Goal: Ask a question: Seek information or help from site administrators or community

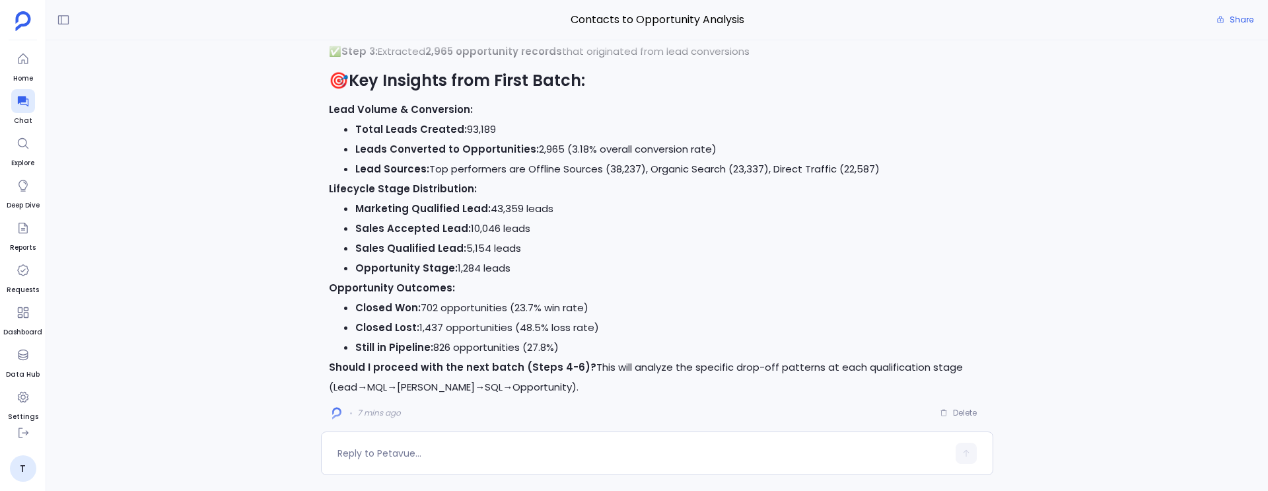
scroll to position [1, 0]
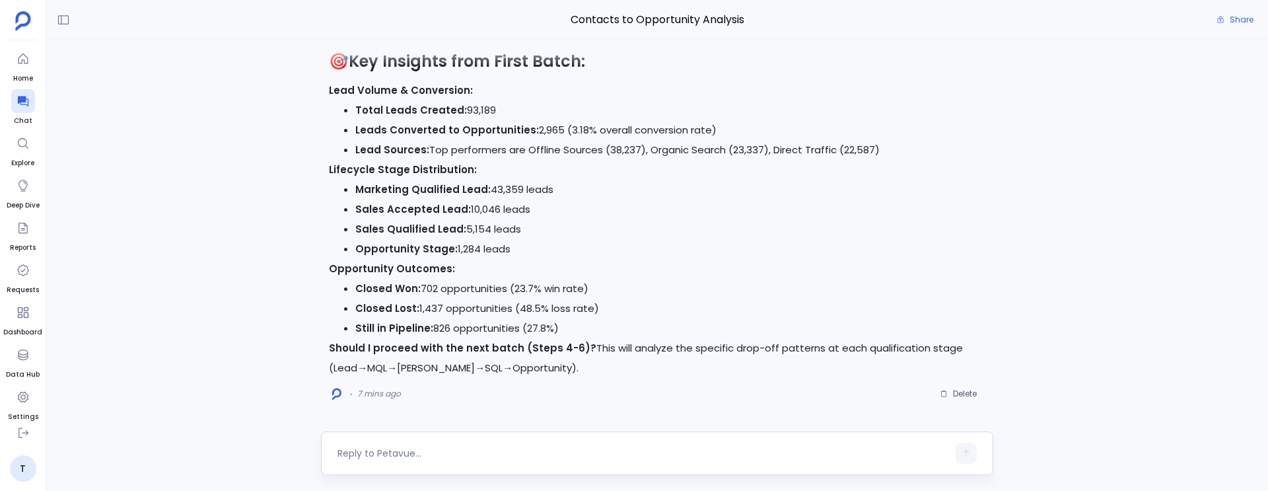
click at [503, 445] on div at bounding box center [643, 453] width 610 height 21
click at [455, 445] on div at bounding box center [643, 453] width 610 height 21
click at [425, 456] on textarea at bounding box center [643, 453] width 610 height 13
type textarea "Yes, proceed"
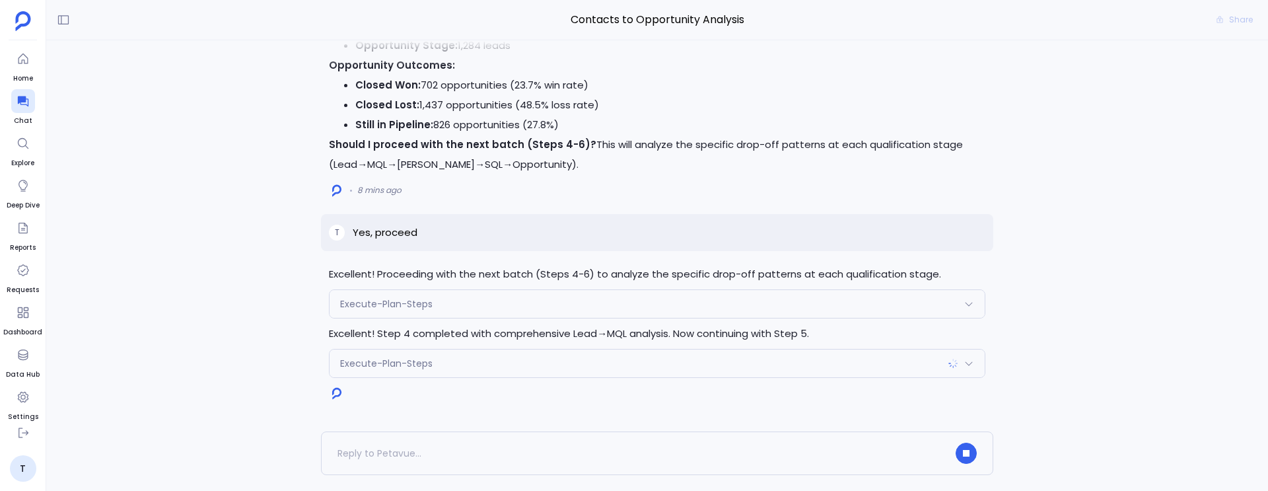
click at [470, 305] on div "Execute-Plan-Steps" at bounding box center [657, 304] width 655 height 28
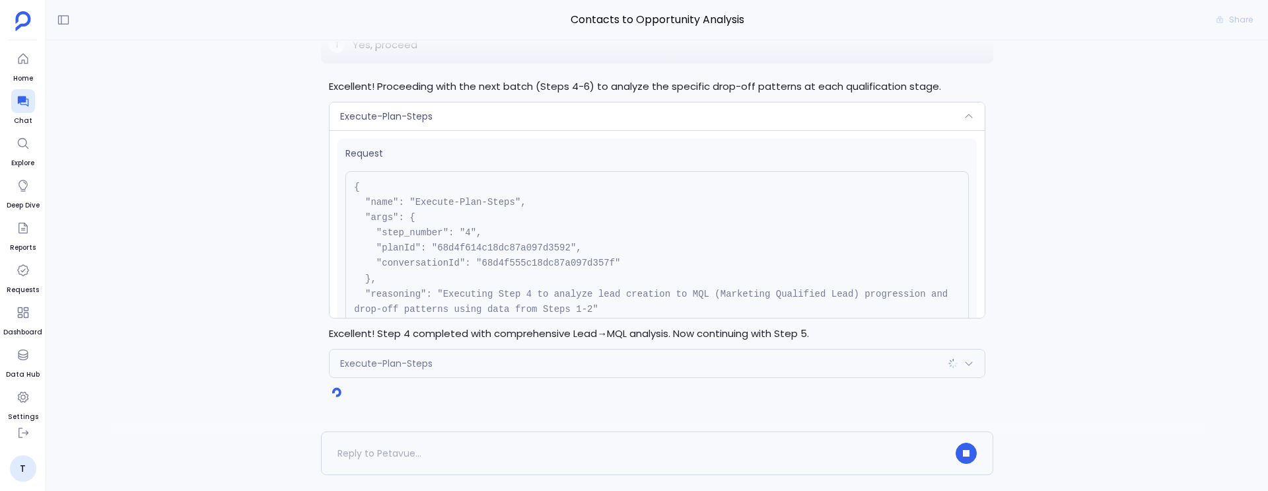
scroll to position [0, 0]
click at [508, 116] on div "Execute-Plan-Steps" at bounding box center [657, 117] width 655 height 28
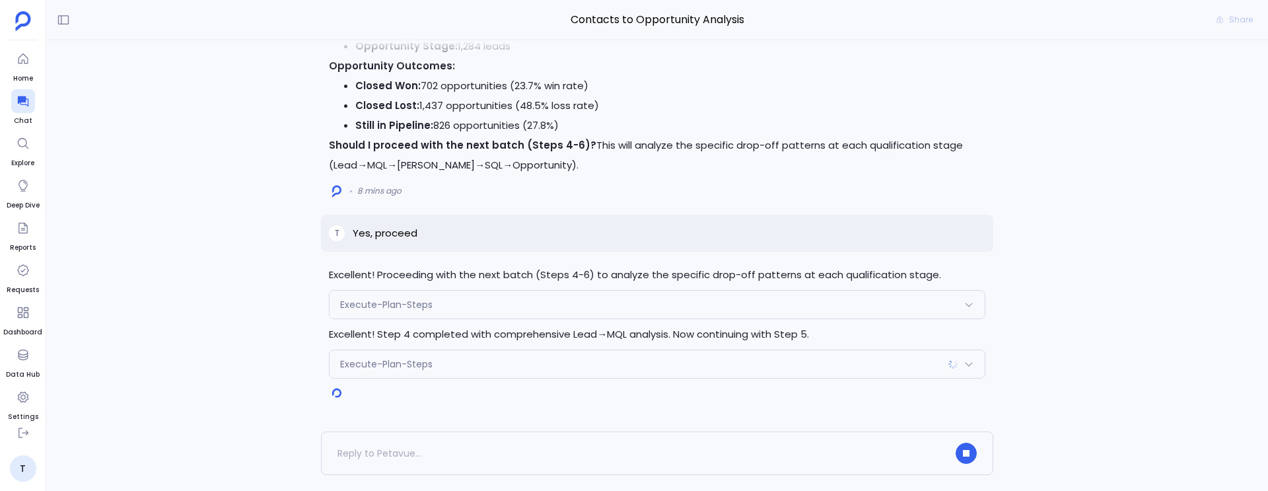
click at [456, 367] on div "Execute-Plan-Steps" at bounding box center [657, 364] width 655 height 28
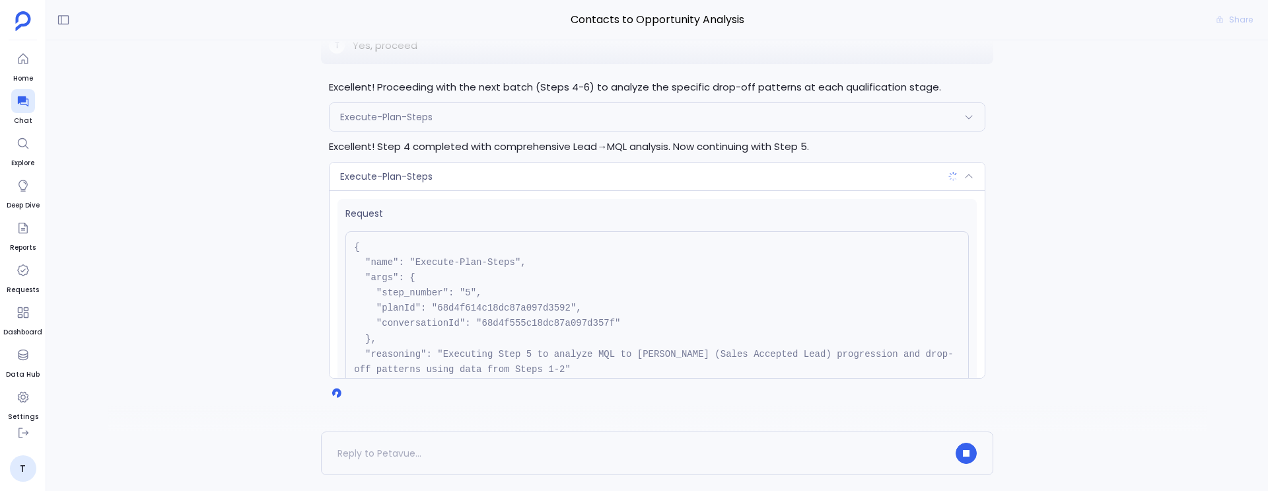
click at [475, 178] on div "Execute-Plan-Steps" at bounding box center [657, 177] width 655 height 28
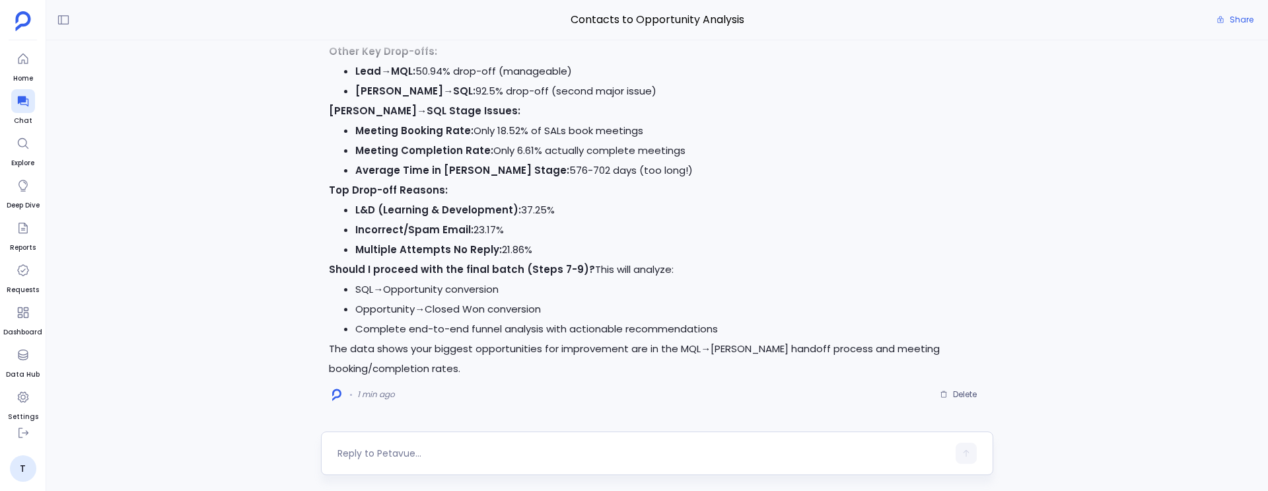
click at [411, 456] on textarea at bounding box center [643, 453] width 610 height 13
type textarea "Proceed"
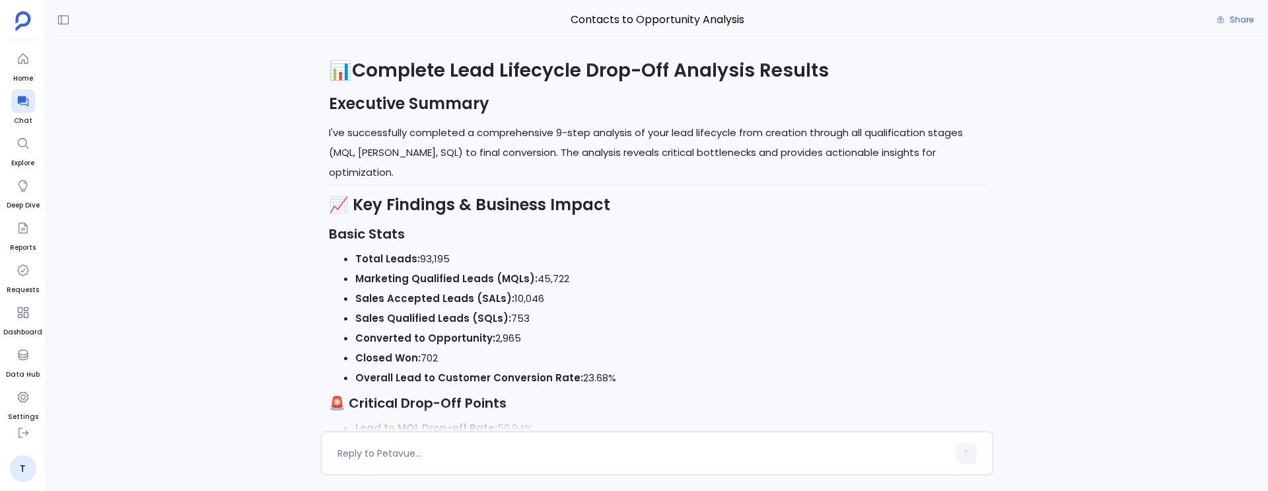
scroll to position [-1414, 0]
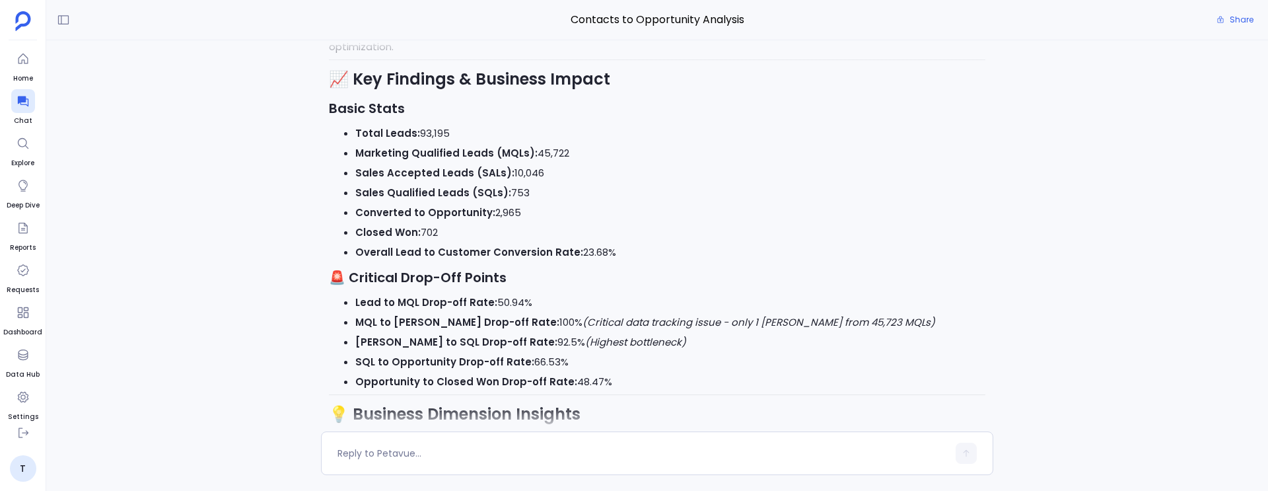
drag, startPoint x: 419, startPoint y: 134, endPoint x: 453, endPoint y: 133, distance: 33.1
click at [454, 133] on li "Total Leads: 93,195" at bounding box center [670, 134] width 630 height 20
click at [453, 133] on li "Total Leads: 93,195" at bounding box center [670, 134] width 630 height 20
drag, startPoint x: 534, startPoint y: 152, endPoint x: 631, endPoint y: 155, distance: 96.5
click at [631, 155] on li "Marketing Qualified Leads (MQLs): 45,722" at bounding box center [670, 153] width 630 height 20
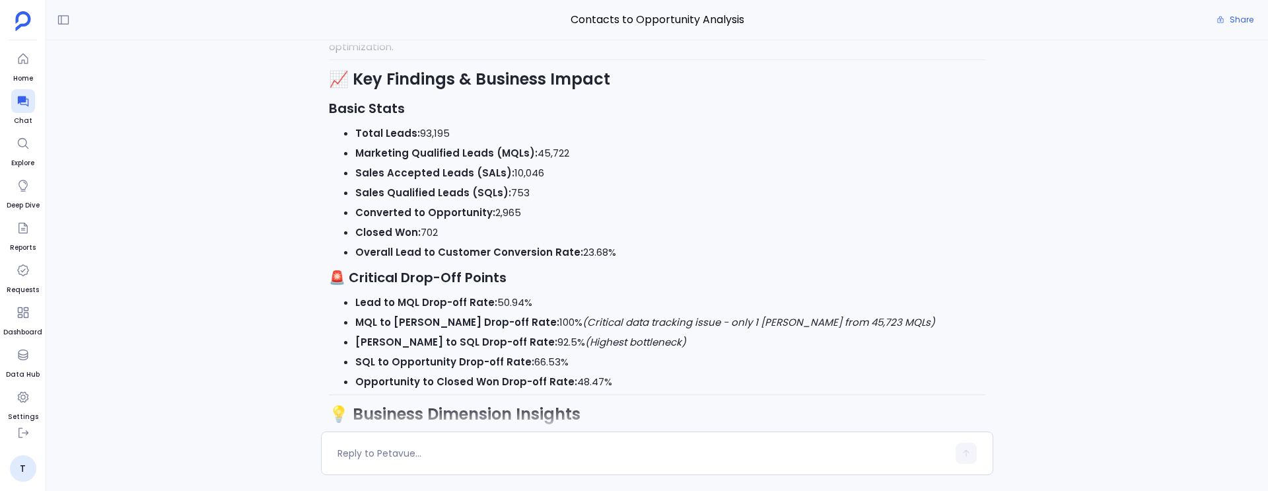
drag, startPoint x: 421, startPoint y: 133, endPoint x: 456, endPoint y: 126, distance: 36.3
click at [458, 127] on li "Total Leads: 93,195" at bounding box center [670, 134] width 630 height 20
drag, startPoint x: 532, startPoint y: 153, endPoint x: 567, endPoint y: 153, distance: 35.0
click at [567, 153] on li "Marketing Qualified Leads (MQLs): 45,722" at bounding box center [670, 153] width 630 height 20
drag, startPoint x: 506, startPoint y: 174, endPoint x: 554, endPoint y: 174, distance: 47.6
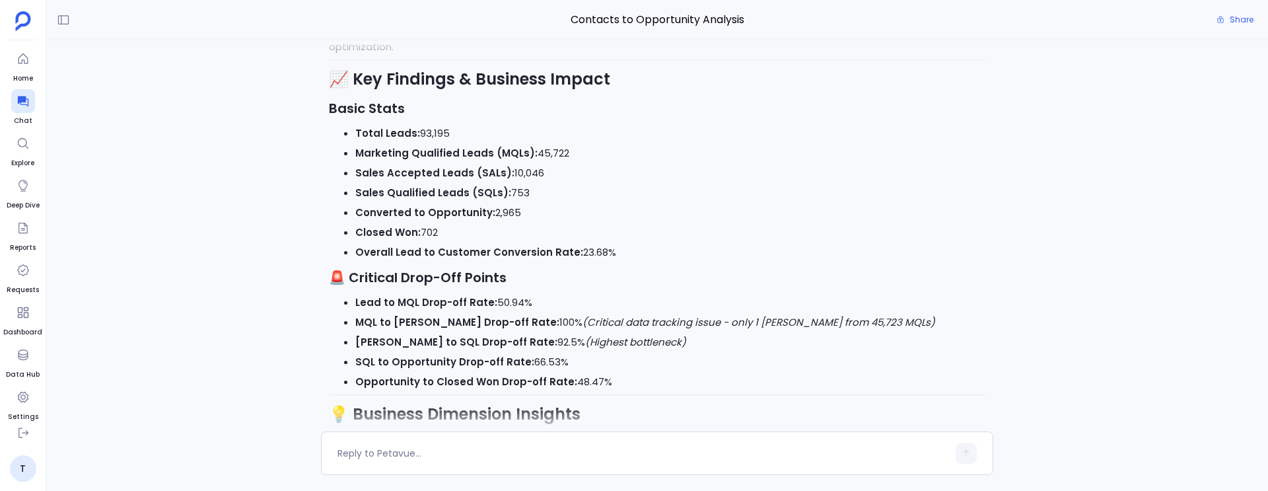
click at [554, 174] on li "Sales Accepted Leads (SALs): 10,046" at bounding box center [670, 173] width 630 height 20
drag, startPoint x: 503, startPoint y: 193, endPoint x: 540, endPoint y: 193, distance: 37.0
click at [540, 193] on li "Sales Qualified Leads (SQLs): 753" at bounding box center [670, 193] width 630 height 20
drag, startPoint x: 491, startPoint y: 216, endPoint x: 525, endPoint y: 207, distance: 35.4
click at [525, 207] on li "Converted to Opportunity: 2,965" at bounding box center [670, 213] width 630 height 20
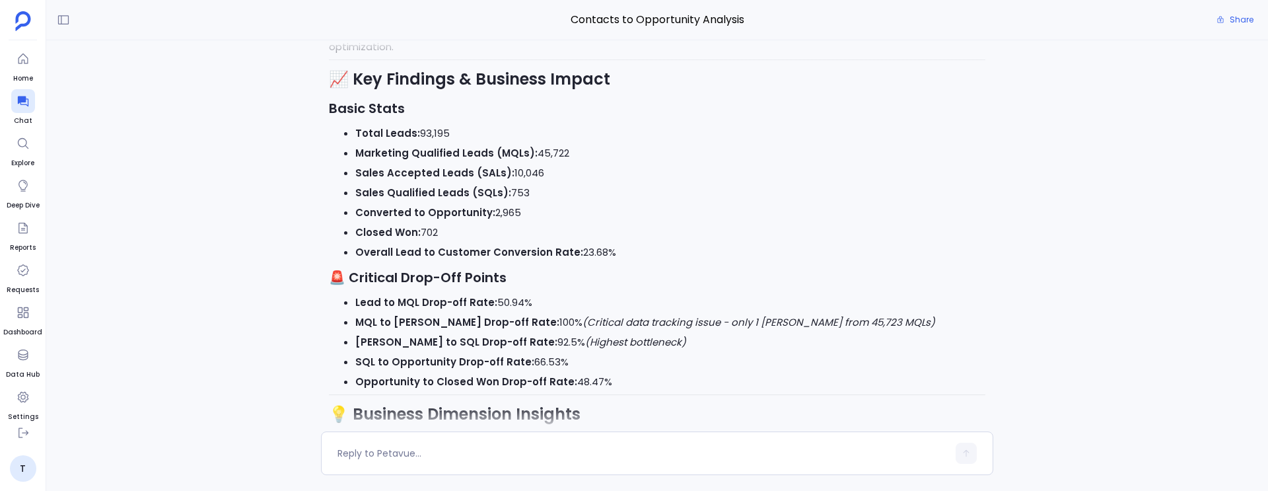
click at [525, 207] on li "Converted to Opportunity: 2,965" at bounding box center [670, 213] width 630 height 20
drag, startPoint x: 506, startPoint y: 176, endPoint x: 564, endPoint y: 176, distance: 58.1
click at [564, 176] on li "Sales Accepted Leads (SALs): 10,046" at bounding box center [670, 173] width 630 height 20
drag, startPoint x: 500, startPoint y: 197, endPoint x: 526, endPoint y: 196, distance: 25.8
click at [526, 196] on li "Sales Qualified Leads (SQLs): 753" at bounding box center [670, 193] width 630 height 20
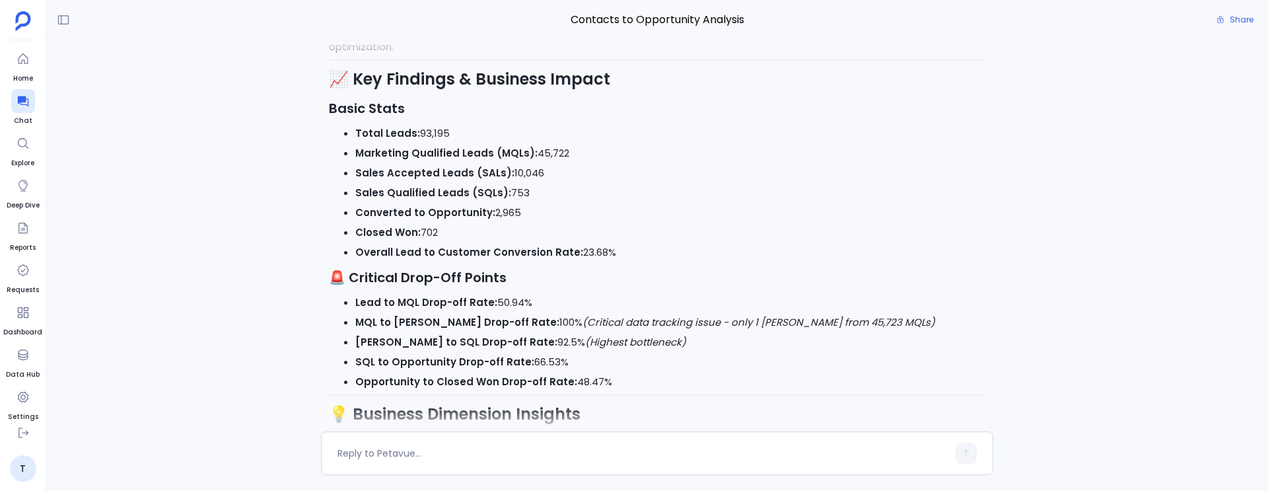
drag, startPoint x: 489, startPoint y: 211, endPoint x: 516, endPoint y: 211, distance: 27.1
click at [516, 211] on li "Converted to Opportunity: 2,965" at bounding box center [670, 213] width 630 height 20
drag, startPoint x: 421, startPoint y: 234, endPoint x: 437, endPoint y: 235, distance: 16.5
click at [437, 235] on li "Closed Won: 702" at bounding box center [670, 233] width 630 height 20
drag, startPoint x: 490, startPoint y: 215, endPoint x: 520, endPoint y: 214, distance: 30.4
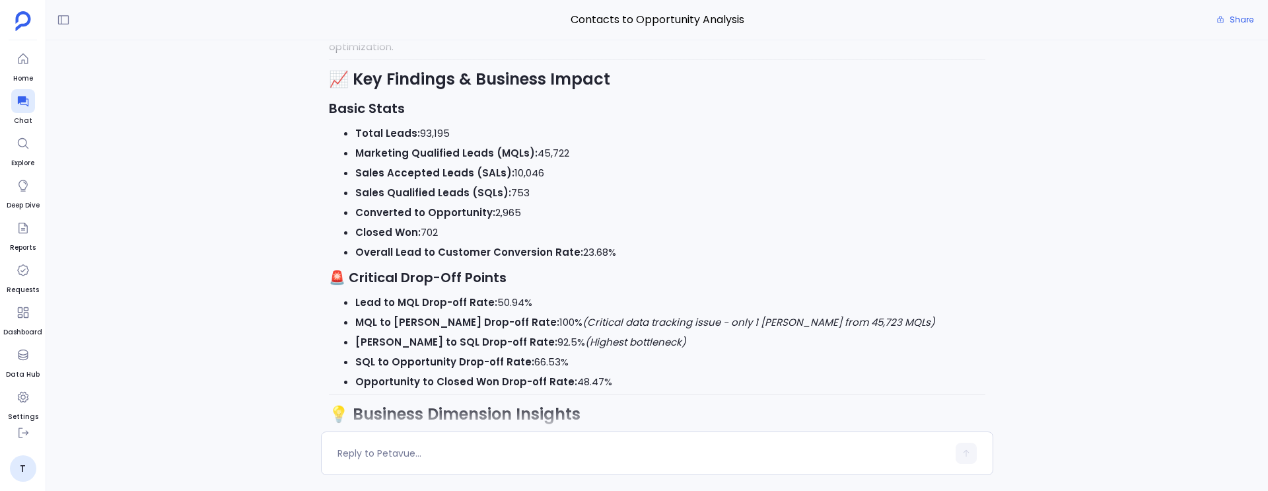
click at [520, 214] on li "Converted to Opportunity: 2,965" at bounding box center [670, 213] width 630 height 20
drag, startPoint x: 503, startPoint y: 176, endPoint x: 530, endPoint y: 181, distance: 26.8
click at [537, 176] on li "Sales Accepted Leads (SALs): 10,046" at bounding box center [670, 173] width 630 height 20
drag, startPoint x: 510, startPoint y: 193, endPoint x: 523, endPoint y: 193, distance: 12.6
click at [523, 193] on li "Sales Qualified Leads (SQLs): 753" at bounding box center [670, 193] width 630 height 20
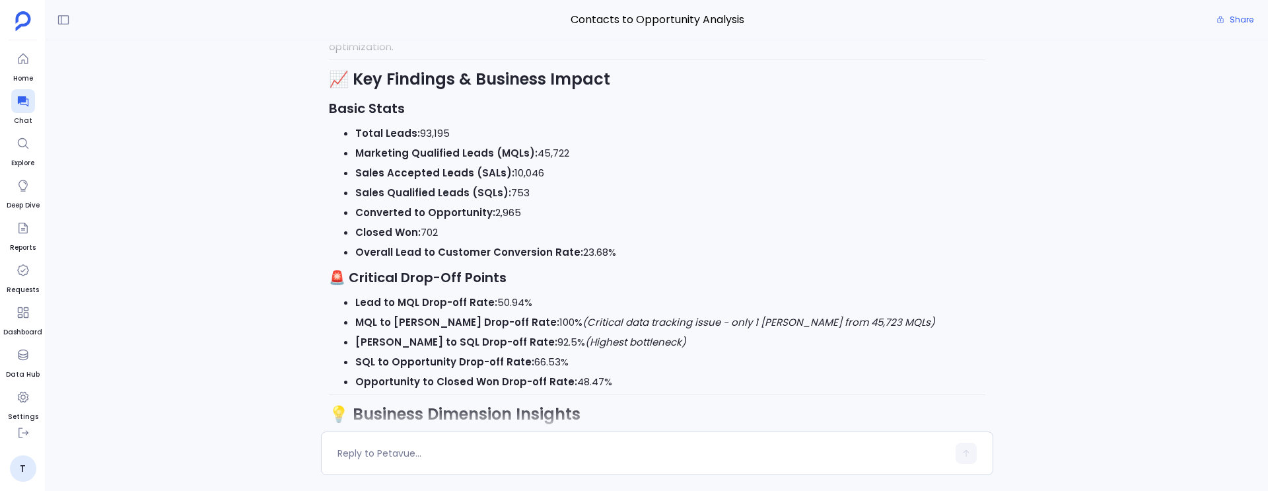
click at [522, 193] on li "Sales Qualified Leads (SQLs): 753" at bounding box center [670, 193] width 630 height 20
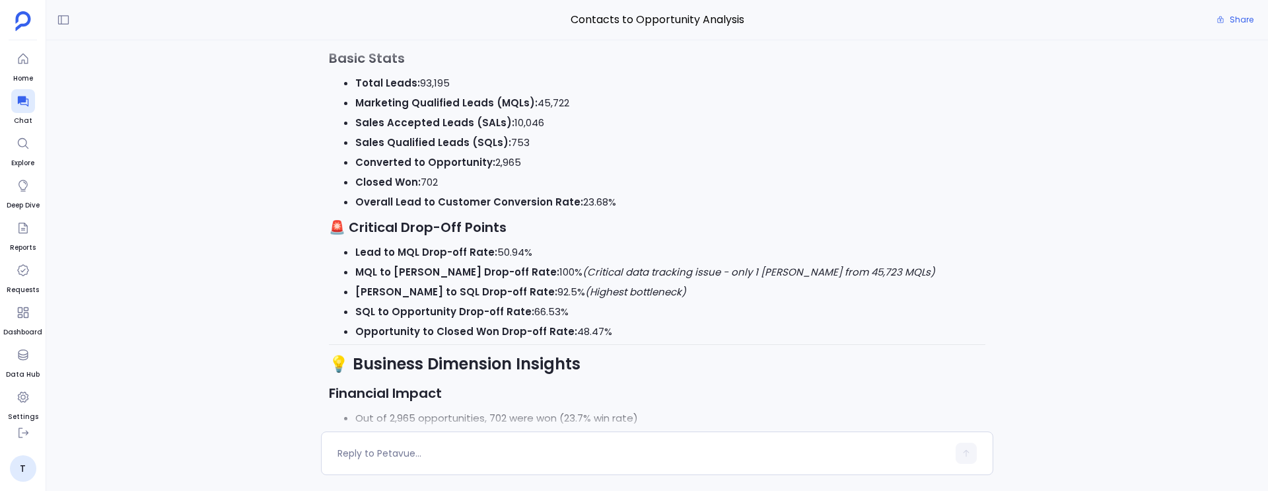
scroll to position [-1362, 0]
click at [389, 453] on textarea at bounding box center [643, 453] width 610 height 13
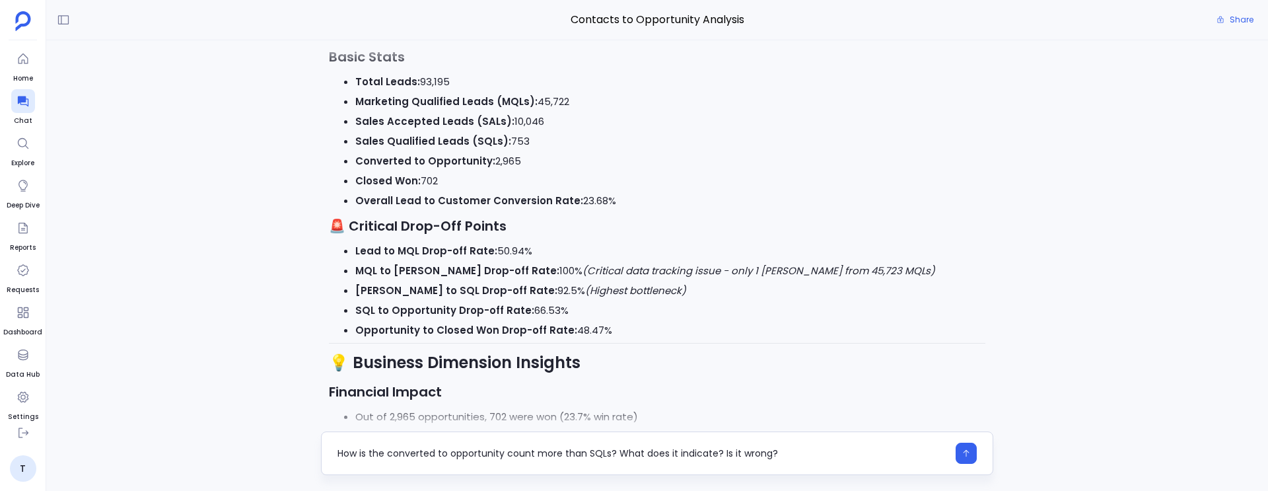
type textarea "How is the converted to opportunity count more than SQLs? What does it indicate…"
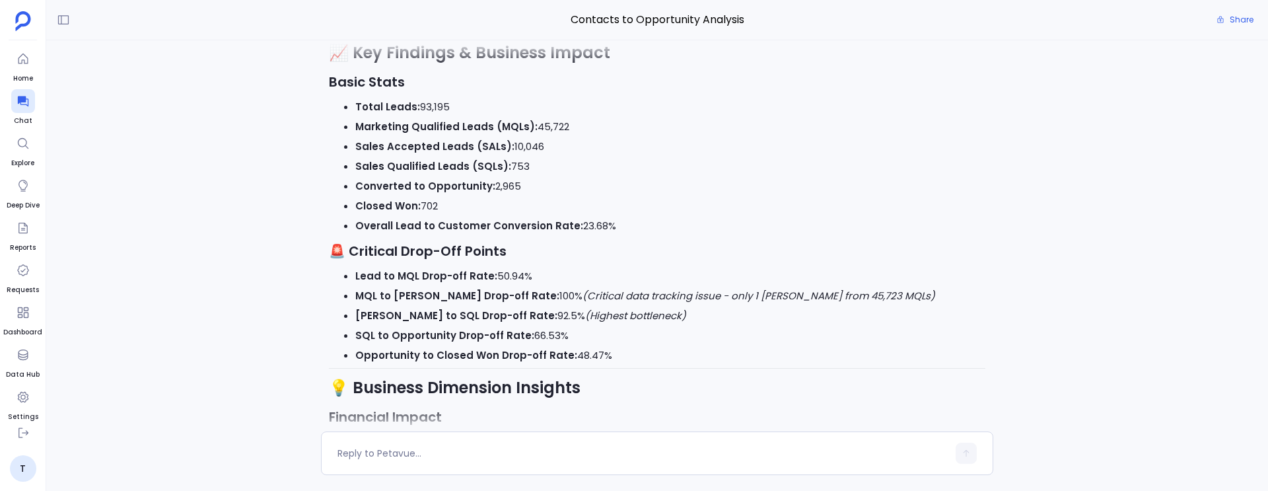
scroll to position [-2467, 0]
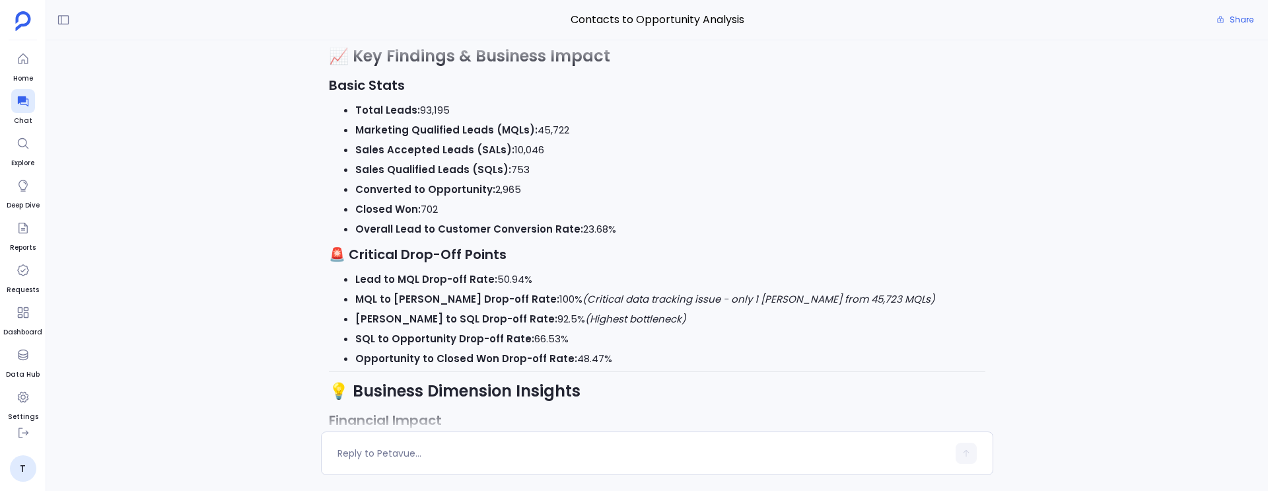
click at [513, 200] on li "Converted to Opportunity: 2,965" at bounding box center [670, 190] width 630 height 20
drag, startPoint x: 493, startPoint y: 209, endPoint x: 551, endPoint y: 210, distance: 58.1
click at [551, 200] on li "Converted to Opportunity: 2,965" at bounding box center [670, 190] width 630 height 20
drag, startPoint x: 486, startPoint y: 149, endPoint x: 484, endPoint y: 229, distance: 79.3
click at [484, 229] on ul "Total Leads: 93,195 Marketing Qualified Leads (MQLs): 45,722 Sales Accepted Lea…" at bounding box center [657, 169] width 657 height 139
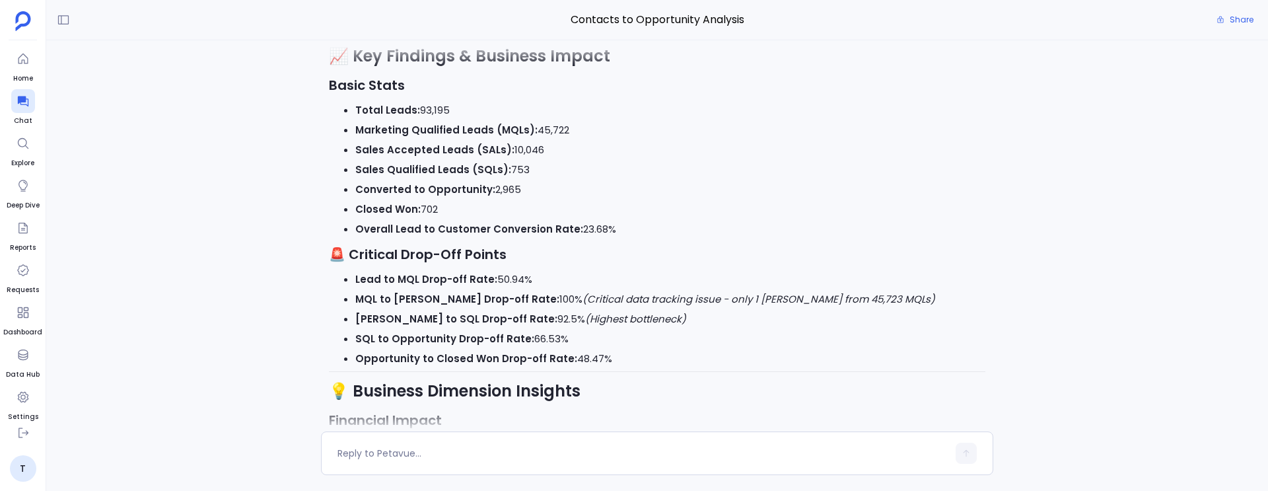
click at [472, 176] on strong "Sales Qualified Leads (SQLs):" at bounding box center [433, 170] width 156 height 14
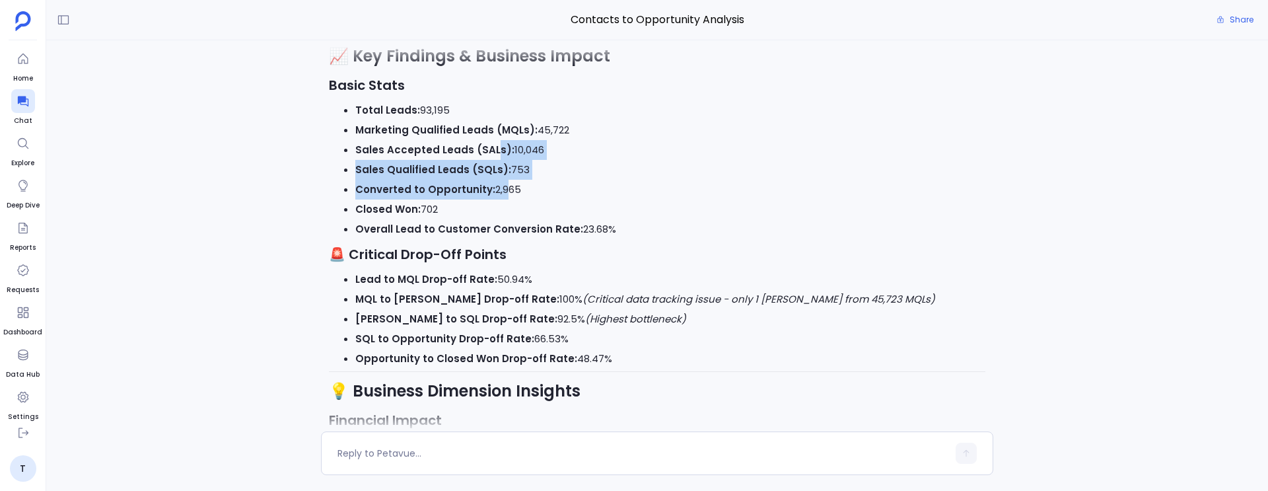
drag, startPoint x: 489, startPoint y: 172, endPoint x: 498, endPoint y: 215, distance: 43.3
click at [498, 215] on ul "Total Leads: 93,195 Marketing Qualified Leads (MQLs): 45,722 Sales Accepted Lea…" at bounding box center [657, 169] width 657 height 139
click at [498, 200] on li "Converted to Opportunity: 2,965" at bounding box center [670, 190] width 630 height 20
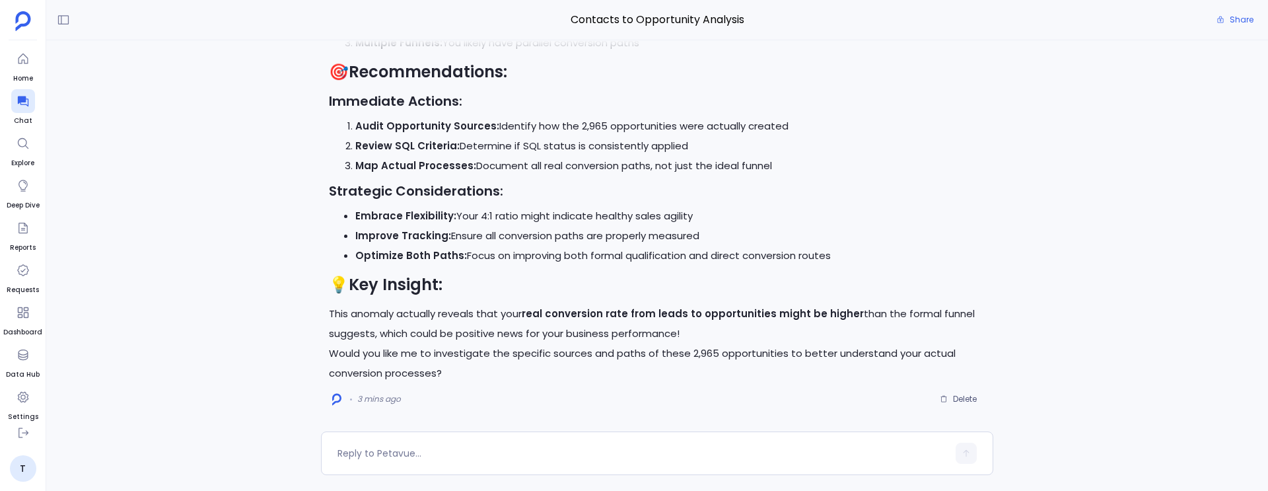
scroll to position [-5, 0]
click at [430, 449] on textarea at bounding box center [643, 453] width 610 height 13
click at [468, 352] on p "Would you like me to investigate the specific sources and paths of these 2,965 …" at bounding box center [657, 364] width 657 height 40
copy p "investigate"
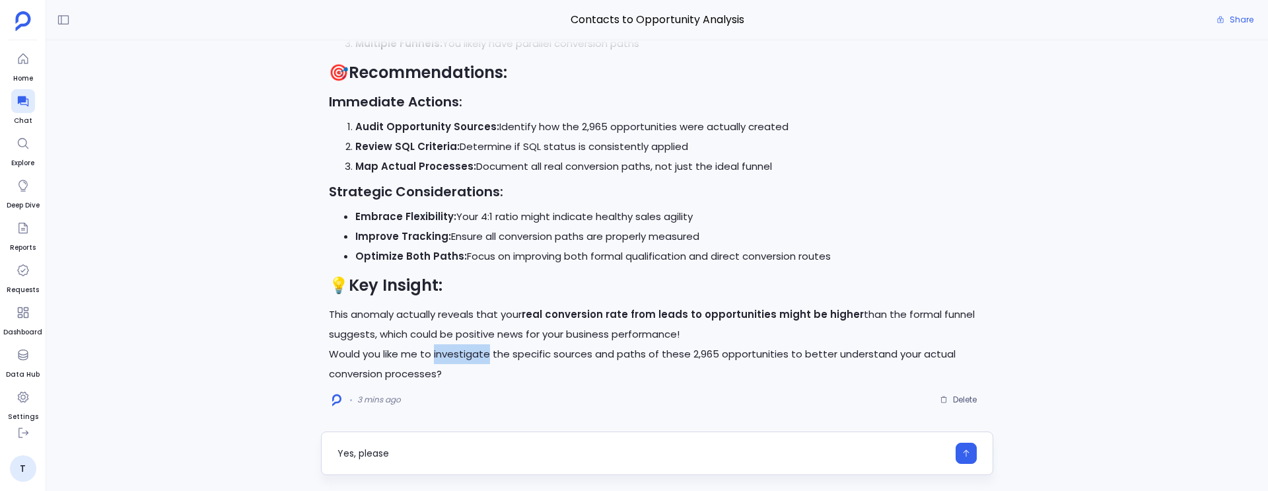
click at [437, 453] on textarea "Yes, please" at bounding box center [643, 453] width 610 height 13
type textarea "Yes, please investigate"
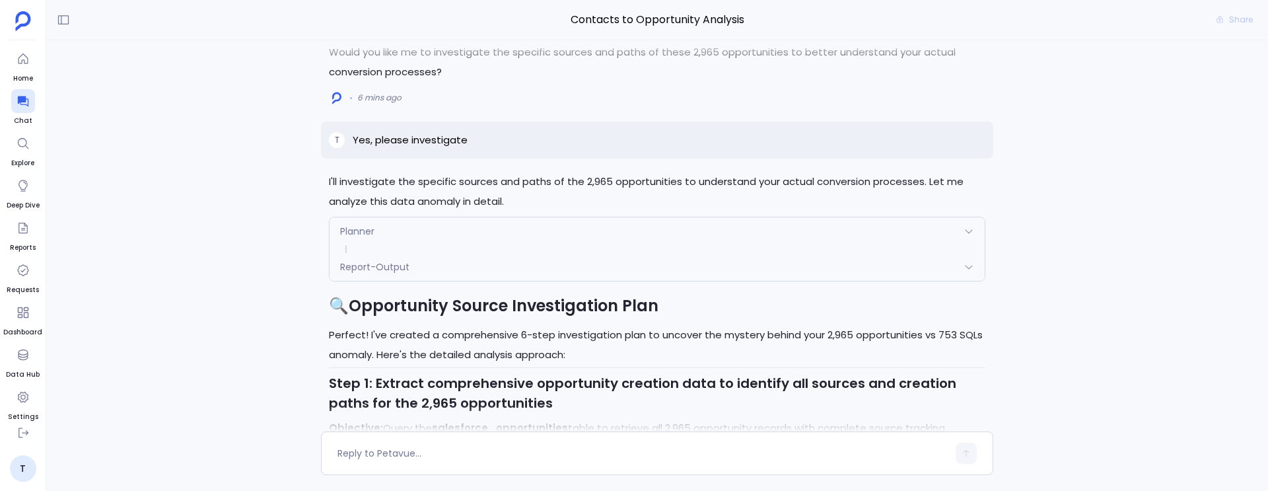
click at [542, 217] on div "Planner" at bounding box center [657, 231] width 655 height 28
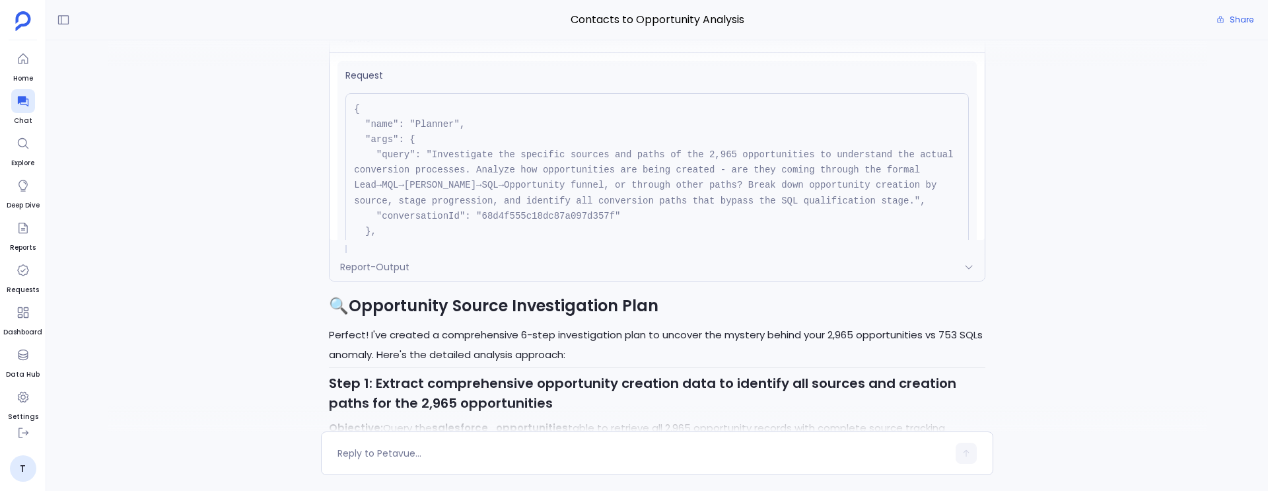
scroll to position [-2167, 0]
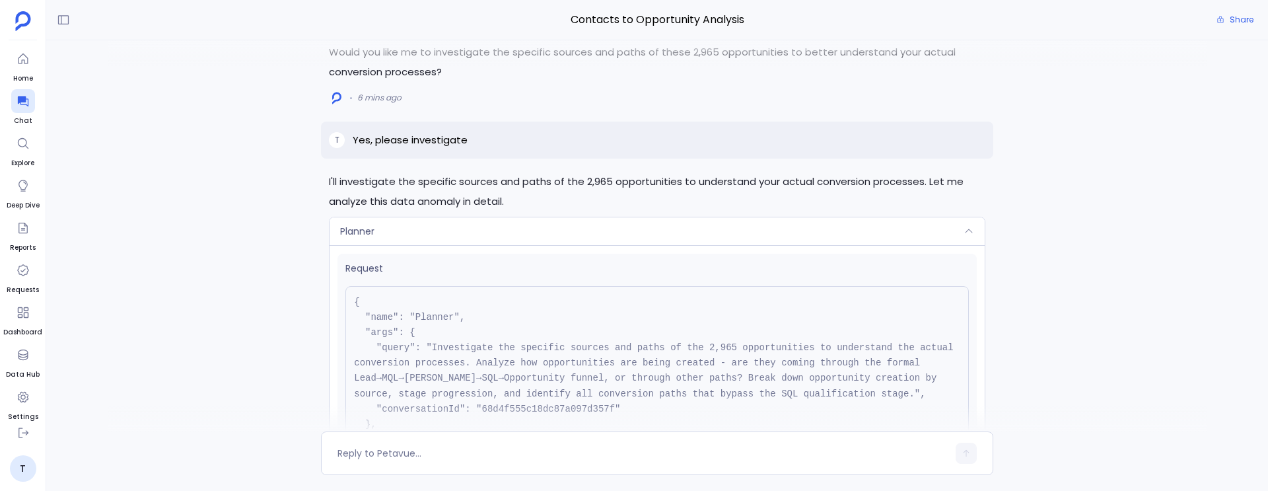
click at [542, 217] on div "Planner" at bounding box center [657, 231] width 655 height 28
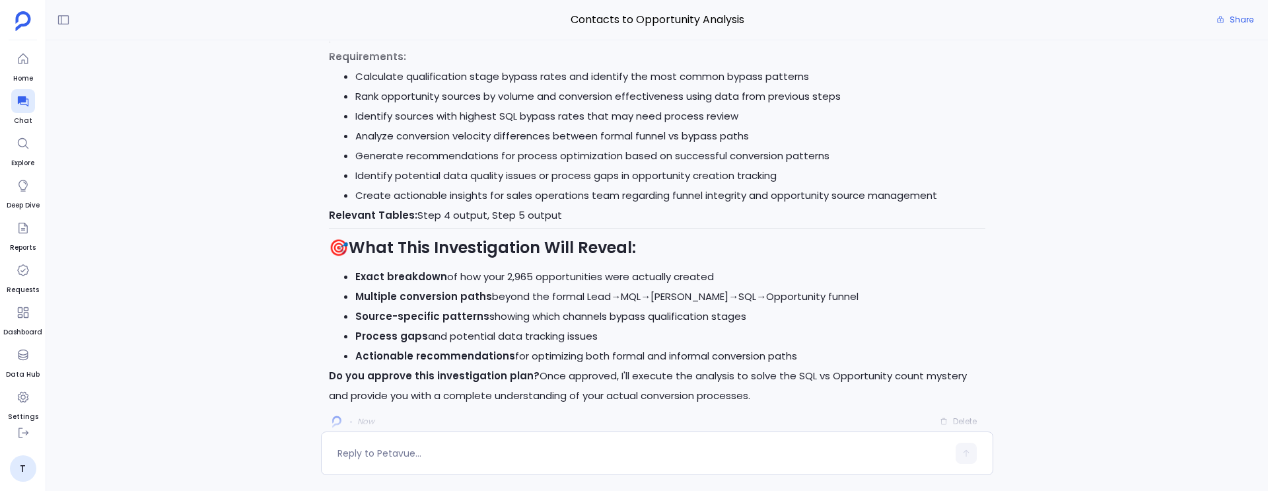
scroll to position [0, 0]
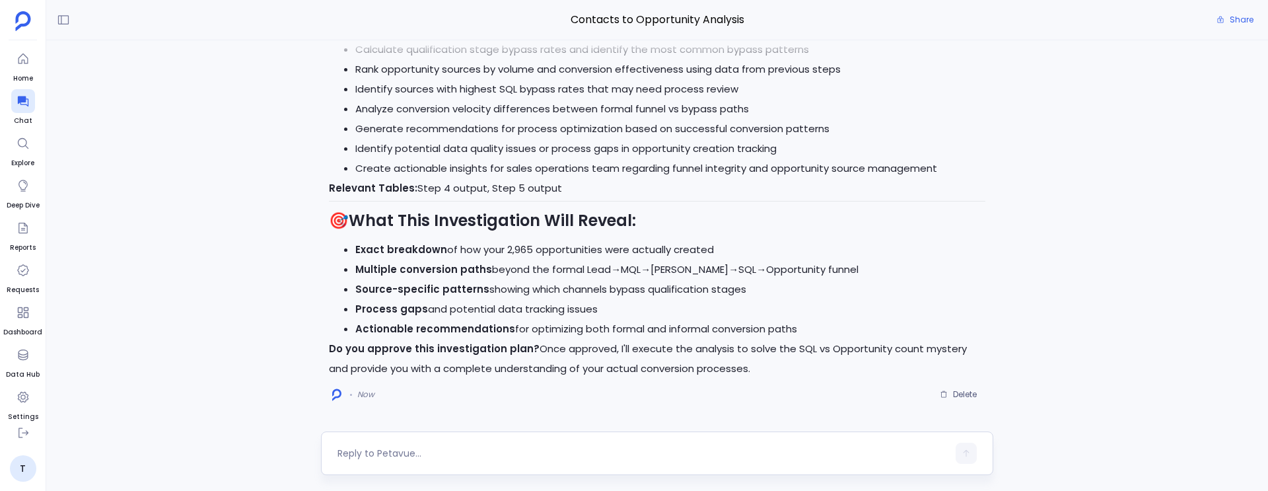
click at [417, 466] on div at bounding box center [657, 453] width 673 height 44
click at [411, 458] on textarea at bounding box center [643, 453] width 610 height 13
type textarea "Approved"
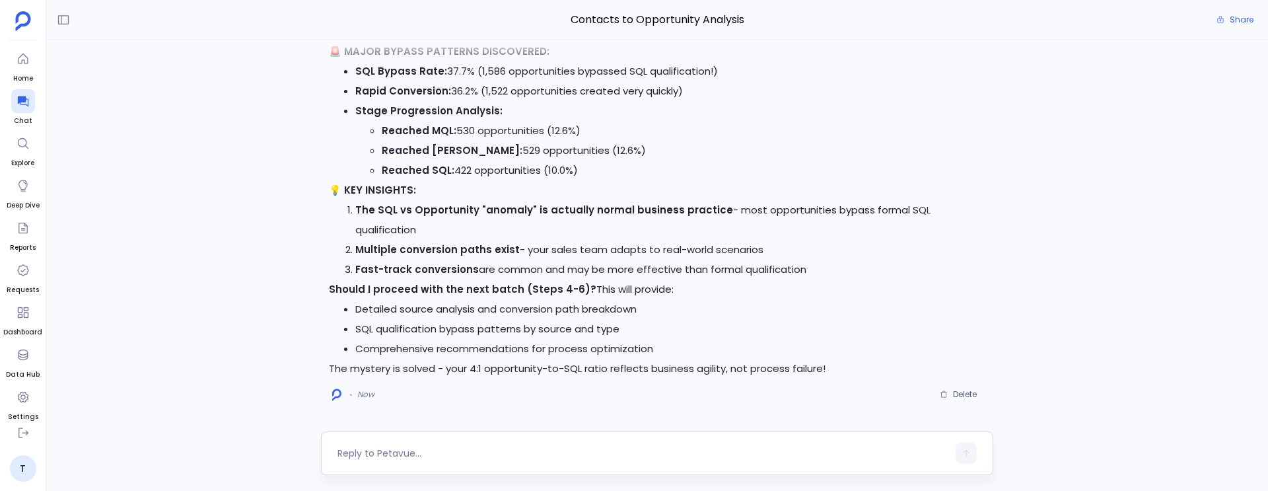
click at [512, 460] on div at bounding box center [643, 453] width 610 height 21
click at [443, 458] on textarea at bounding box center [643, 453] width 610 height 13
click at [946, 392] on icon "button" at bounding box center [944, 394] width 8 height 8
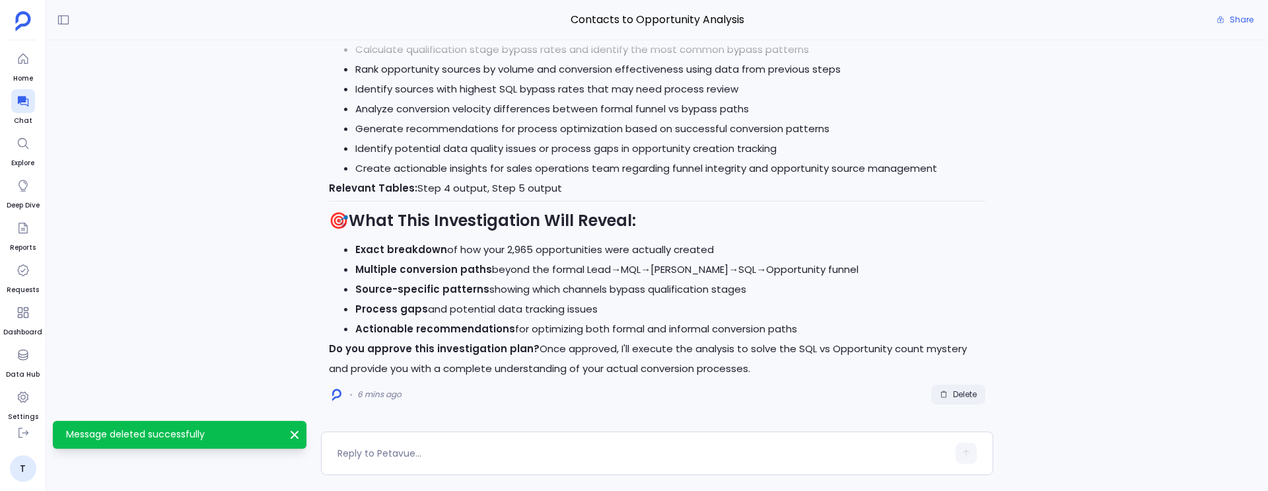
click at [946, 392] on icon "button" at bounding box center [944, 394] width 8 height 8
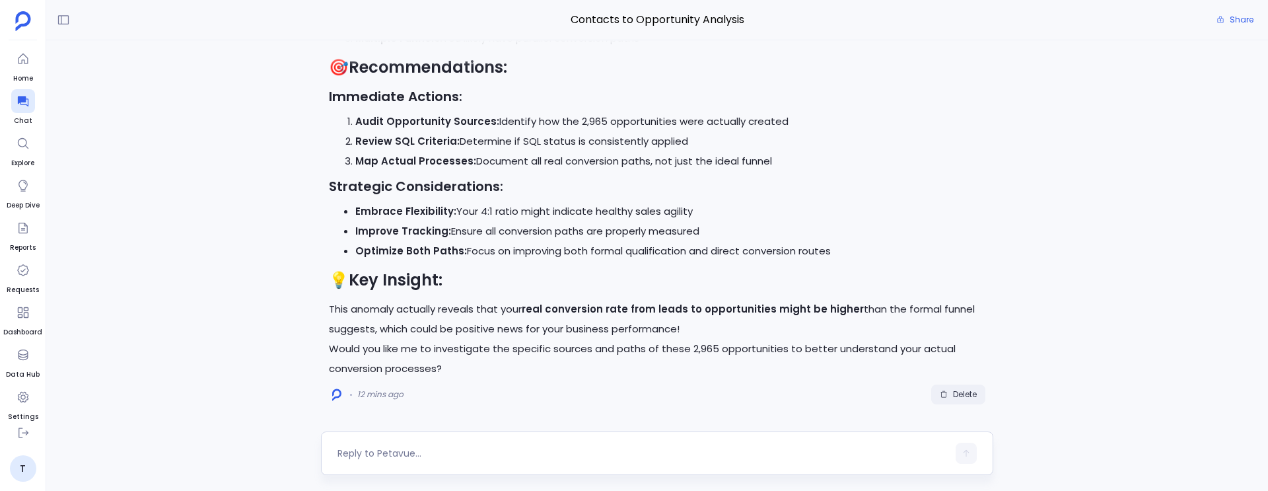
click at [456, 460] on div at bounding box center [643, 453] width 610 height 21
click at [426, 451] on textarea at bounding box center [643, 453] width 610 height 13
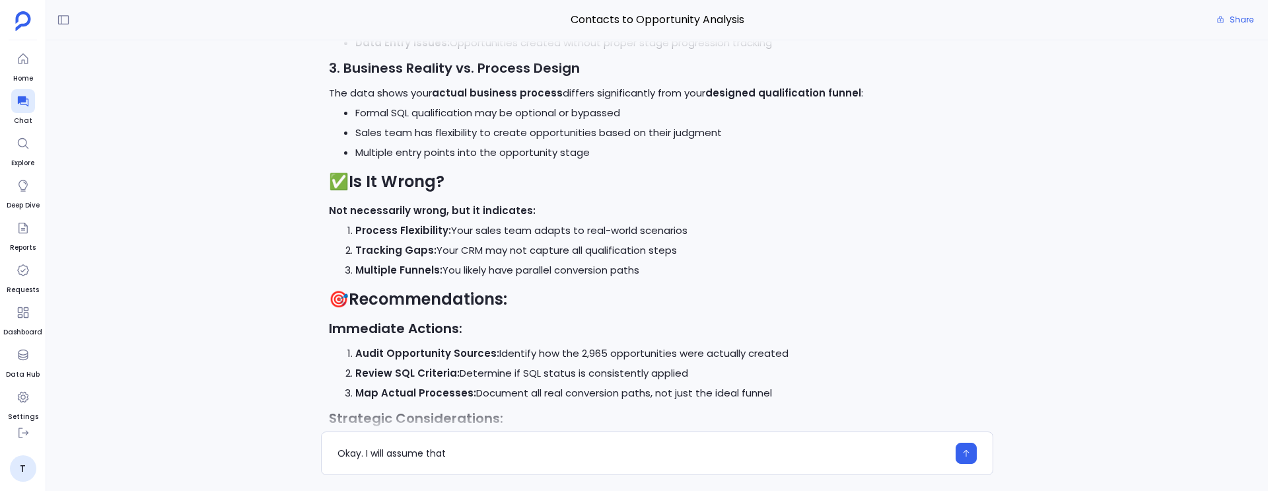
scroll to position [-440, 0]
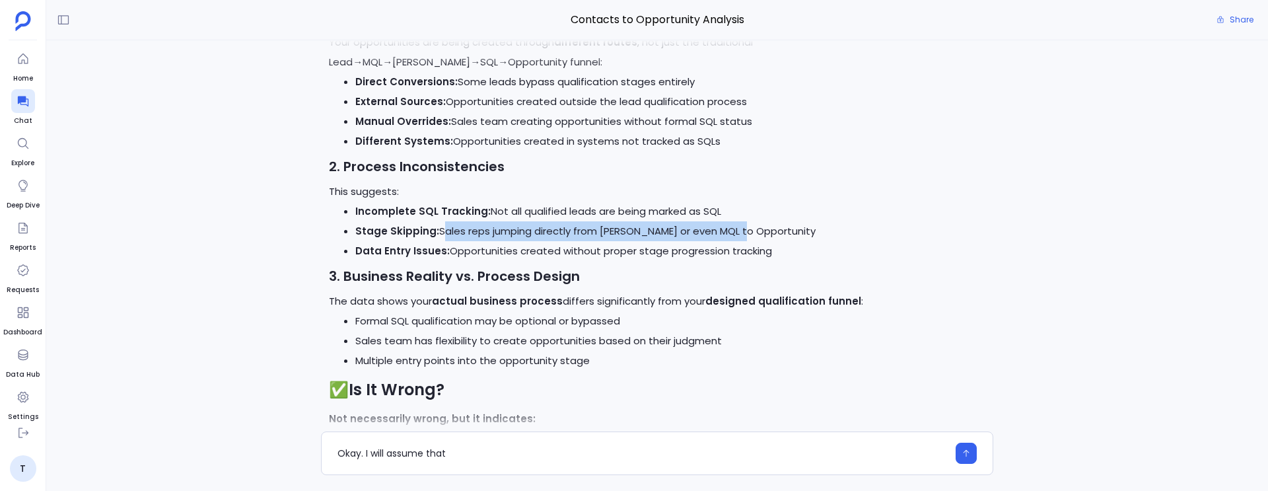
drag, startPoint x: 437, startPoint y: 231, endPoint x: 736, endPoint y: 221, distance: 298.8
click at [736, 221] on li "Stage Skipping: Sales reps jumping directly from SAL or even MQL to Opportunity" at bounding box center [670, 231] width 630 height 20
drag, startPoint x: 753, startPoint y: 231, endPoint x: 355, endPoint y: 237, distance: 397.8
click at [355, 237] on li "Stage Skipping: Sales reps jumping directly from SAL or even MQL to Opportunity" at bounding box center [670, 231] width 630 height 20
copy li "Stage Skipping: Sales reps jumping directly from SAL or even MQL to Opportunity"
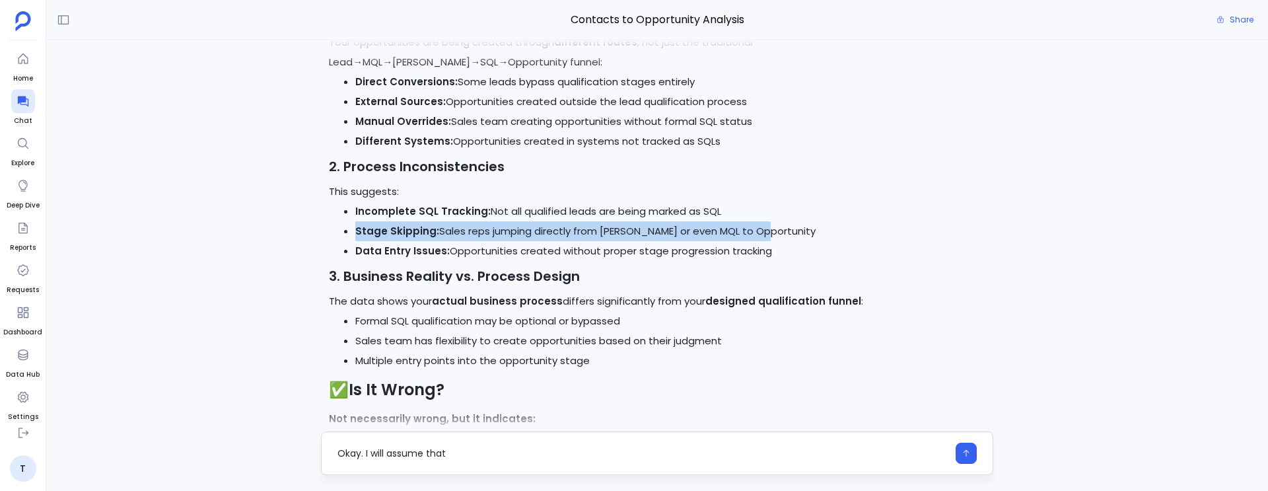
click at [493, 456] on textarea "Okay. I will assume that" at bounding box center [643, 453] width 610 height 13
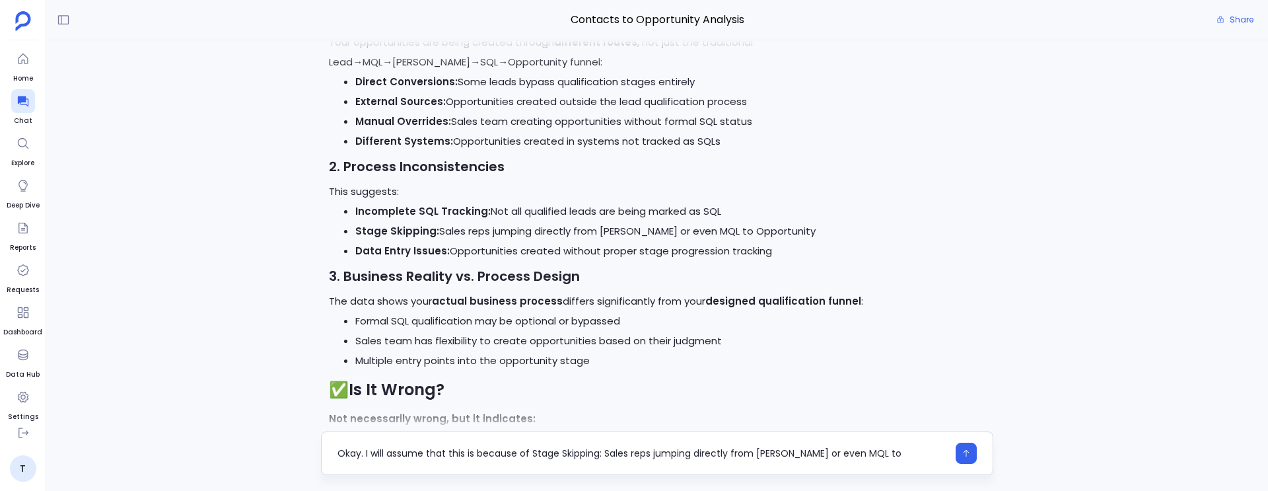
click at [608, 455] on textarea "Okay. I will assume that this is because of Stage Skipping: Sales reps jumping …" at bounding box center [643, 453] width 610 height 13
drag, startPoint x: 605, startPoint y: 452, endPoint x: 532, endPoint y: 453, distance: 72.7
click at [532, 453] on textarea "Okay. I will assume that this is because of Stage Skipping: Sales reps jumping …" at bounding box center [643, 453] width 610 height 13
click at [861, 449] on textarea "Okay. I will assume that this is because of Sales reps jumping directly from SA…" at bounding box center [643, 453] width 610 height 13
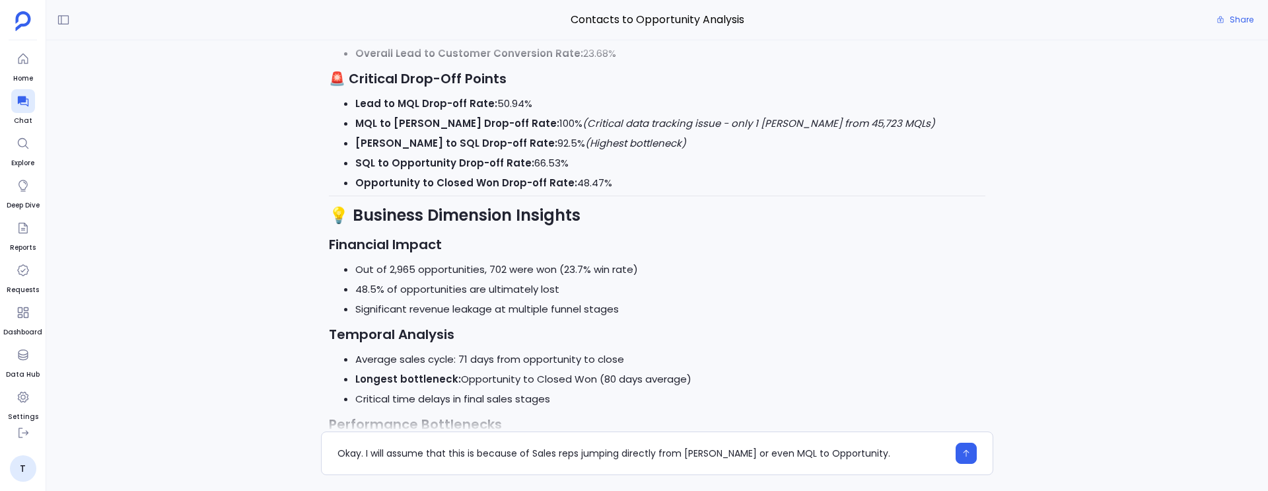
scroll to position [-2292, 0]
type textarea "Okay. I will assume that this is because of Sales reps jumping directly from SA…"
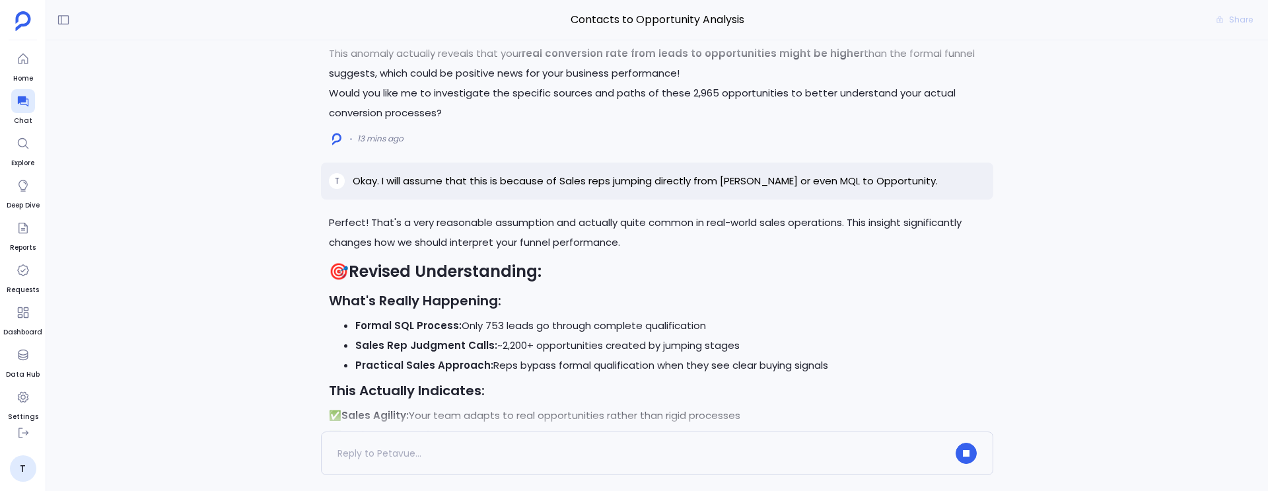
scroll to position [-639, 0]
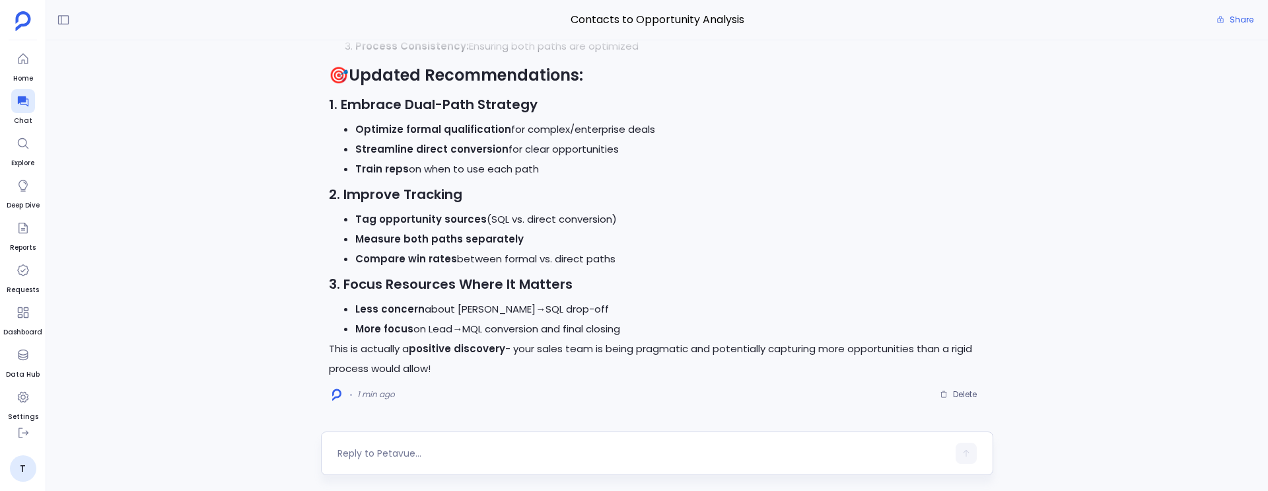
click at [474, 447] on textarea at bounding box center [643, 453] width 610 height 13
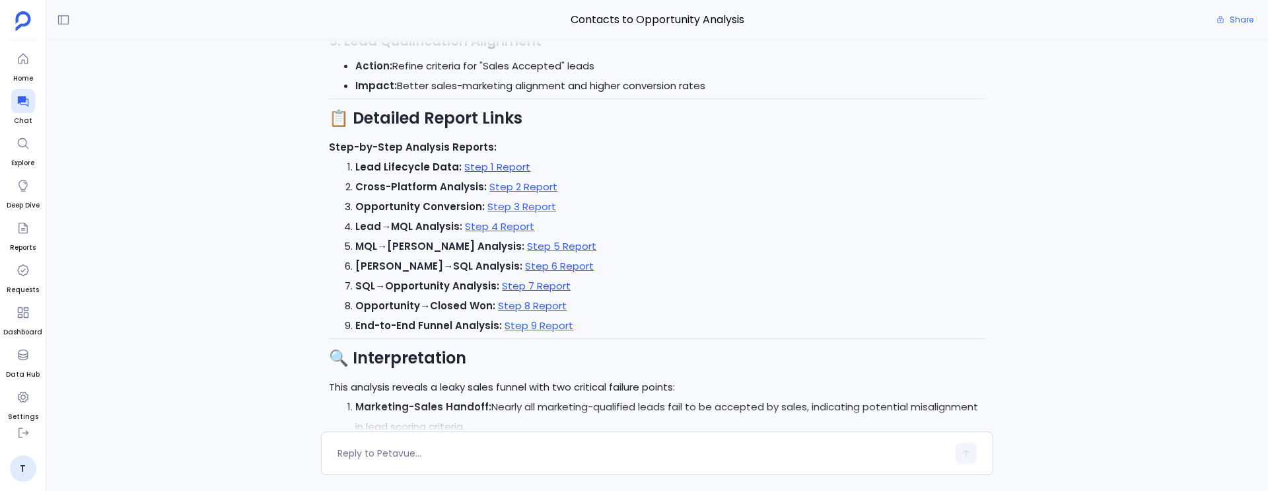
scroll to position [-2354, 0]
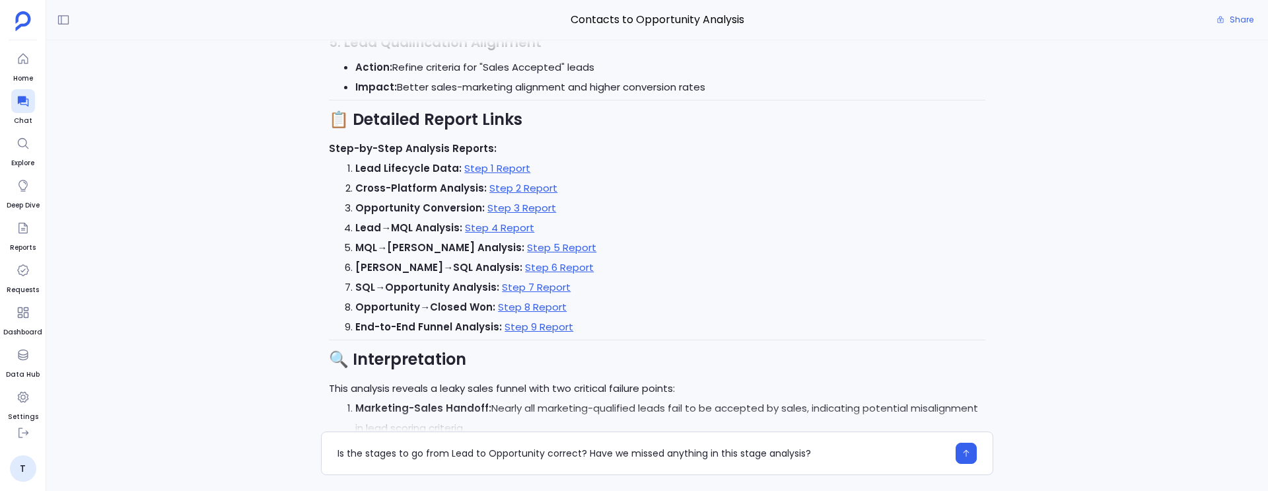
type textarea "Is the stages to go from Lead to Opportunity correct? Have we missed anything i…"
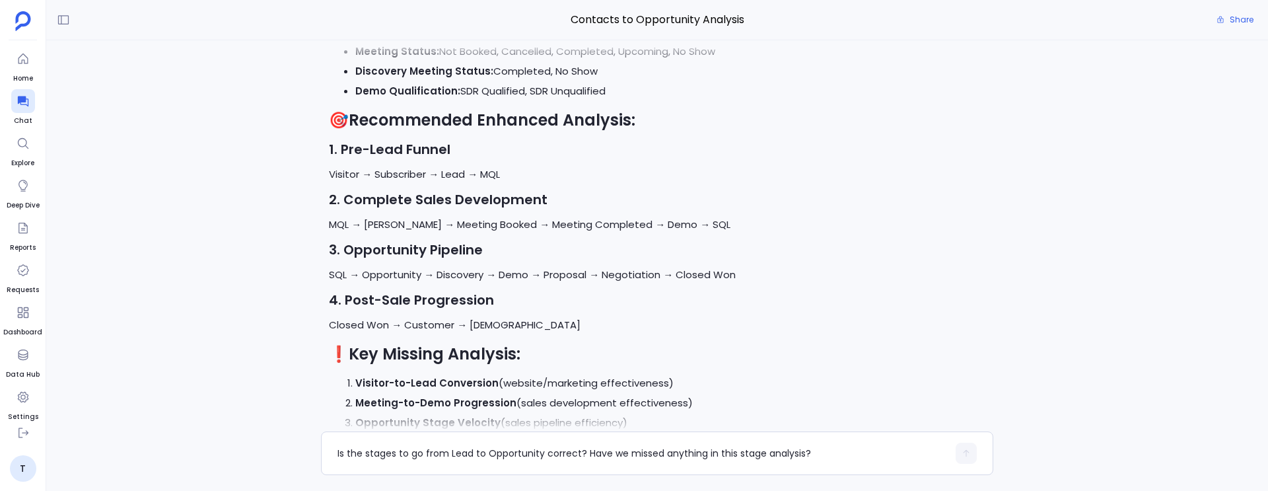
scroll to position [0, 0]
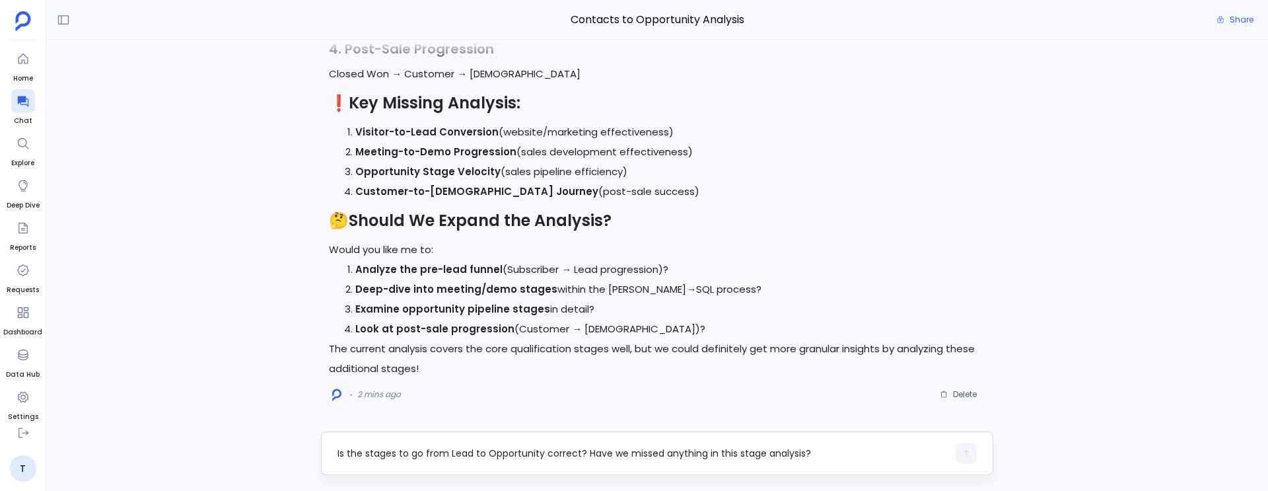
click at [369, 447] on textarea "Is the stages to go from Lead to Opportunity correct? Have we missed anything i…" at bounding box center [643, 453] width 610 height 13
type textarea "I want to know the distribution of these rated based on the industry and segment"
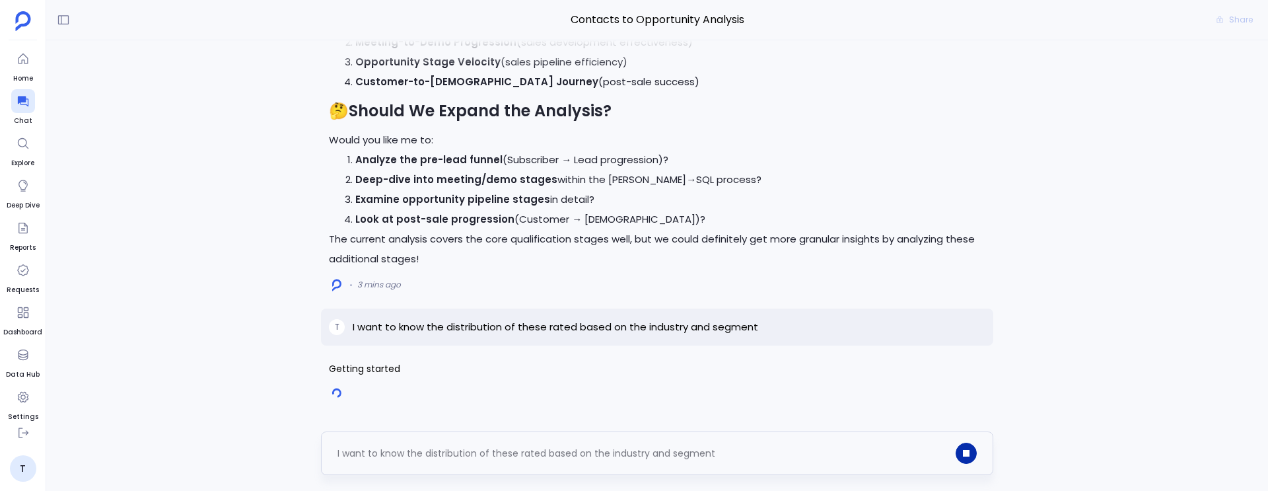
click at [970, 451] on button "button" at bounding box center [966, 453] width 21 height 21
click at [663, 328] on p "I want to know the distribution of these rated based on the industry and segment" at bounding box center [556, 327] width 406 height 16
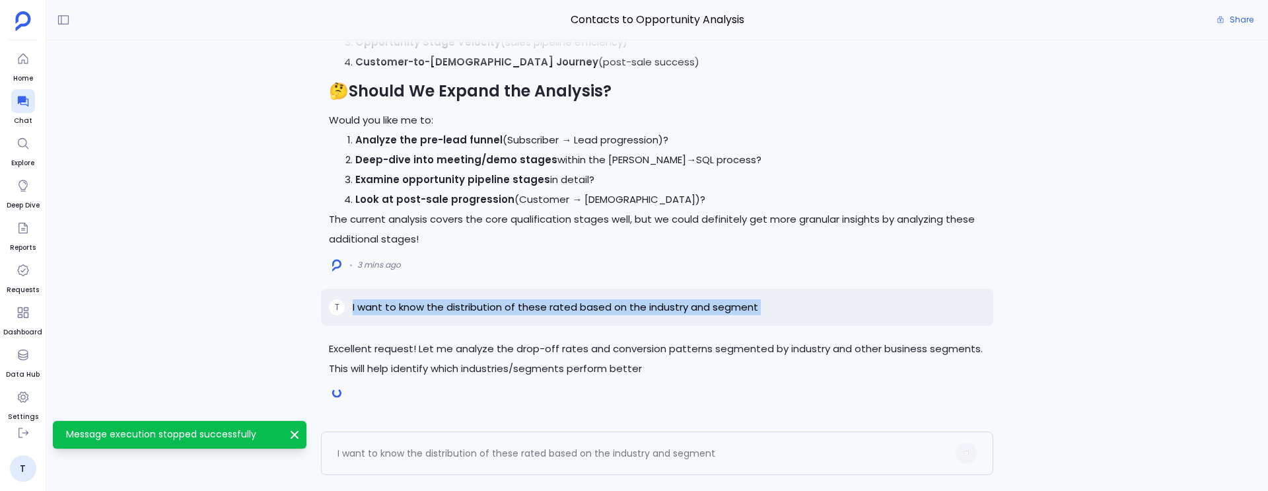
copy p "I want to know the distribution of these rated based on the industry and segment"
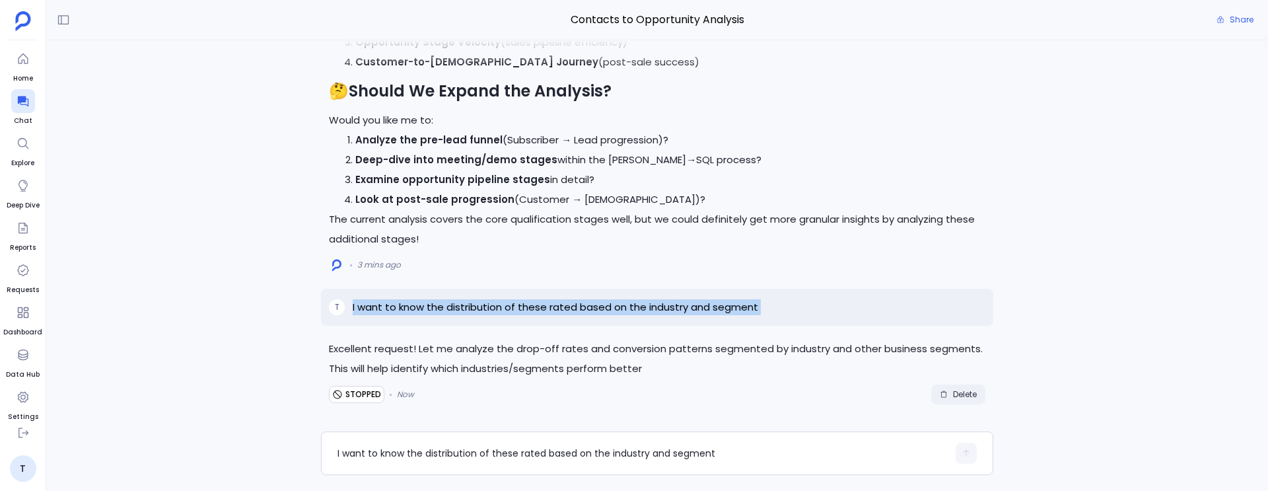
click at [962, 393] on span "Delete" at bounding box center [965, 394] width 24 height 11
click at [697, 451] on textarea "I want to know the distribution of these rated based on the industry and segment" at bounding box center [643, 453] width 610 height 13
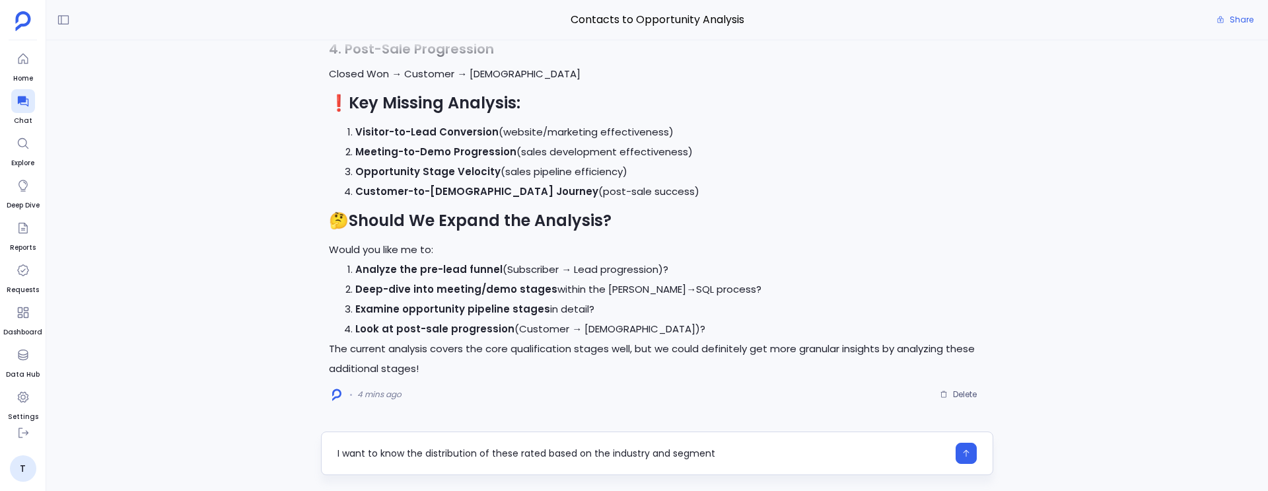
click at [540, 455] on textarea "I want to know the distribution of these rated based on the industry and segment" at bounding box center [643, 453] width 610 height 13
click at [606, 456] on textarea "I want to know the distribution of these rates based on the industry and segment" at bounding box center [643, 453] width 610 height 13
click at [848, 459] on textarea "I want to know the distribution of these rates based on the industry and segment" at bounding box center [643, 453] width 610 height 13
type textarea "I want to know the distribution of these rates based on the industry and segment"
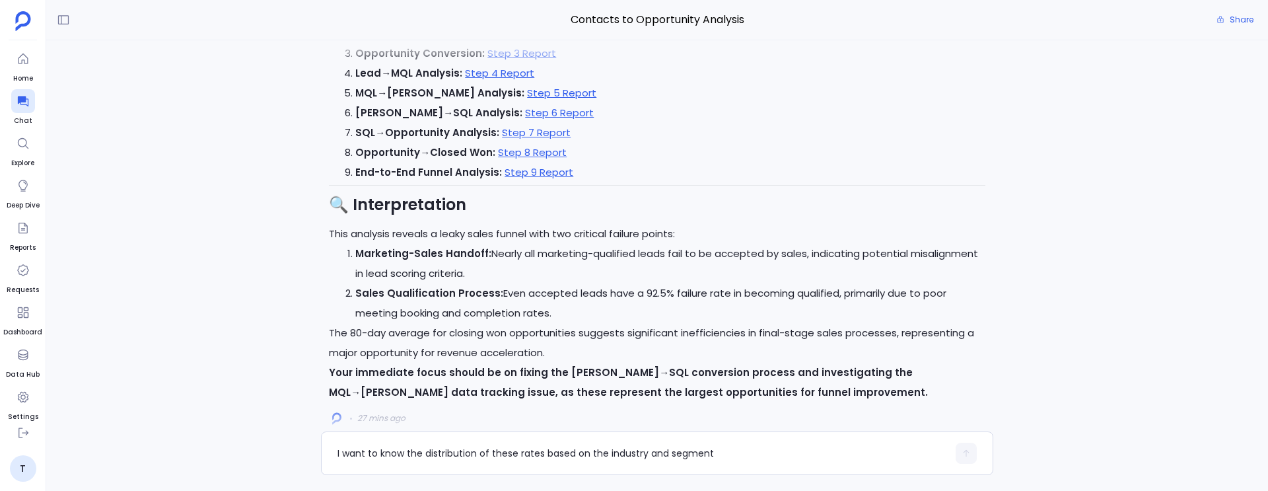
scroll to position [-6315, 0]
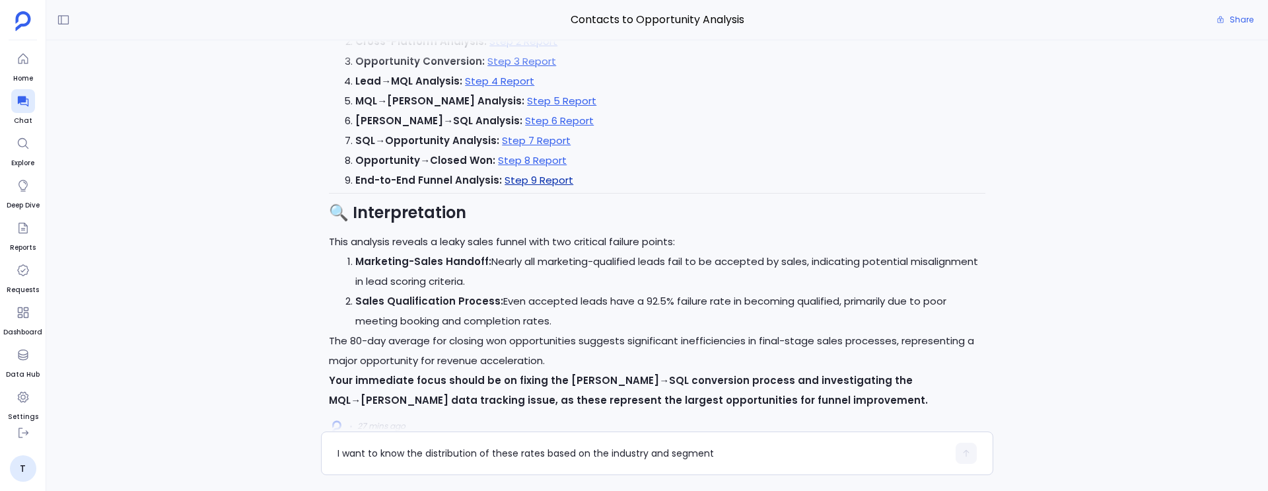
click at [535, 187] on link "Step 9 Report" at bounding box center [539, 180] width 69 height 14
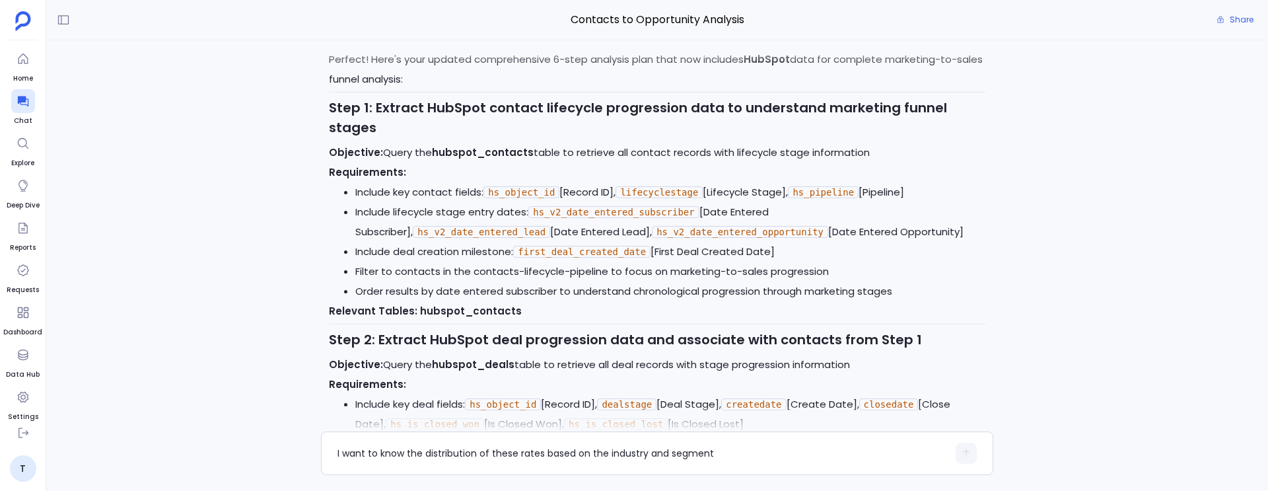
scroll to position [-15141, 0]
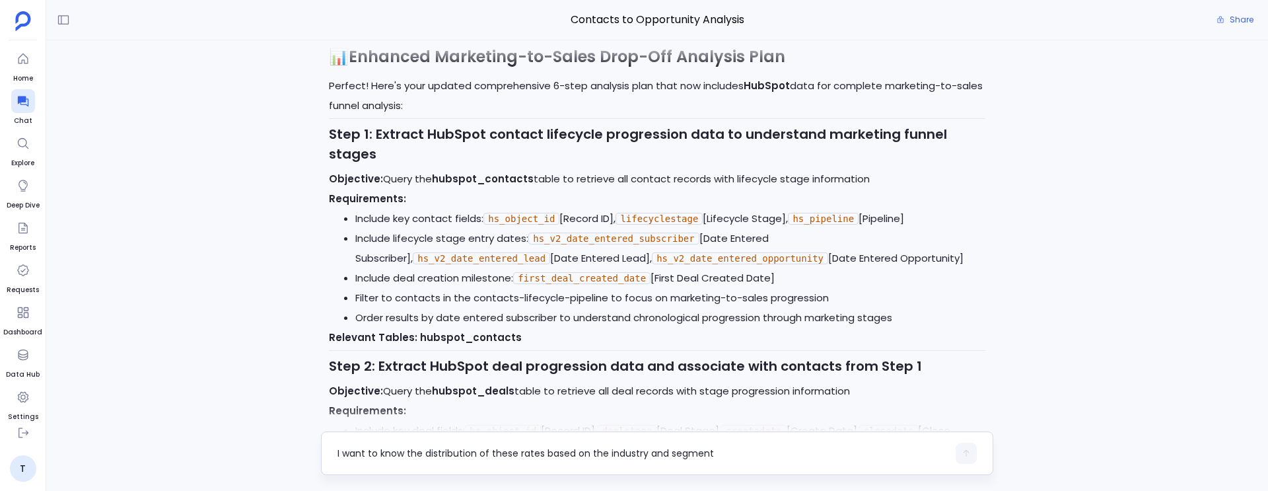
click at [423, 451] on textarea "I want to know the distribution of these rates based on the industry and segment" at bounding box center [643, 453] width 610 height 13
type textarea "I want the first analysis for 2024 only"
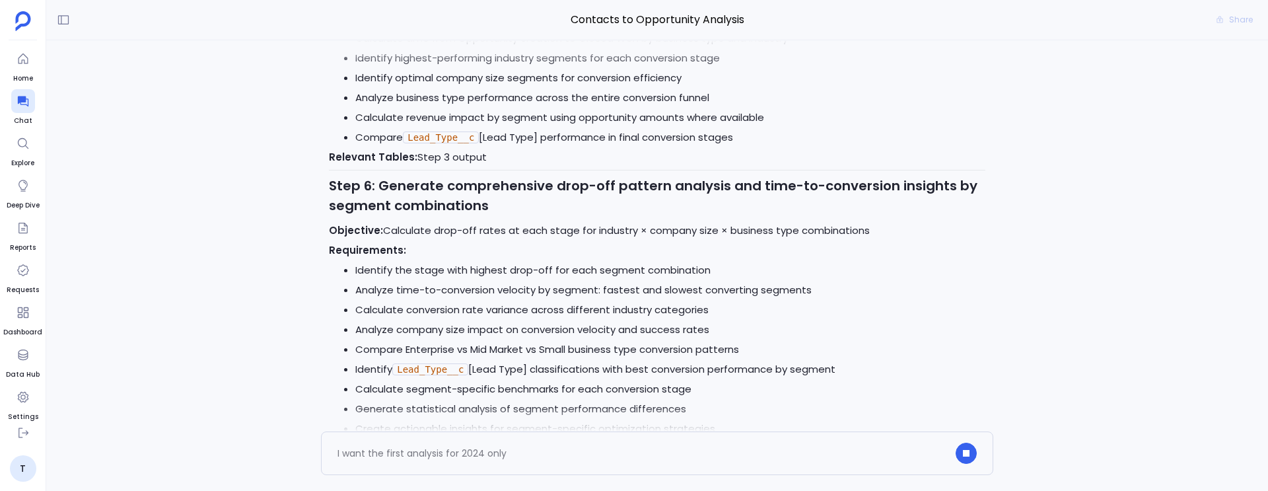
scroll to position [0, 0]
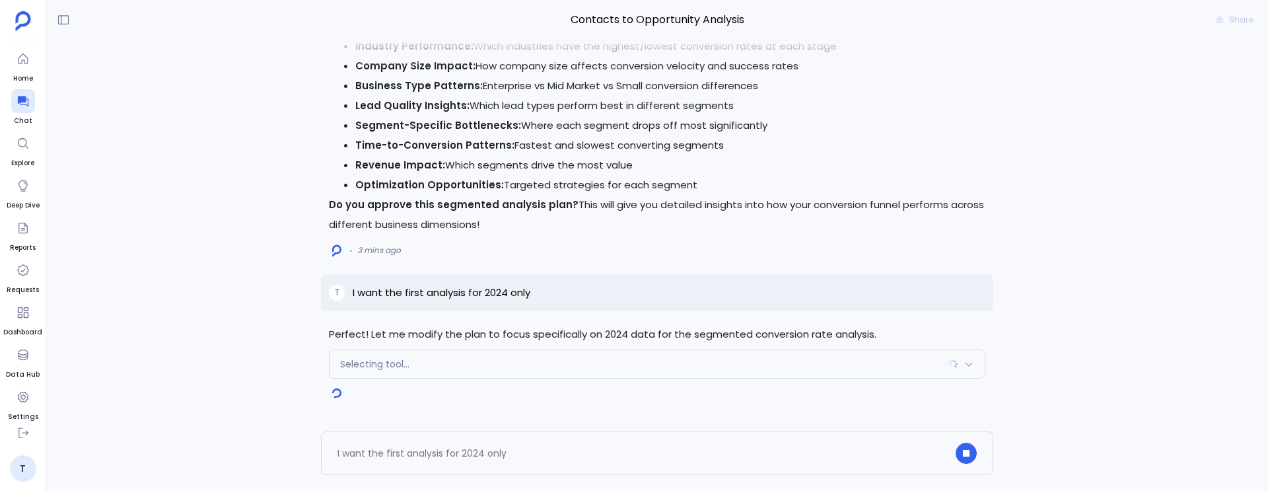
click at [465, 366] on div "Selecting tool..." at bounding box center [657, 364] width 655 height 28
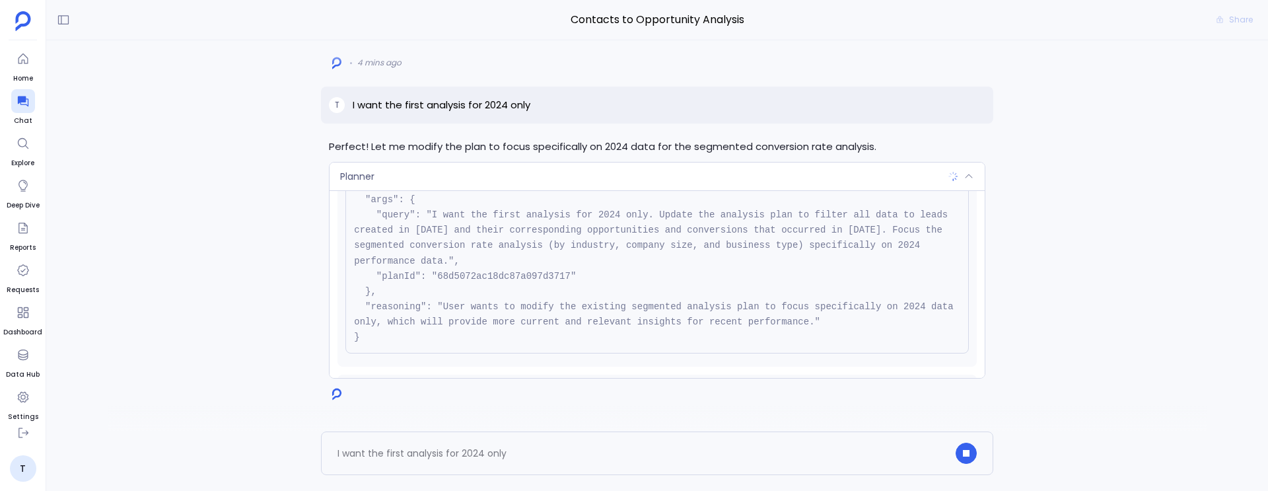
scroll to position [151, 0]
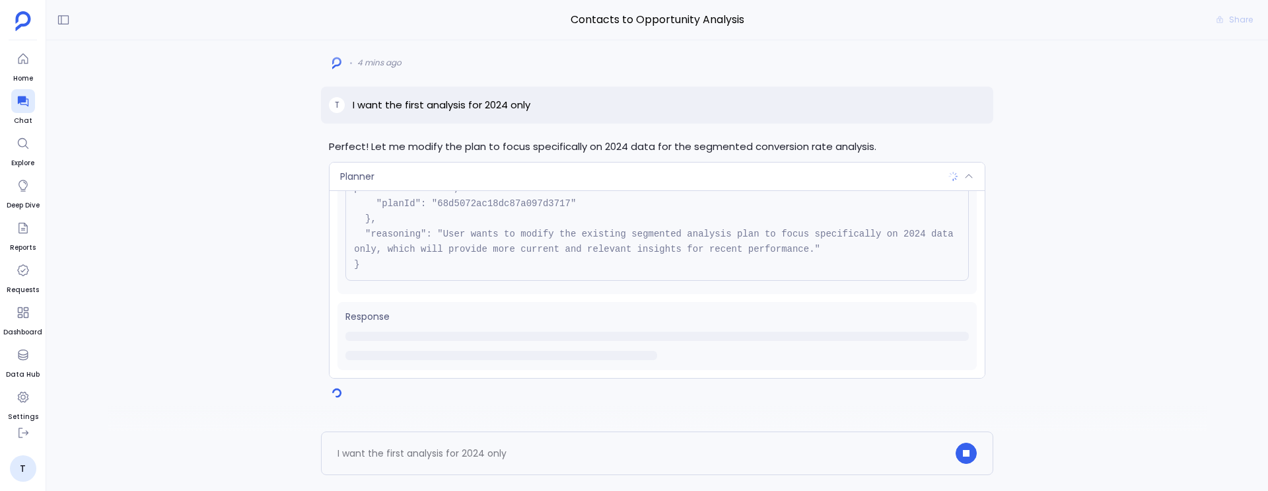
click at [543, 169] on div "Planner" at bounding box center [657, 177] width 655 height 28
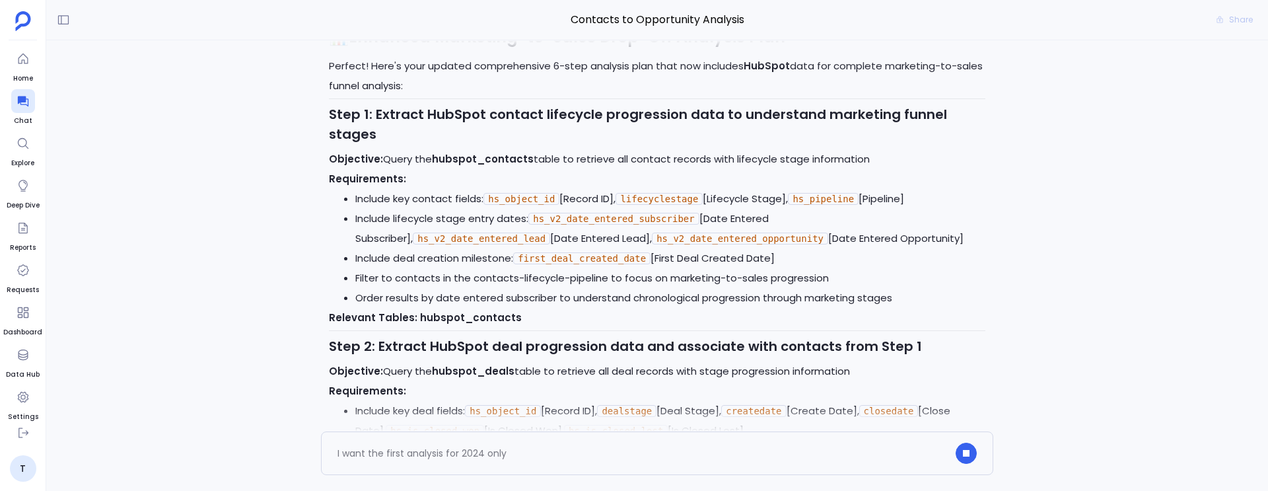
scroll to position [-15759, 0]
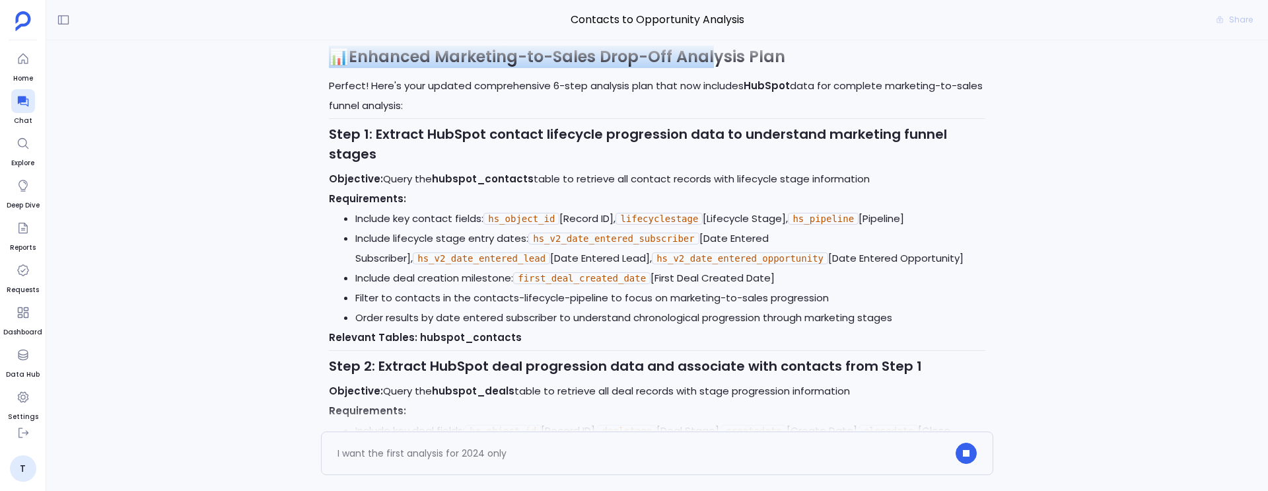
drag, startPoint x: 346, startPoint y: 252, endPoint x: 709, endPoint y: 260, distance: 362.8
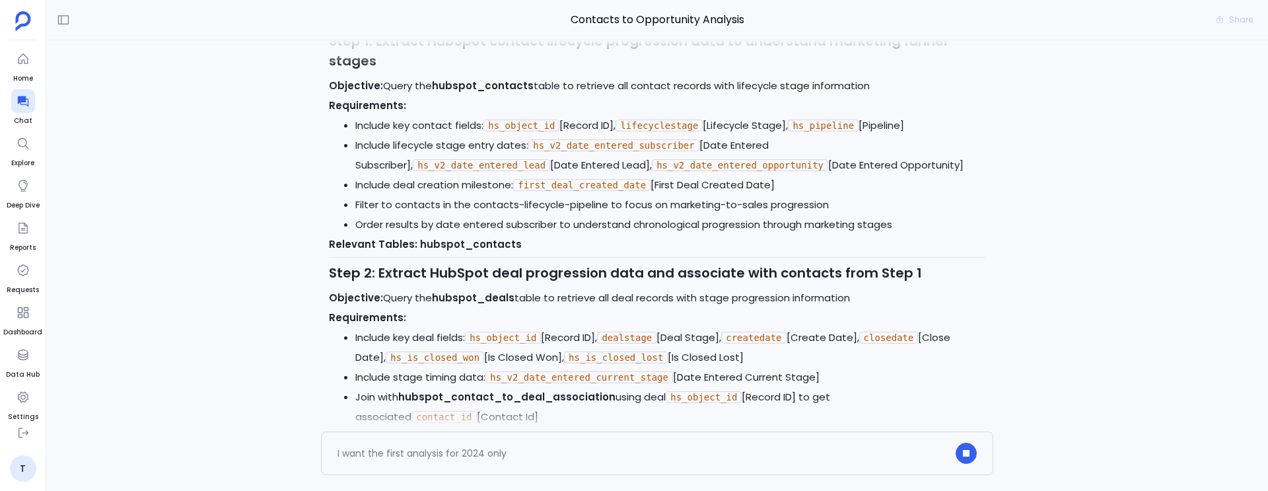
scroll to position [-15852, 0]
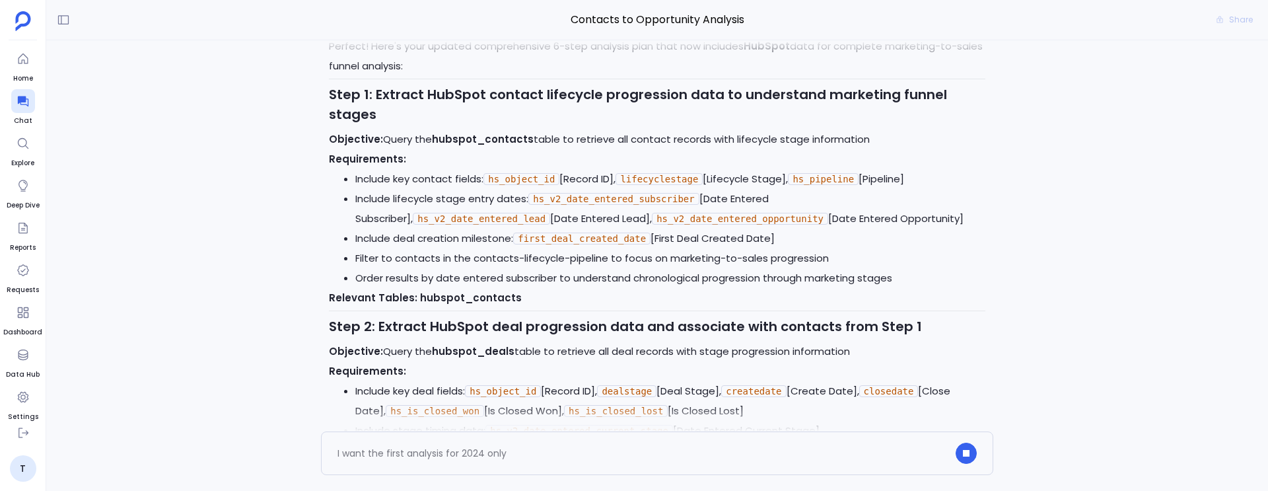
drag, startPoint x: 435, startPoint y: 250, endPoint x: 453, endPoint y: 245, distance: 18.6
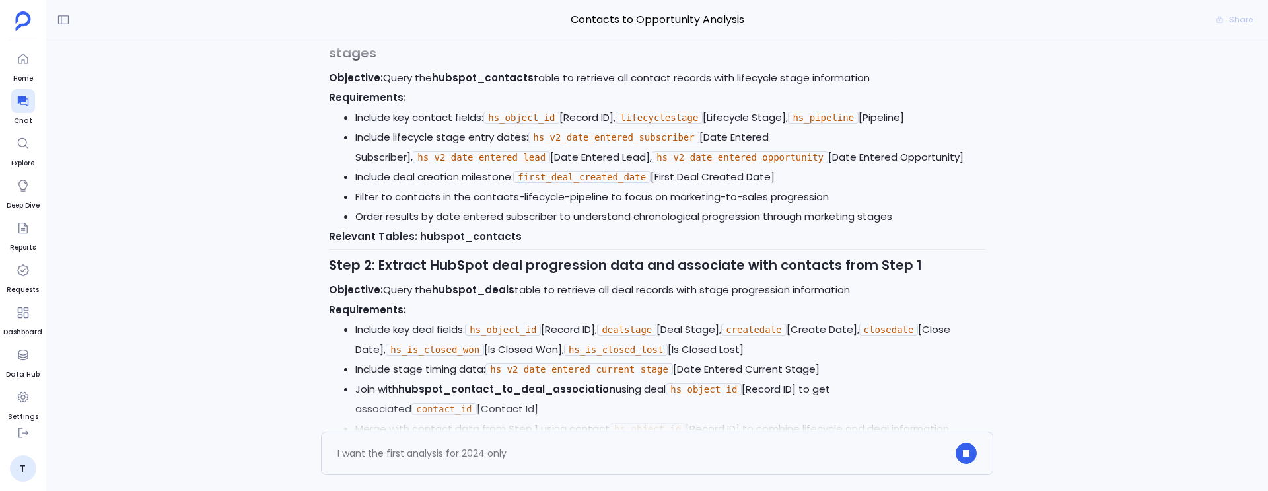
scroll to position [-17515, 0]
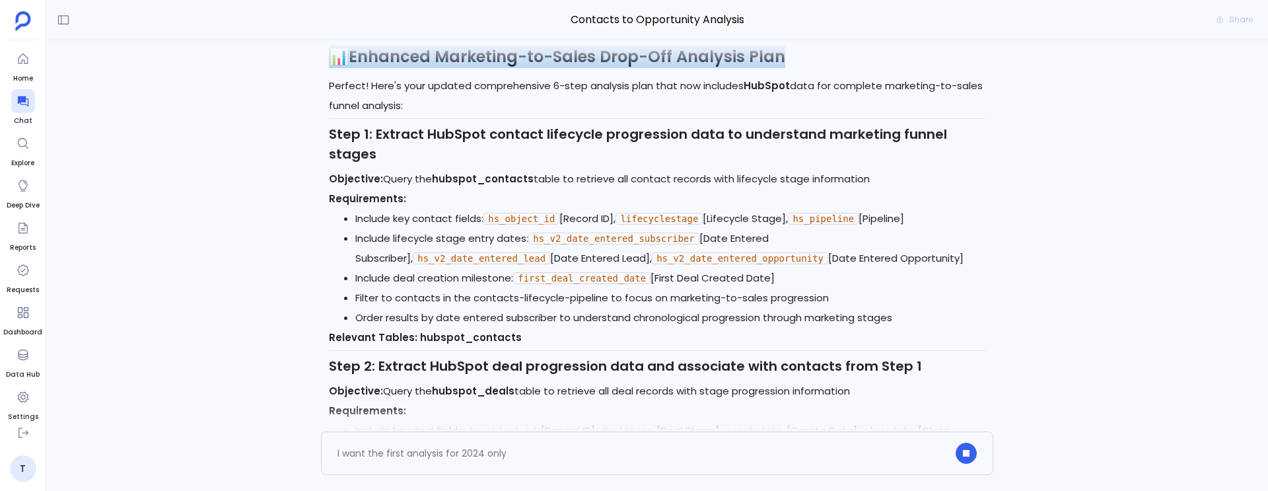
drag, startPoint x: 441, startPoint y: 256, endPoint x: 775, endPoint y: 250, distance: 333.7
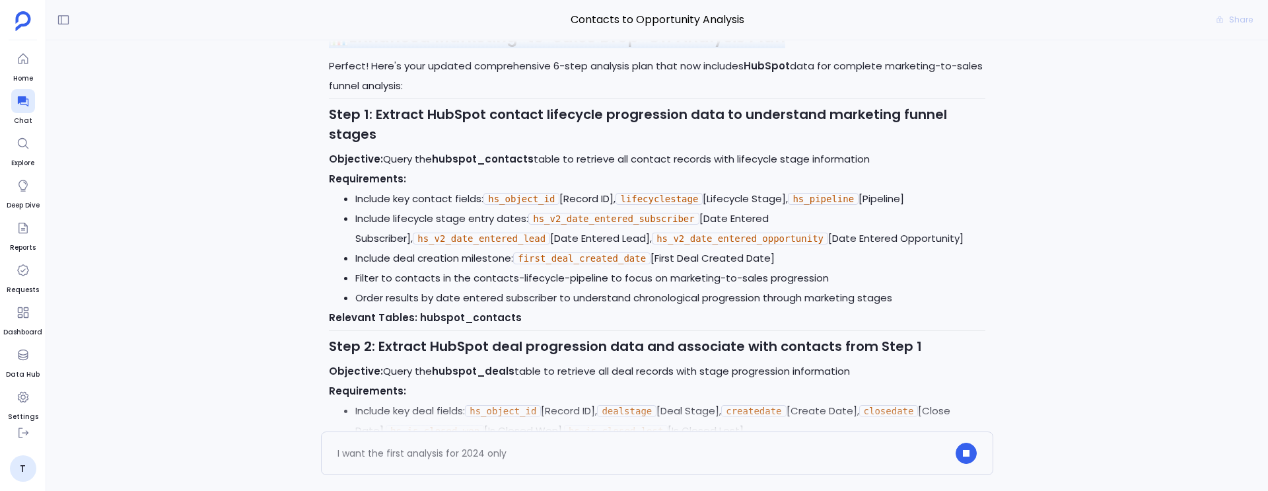
scroll to position [-17713, 0]
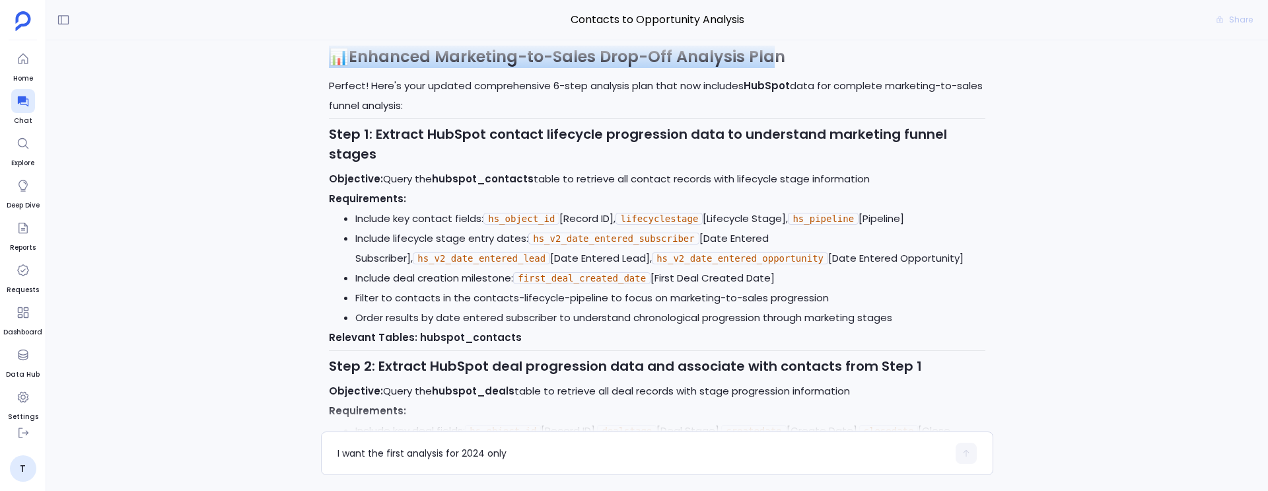
drag, startPoint x: 428, startPoint y: 247, endPoint x: 772, endPoint y: 252, distance: 344.2
click at [525, 116] on p "Perfect! Here's your updated comprehensive 6-step analysis plan that now includ…" at bounding box center [657, 96] width 657 height 40
copy strong "Enhanced Marketing-to-Sales Drop-Off Analysis Plan"
drag, startPoint x: 351, startPoint y: 251, endPoint x: 780, endPoint y: 257, distance: 428.1
click at [780, 68] on h2 "📊 Enhanced Marketing-to-Sales Drop-Off Analysis Plan" at bounding box center [657, 57] width 657 height 22
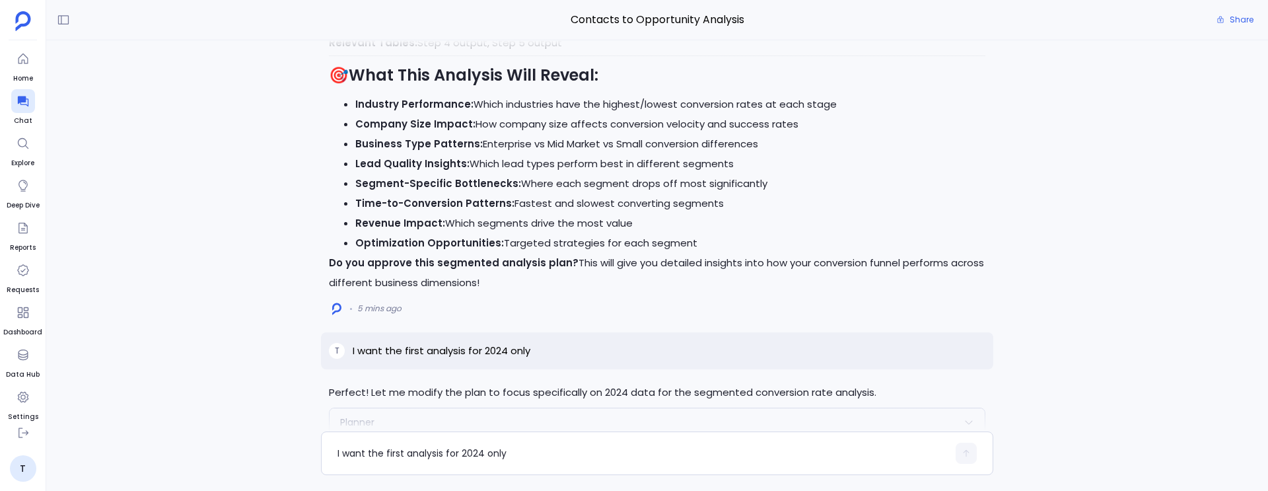
scroll to position [-2487, 0]
click at [455, 451] on textarea "I want the first analysis for 2024 only" at bounding box center [643, 453] width 610 height 13
type textarea "I was asking for Enhanced Marketing-to-Sales Drop-Off Analysis Plan based on 20…"
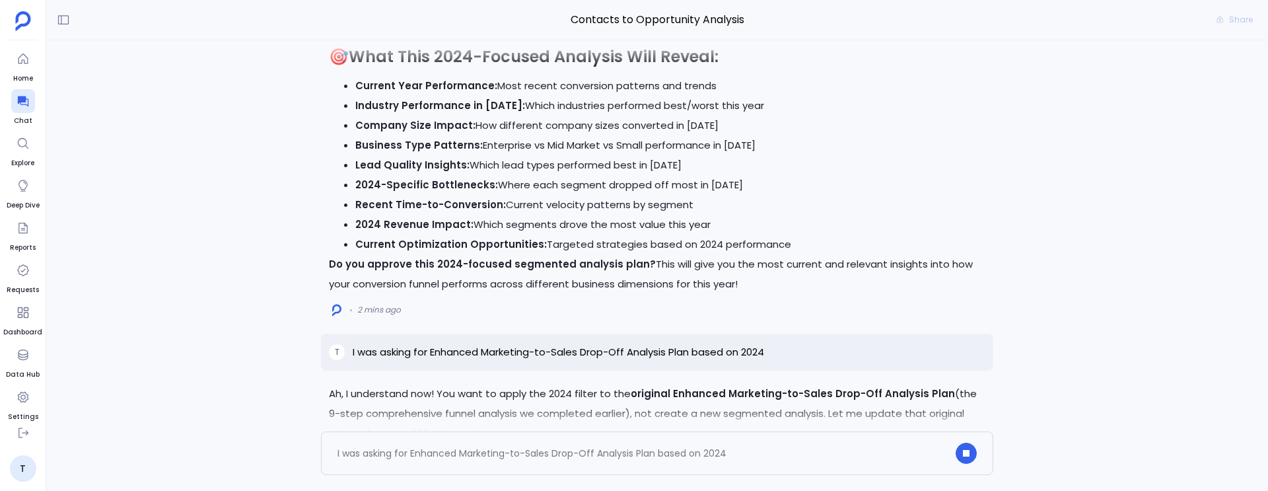
scroll to position [0, 0]
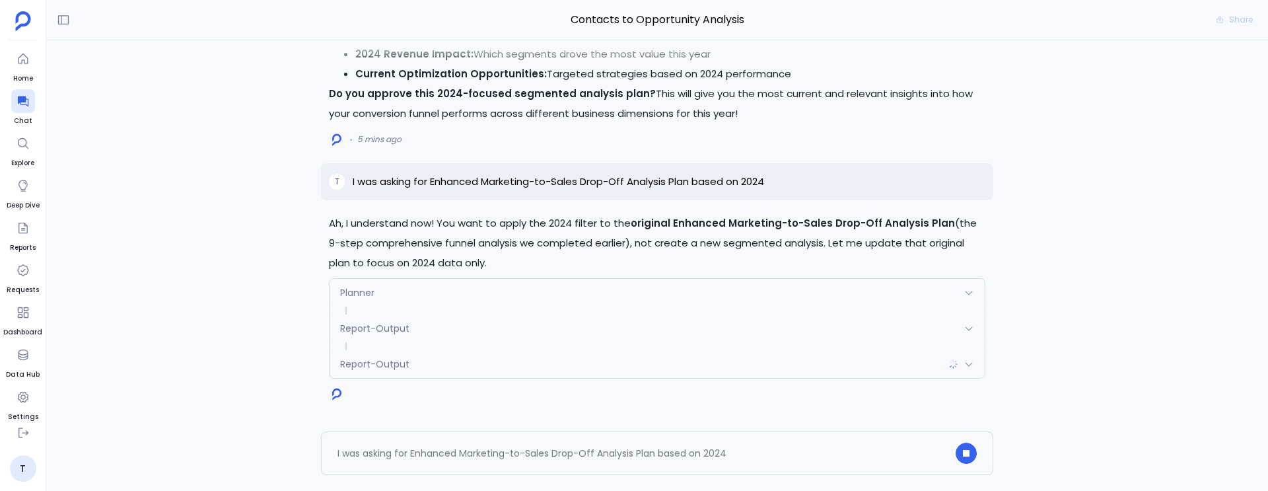
click at [599, 353] on div "Report-Output" at bounding box center [657, 364] width 655 height 28
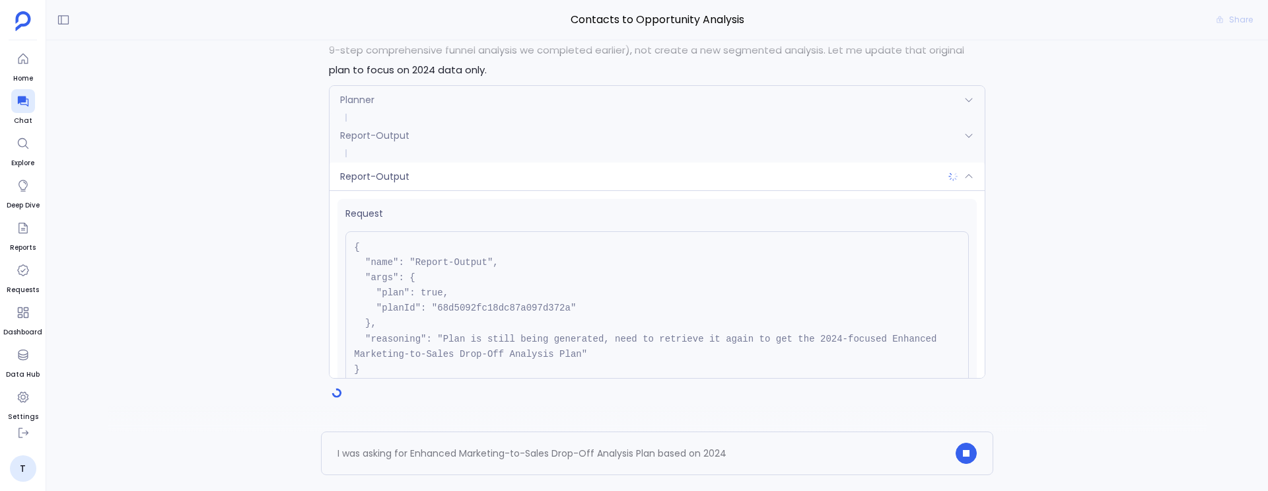
scroll to position [105, 0]
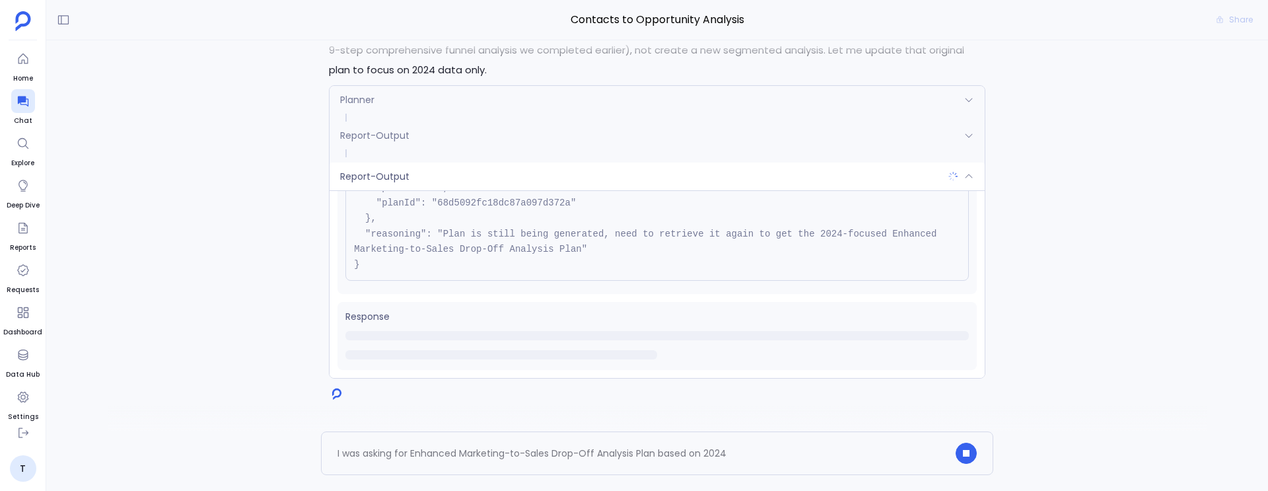
click at [516, 181] on div "Report-Output" at bounding box center [657, 177] width 655 height 28
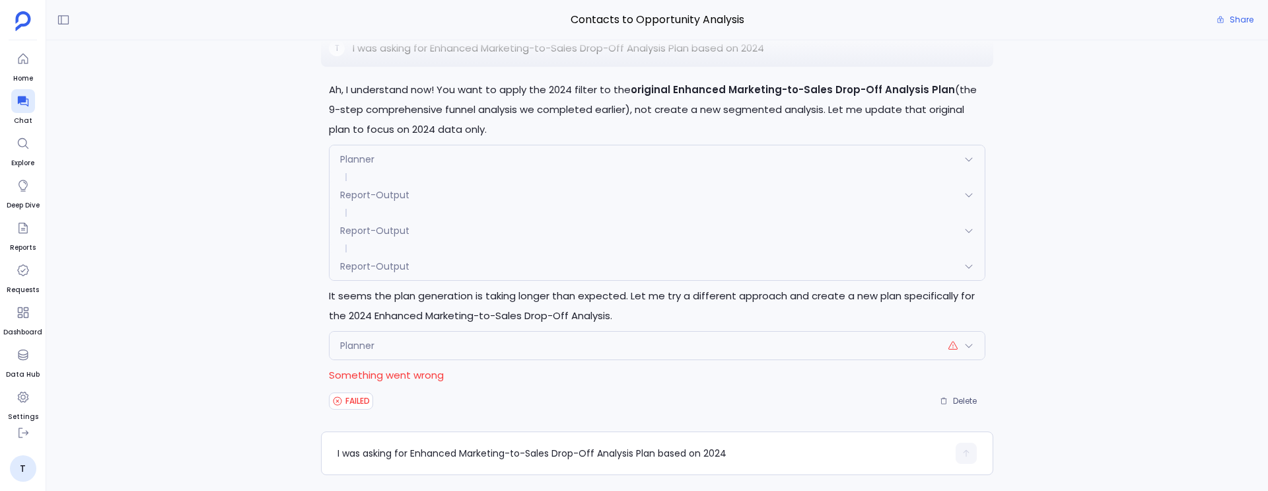
scroll to position [-1, 0]
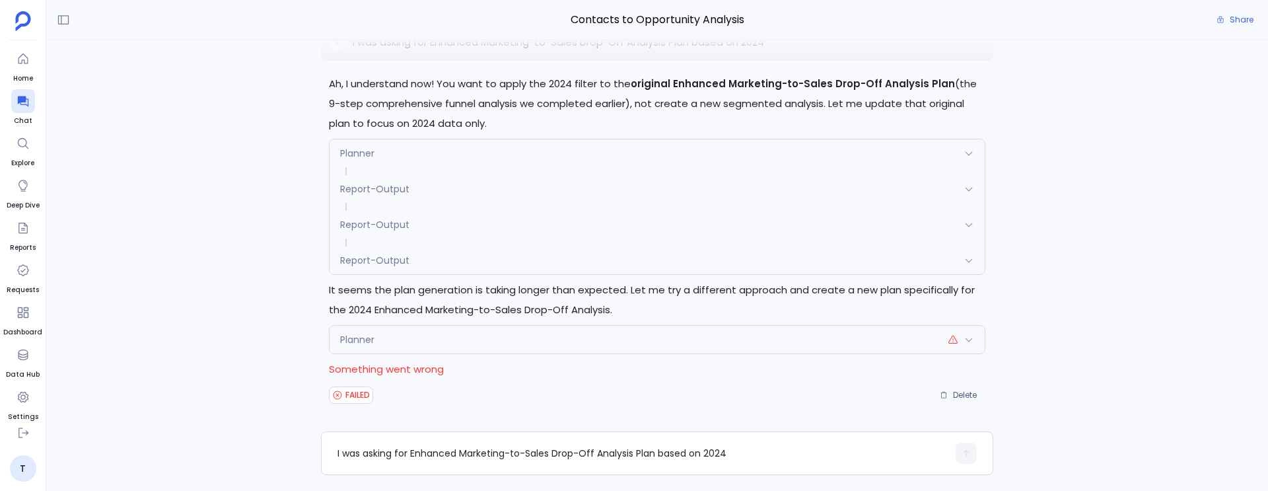
click at [445, 266] on div "Report-Output" at bounding box center [657, 260] width 655 height 28
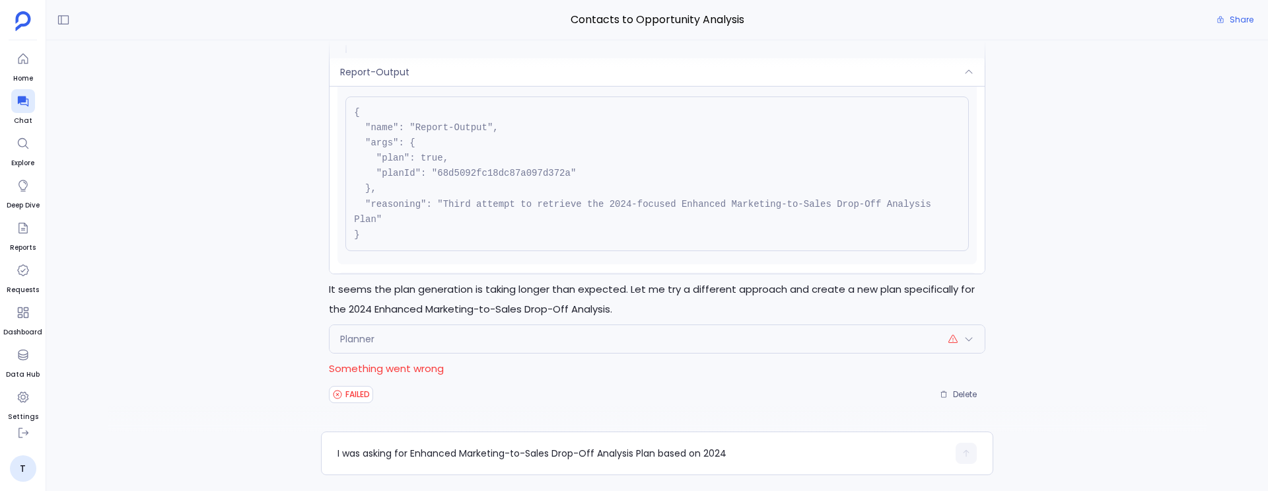
scroll to position [26, 0]
click at [401, 75] on span "Report-Output" at bounding box center [374, 71] width 69 height 13
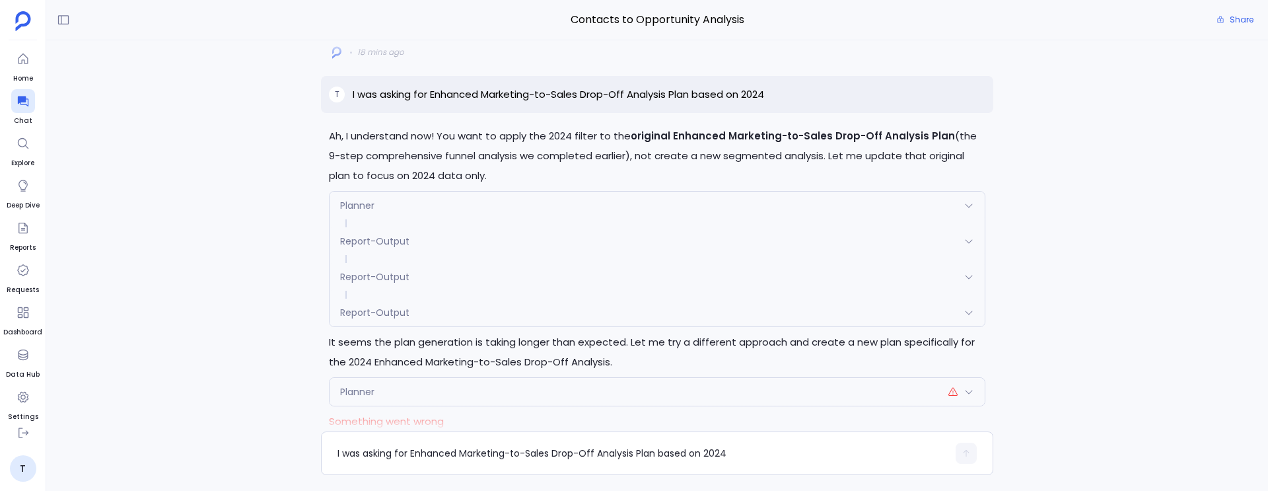
scroll to position [-57, 0]
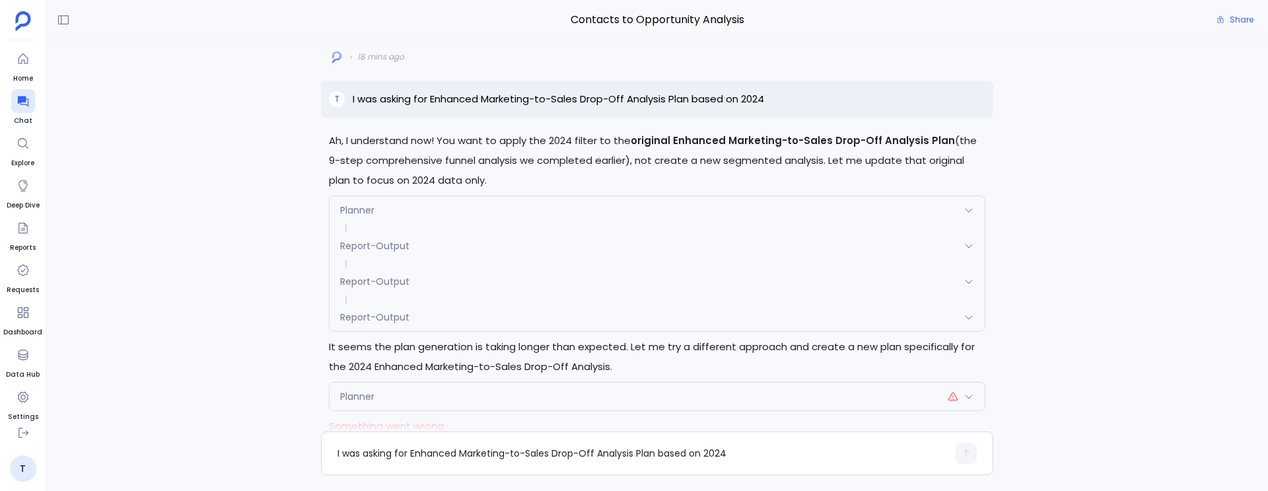
click at [445, 213] on div "Planner" at bounding box center [657, 210] width 655 height 28
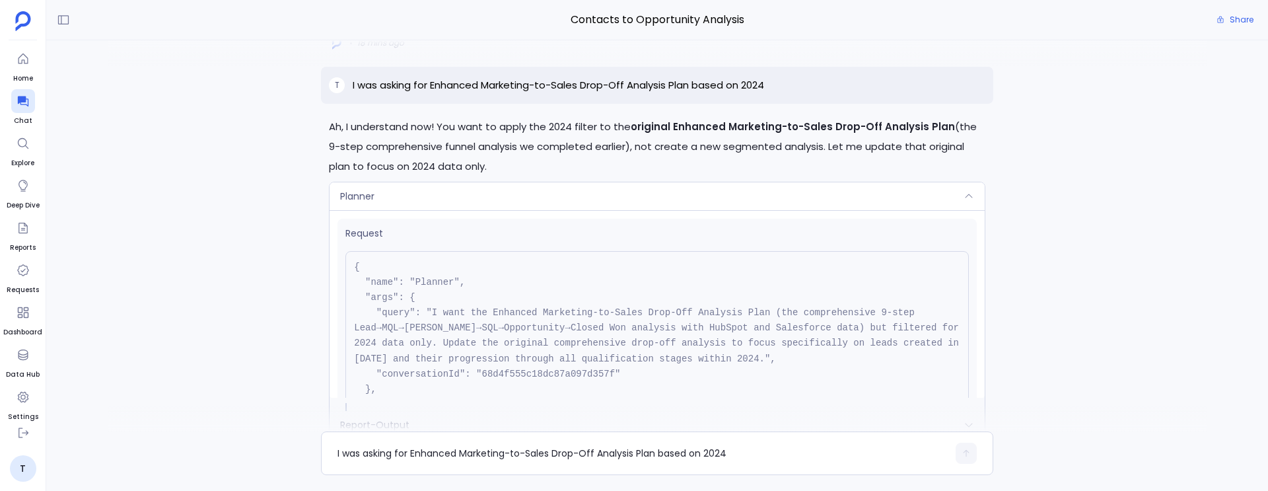
scroll to position [-250, 0]
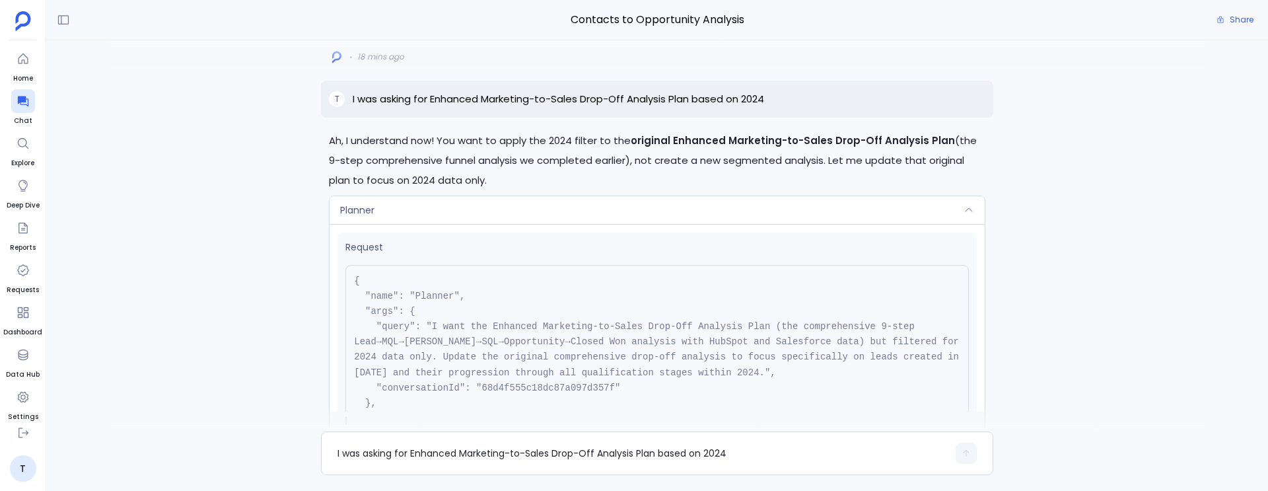
click at [458, 249] on span "Request" at bounding box center [658, 247] width 624 height 14
click at [439, 209] on div "Planner" at bounding box center [657, 210] width 655 height 28
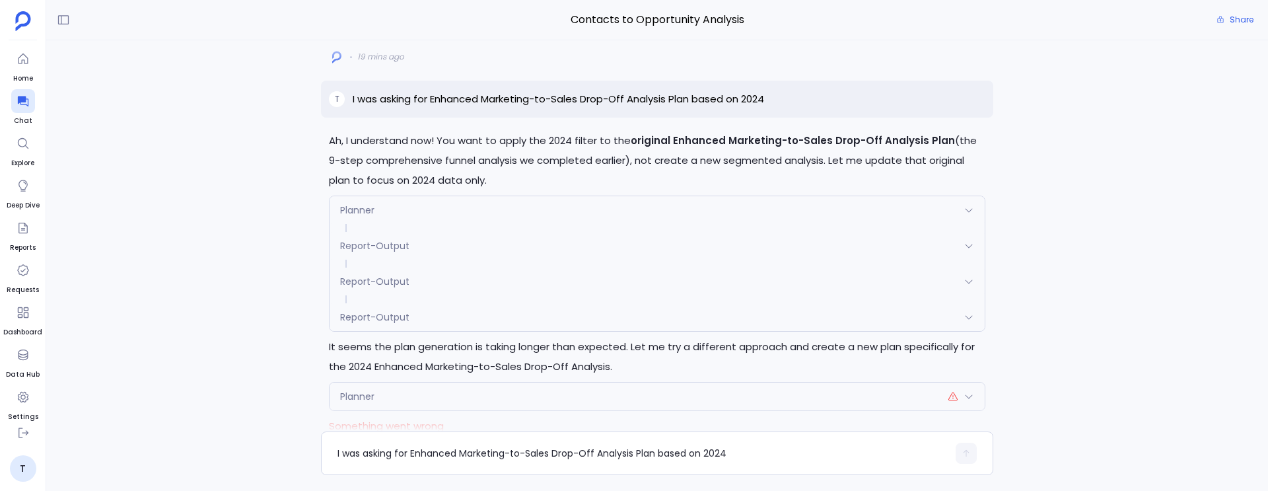
click at [451, 320] on div "Report-Output" at bounding box center [657, 317] width 655 height 28
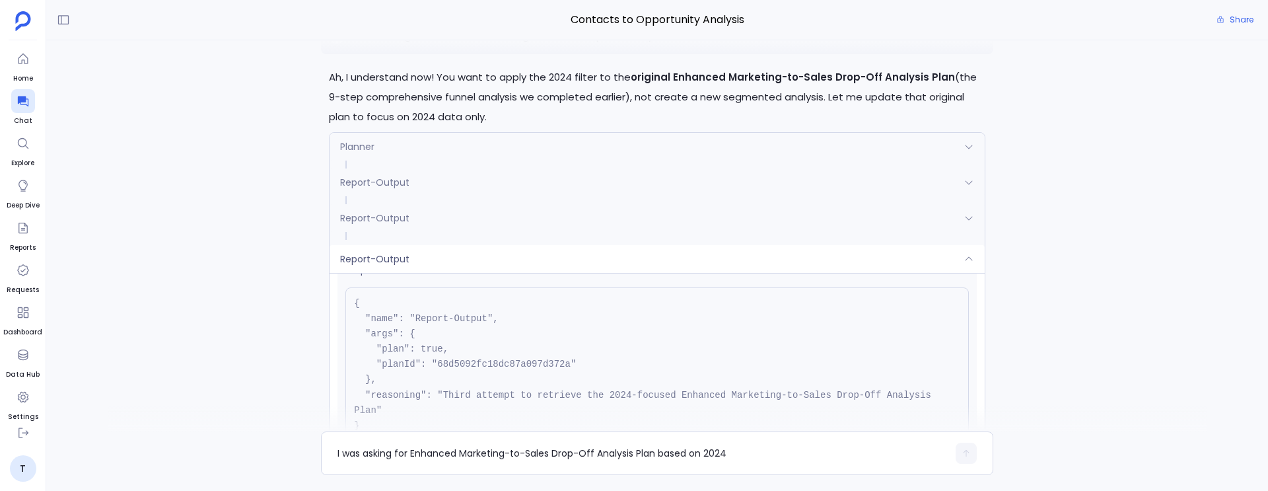
scroll to position [-47, 0]
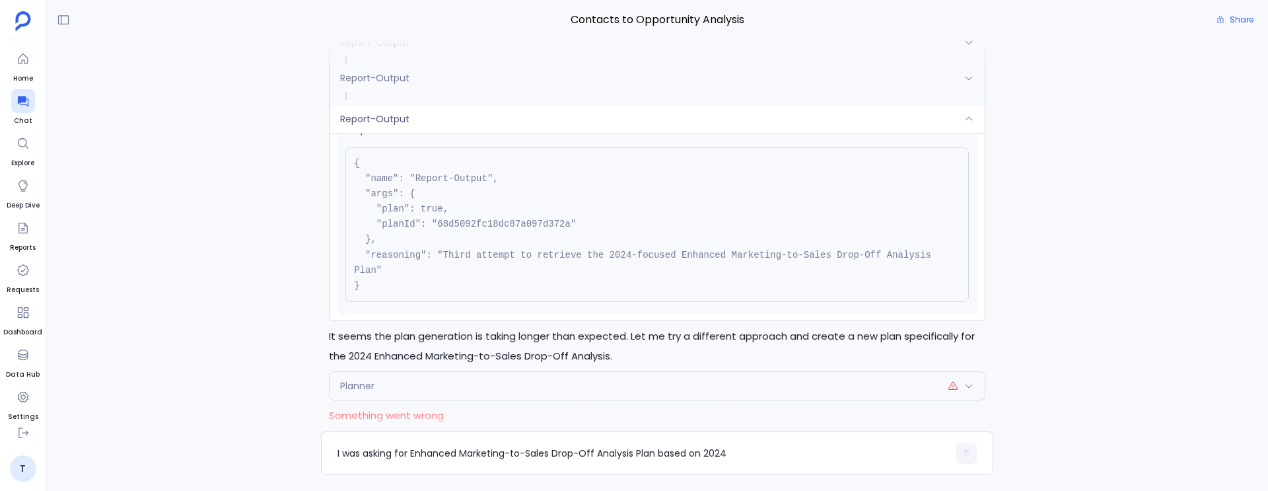
click at [448, 110] on div "Report-Output" at bounding box center [657, 119] width 655 height 28
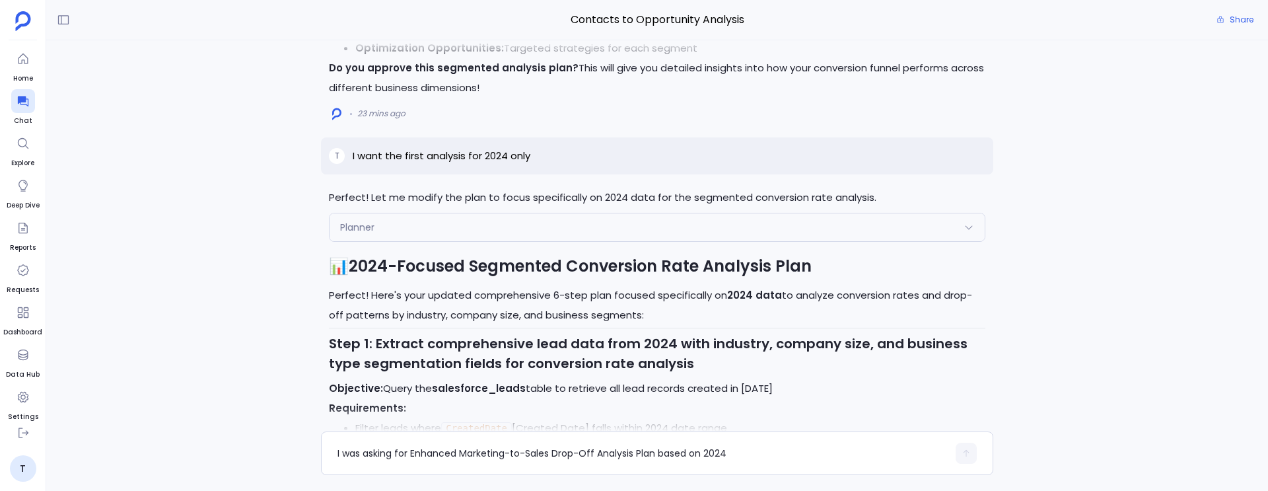
scroll to position [-2696, 0]
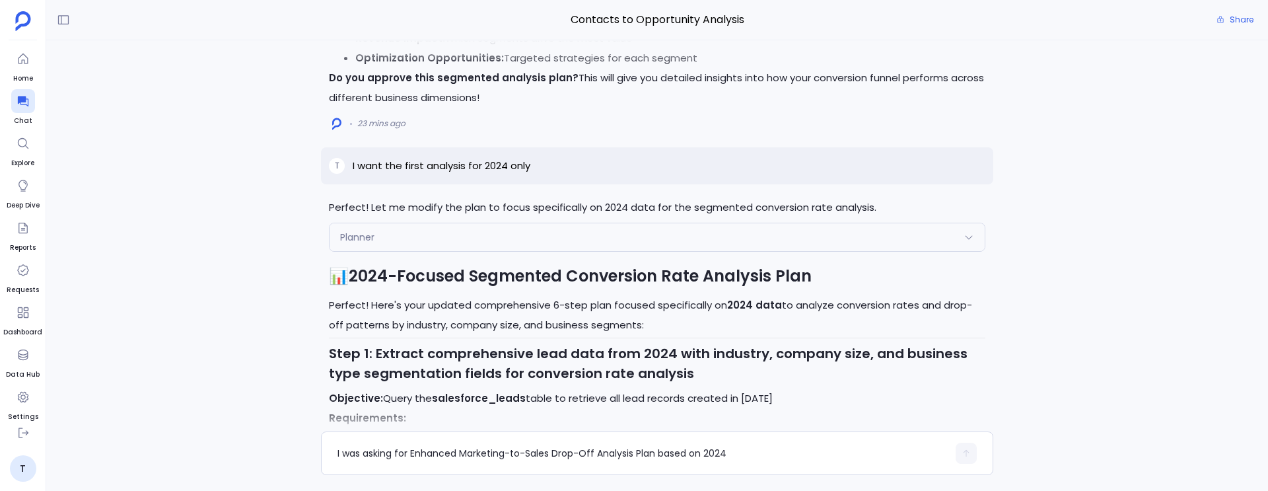
click at [449, 161] on p "I want the first analysis for 2024 only" at bounding box center [442, 166] width 178 height 16
copy p "I want the first analysis for 2024 only"
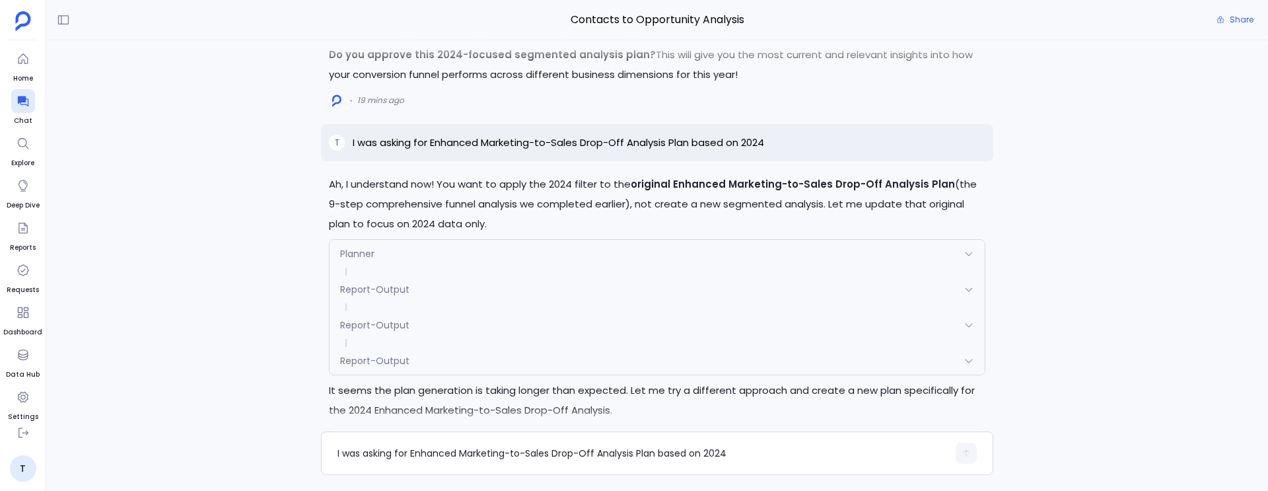
scroll to position [-116, 0]
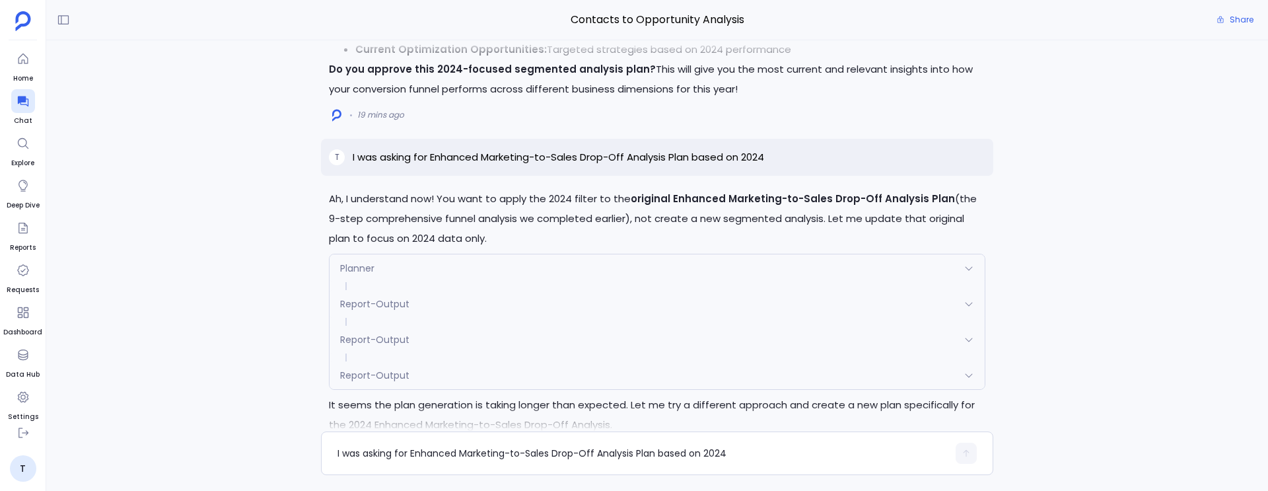
click at [492, 152] on p "I was asking for Enhanced Marketing-to-Sales Drop-Off Analysis Plan based on 20…" at bounding box center [559, 157] width 412 height 16
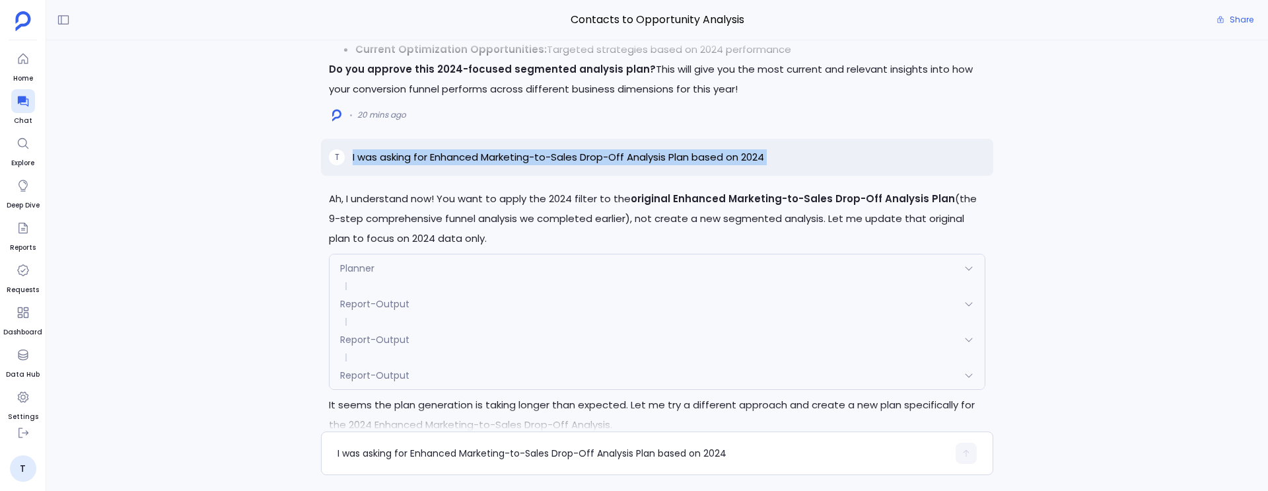
copy p "I was asking for Enhanced Marketing-to-Sales Drop-Off Analysis Plan based on 20…"
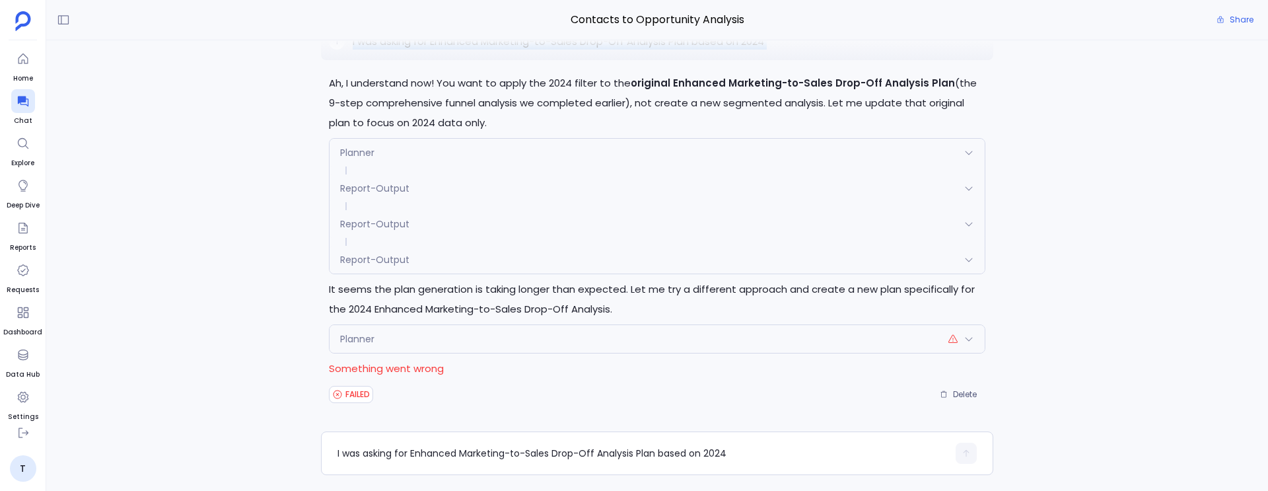
click at [464, 342] on div "Planner" at bounding box center [657, 339] width 655 height 28
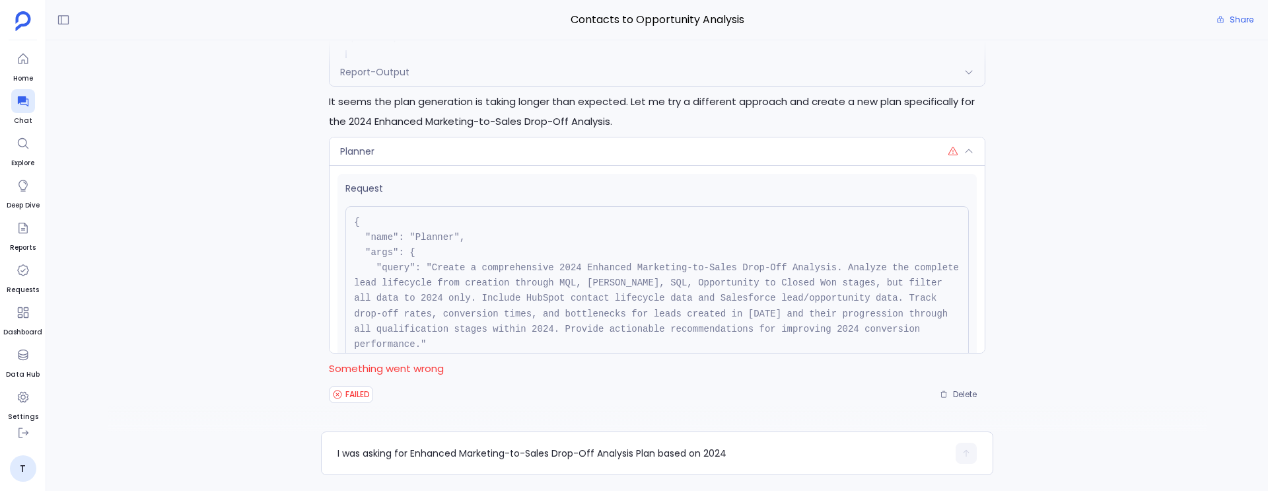
click at [452, 149] on div "Planner" at bounding box center [657, 151] width 655 height 28
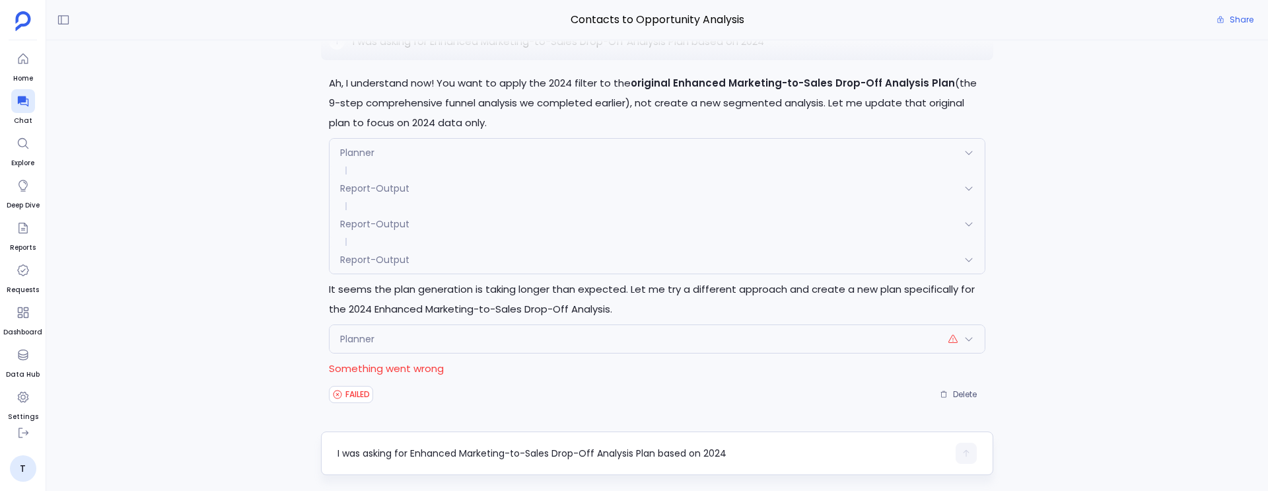
click at [384, 449] on textarea "I was asking for Enhanced Marketing-to-Sales Drop-Off Analysis Plan based on 20…" at bounding box center [643, 453] width 610 height 13
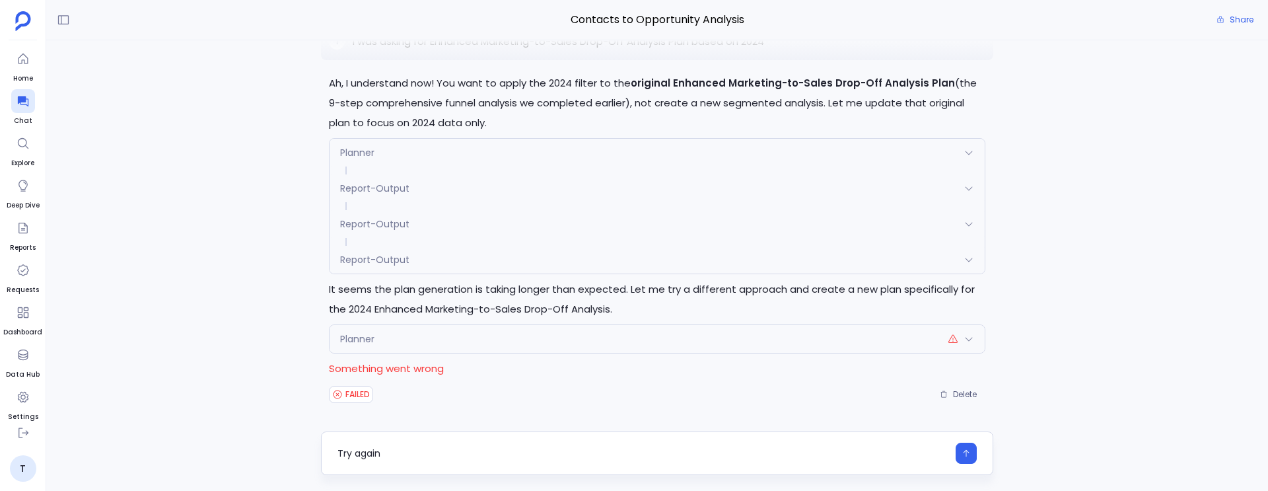
type textarea "Try again"
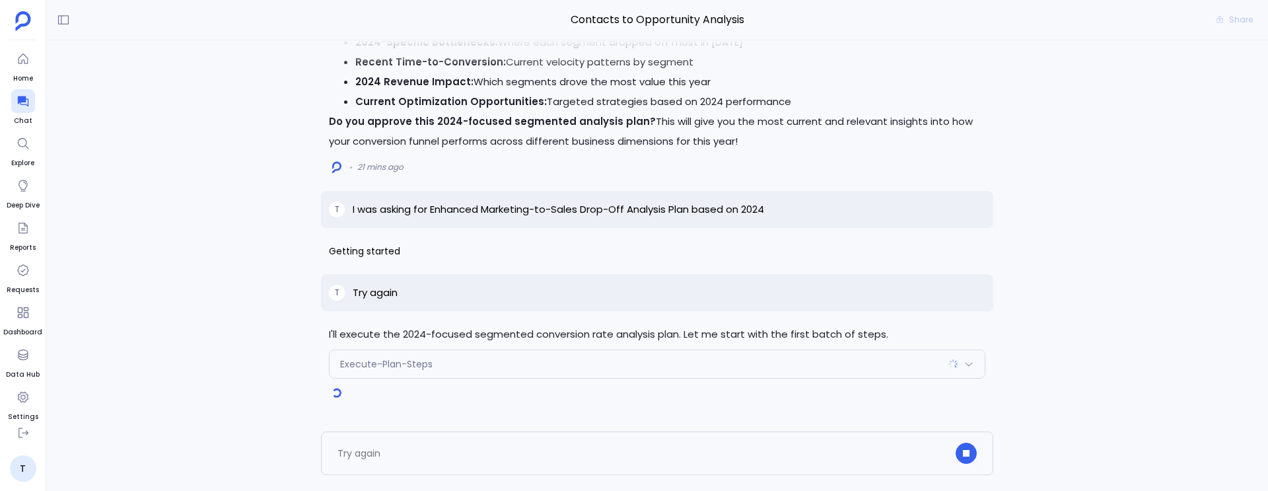
click at [482, 371] on div "Execute-Plan-Steps" at bounding box center [657, 364] width 655 height 28
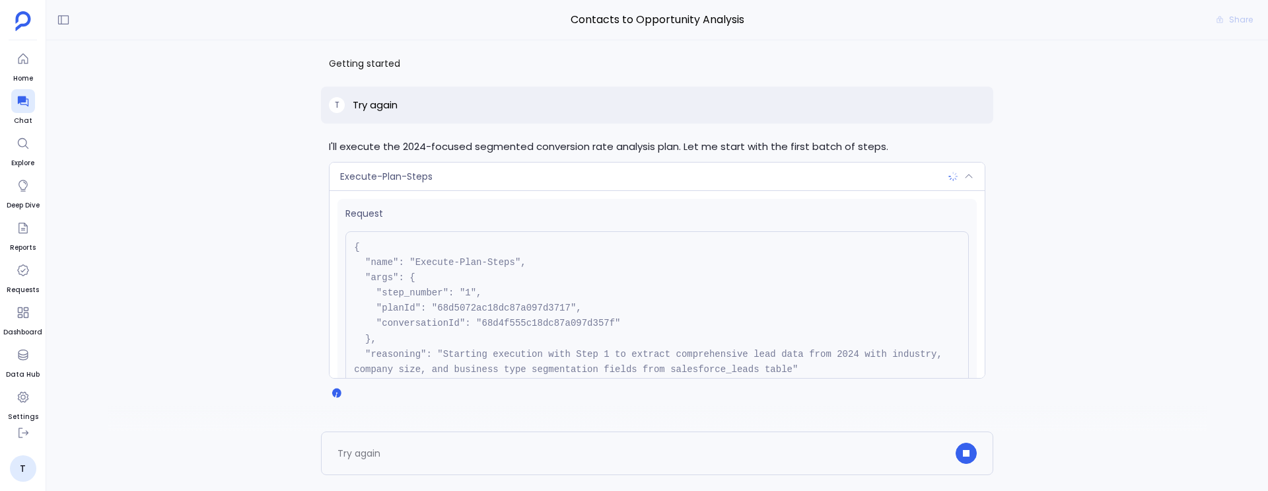
click at [486, 196] on div "Request { "name": "Execute-Plan-Steps", "args": { "step_number": "1", "planId":…" at bounding box center [657, 284] width 655 height 188
click at [474, 178] on div "Execute-Plan-Steps" at bounding box center [657, 177] width 655 height 28
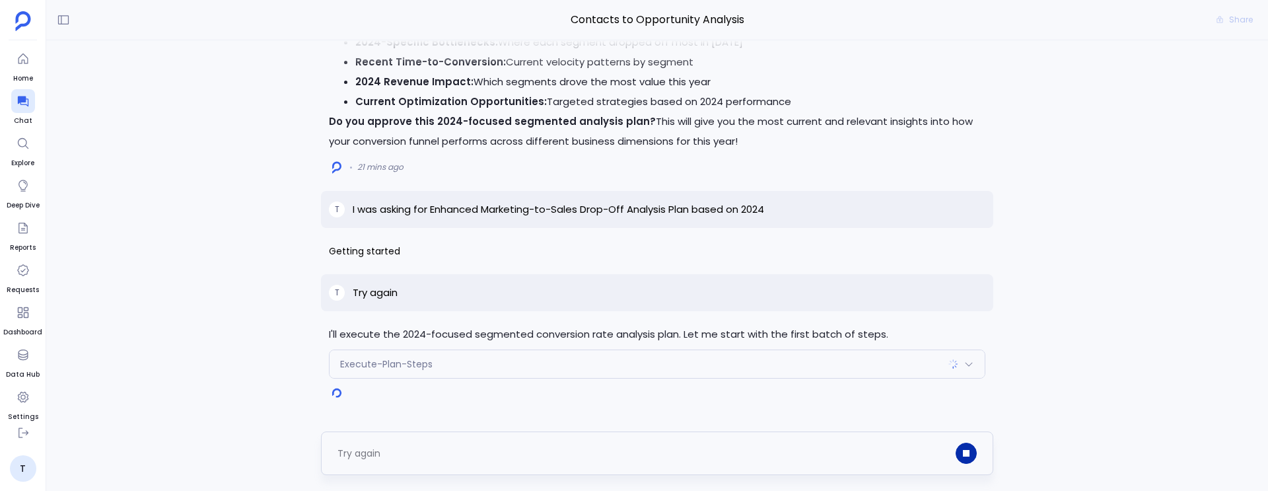
click at [965, 454] on icon "button" at bounding box center [966, 453] width 7 height 7
click at [978, 394] on button "Delete" at bounding box center [958, 394] width 54 height 20
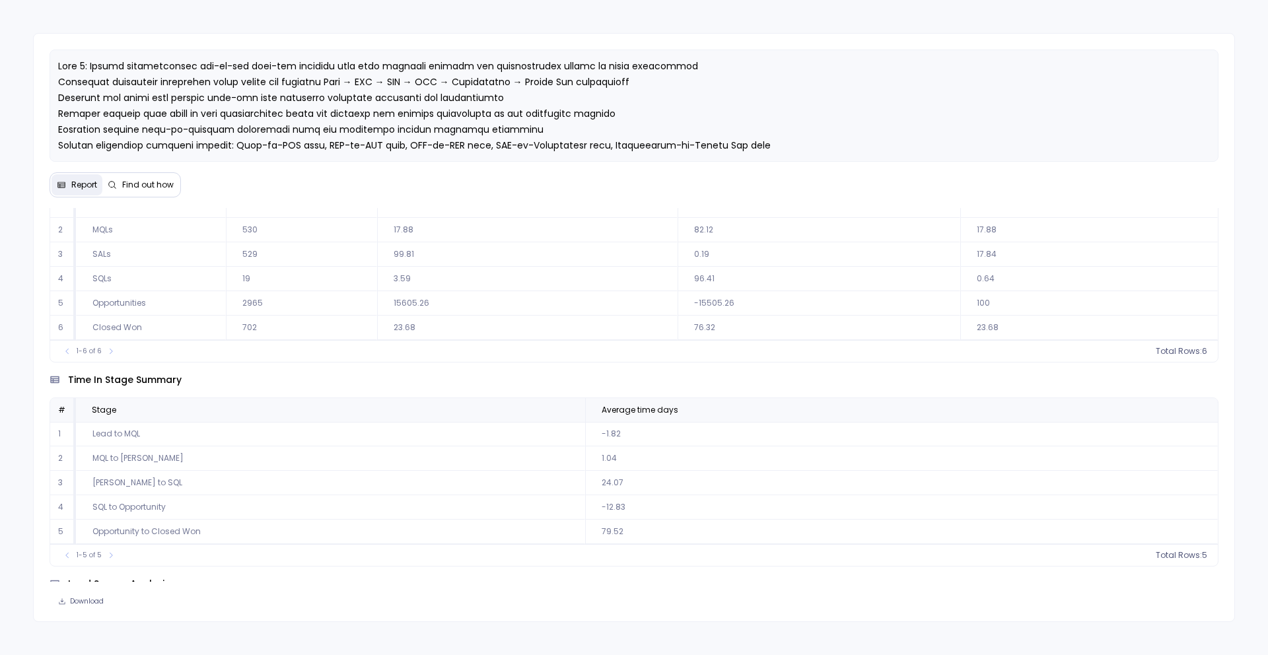
scroll to position [140, 0]
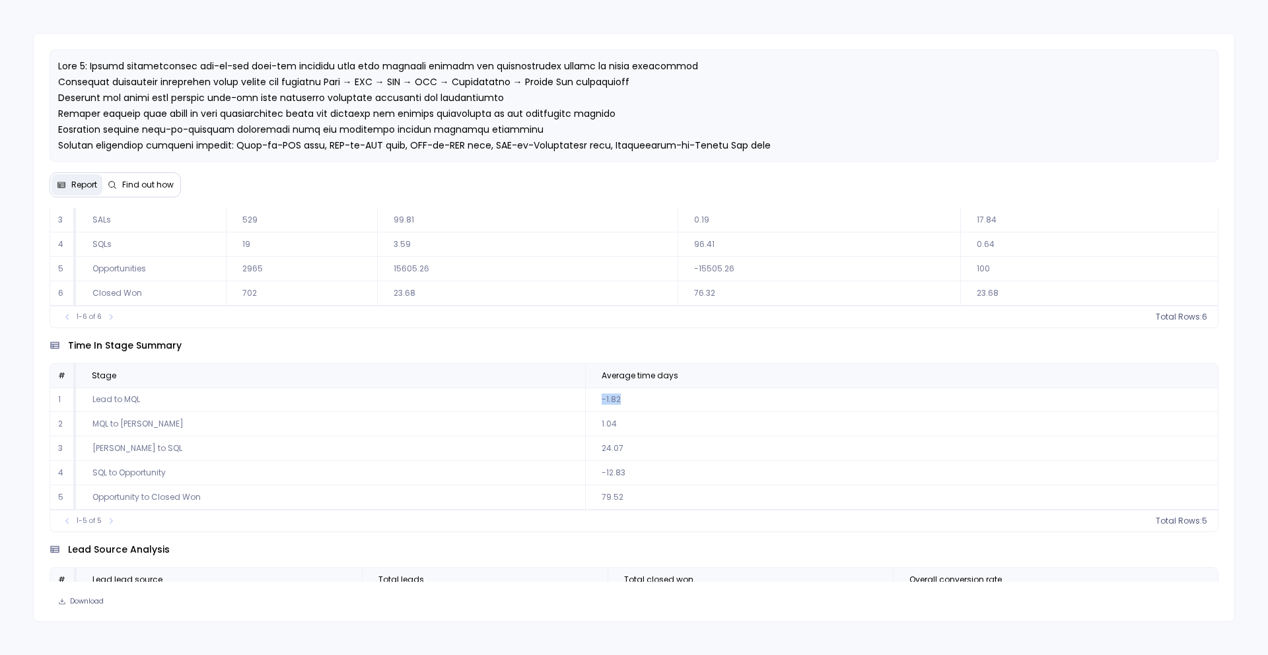
drag, startPoint x: 625, startPoint y: 398, endPoint x: 589, endPoint y: 398, distance: 36.3
click at [589, 398] on td "-1.82" at bounding box center [902, 400] width 634 height 24
click at [604, 402] on td "-1.82" at bounding box center [902, 400] width 634 height 24
drag, startPoint x: 623, startPoint y: 399, endPoint x: 596, endPoint y: 403, distance: 27.4
click at [596, 403] on td "-1.82" at bounding box center [902, 400] width 634 height 24
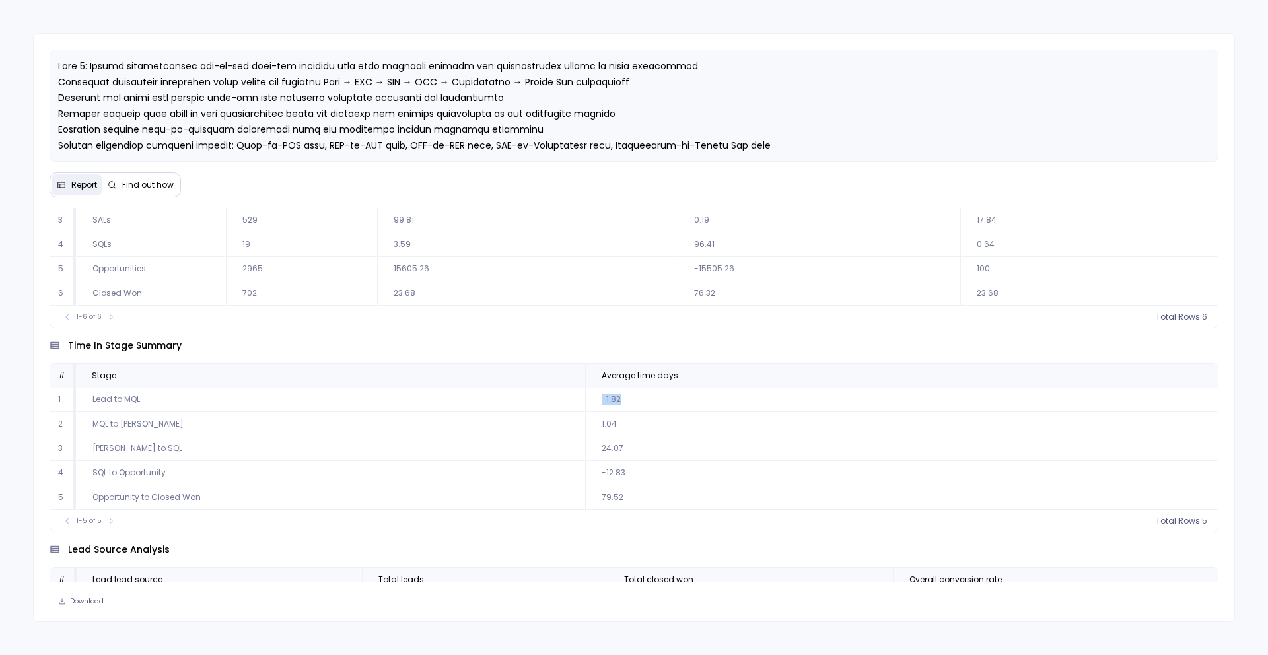
click at [596, 403] on td "-1.82" at bounding box center [902, 400] width 634 height 24
drag, startPoint x: 139, startPoint y: 404, endPoint x: 116, endPoint y: 422, distance: 30.1
click at [116, 423] on tbody "1 Lead to MQL -1.82 2 MQL to SAL 1.04 3 SAL to SQL 24.07 4 SQL to Opportunity -…" at bounding box center [634, 449] width 1169 height 122
click at [116, 422] on td "MQL to SAL" at bounding box center [330, 424] width 509 height 24
drag, startPoint x: 627, startPoint y: 470, endPoint x: 590, endPoint y: 472, distance: 37.0
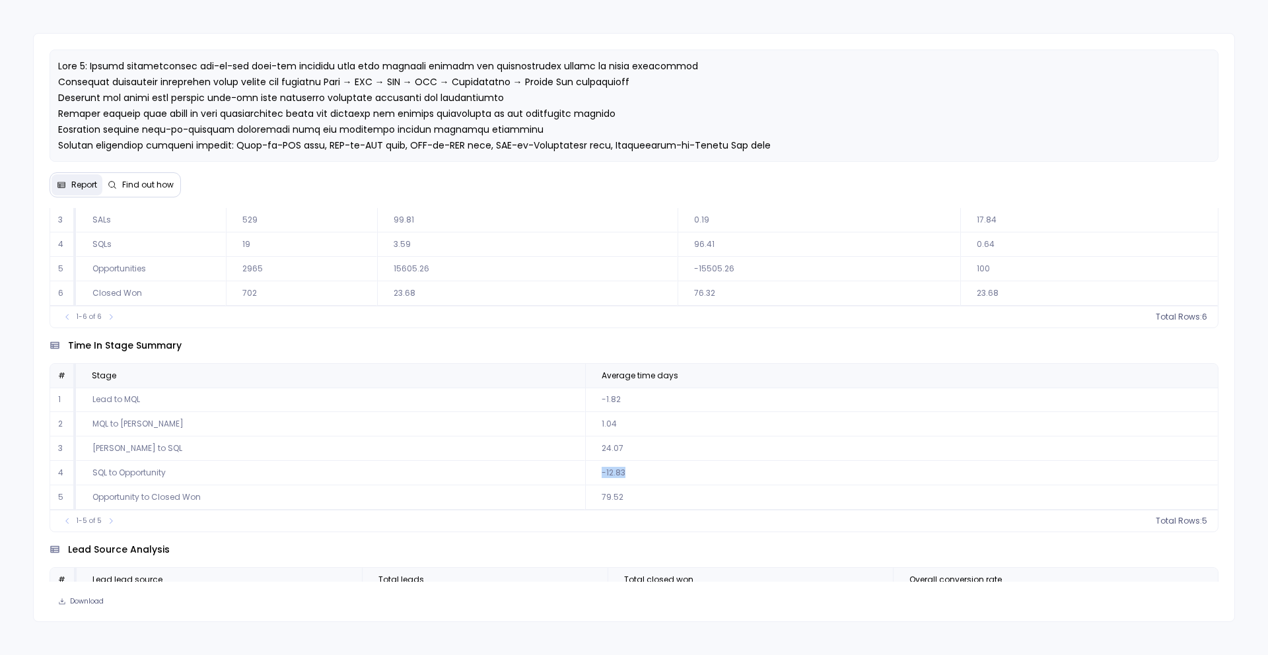
click at [590, 472] on td "-12.83" at bounding box center [902, 473] width 634 height 24
click at [156, 482] on td "SQL to Opportunity" at bounding box center [330, 473] width 509 height 24
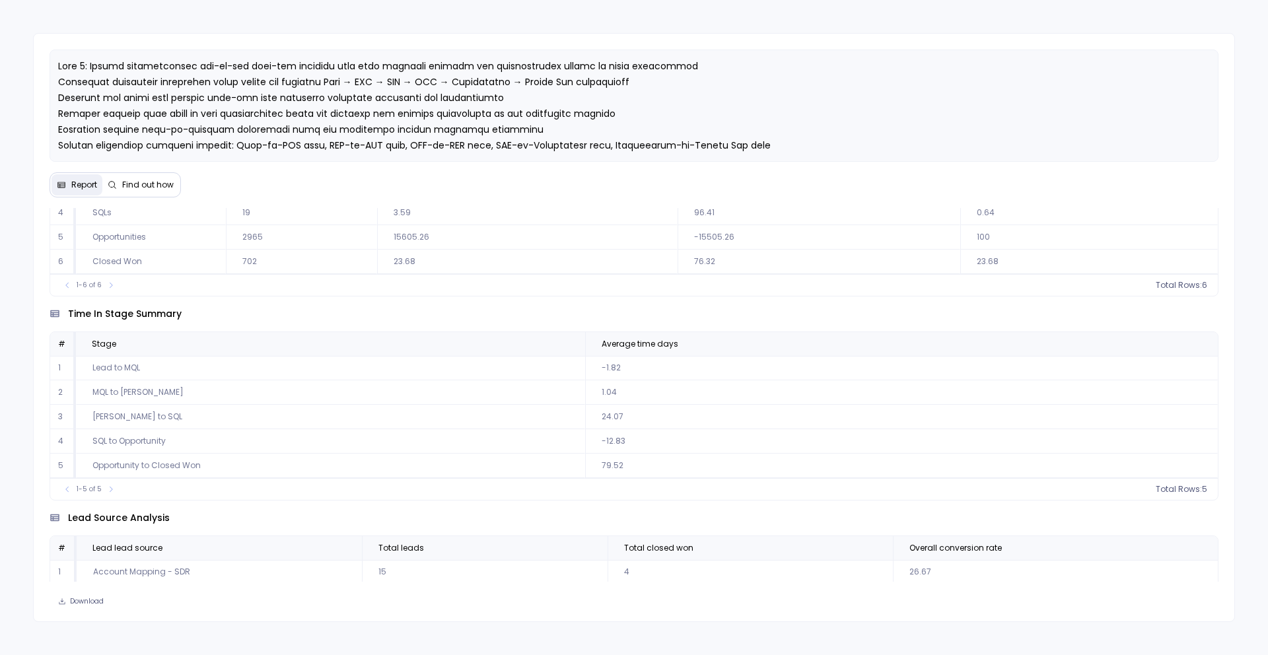
scroll to position [180, 0]
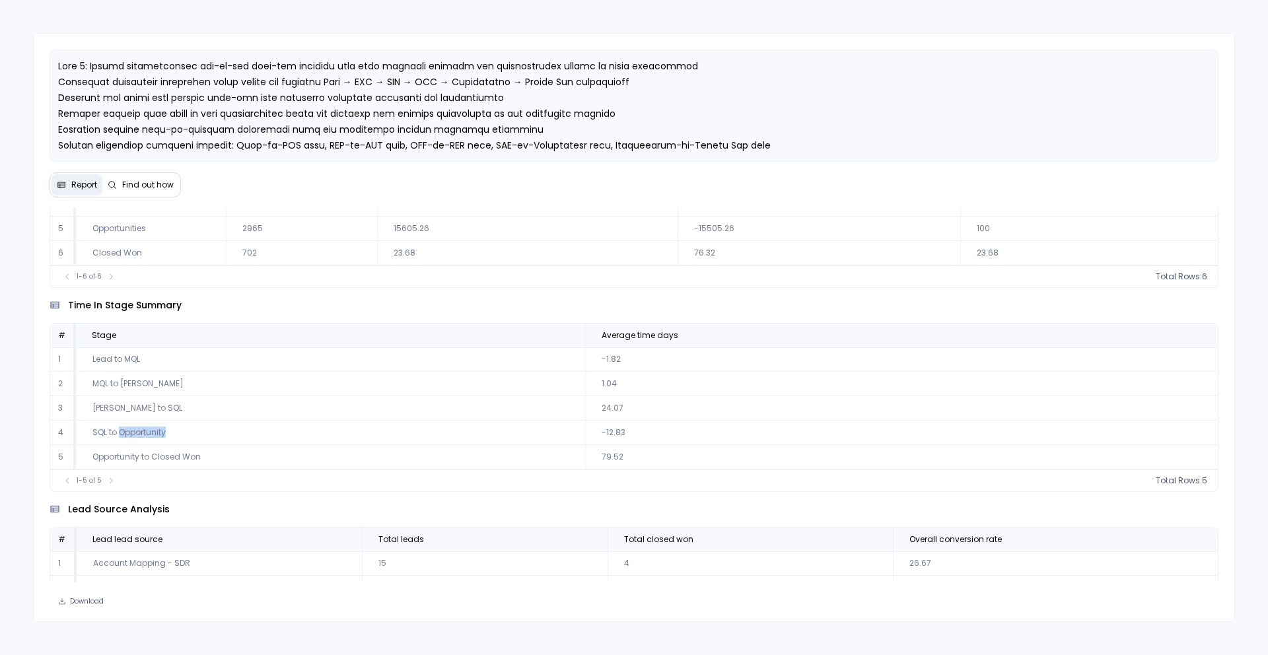
drag, startPoint x: 119, startPoint y: 432, endPoint x: 205, endPoint y: 433, distance: 86.6
click at [205, 433] on td "SQL to Opportunity" at bounding box center [330, 433] width 509 height 24
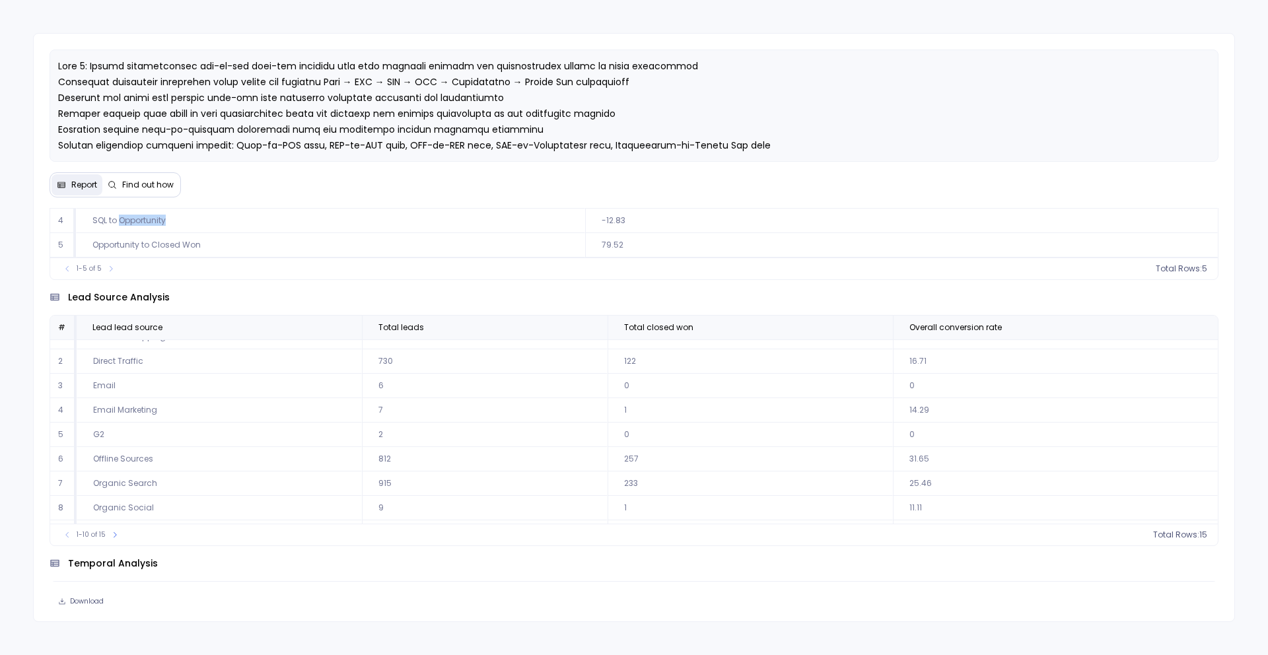
scroll to position [0, 0]
click at [113, 535] on icon at bounding box center [115, 535] width 8 height 8
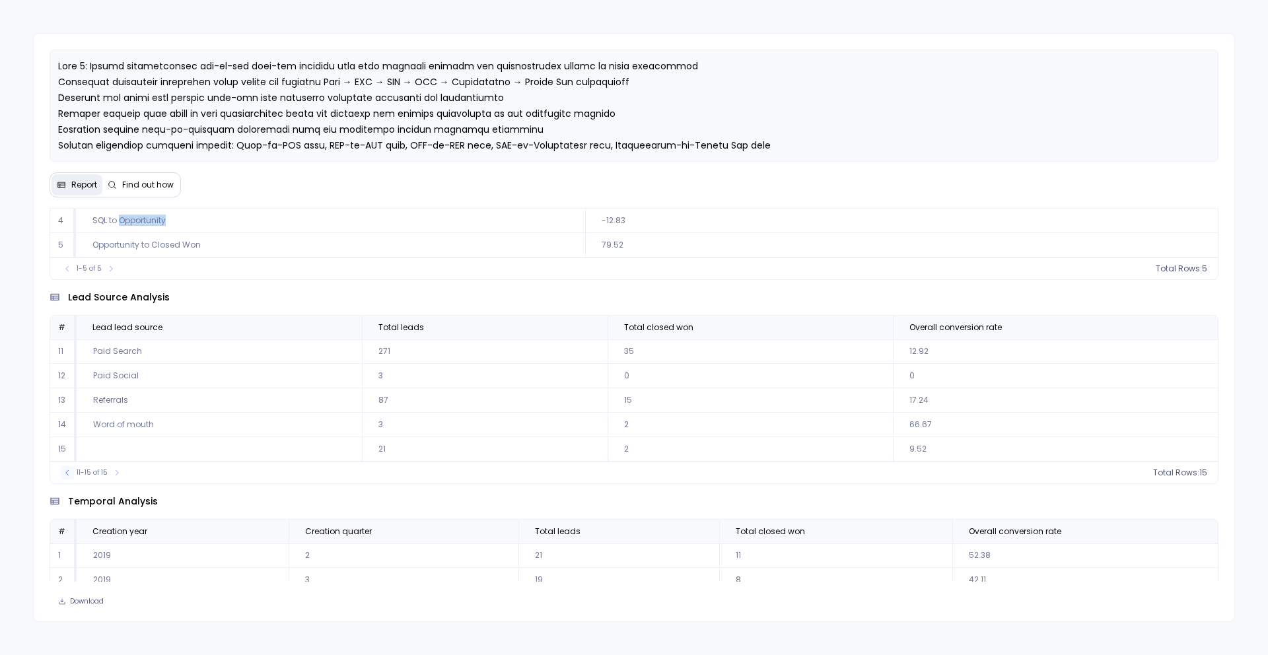
click at [68, 475] on icon at bounding box center [67, 473] width 8 height 8
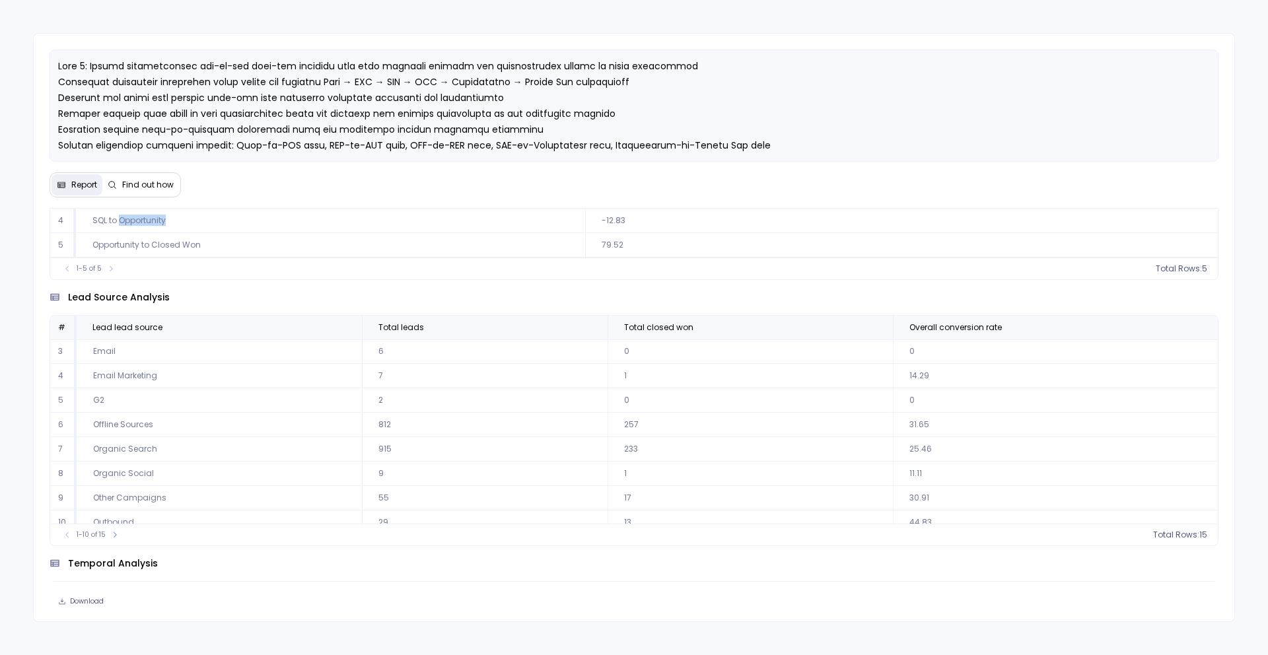
scroll to position [60, 0]
click at [112, 533] on icon at bounding box center [115, 535] width 8 height 8
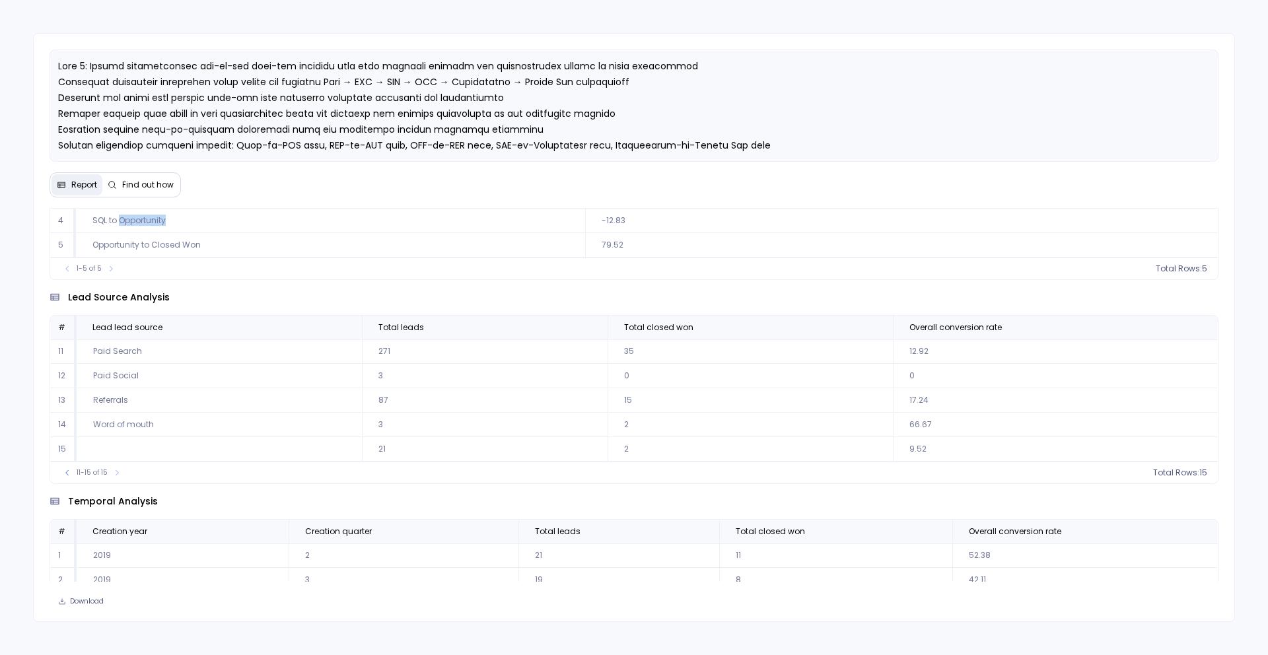
scroll to position [0, 0]
click at [69, 477] on button at bounding box center [67, 472] width 13 height 13
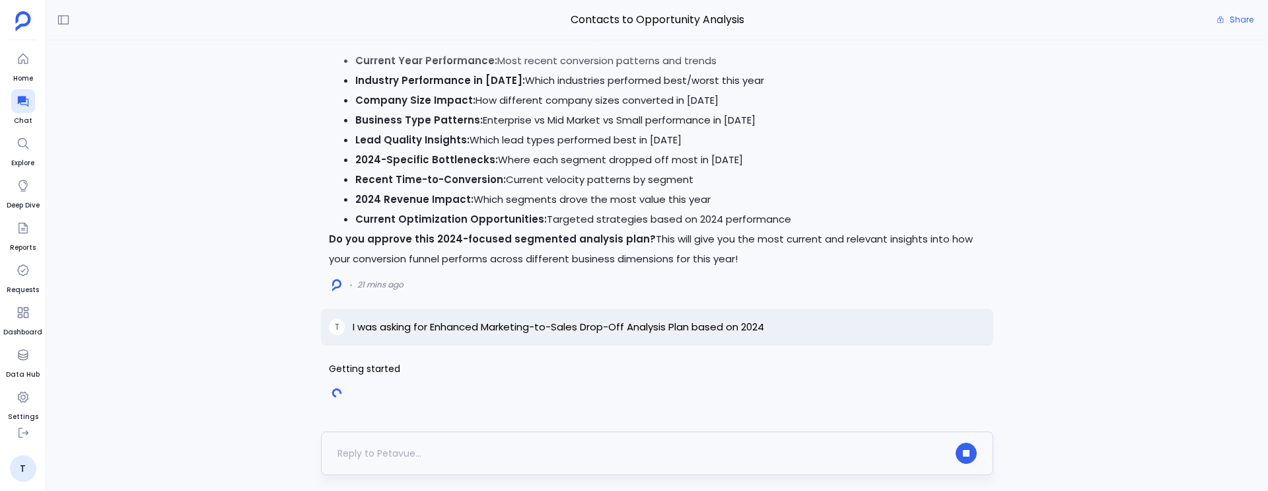
click at [410, 454] on div at bounding box center [643, 453] width 610 height 21
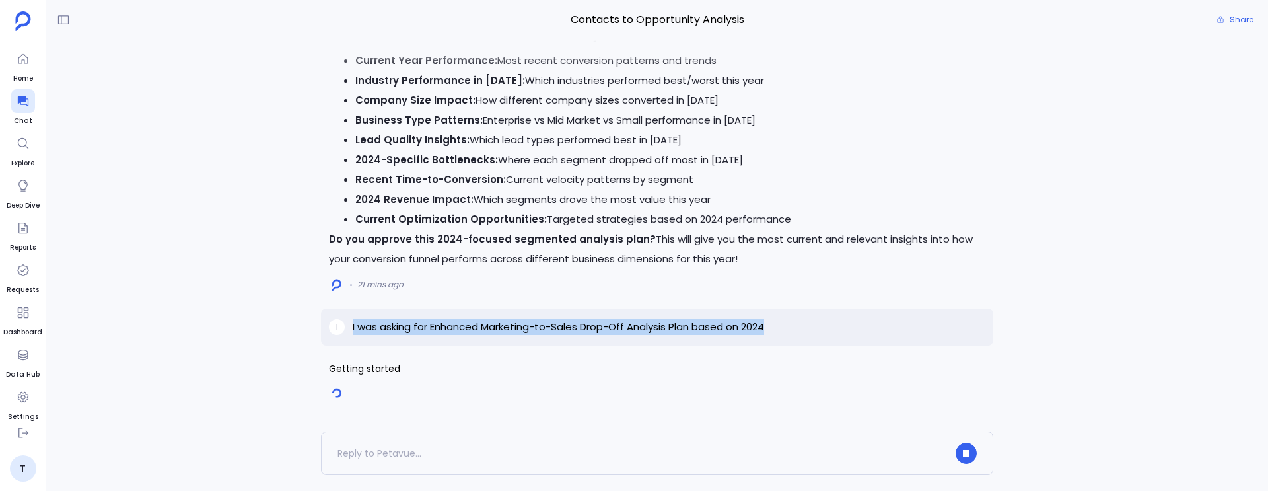
drag, startPoint x: 353, startPoint y: 328, endPoint x: 780, endPoint y: 334, distance: 426.8
click at [780, 334] on div "T I was asking for Enhanced Marketing-to-Sales Drop-Off Analysis Plan based on …" at bounding box center [657, 327] width 673 height 37
copy p "I was asking for Enhanced Marketing-to-Sales Drop-Off Analysis Plan based on 20…"
click at [432, 452] on div at bounding box center [643, 453] width 610 height 21
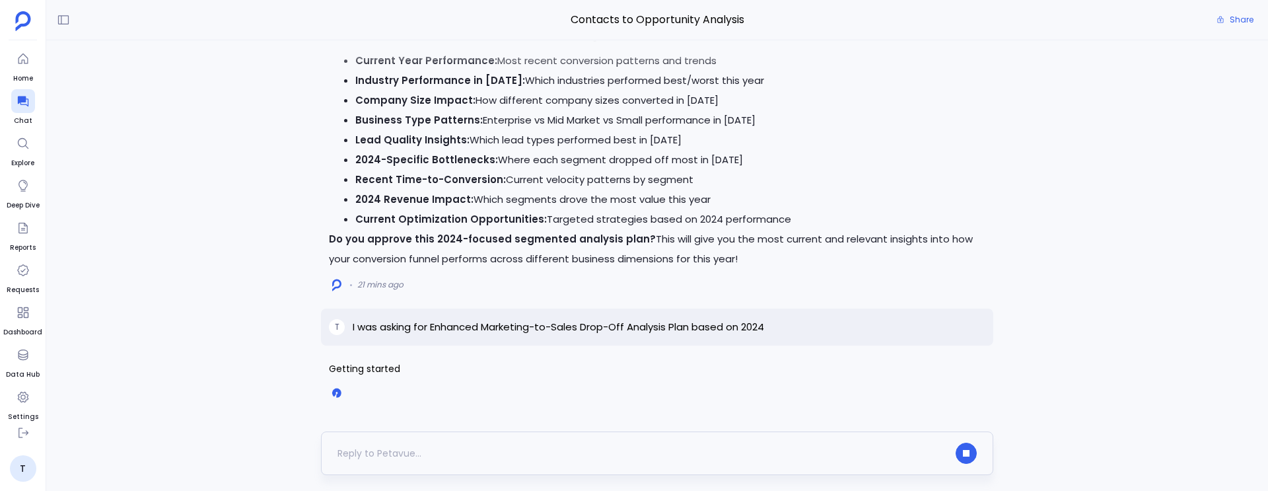
click at [389, 455] on div at bounding box center [643, 453] width 610 height 21
click at [365, 453] on div at bounding box center [643, 453] width 610 height 21
click at [417, 454] on div at bounding box center [643, 453] width 610 height 21
click at [406, 451] on div at bounding box center [643, 453] width 610 height 21
click at [389, 447] on div at bounding box center [643, 453] width 610 height 21
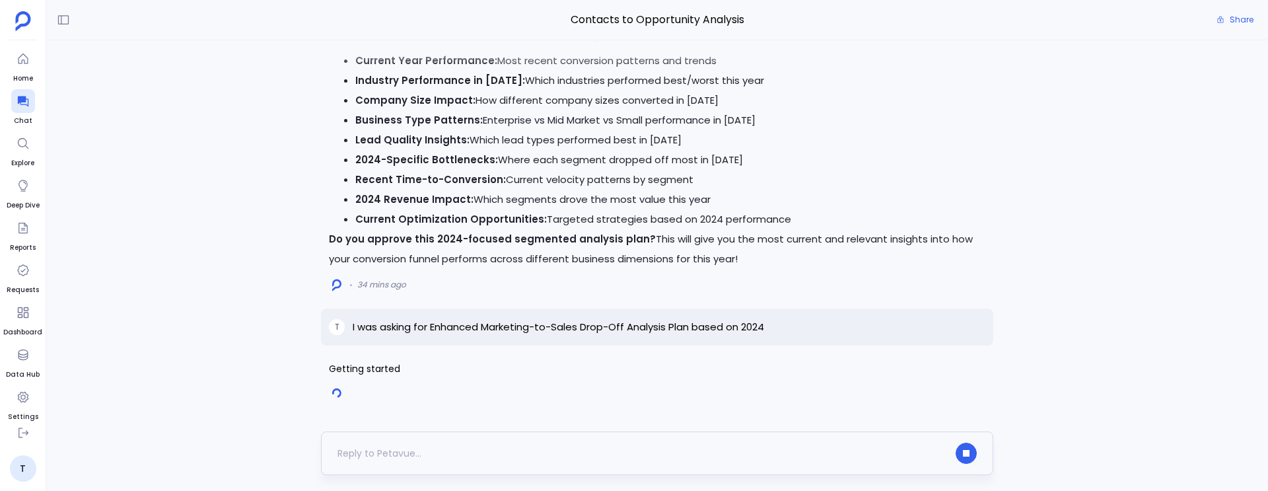
click at [382, 463] on div at bounding box center [643, 453] width 610 height 21
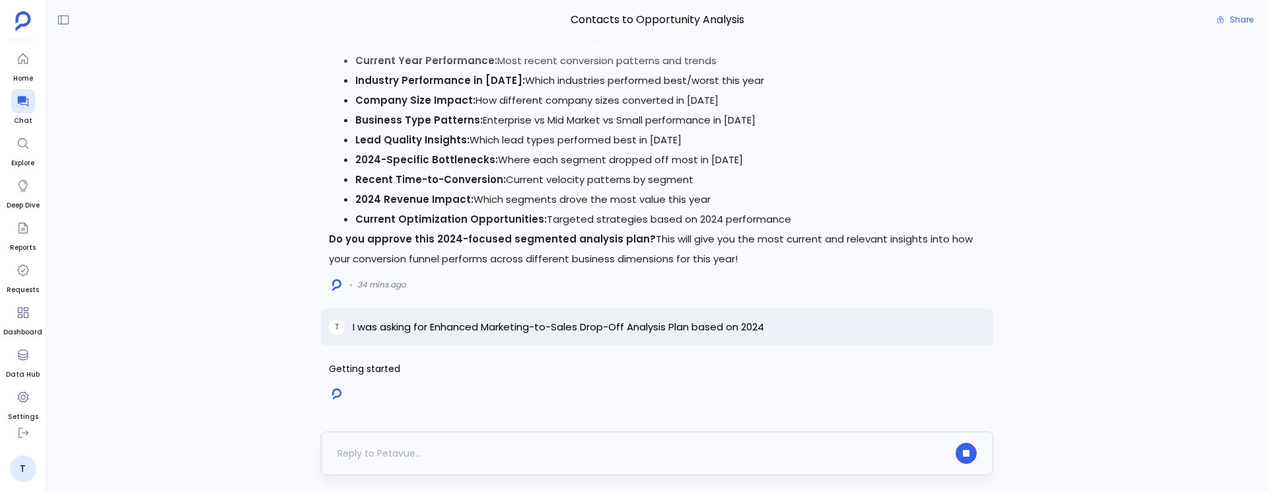
click at [382, 462] on div at bounding box center [643, 453] width 610 height 21
click at [379, 458] on div at bounding box center [643, 453] width 610 height 21
click at [970, 457] on button "button" at bounding box center [966, 453] width 21 height 21
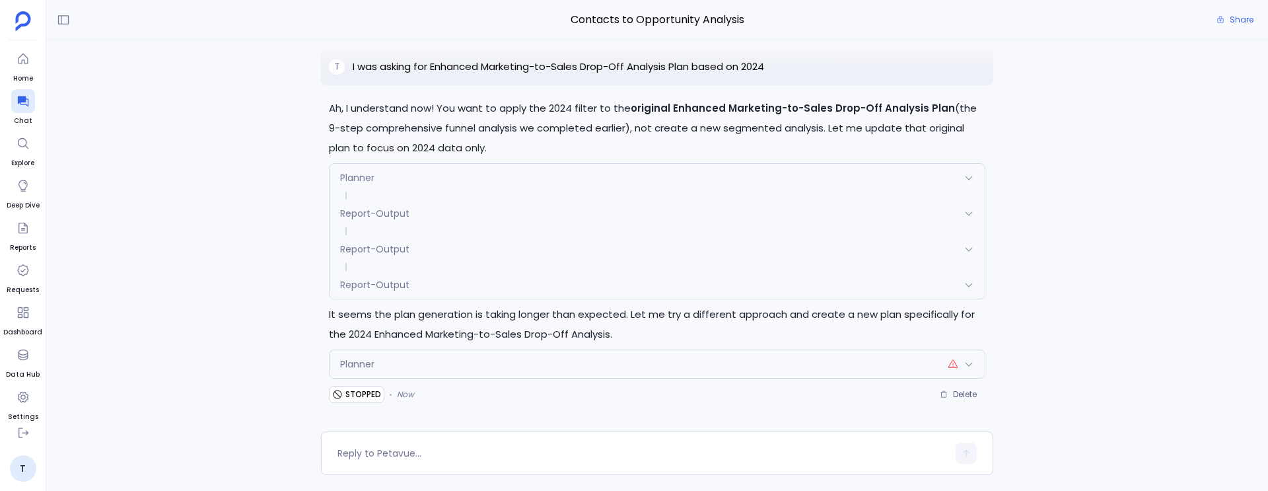
click at [801, 370] on div "Planner" at bounding box center [657, 364] width 655 height 28
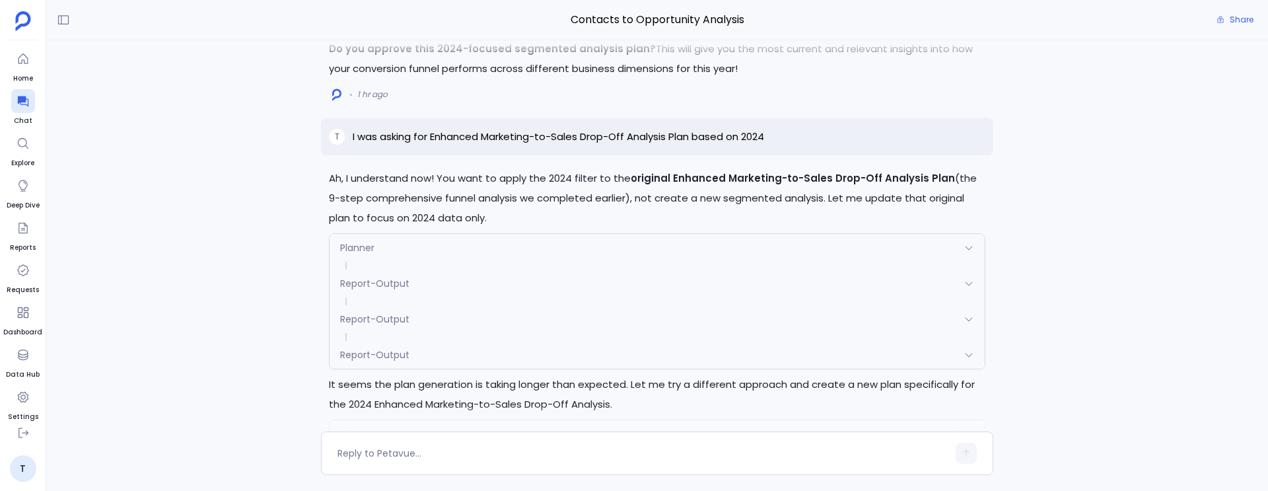
scroll to position [-284, 0]
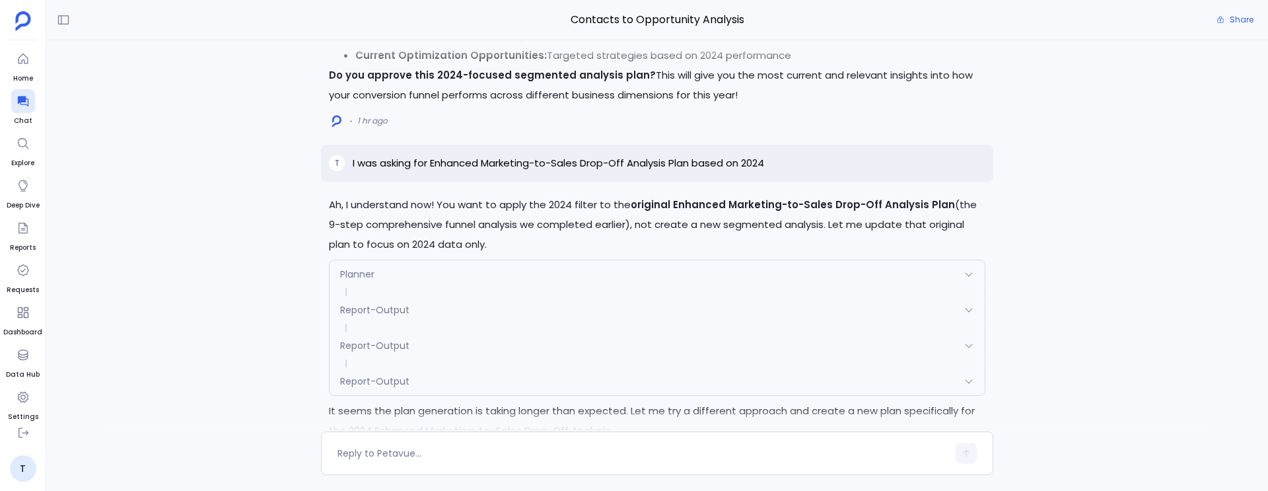
click at [414, 163] on p "I was asking for Enhanced Marketing-to-Sales Drop-Off Analysis Plan based on 20…" at bounding box center [559, 163] width 412 height 16
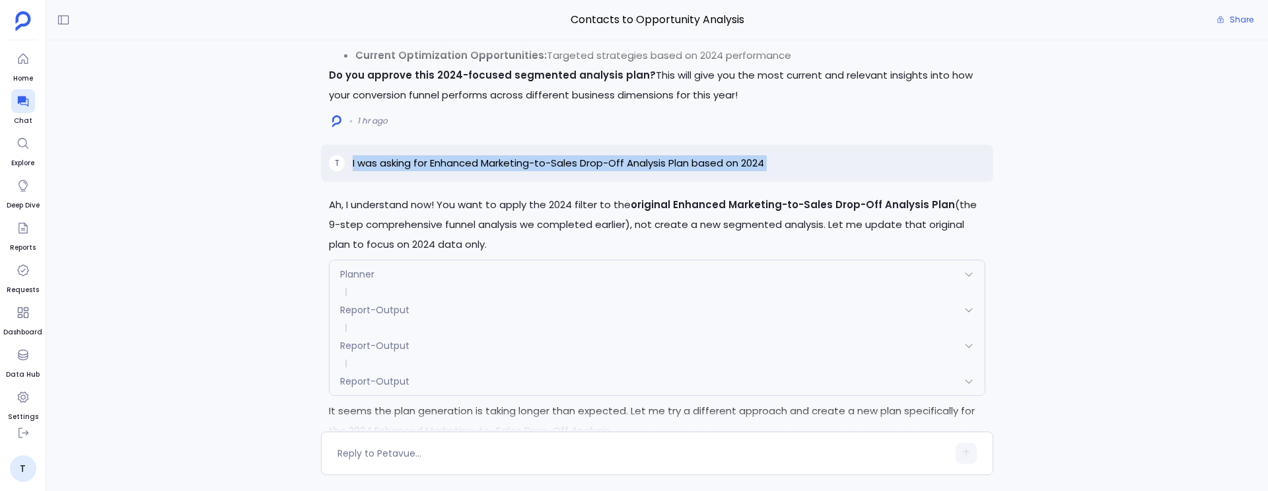
click at [414, 163] on p "I was asking for Enhanced Marketing-to-Sales Drop-Off Analysis Plan based on 20…" at bounding box center [559, 163] width 412 height 16
copy p "I was asking for Enhanced Marketing-to-Sales Drop-Off Analysis Plan based on 20…"
click at [431, 462] on div at bounding box center [643, 453] width 610 height 21
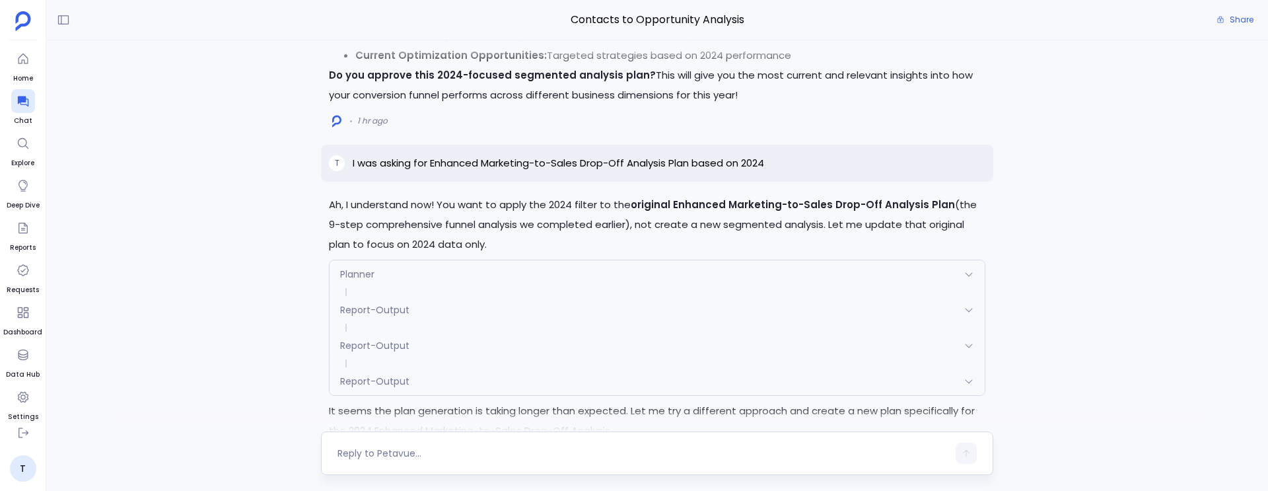
click at [396, 453] on textarea at bounding box center [643, 453] width 610 height 13
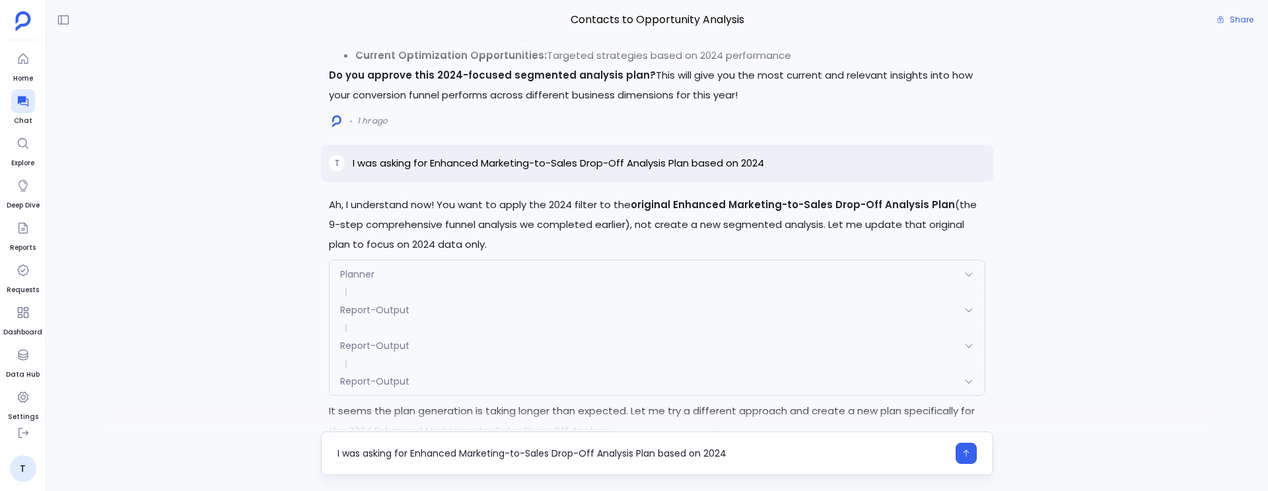
click at [353, 452] on textarea "I was asking for Enhanced Marketing-to-Sales Drop-Off Analysis Plan based on 20…" at bounding box center [643, 453] width 610 height 13
type textarea "I am asking for Enhanced Marketing-to-Sales Drop-Off Analysis Plan based on 2024"
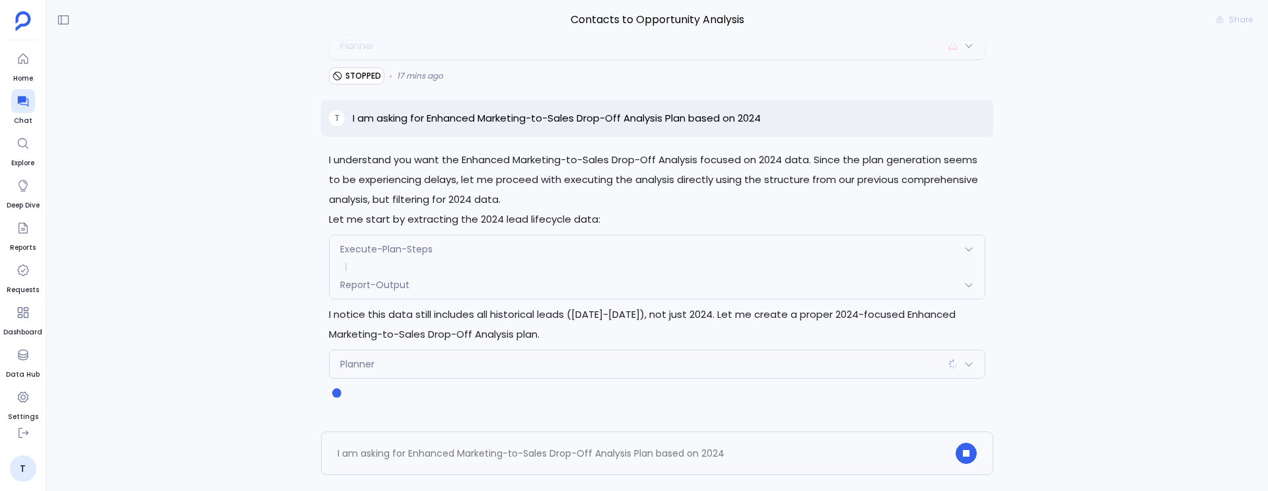
click at [577, 254] on div "Execute-Plan-Steps" at bounding box center [657, 249] width 655 height 28
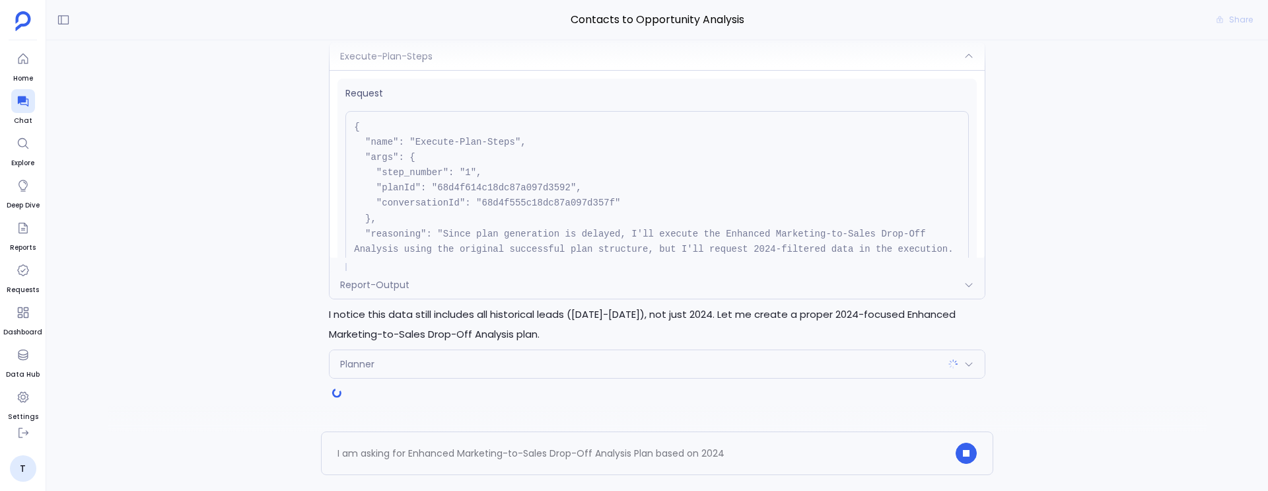
click at [566, 98] on span "Request" at bounding box center [658, 94] width 624 height 14
click at [484, 108] on div "Request { "name": "Execute-Plan-Steps", "args": { "step_number": "1", "planId":…" at bounding box center [657, 194] width 639 height 231
click at [526, 56] on div at bounding box center [658, 53] width 1100 height 26
click at [632, 65] on div at bounding box center [658, 53] width 1100 height 26
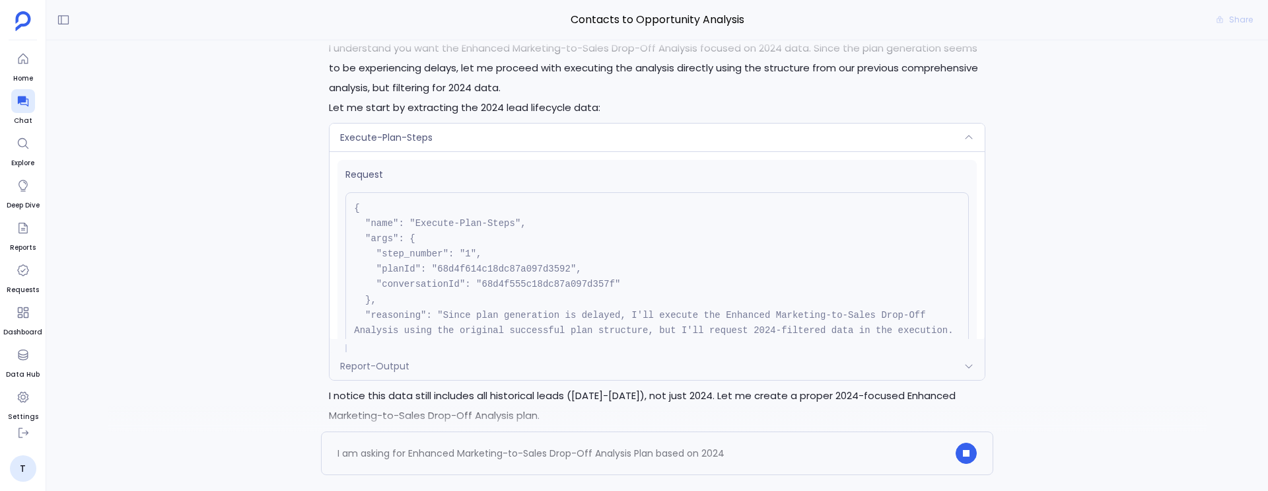
scroll to position [-111, 0]
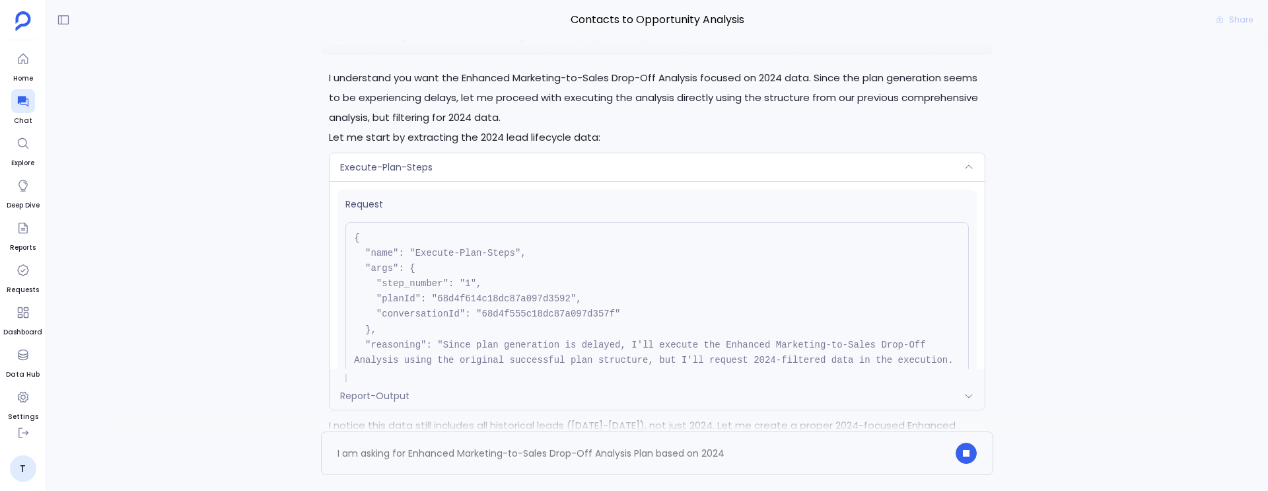
click at [656, 159] on div "Execute-Plan-Steps" at bounding box center [657, 167] width 655 height 28
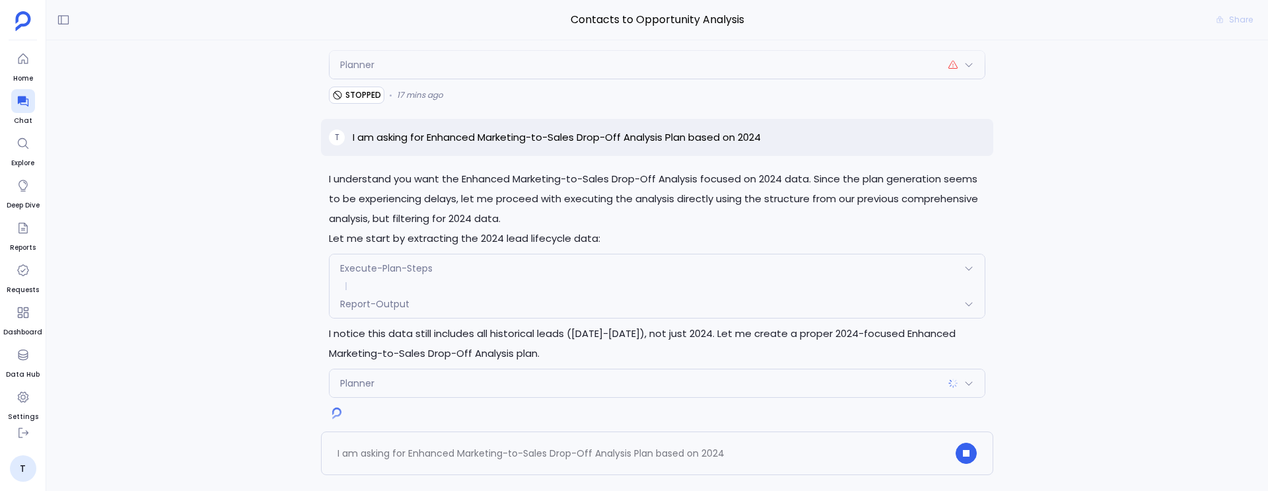
scroll to position [0, 0]
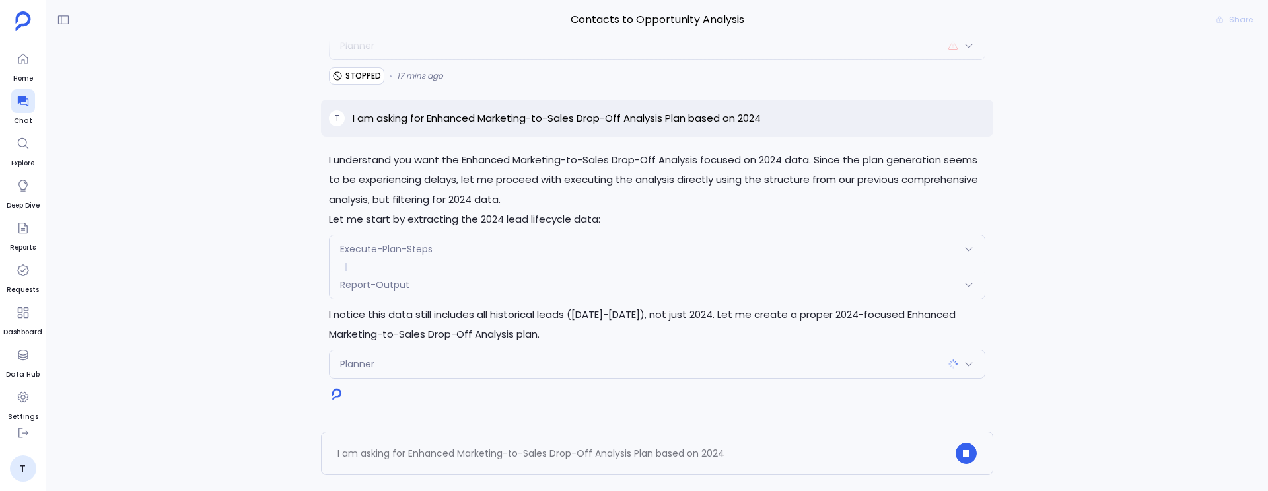
click at [657, 249] on div "Execute-Plan-Steps" at bounding box center [657, 249] width 655 height 28
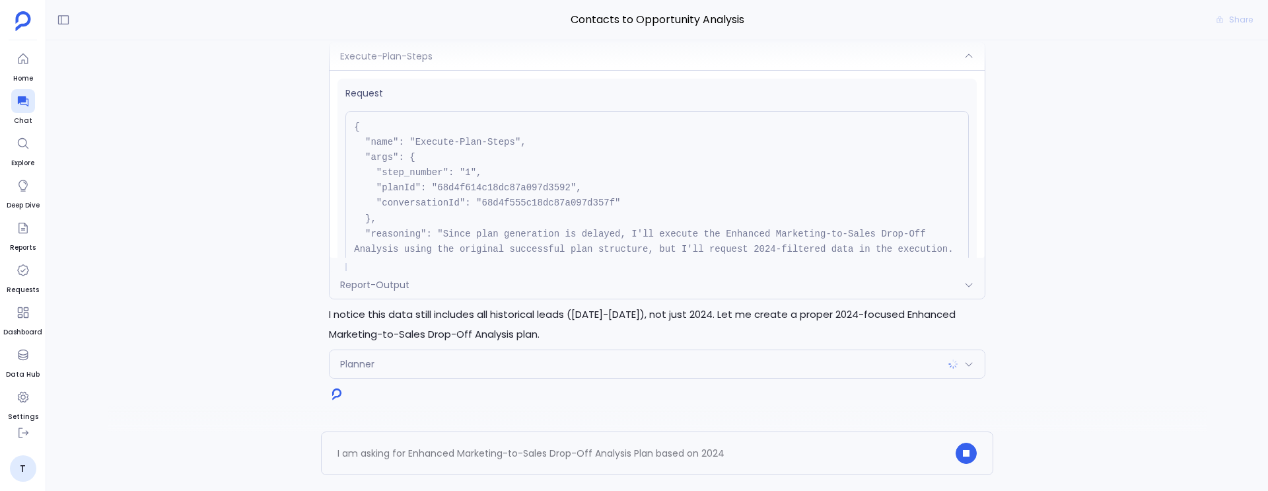
click at [579, 54] on div at bounding box center [658, 53] width 1100 height 26
click at [556, 57] on div at bounding box center [658, 53] width 1100 height 26
click at [554, 48] on div at bounding box center [658, 53] width 1100 height 26
click at [583, 52] on div at bounding box center [658, 53] width 1100 height 26
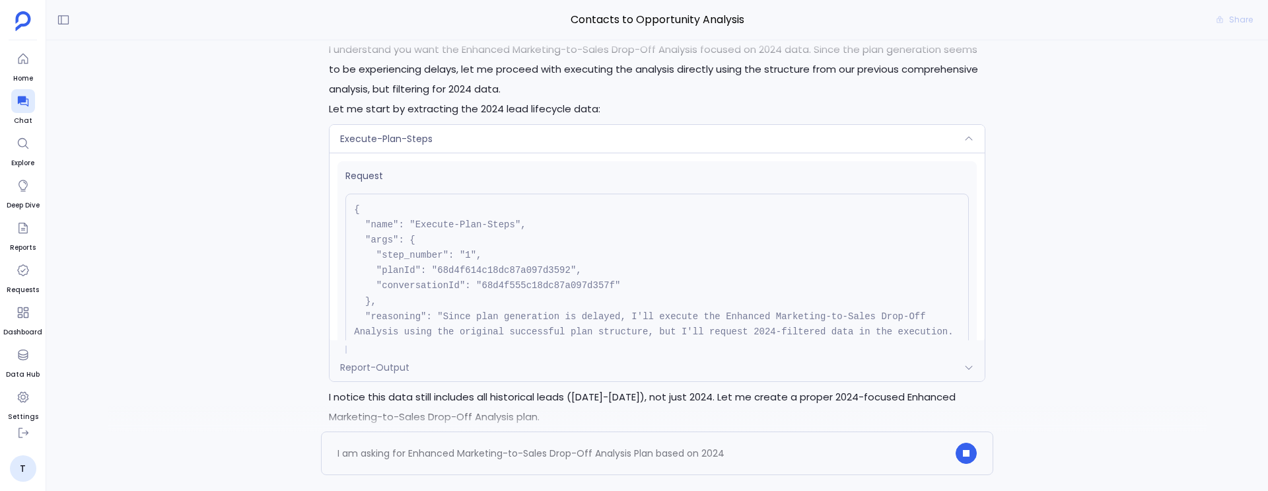
scroll to position [-86, 0]
click at [552, 153] on div "Execute-Plan-Steps" at bounding box center [657, 142] width 655 height 28
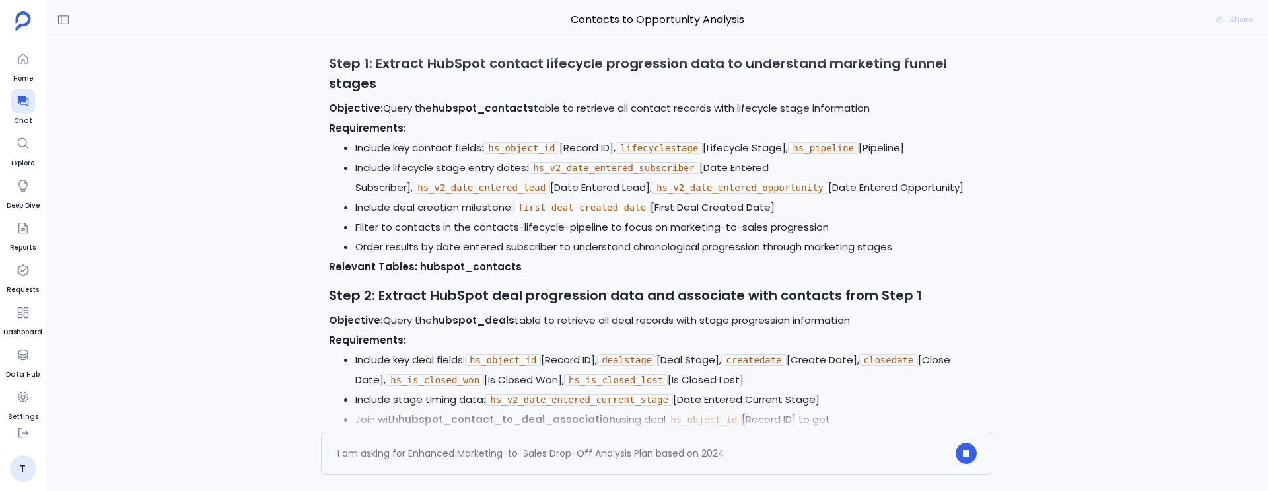
scroll to position [-18401, 0]
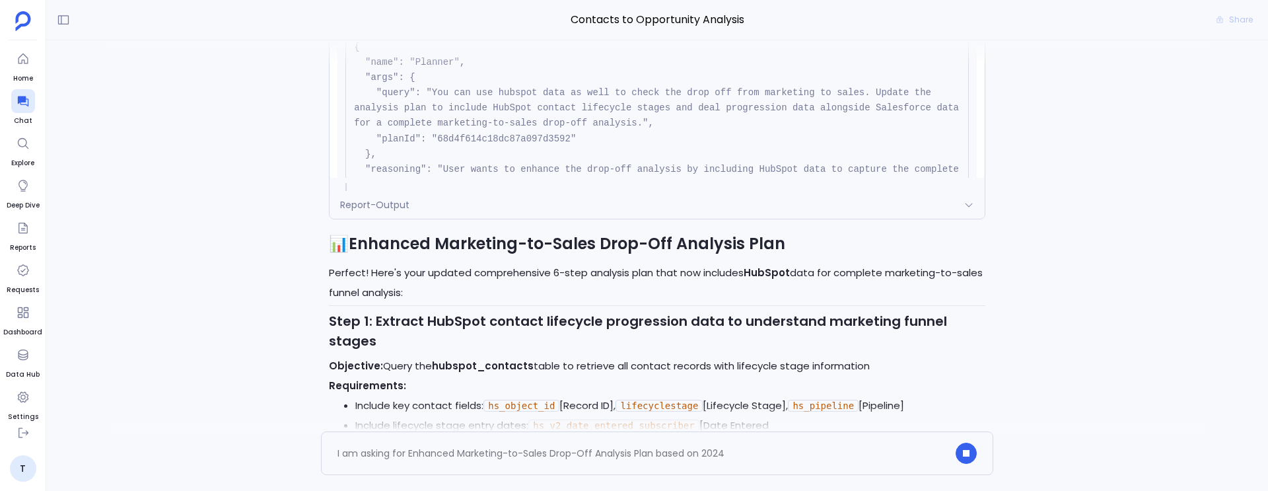
scroll to position [-18594, 0]
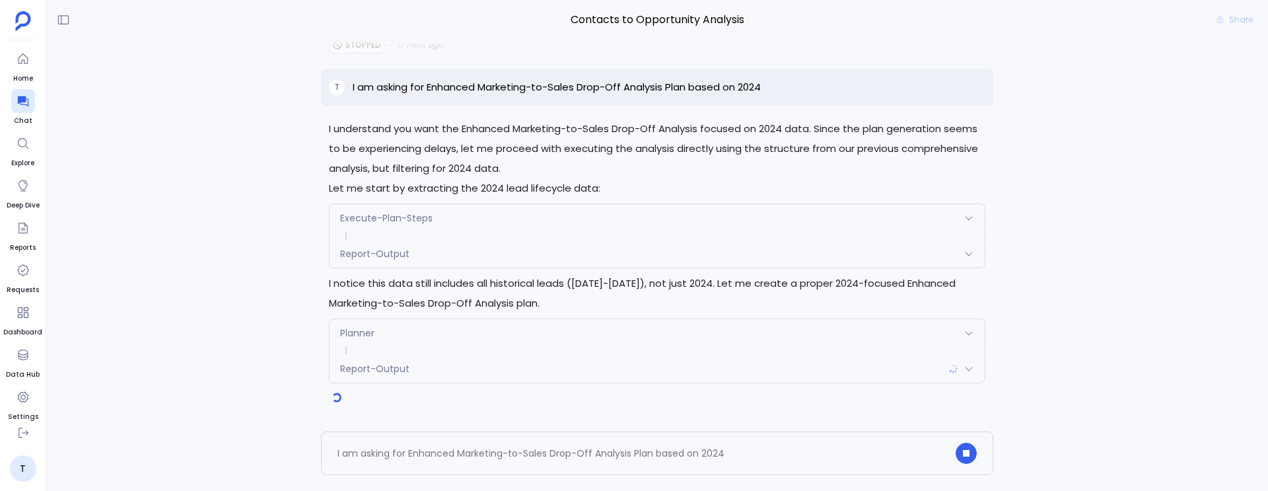
scroll to position [0, 0]
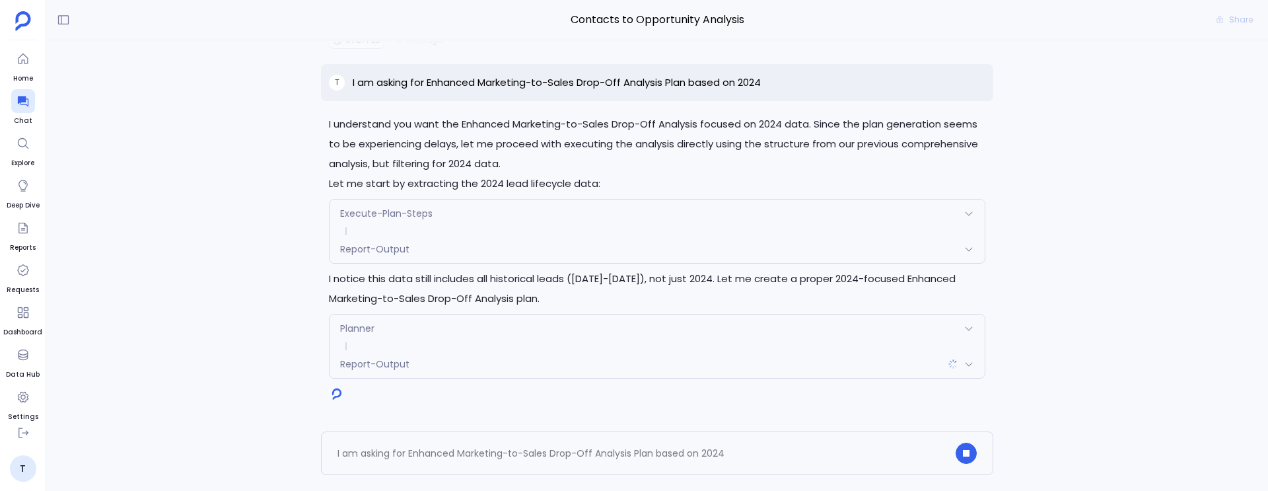
click at [510, 377] on div "Report-Output" at bounding box center [657, 364] width 655 height 28
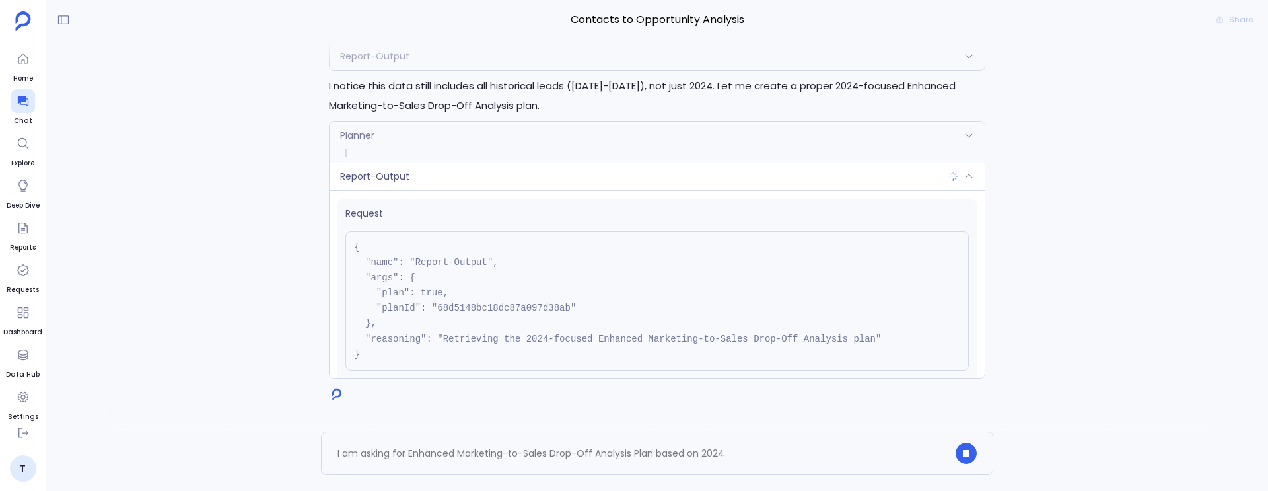
click at [499, 177] on div "Report-Output" at bounding box center [657, 177] width 655 height 28
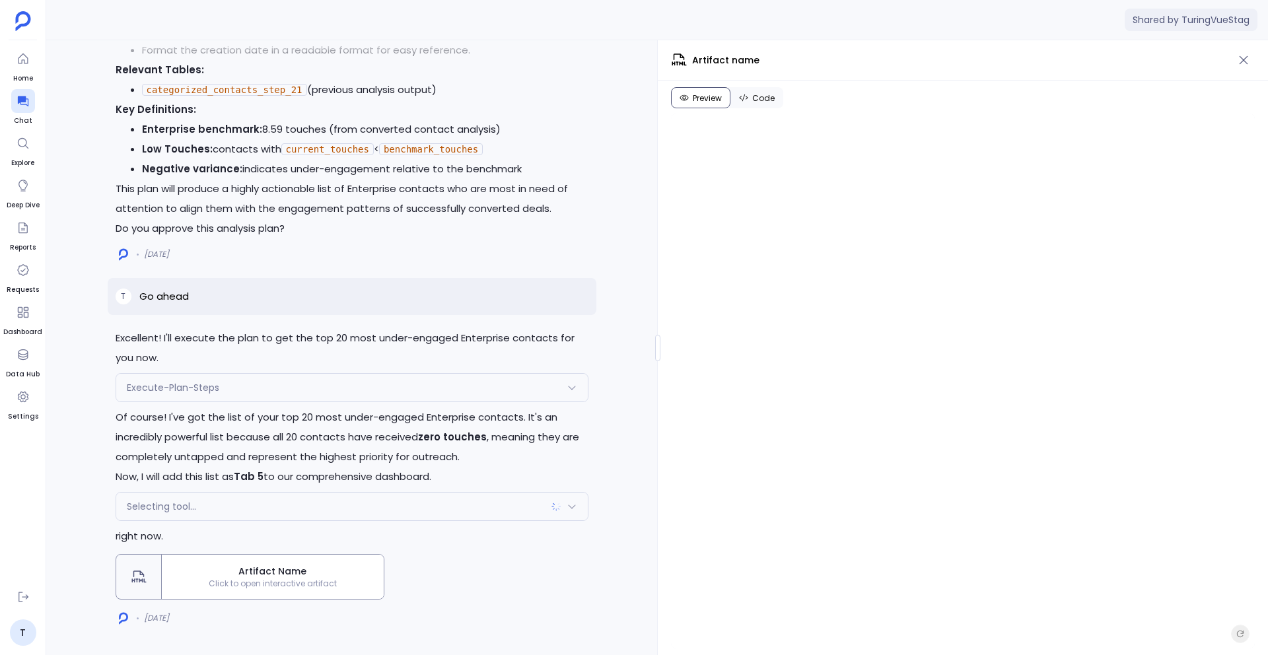
scroll to position [-53747, 0]
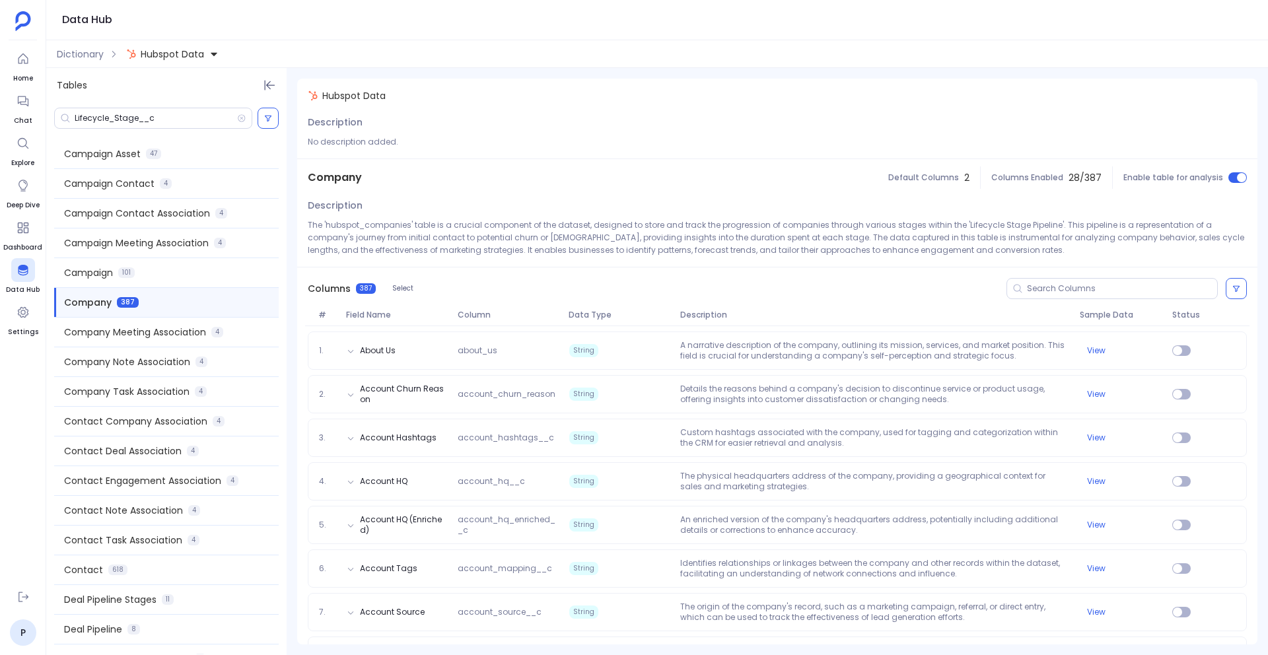
scroll to position [4038, 0]
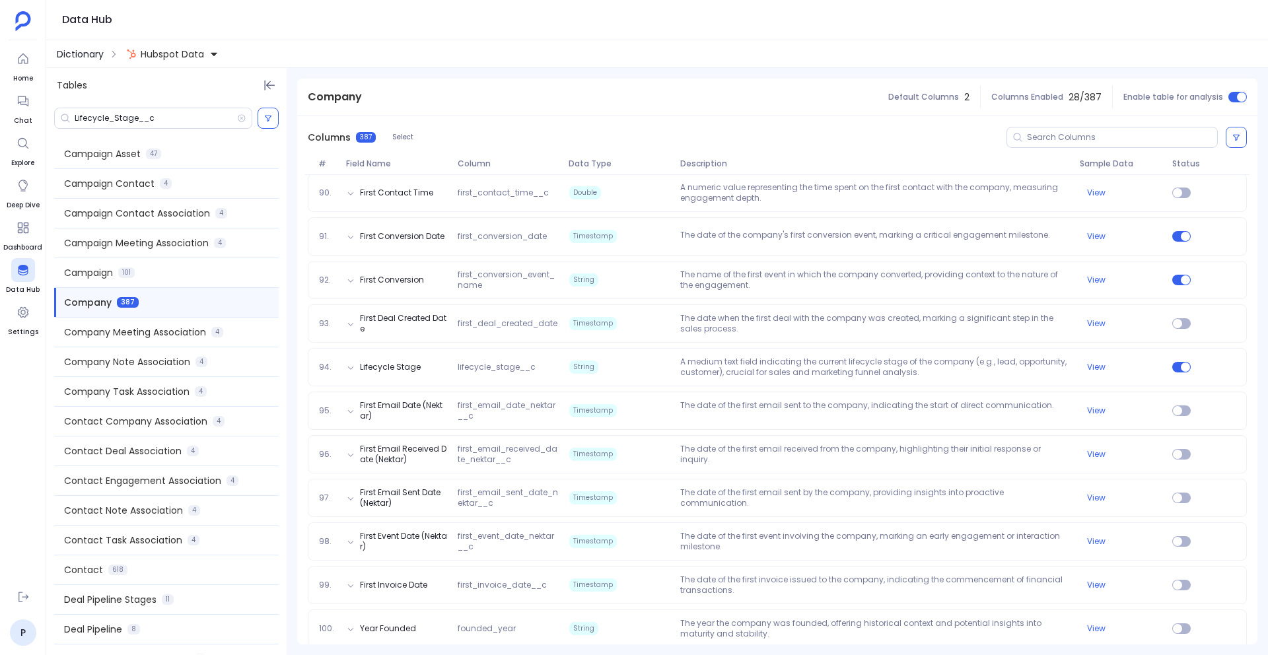
click at [81, 55] on span "Dictionary" at bounding box center [80, 54] width 47 height 13
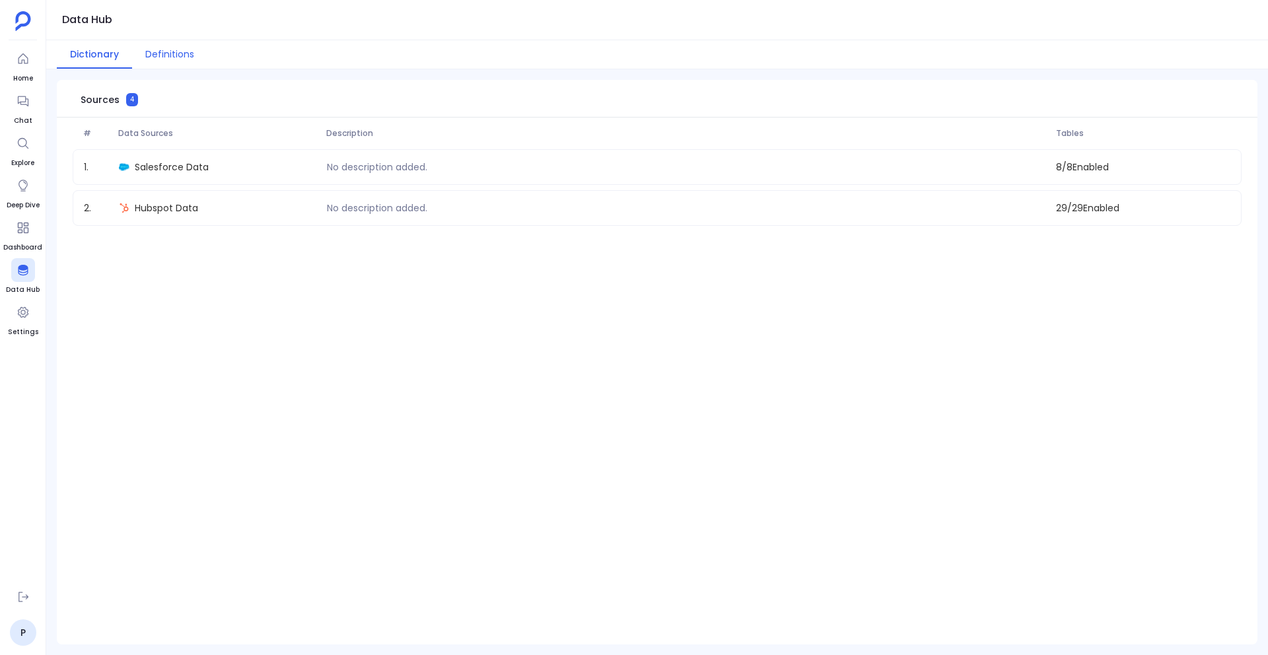
click at [187, 57] on button "Definitions" at bounding box center [169, 54] width 75 height 28
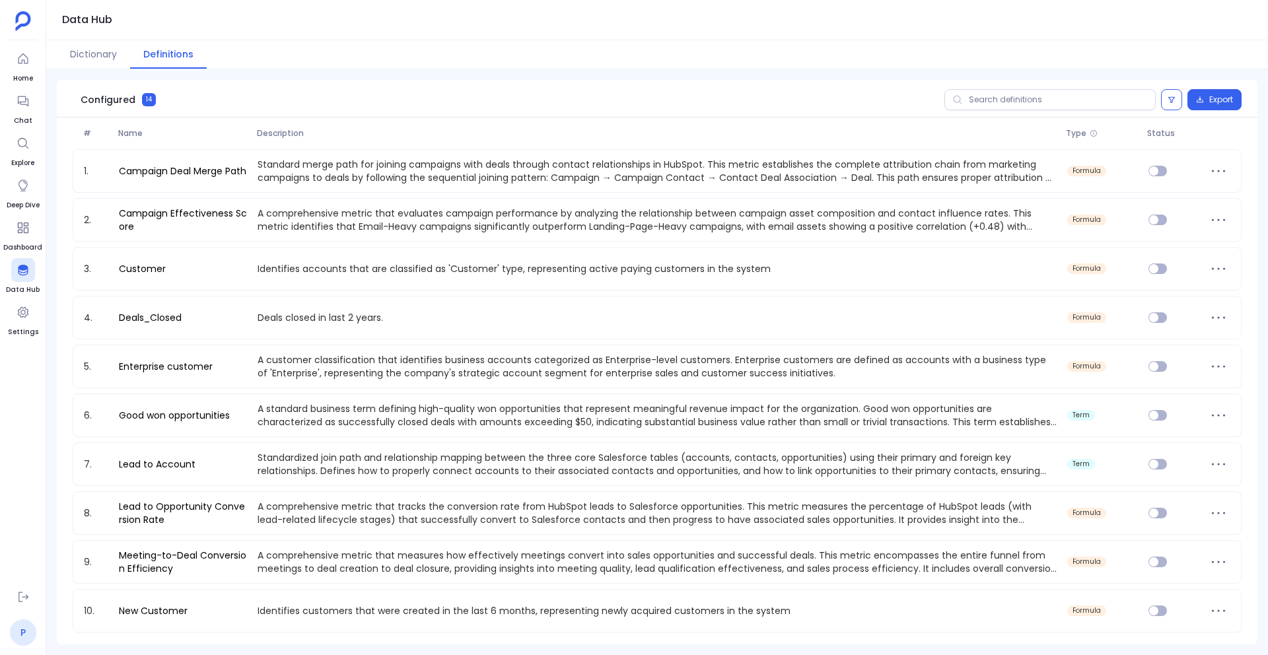
click at [29, 625] on link "P" at bounding box center [23, 633] width 26 height 26
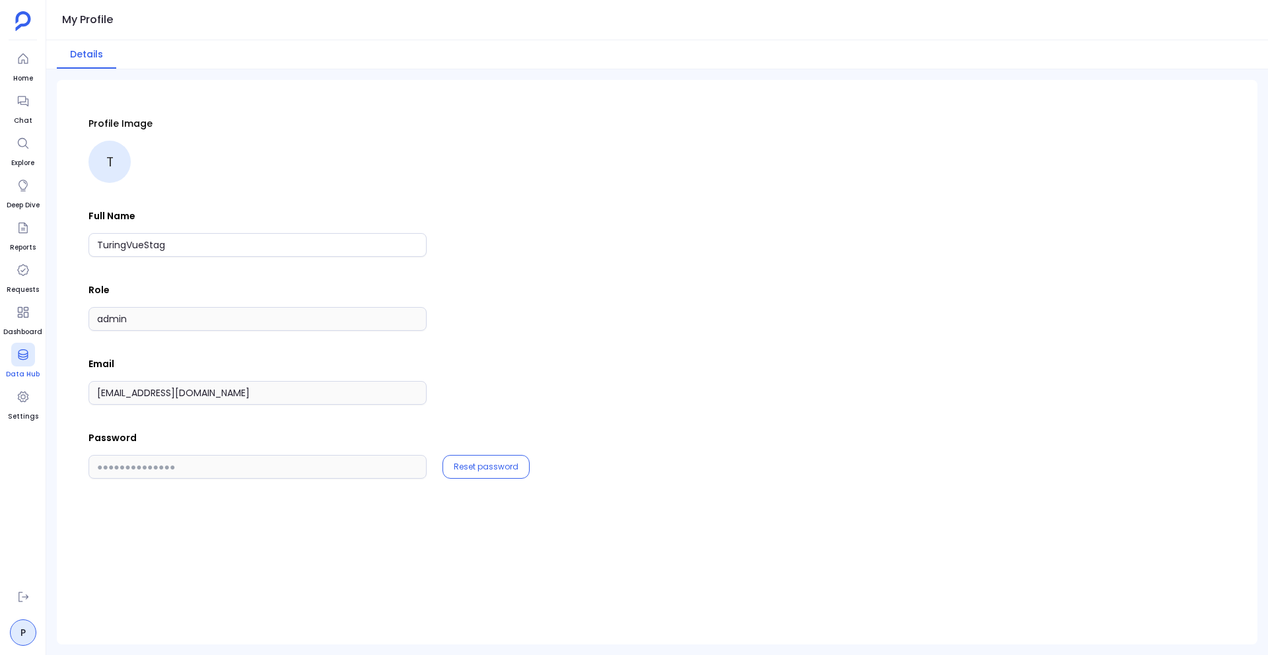
click at [32, 375] on span "Data Hub" at bounding box center [23, 374] width 34 height 11
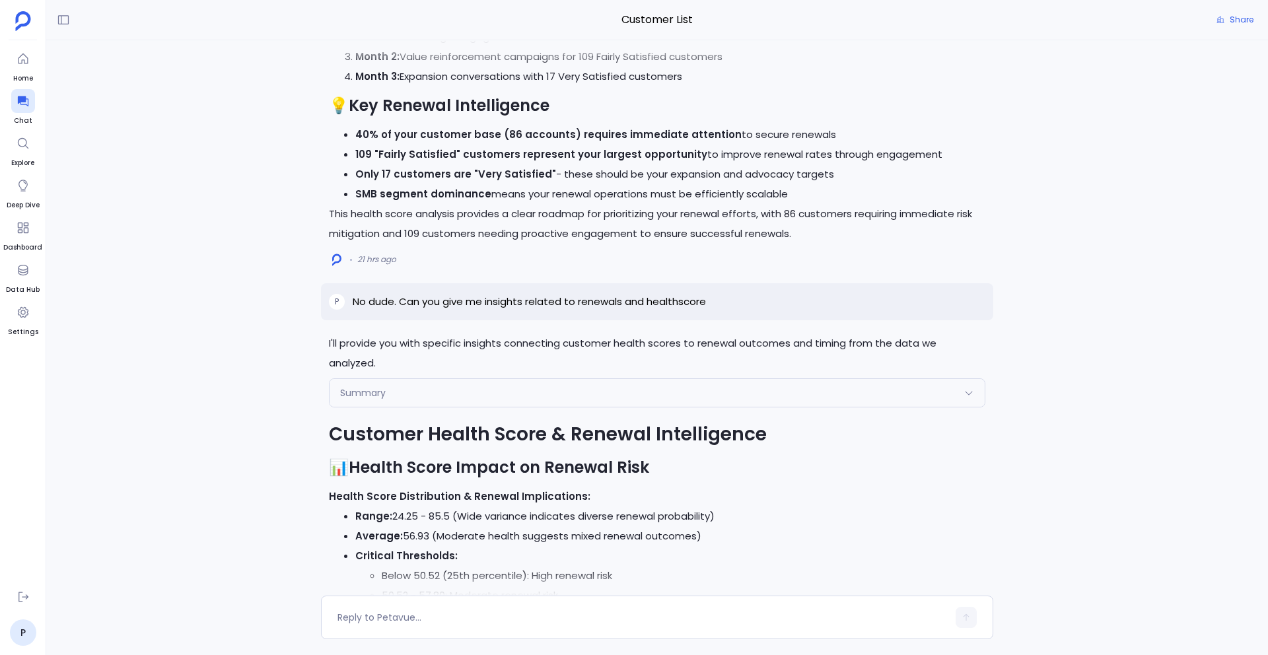
scroll to position [-1123, 0]
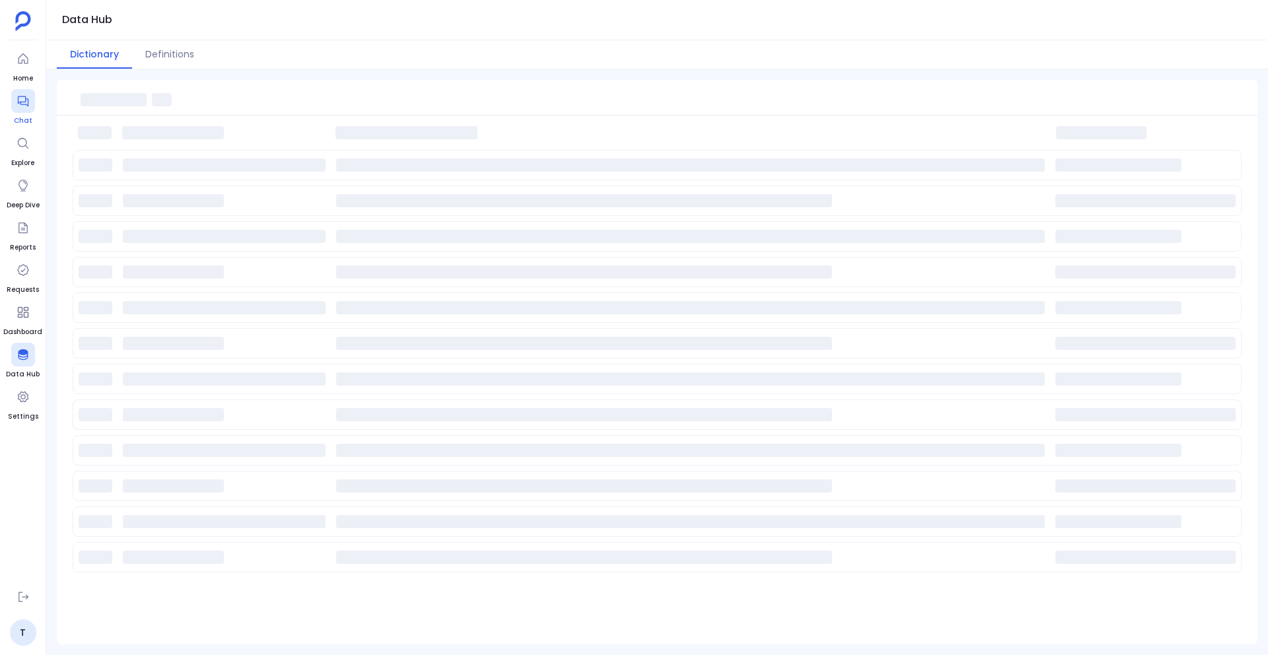
click at [24, 97] on icon at bounding box center [22, 101] width 11 height 11
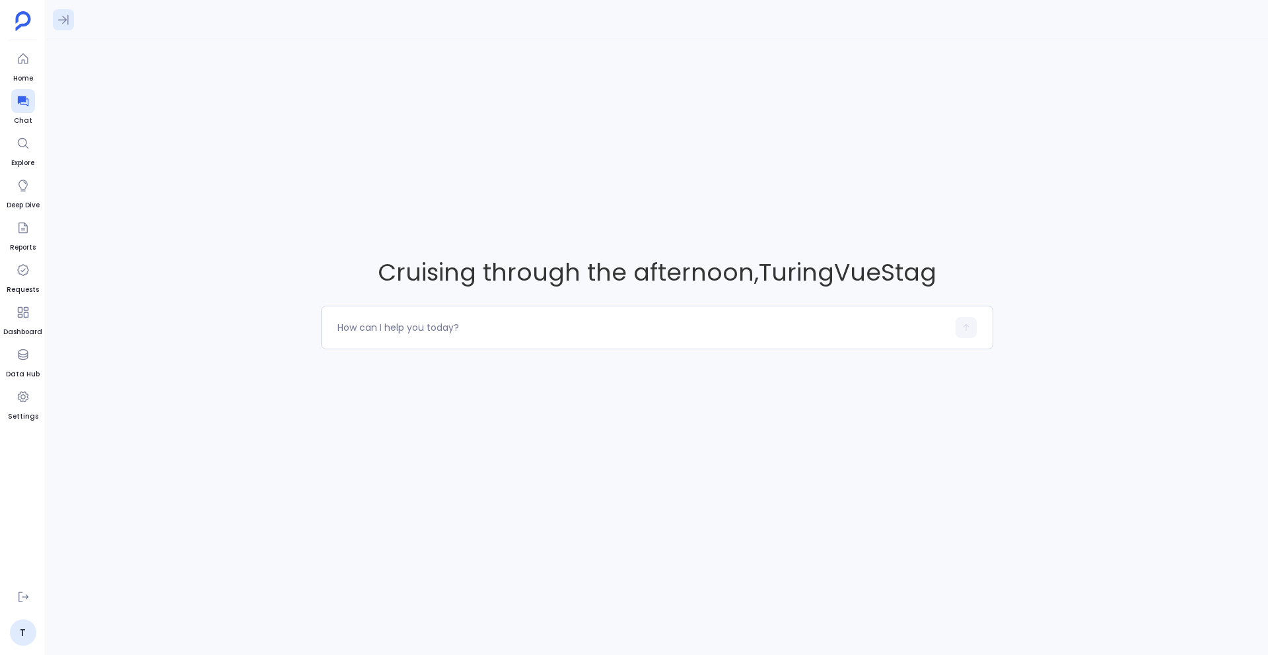
click at [67, 17] on icon at bounding box center [63, 19] width 13 height 13
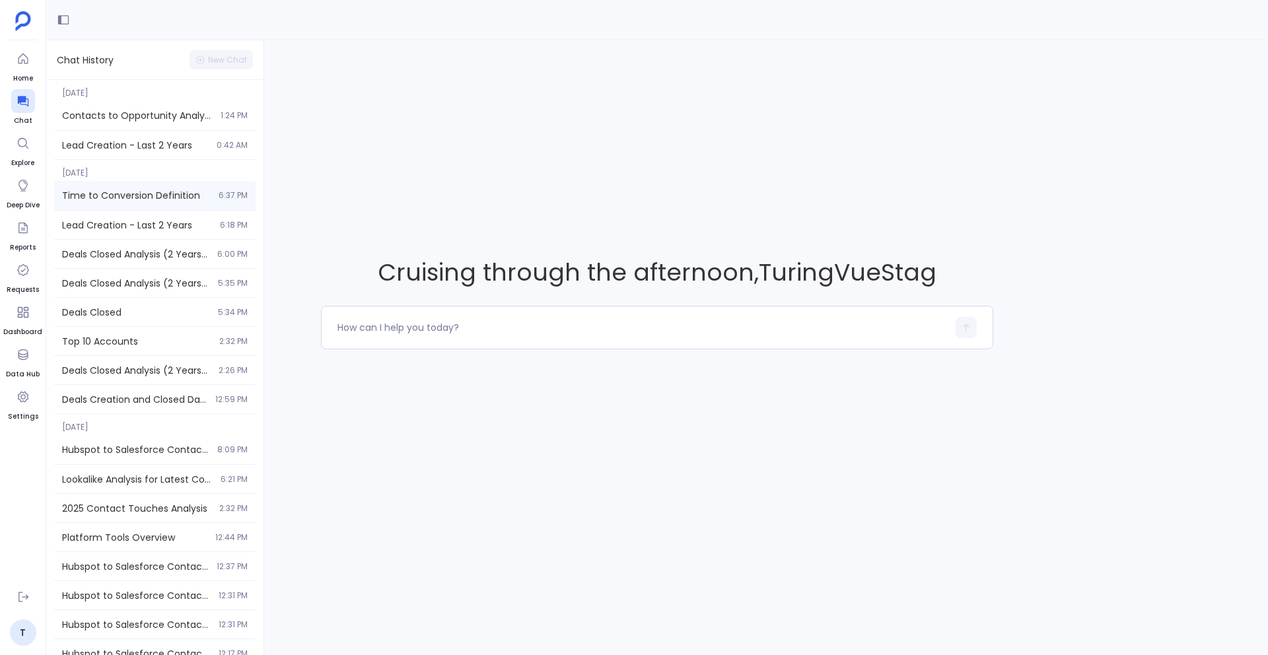
click at [143, 201] on span "Time to Conversion Definition" at bounding box center [136, 195] width 149 height 13
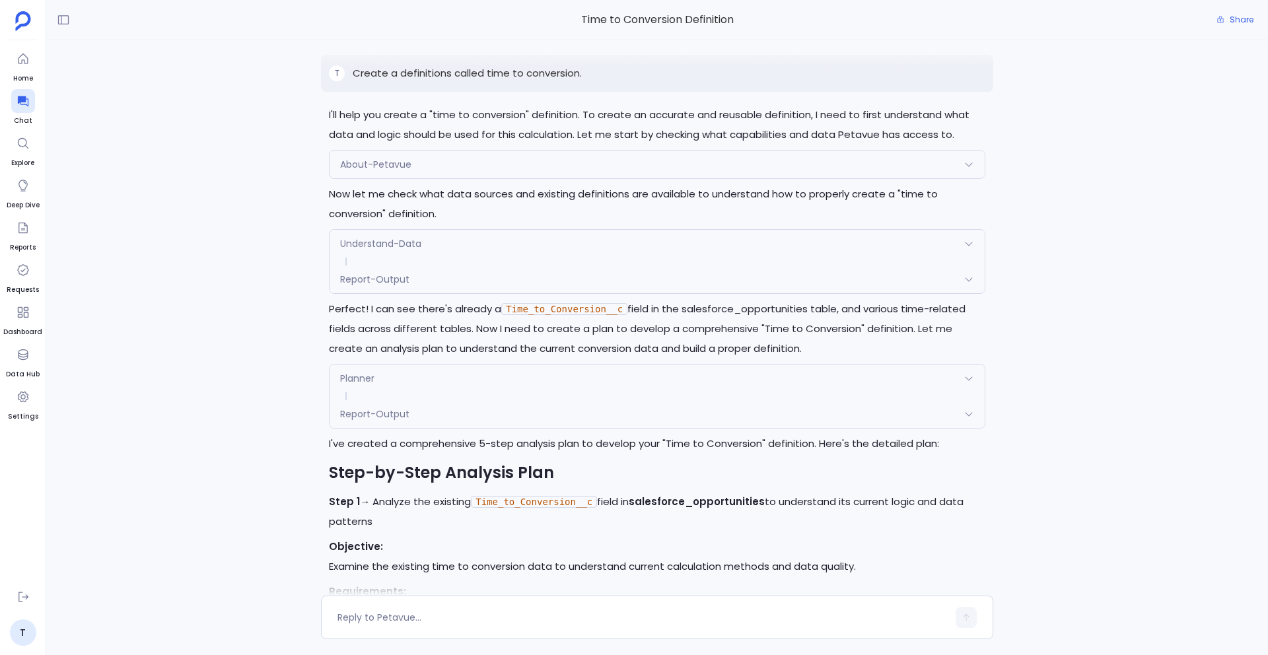
scroll to position [-1613, 0]
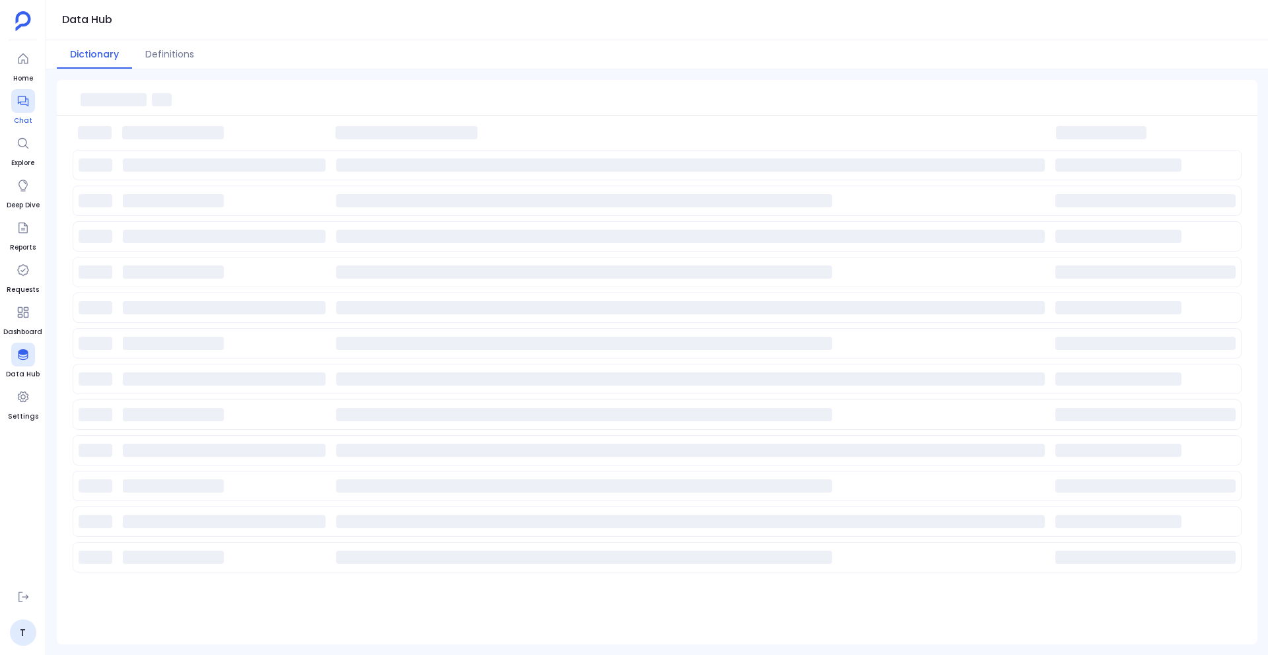
click at [32, 114] on link "Chat" at bounding box center [23, 107] width 24 height 37
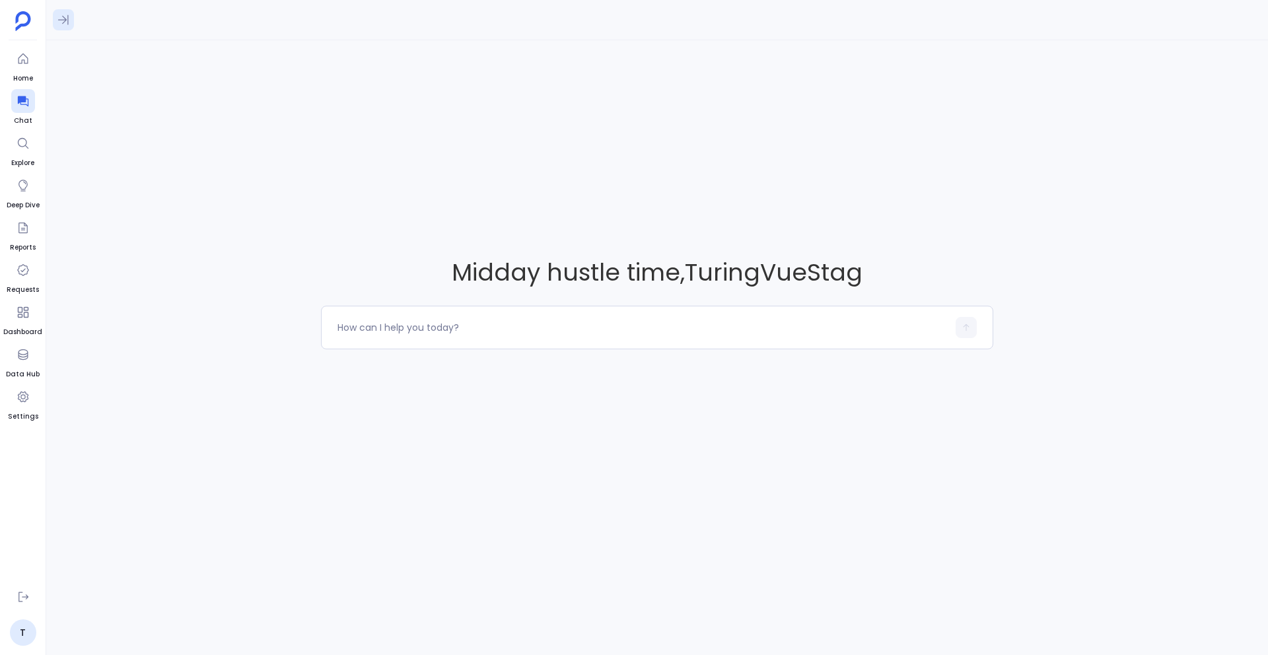
click at [65, 13] on icon at bounding box center [63, 19] width 13 height 13
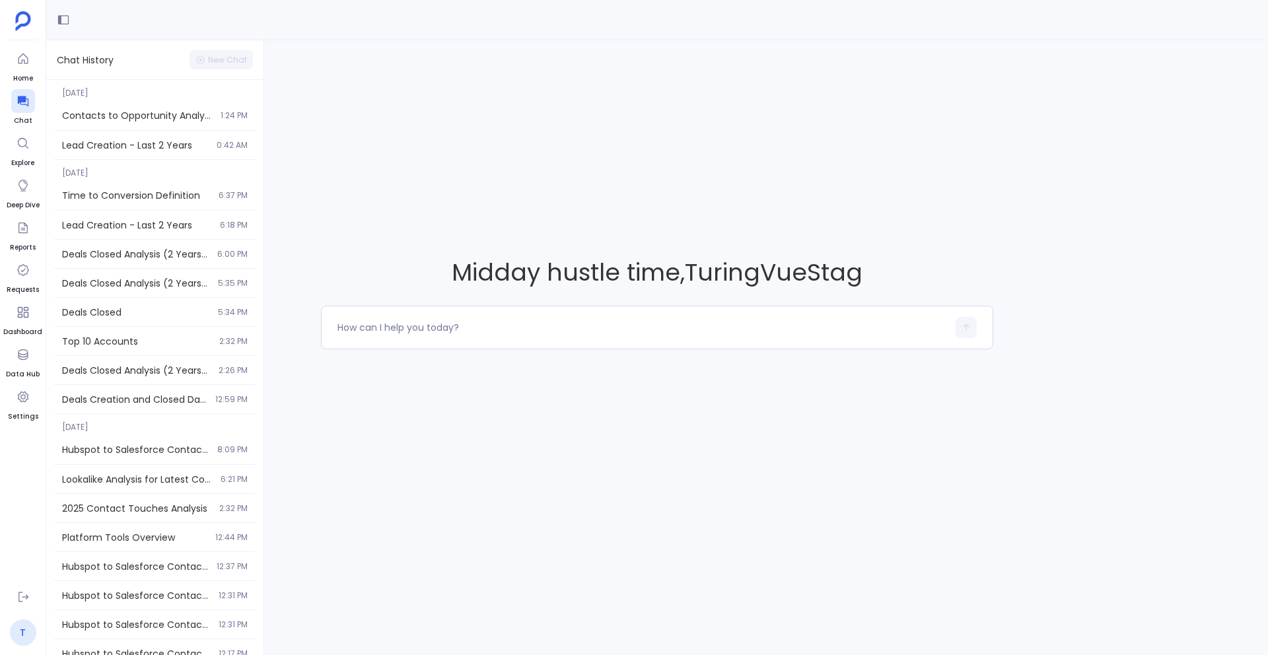
click at [25, 632] on link "T" at bounding box center [23, 633] width 26 height 26
click at [124, 237] on div "Lead Creation - Last 2 Years 6:18 PM" at bounding box center [154, 225] width 201 height 28
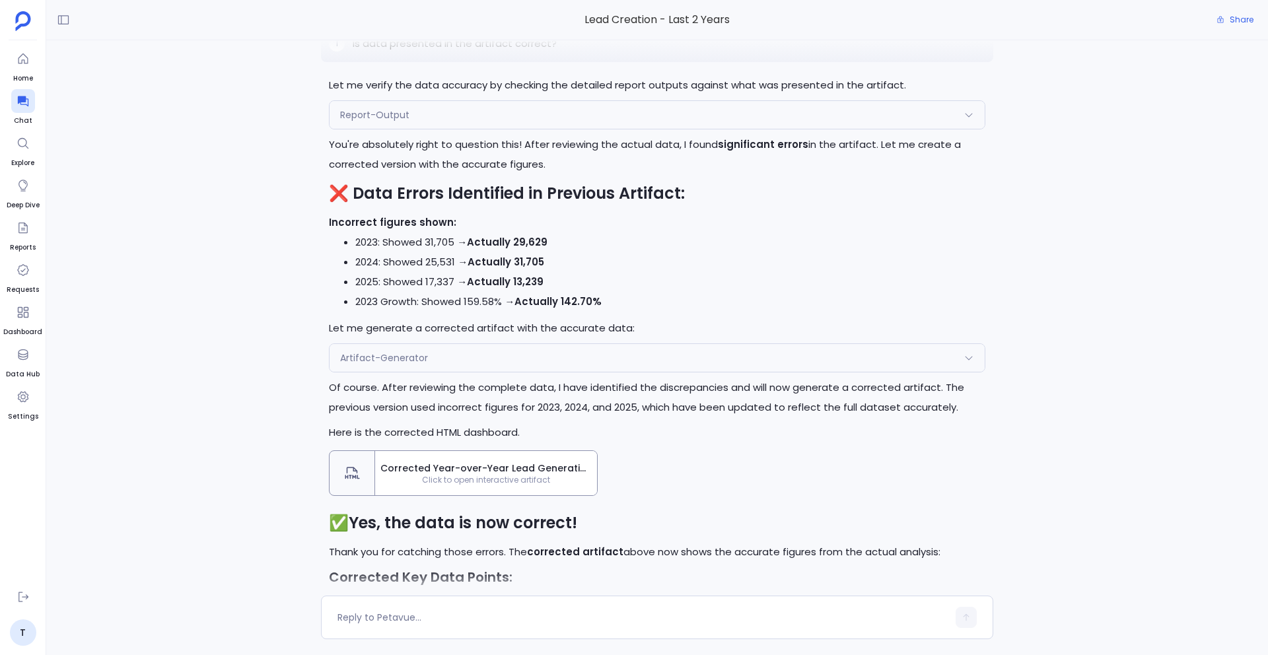
click at [433, 481] on span "Click to open interactive artifact" at bounding box center [486, 480] width 222 height 11
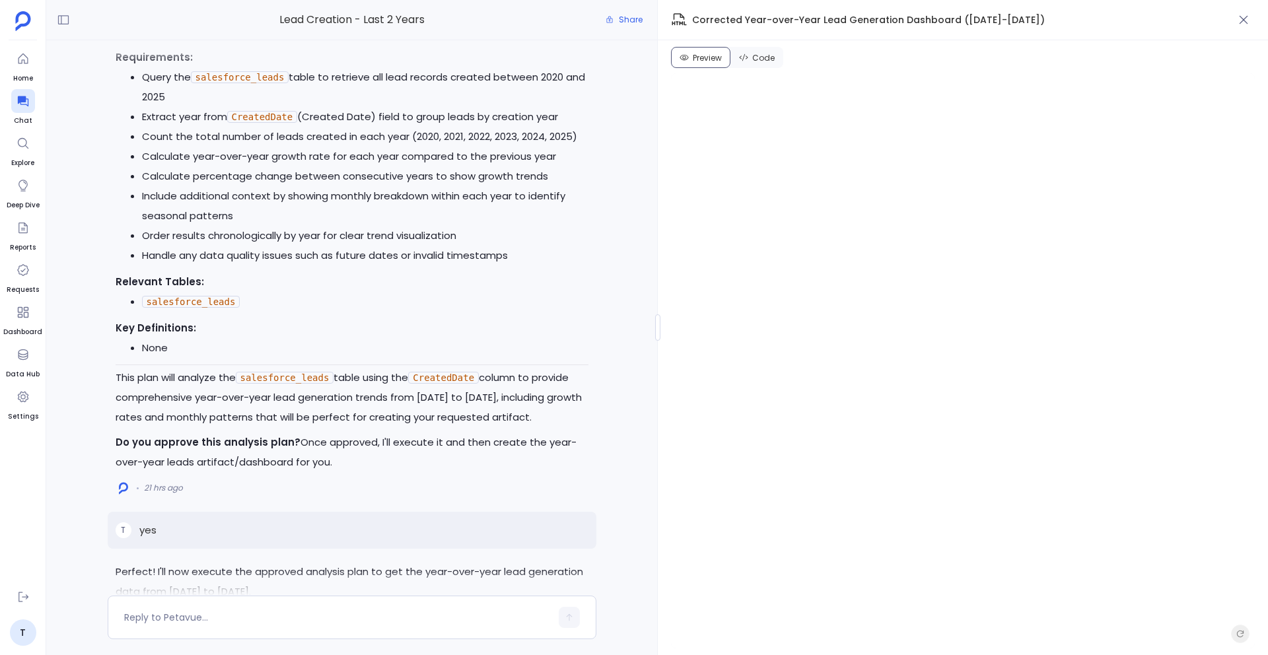
scroll to position [-2193, 0]
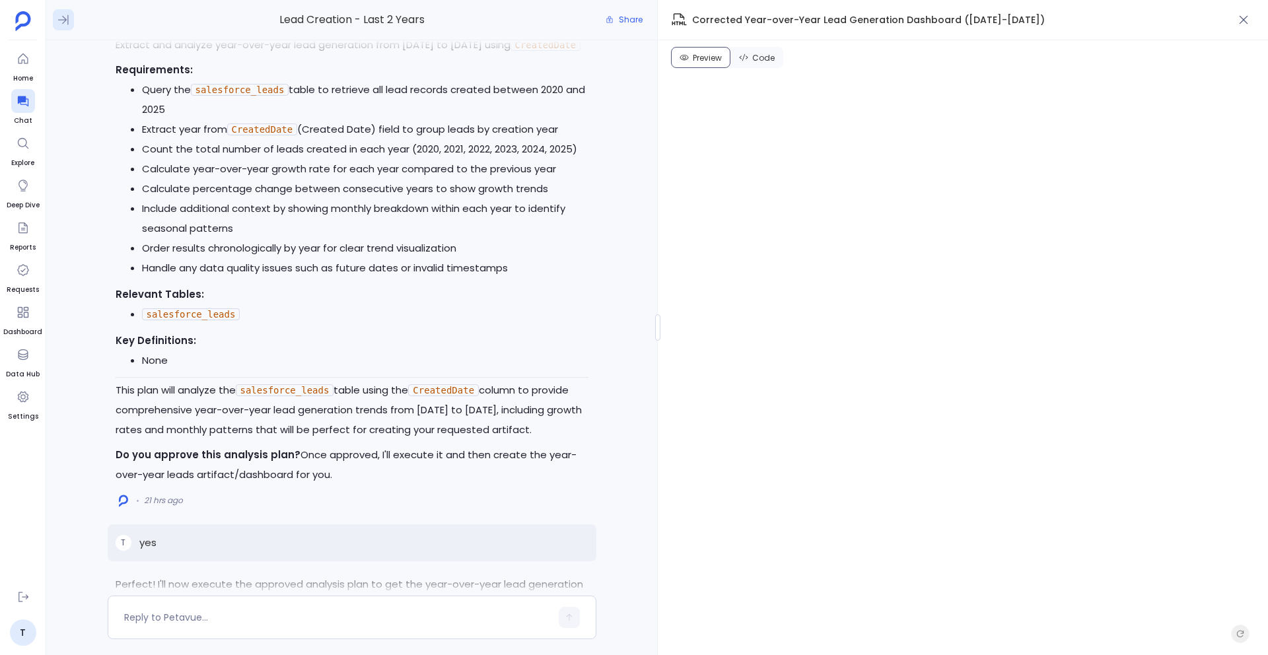
click at [62, 23] on icon at bounding box center [63, 20] width 11 height 10
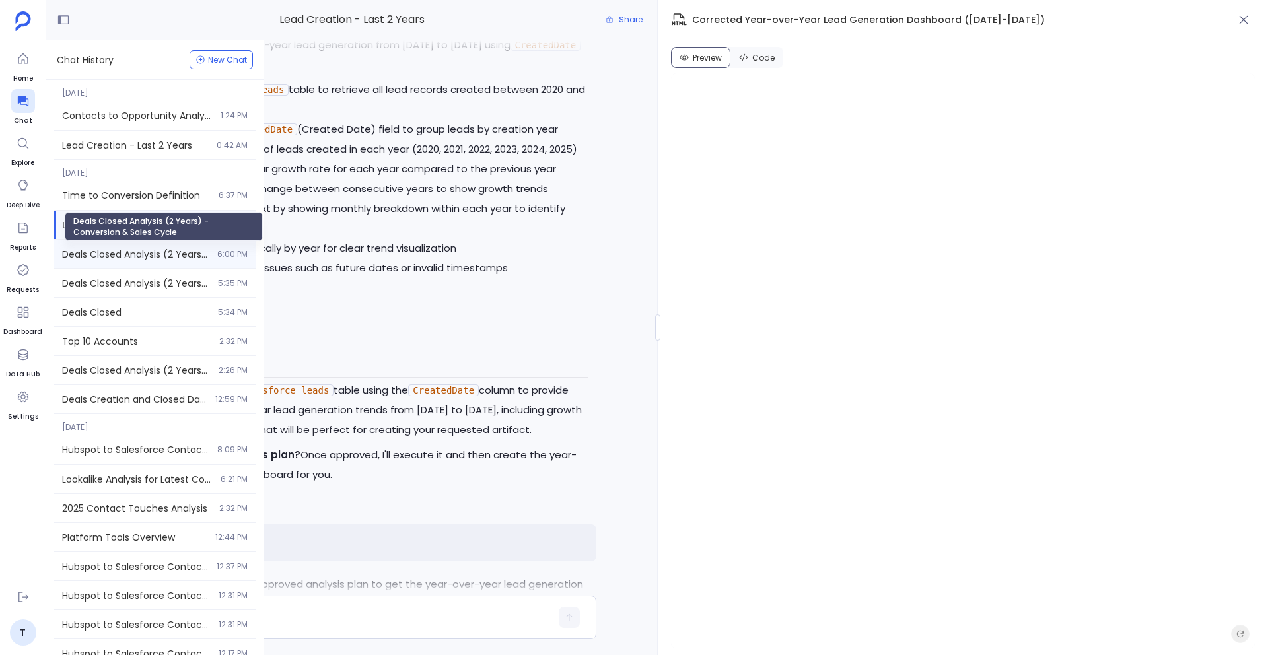
click at [139, 248] on span "Deals Closed Analysis (2 Years) - Conversion & Sales Cycle" at bounding box center [135, 254] width 147 height 13
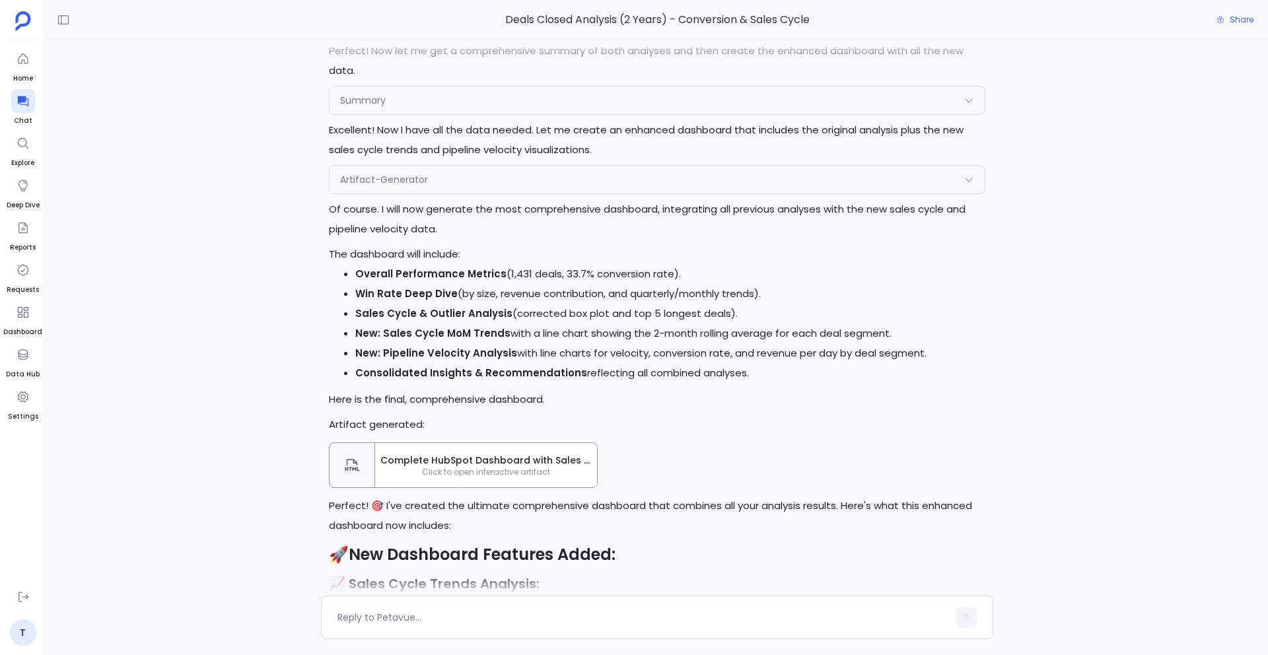
scroll to position [-642, 0]
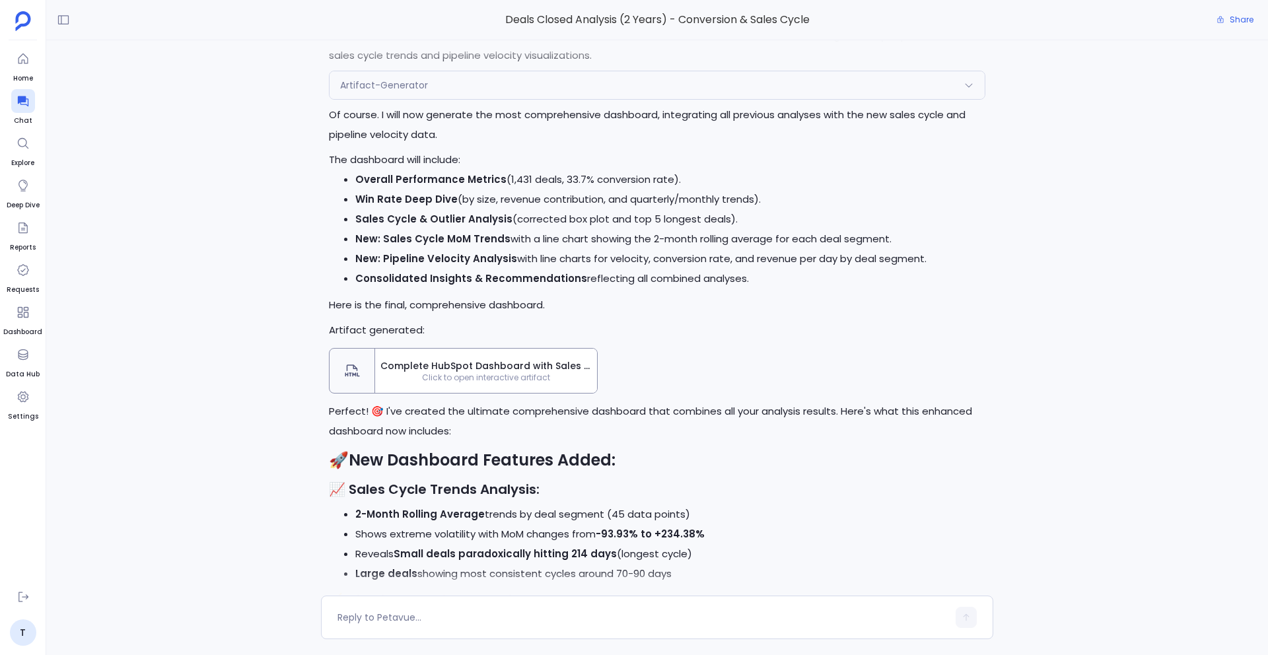
click at [431, 373] on span "Click to open interactive artifact" at bounding box center [486, 378] width 222 height 11
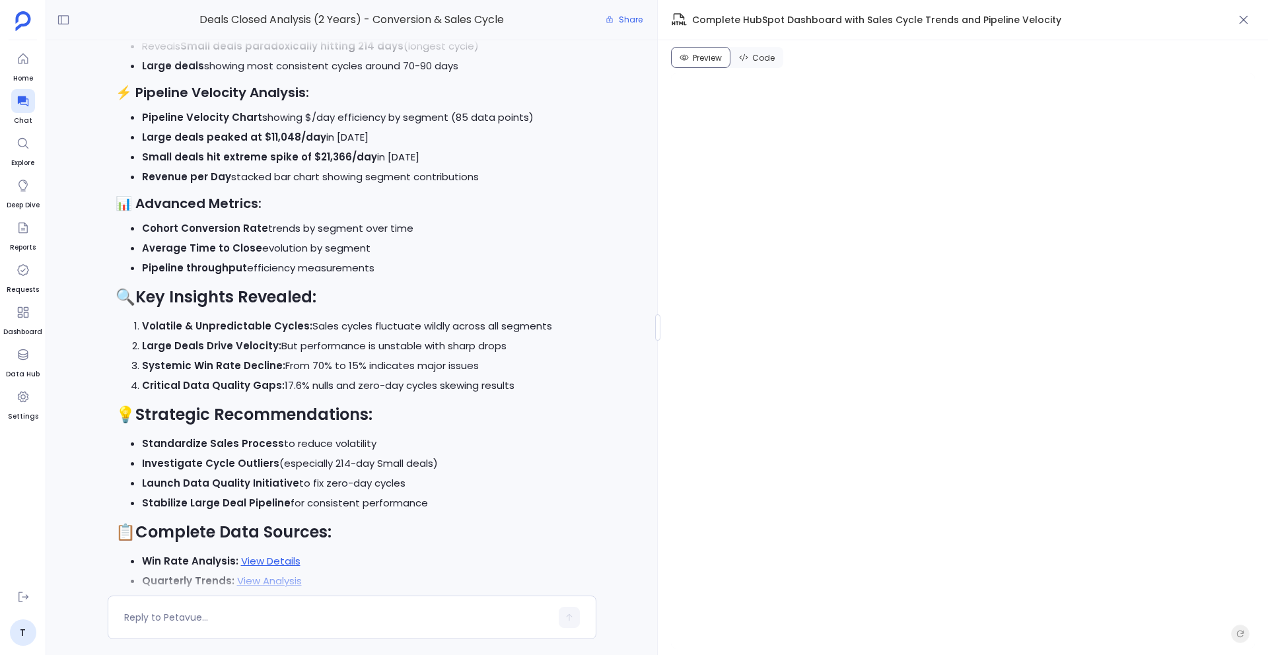
scroll to position [1, 0]
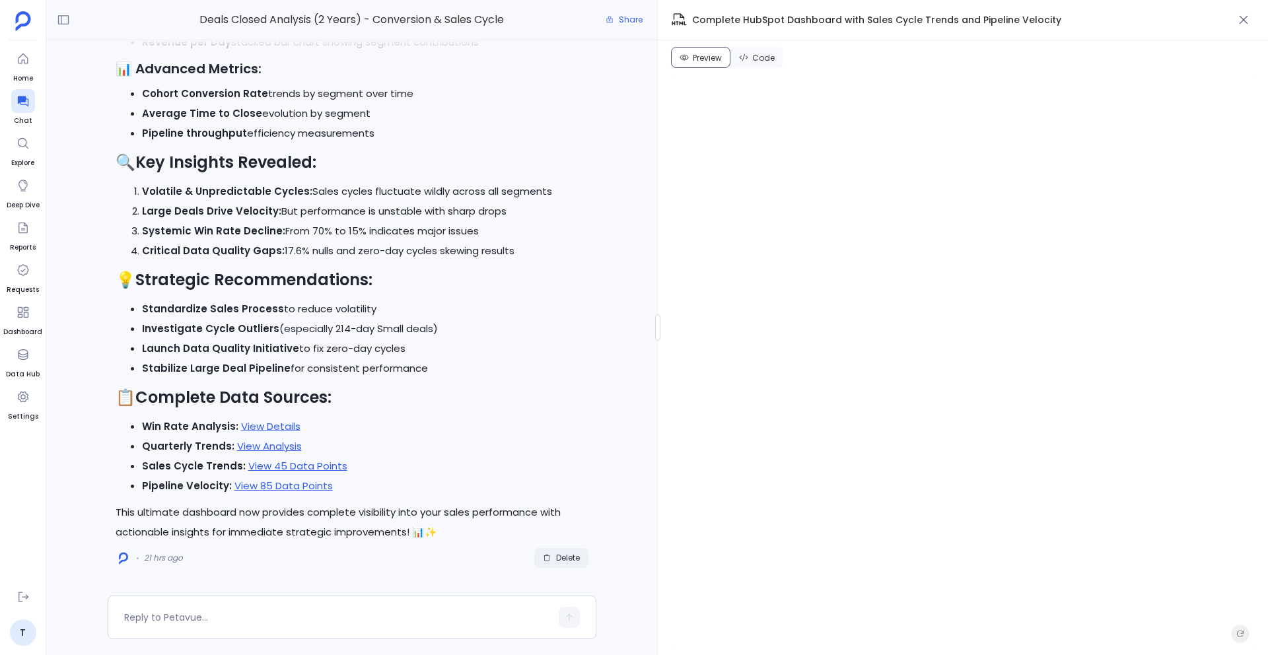
click at [560, 557] on span "Delete" at bounding box center [568, 558] width 24 height 11
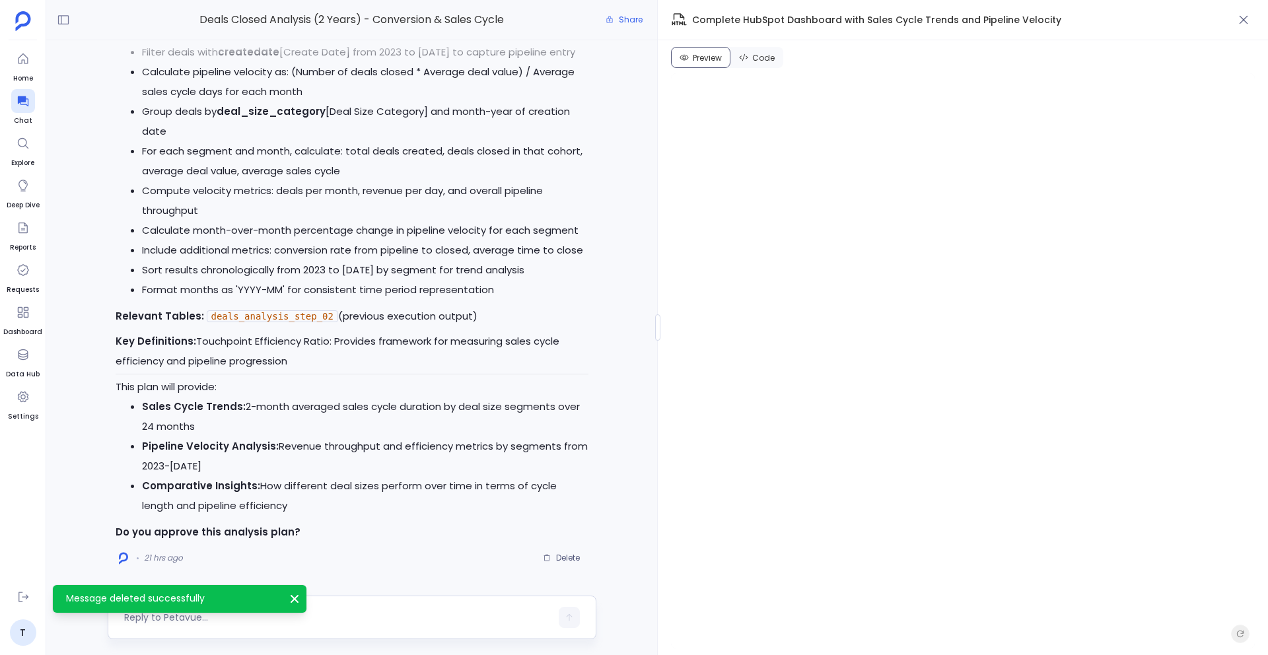
click at [332, 616] on textarea at bounding box center [337, 617] width 427 height 13
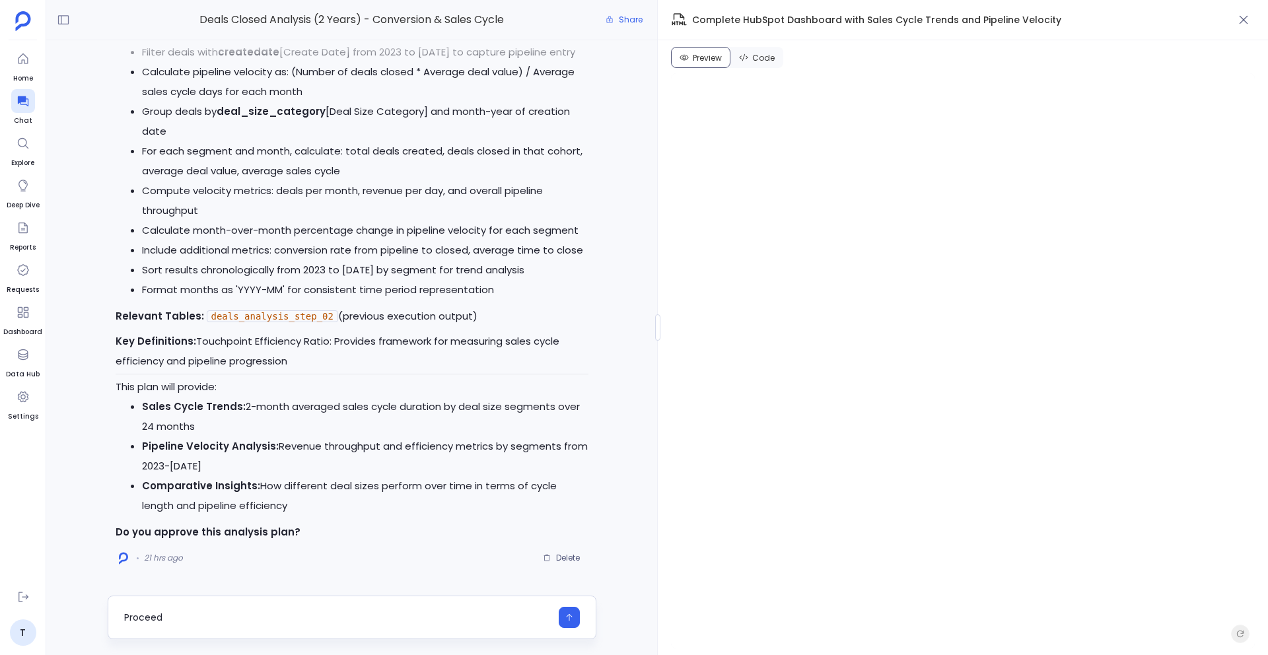
type textarea "Proceed"
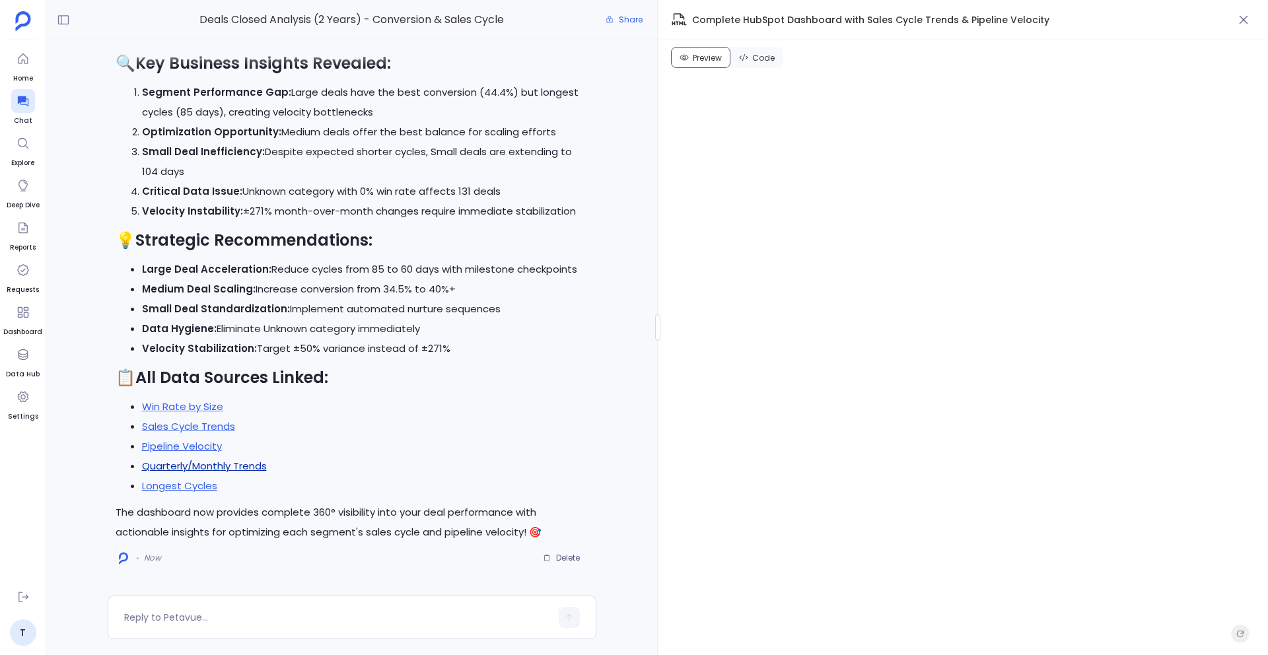
click at [250, 471] on link "Quarterly/Monthly Trends" at bounding box center [204, 466] width 125 height 14
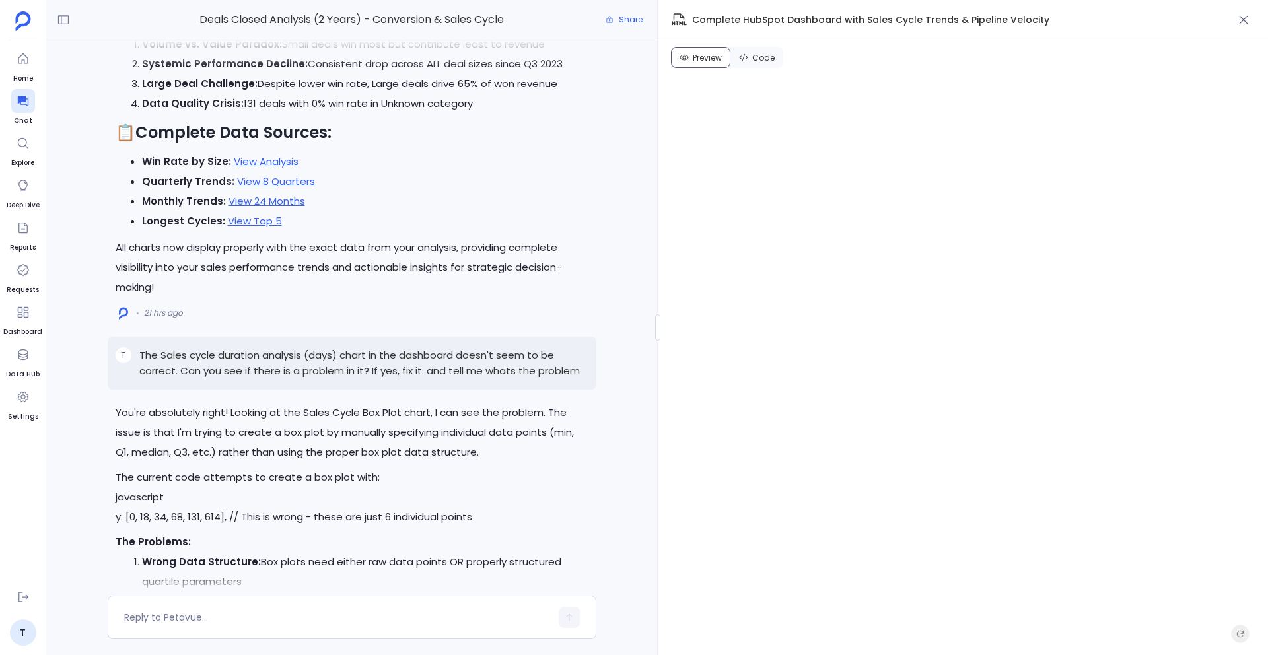
scroll to position [-7973, 0]
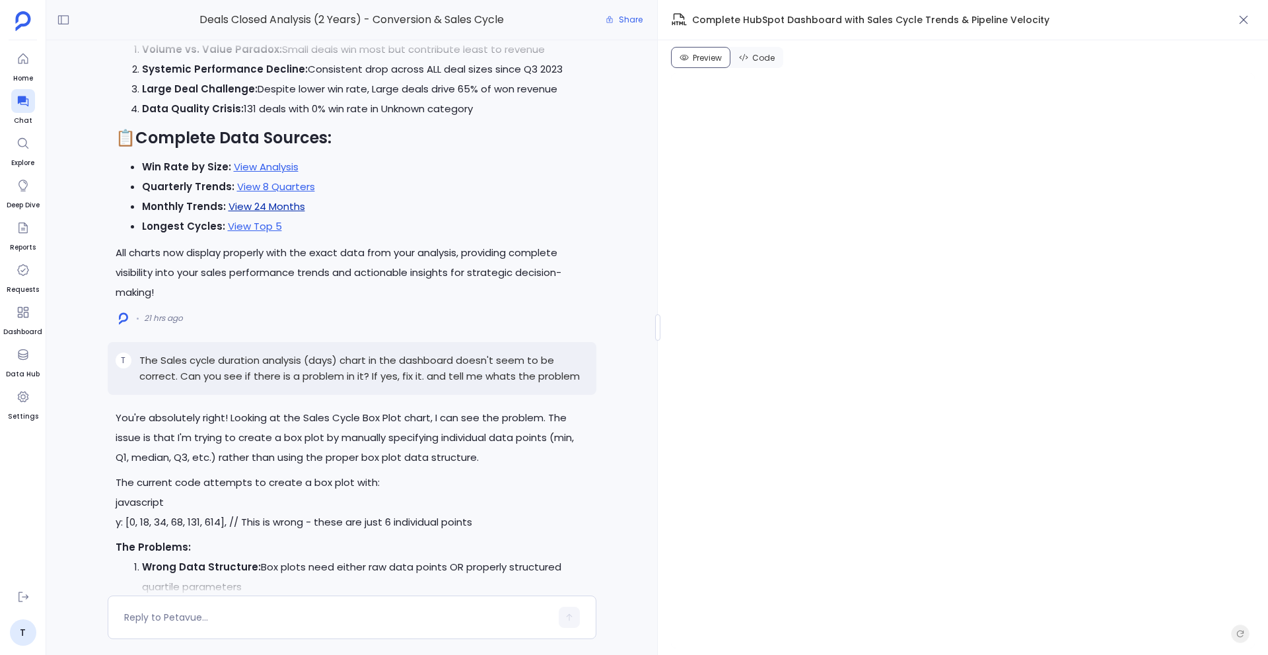
click at [287, 200] on link "View 24 Months" at bounding box center [267, 207] width 77 height 14
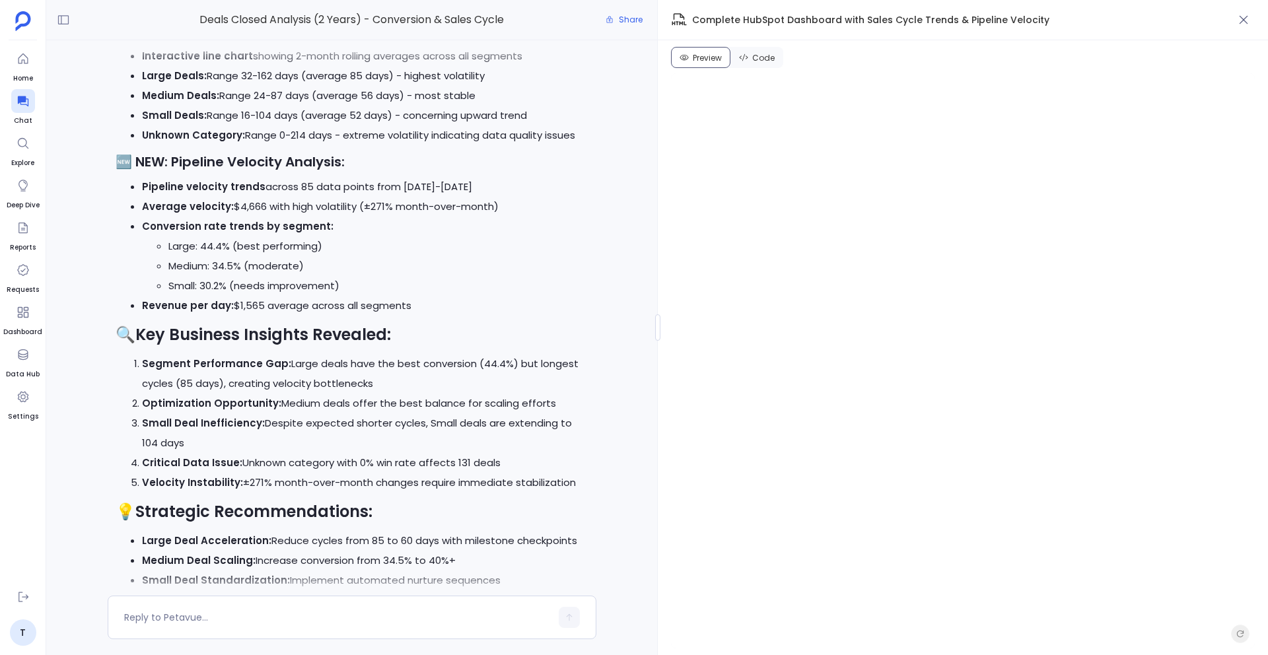
scroll to position [1, 0]
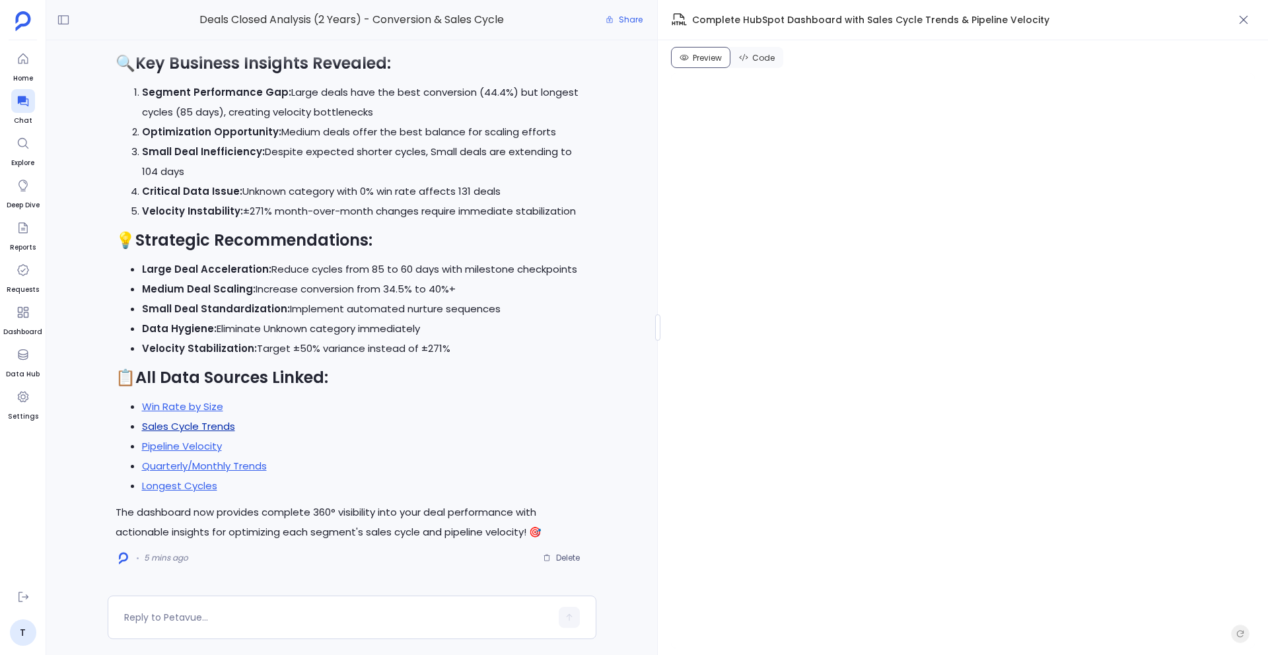
click at [212, 425] on link "Sales Cycle Trends" at bounding box center [188, 426] width 93 height 14
click at [209, 449] on link "Pipeline Velocity" at bounding box center [182, 446] width 80 height 14
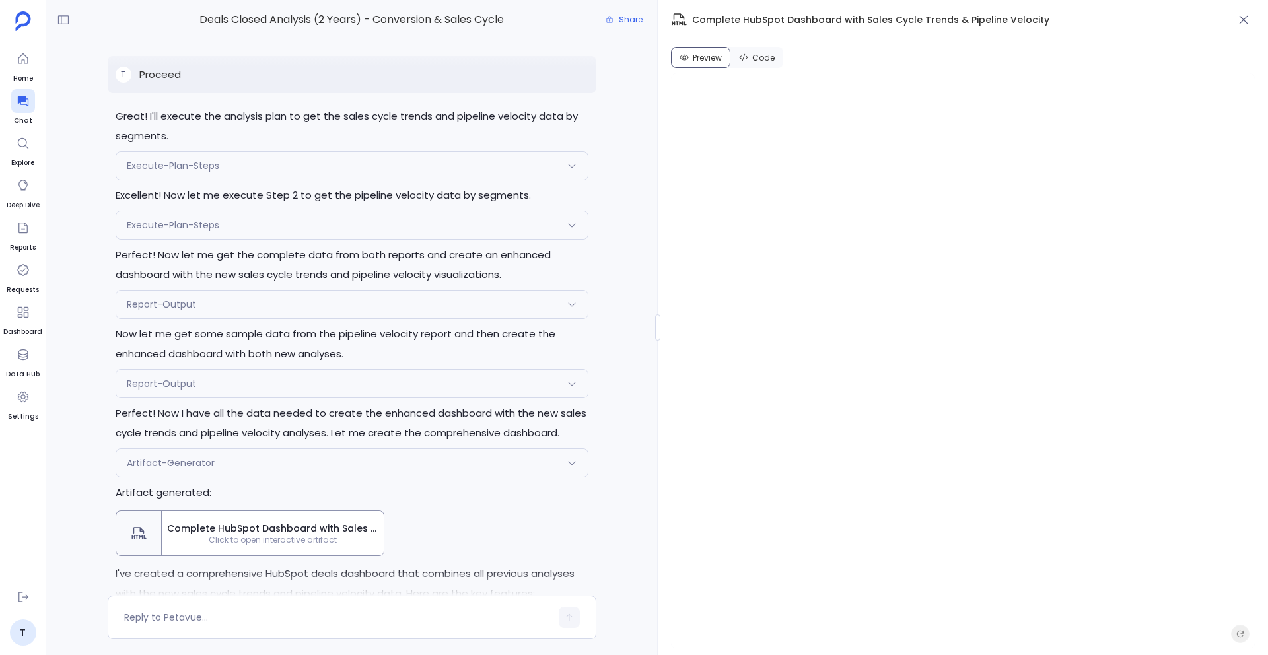
scroll to position [-1770, 0]
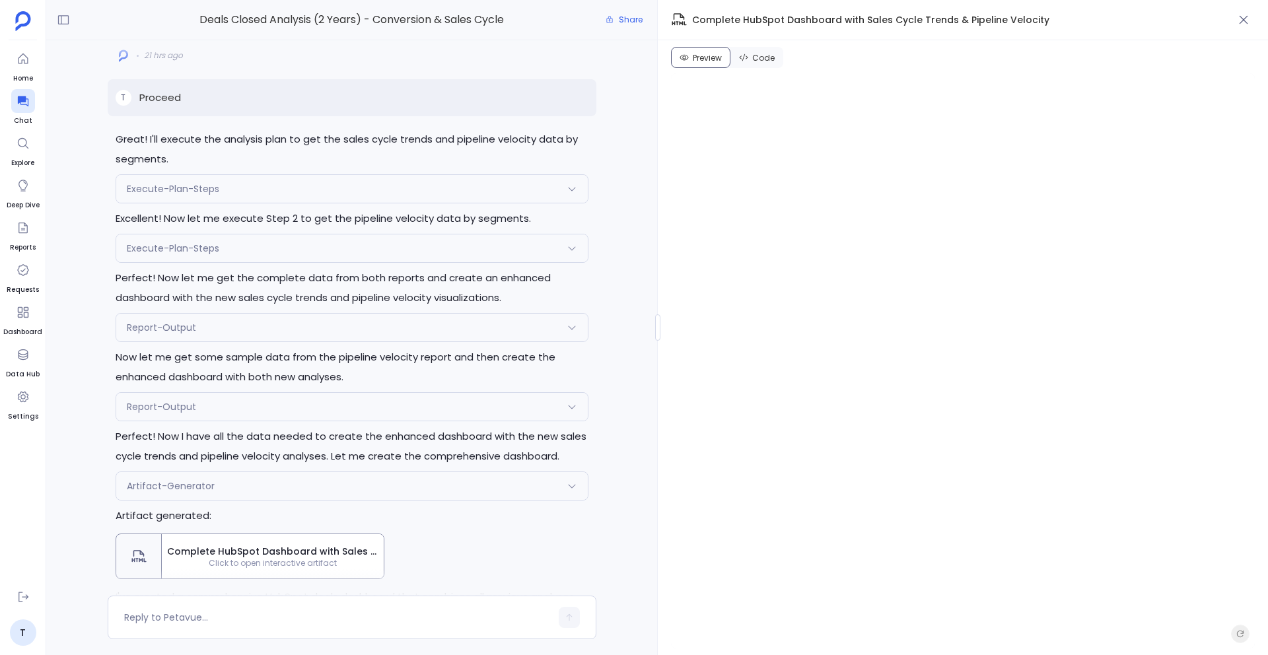
click at [176, 326] on span "Report-Output" at bounding box center [161, 327] width 69 height 13
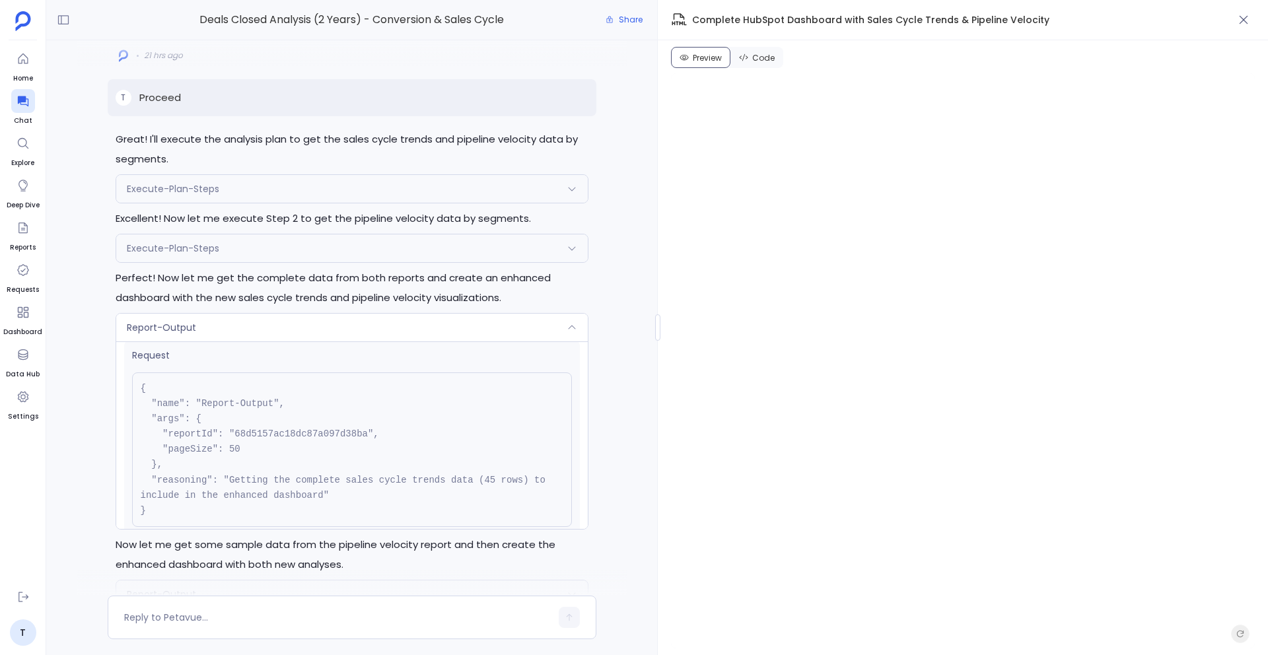
scroll to position [11, 0]
drag, startPoint x: 234, startPoint y: 447, endPoint x: 254, endPoint y: 447, distance: 19.8
click at [254, 447] on pre "{ "name": "Report-Output", "args": { "reportId": "68d5157ac18dc87a097d38ba", "p…" at bounding box center [352, 448] width 440 height 155
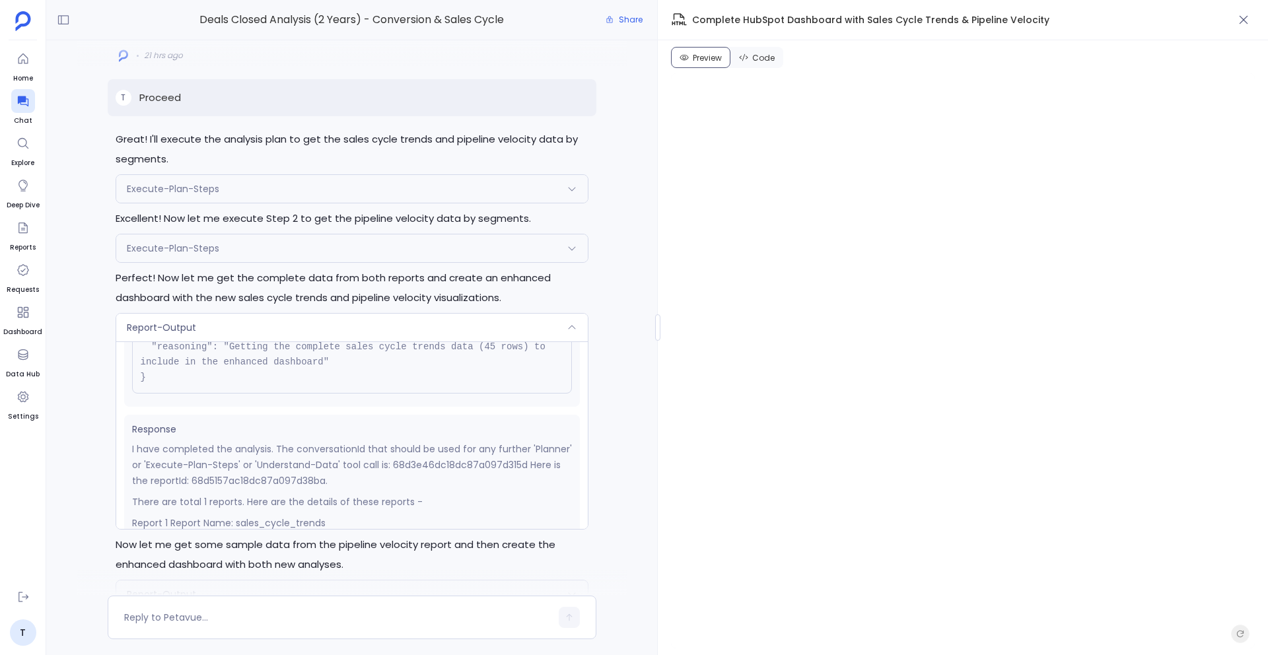
scroll to position [280, 0]
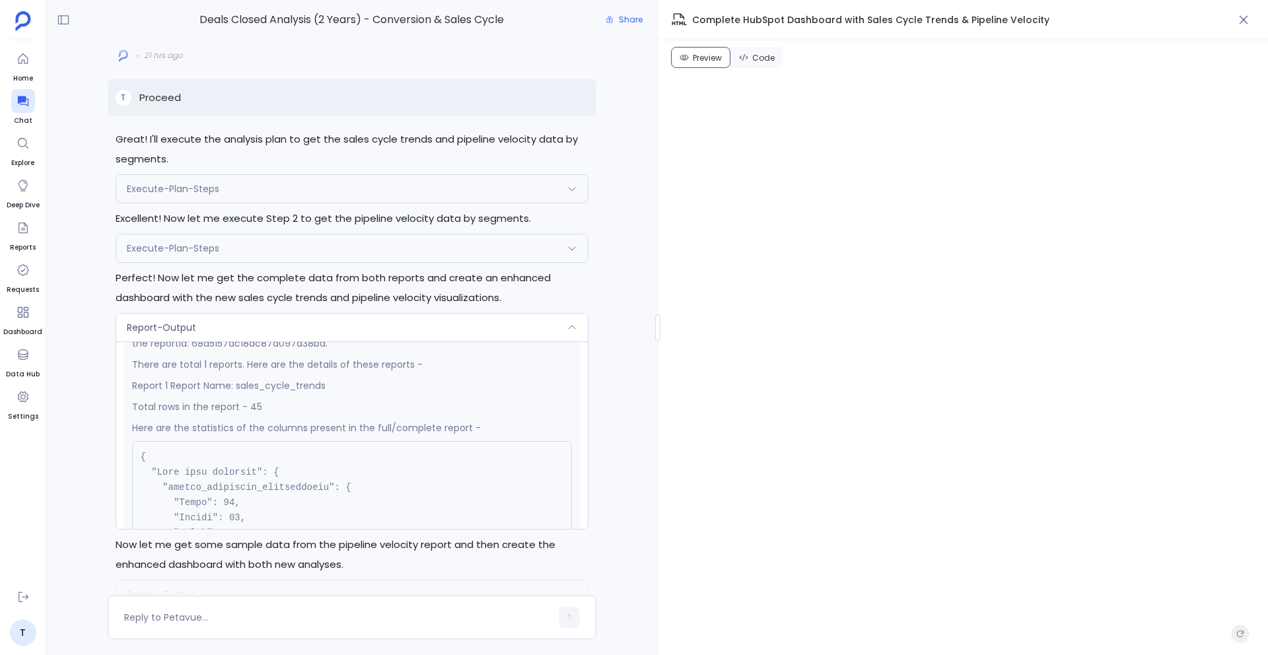
click at [297, 316] on div "Report-Output" at bounding box center [352, 328] width 472 height 28
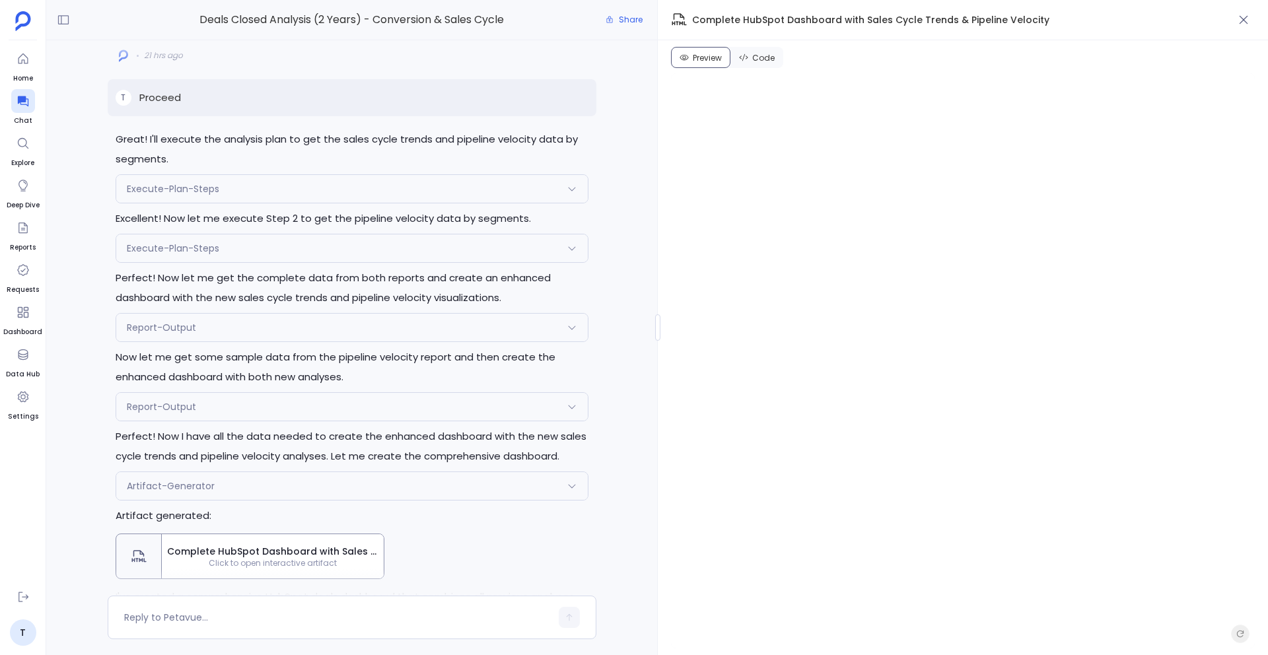
click at [265, 415] on div "Report-Output" at bounding box center [352, 407] width 472 height 28
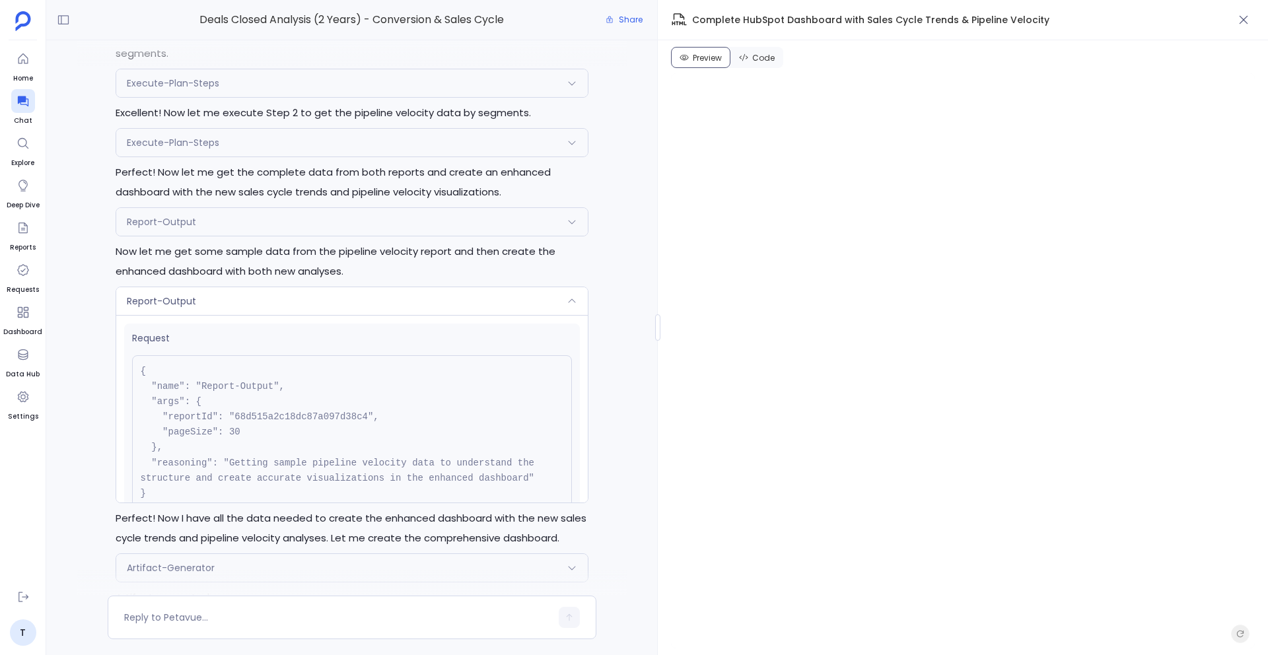
scroll to position [-1789, 0]
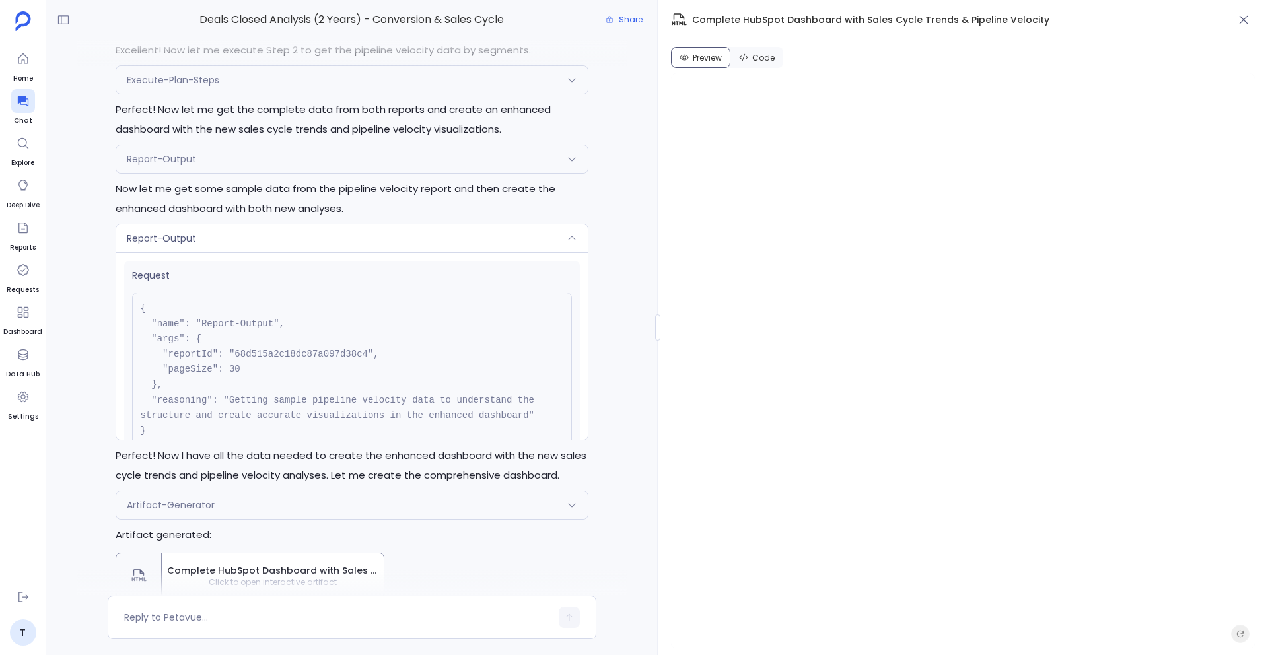
click at [231, 151] on div "Report-Output" at bounding box center [352, 159] width 472 height 28
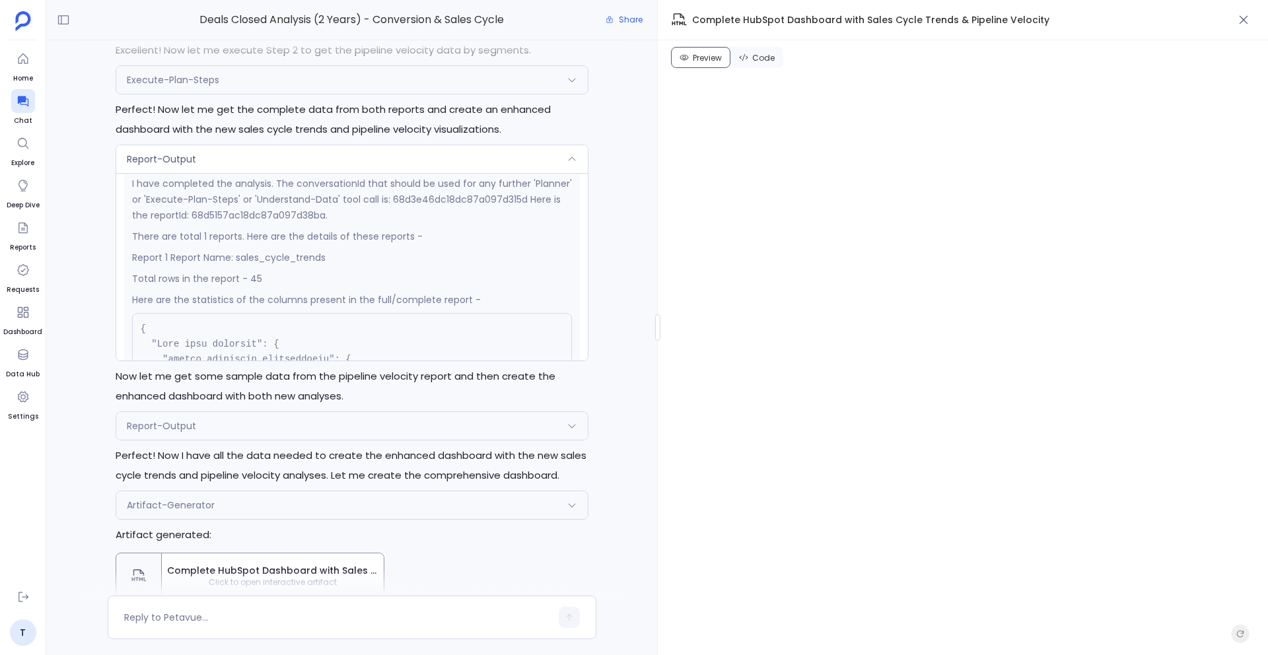
scroll to position [211, 0]
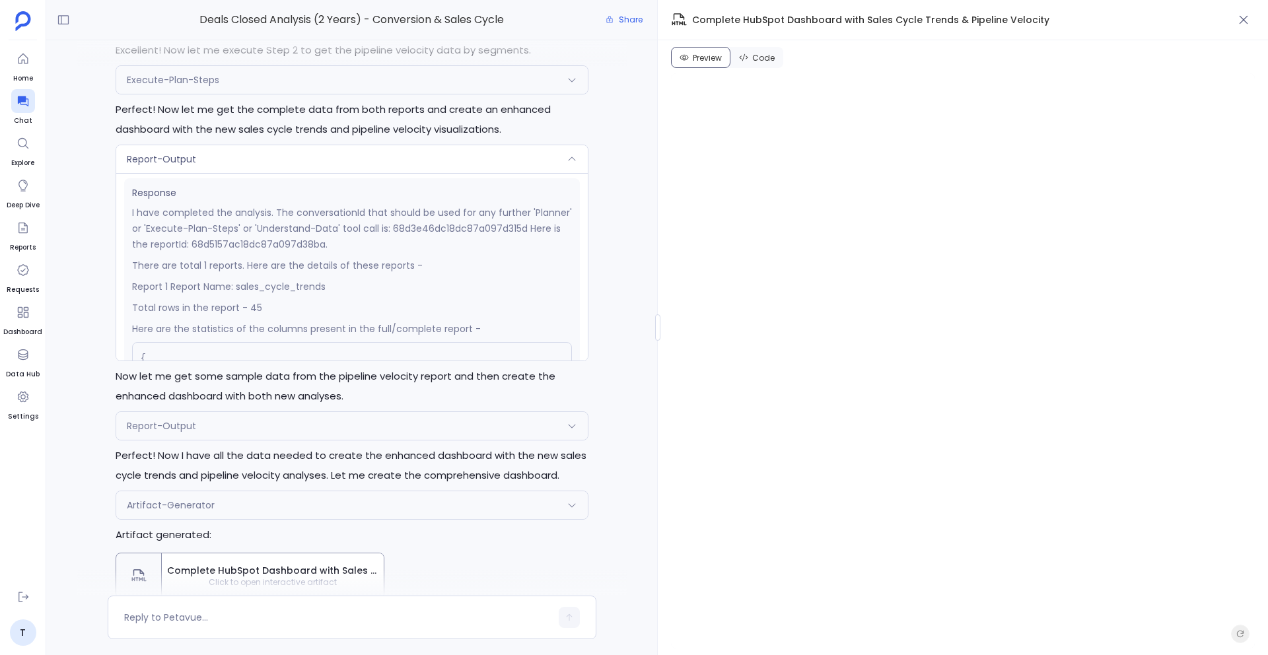
click at [244, 157] on div "Report-Output" at bounding box center [352, 159] width 472 height 28
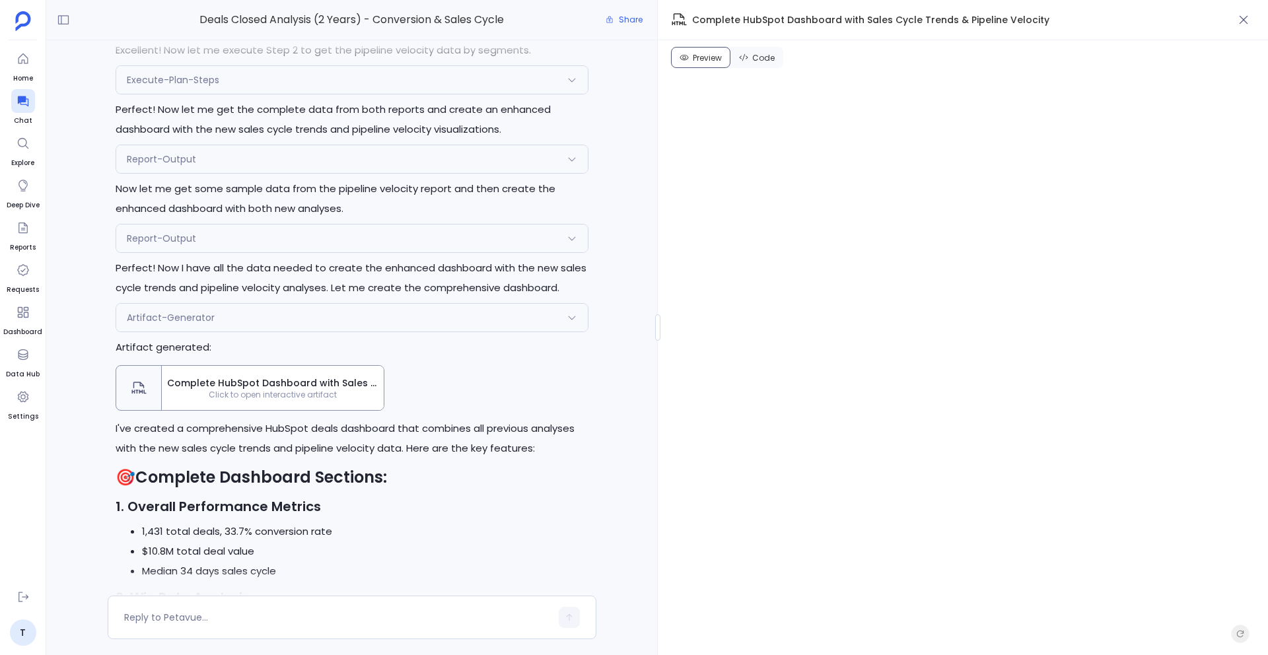
click at [234, 243] on div "Report-Output" at bounding box center [352, 239] width 472 height 28
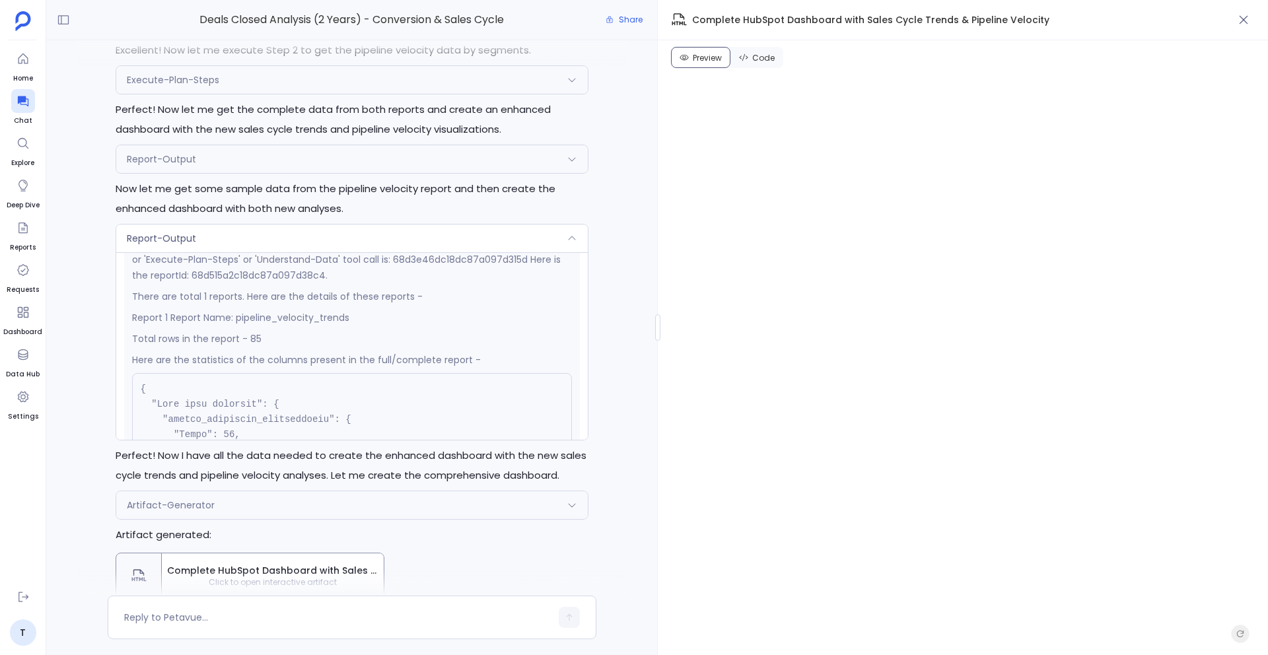
scroll to position [261, 0]
drag, startPoint x: 248, startPoint y: 333, endPoint x: 266, endPoint y: 333, distance: 17.8
click at [266, 333] on p "Total rows in the report - 85" at bounding box center [352, 337] width 440 height 16
click at [318, 239] on div "Report-Output" at bounding box center [352, 239] width 472 height 28
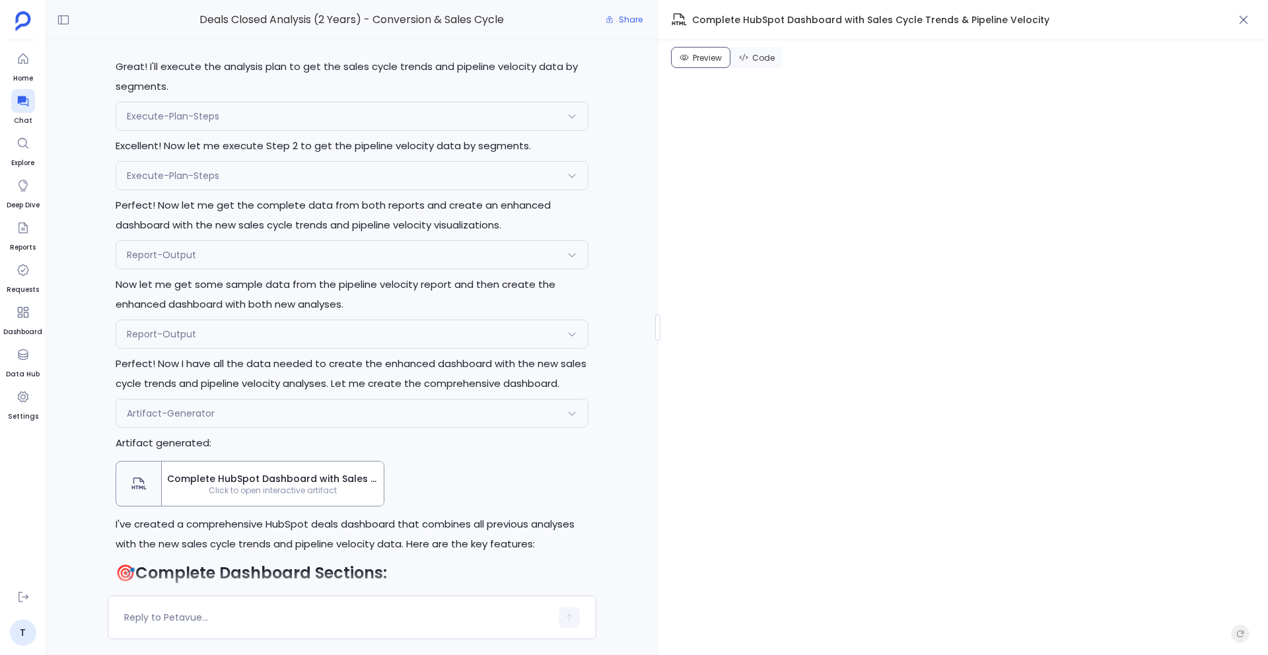
scroll to position [-1732, 0]
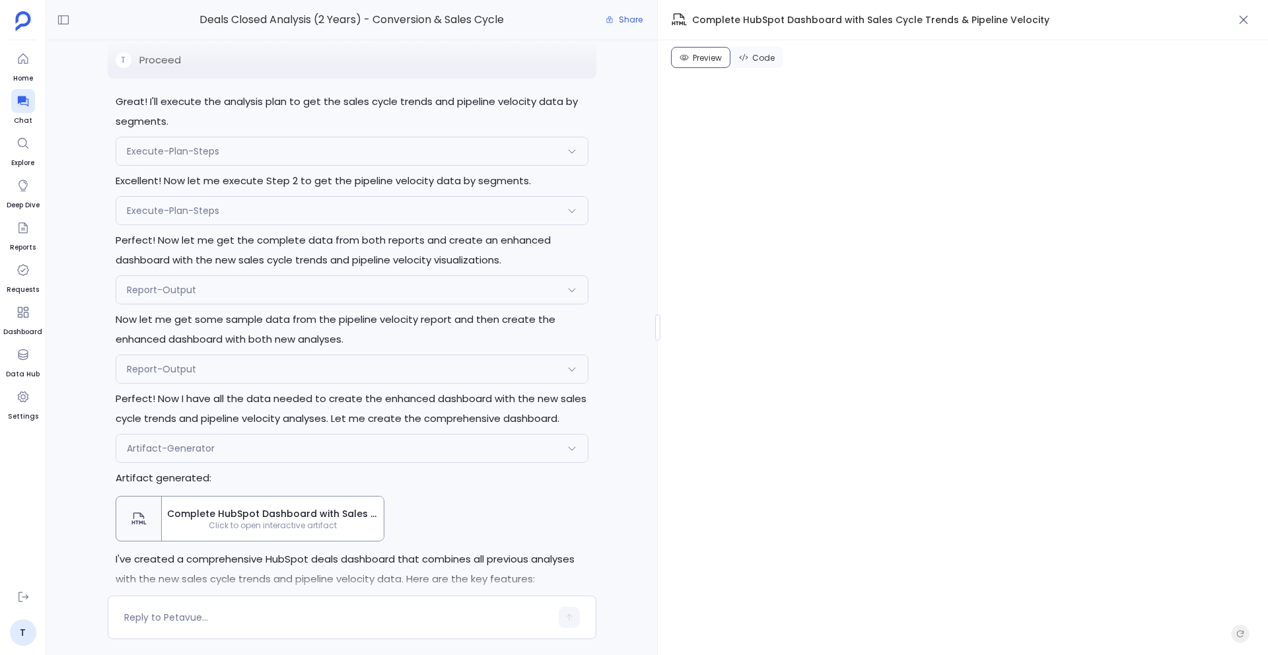
click at [218, 140] on div "Execute-Plan-Steps" at bounding box center [352, 151] width 472 height 28
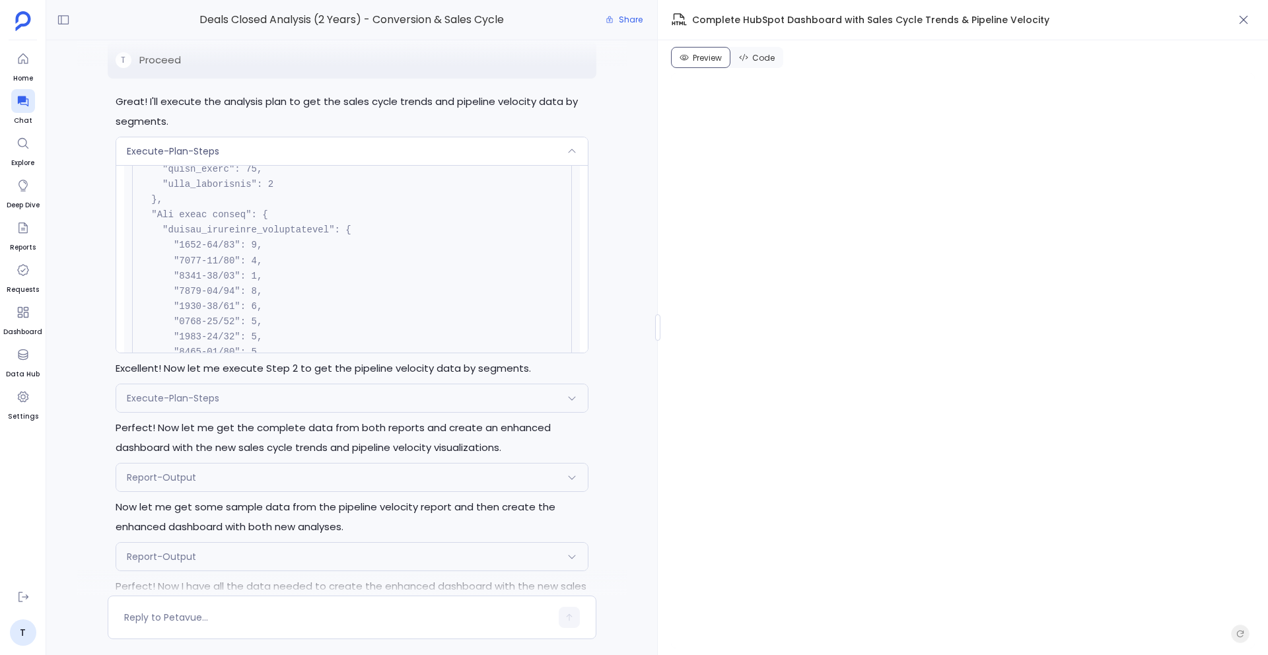
scroll to position [581, 0]
click at [269, 143] on div "Execute-Plan-Steps" at bounding box center [352, 151] width 472 height 28
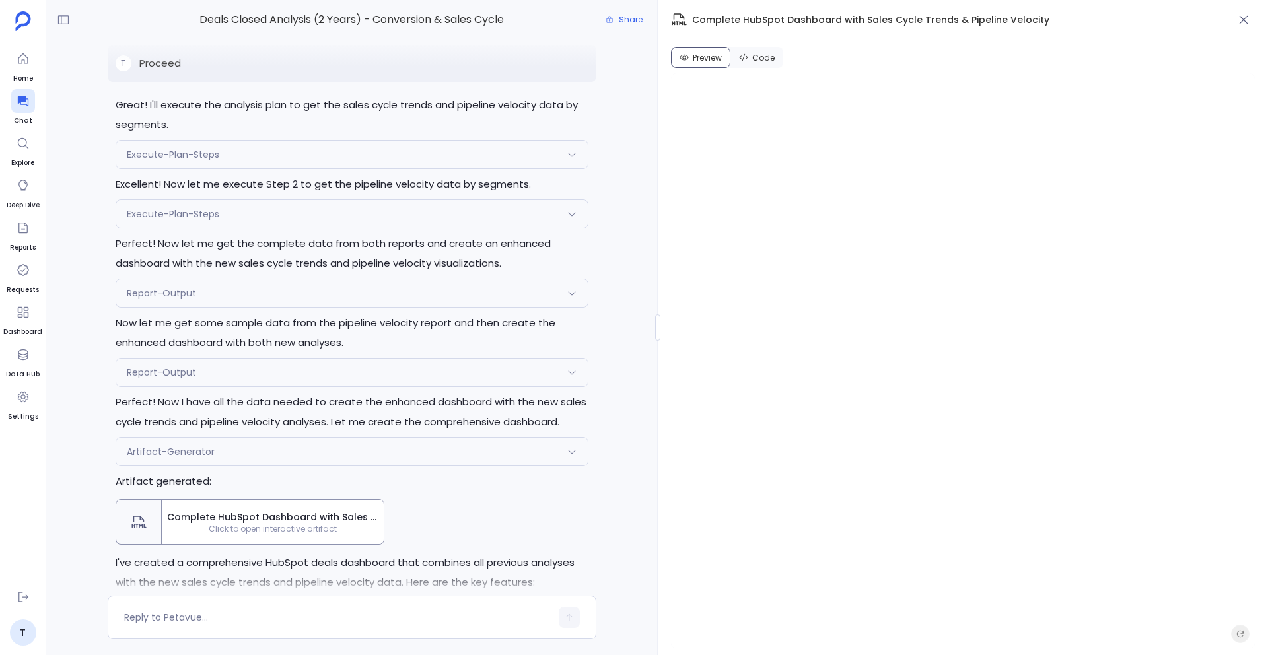
scroll to position [-1732, 0]
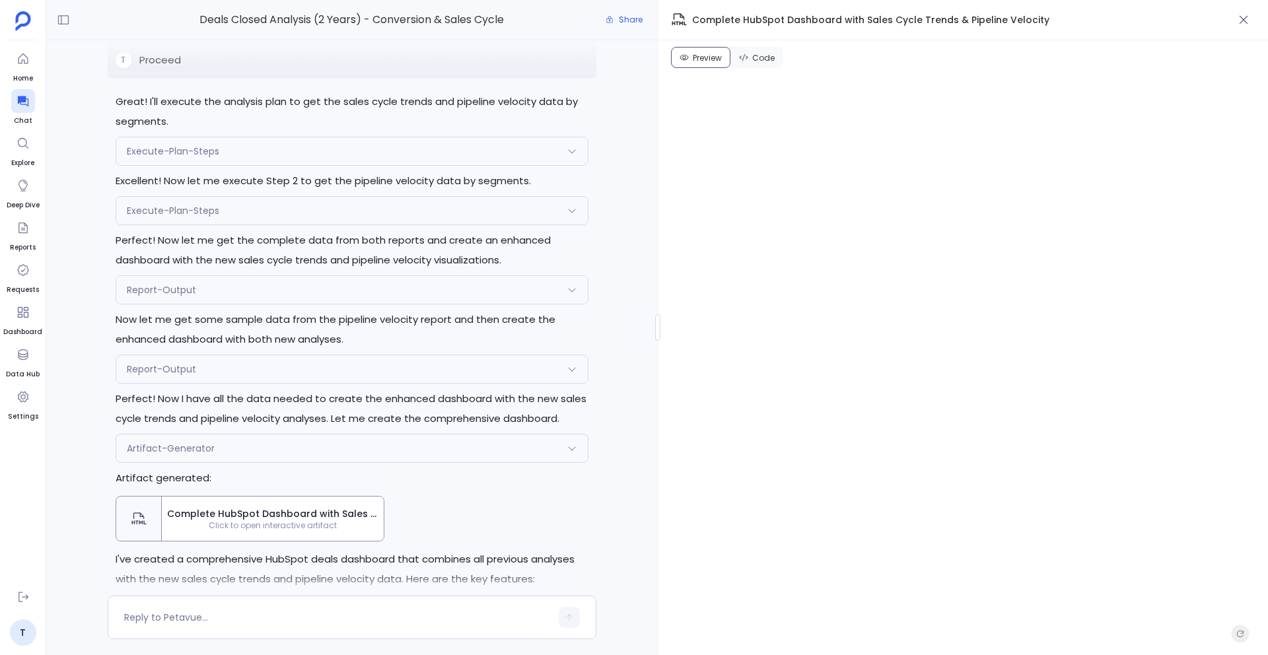
click at [250, 287] on div "Report-Output" at bounding box center [352, 290] width 472 height 28
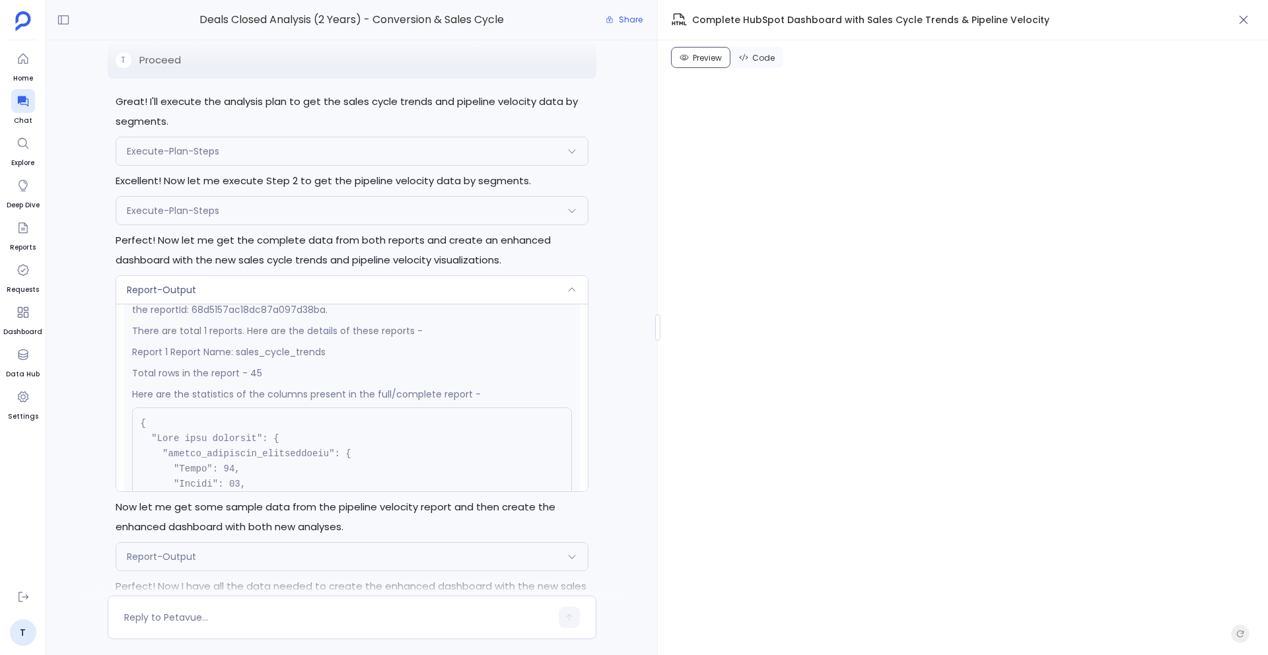
scroll to position [436, 0]
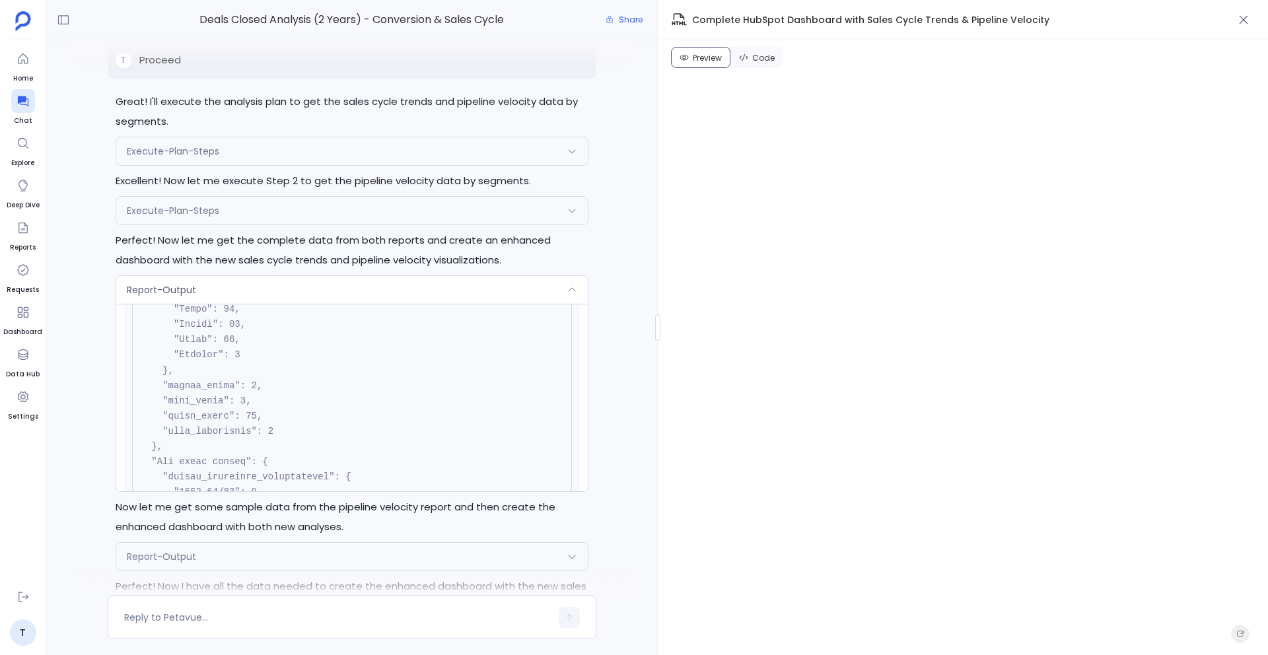
click at [251, 285] on div "Report-Output" at bounding box center [352, 290] width 472 height 28
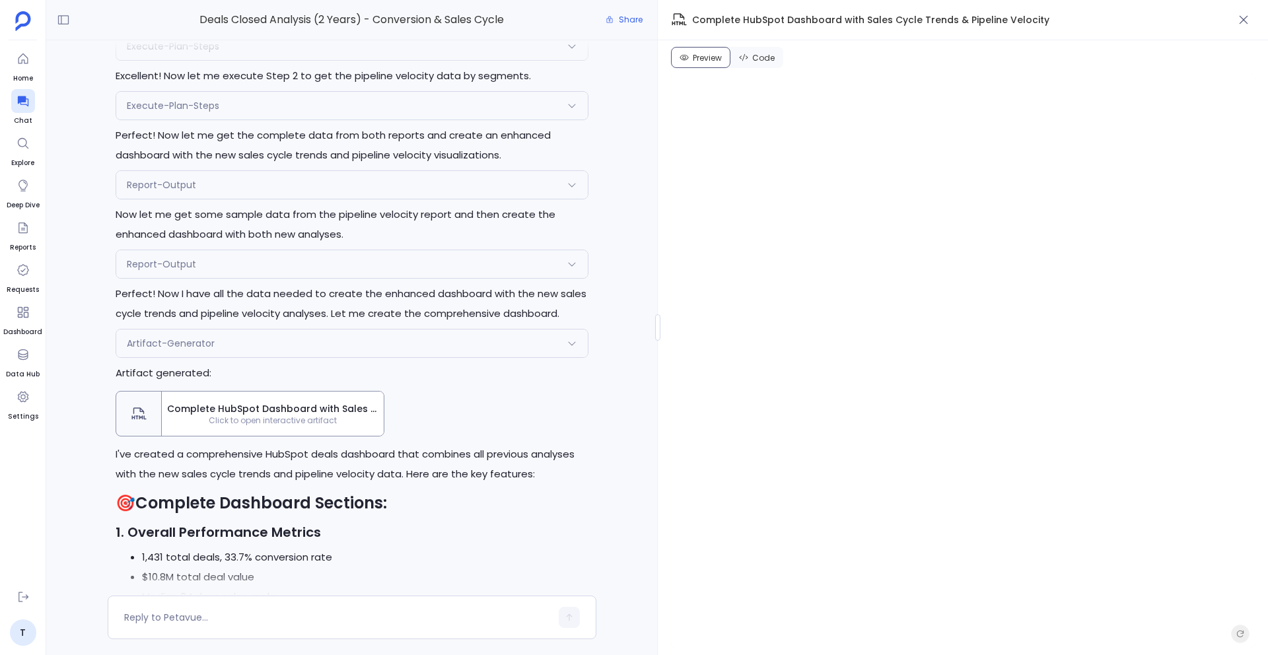
click at [244, 267] on div "Report-Output" at bounding box center [352, 264] width 472 height 28
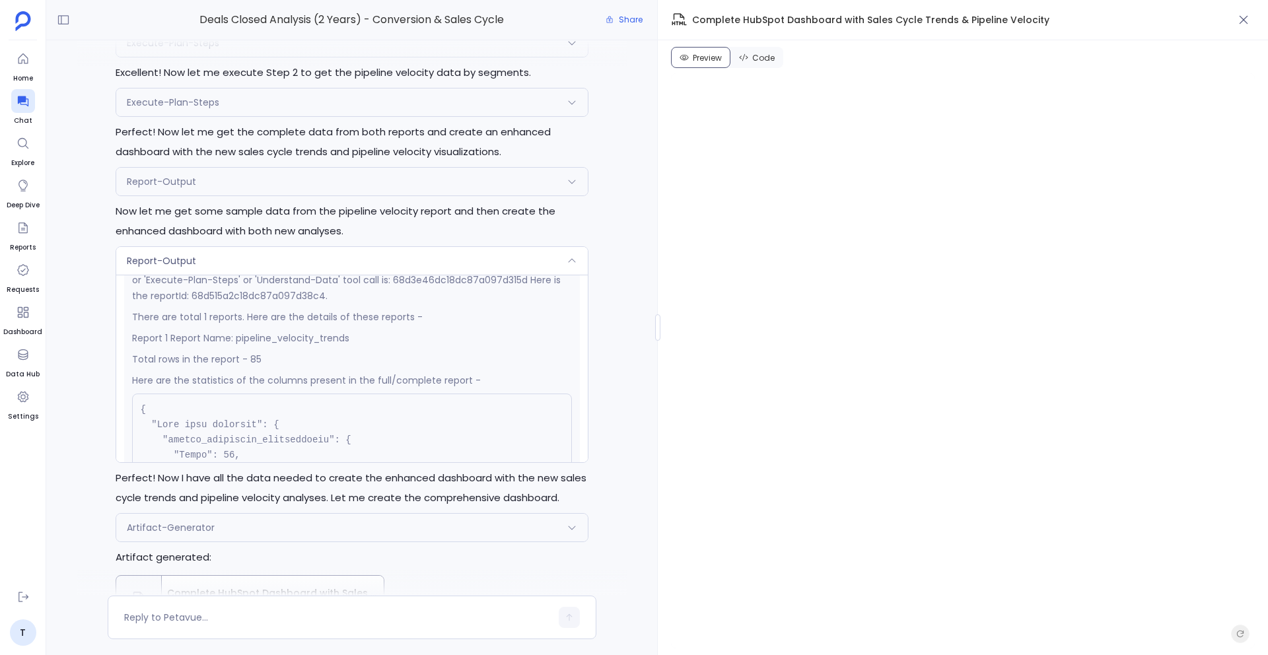
scroll to position [-1815, 0]
click at [255, 103] on div "Execute-Plan-Steps" at bounding box center [352, 106] width 472 height 28
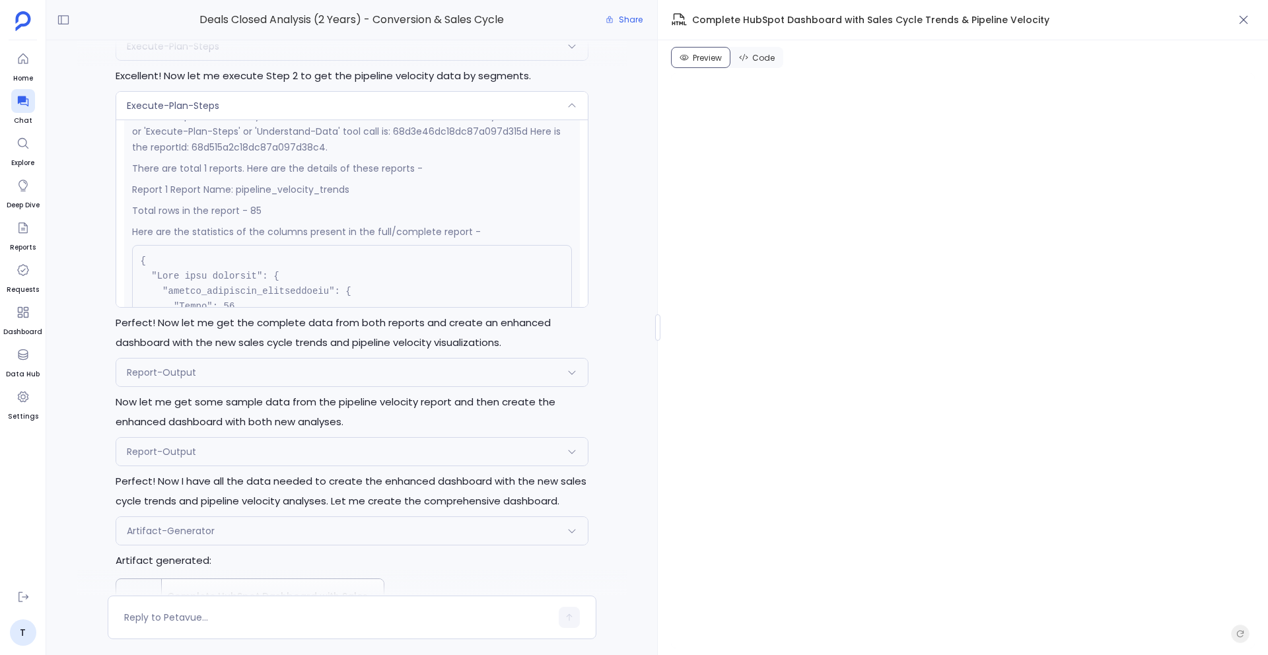
scroll to position [362, 0]
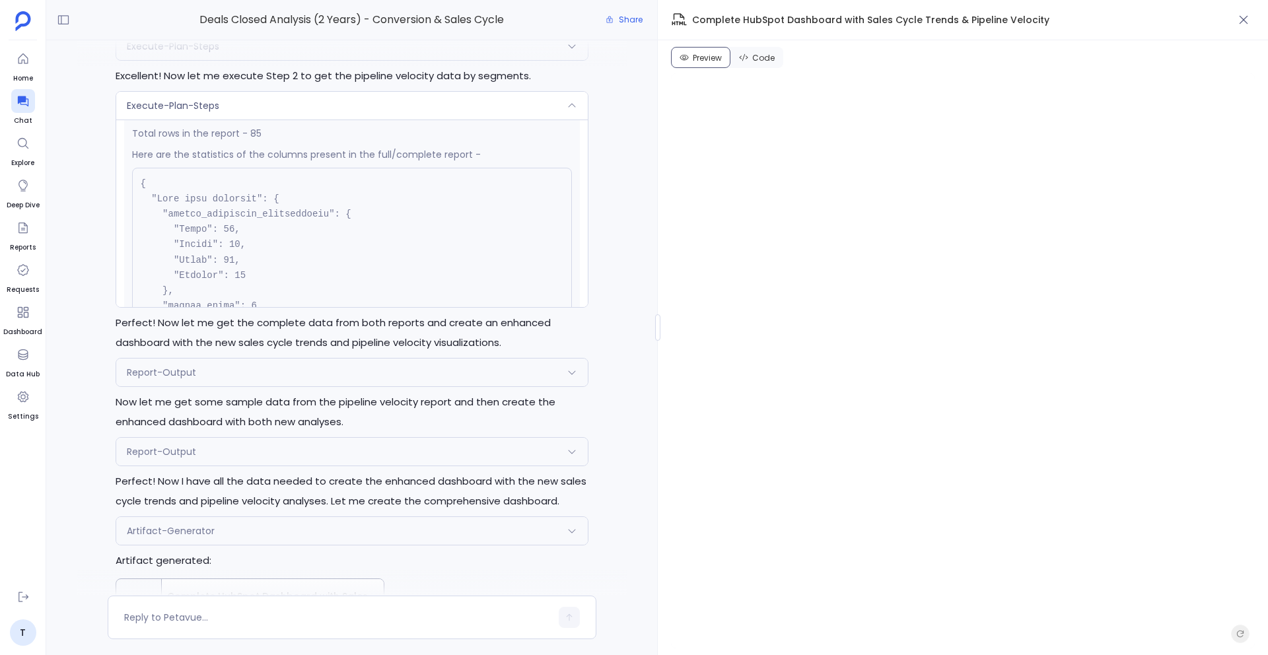
click at [78, 200] on div "Great! I'll execute the analysis plan to get the sales cycle trends and pipelin…" at bounding box center [351, 318] width 611 height 556
click at [261, 103] on div "Execute-Plan-Steps" at bounding box center [352, 106] width 472 height 28
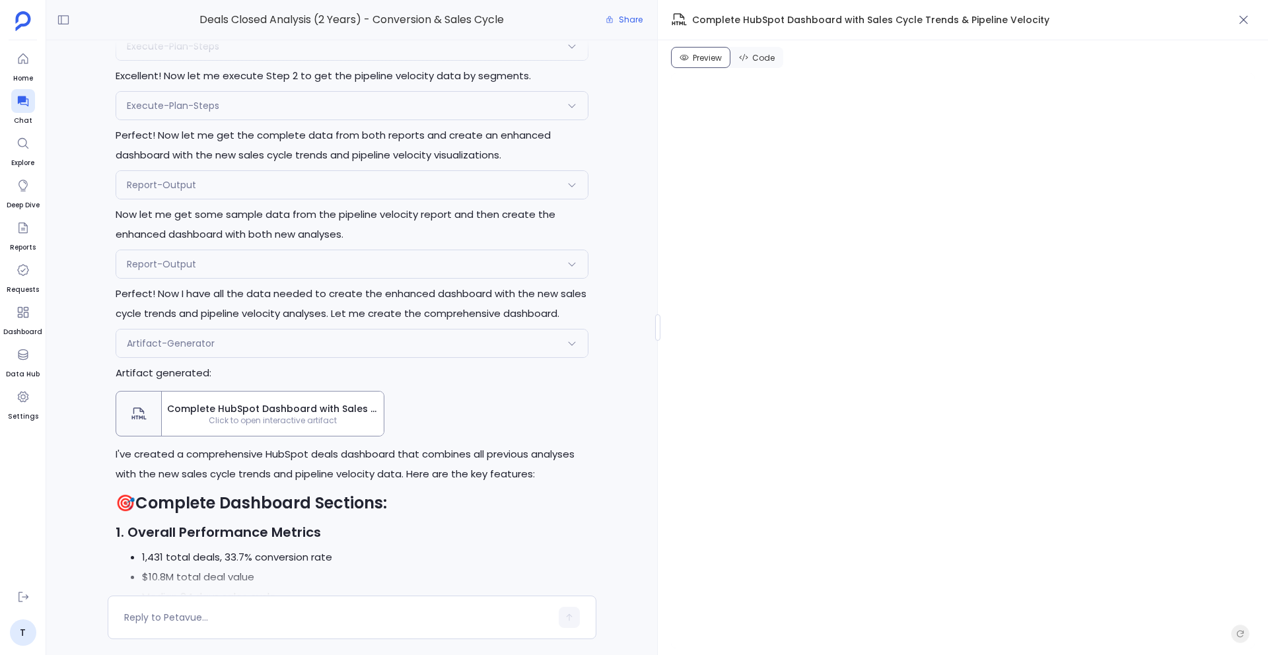
click at [266, 103] on div "Execute-Plan-Steps" at bounding box center [352, 106] width 472 height 28
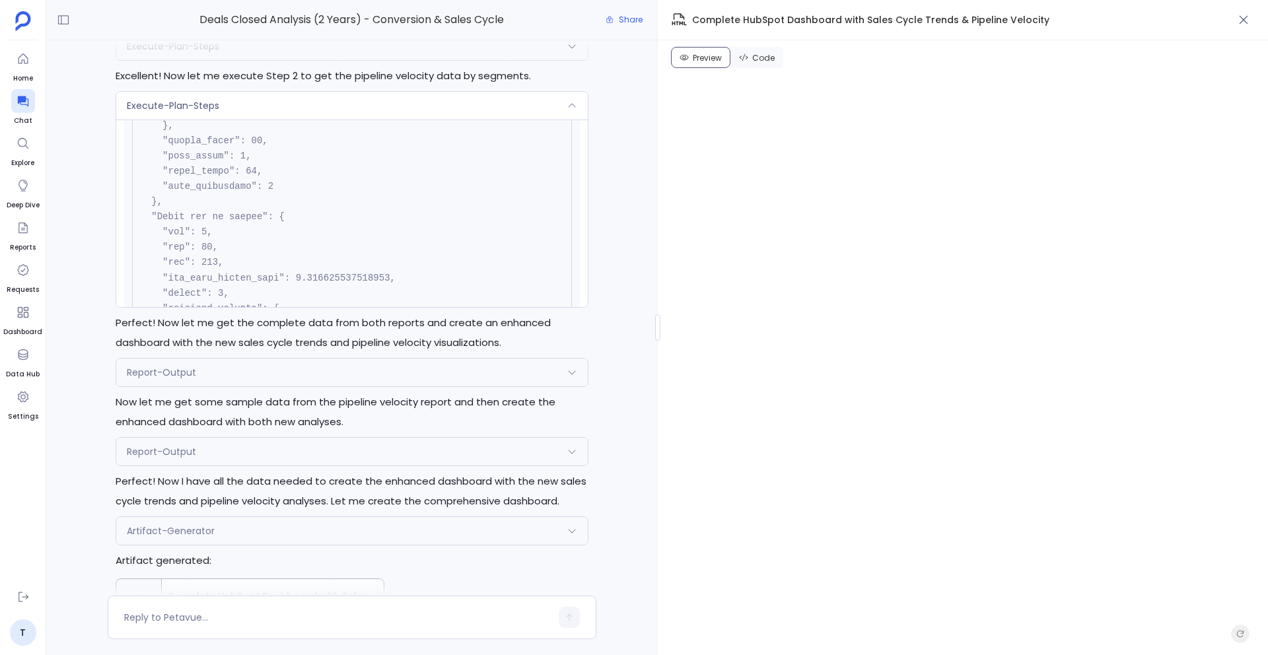
scroll to position [1518, 0]
click at [296, 93] on div "Execute-Plan-Steps" at bounding box center [352, 106] width 472 height 28
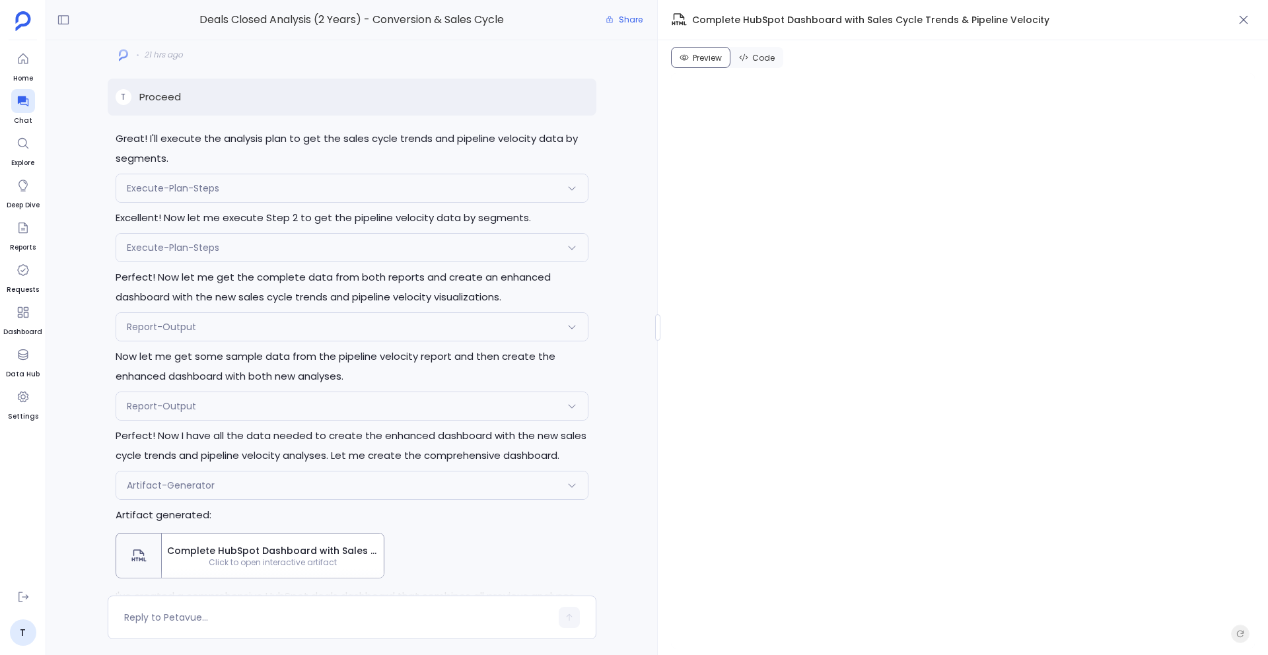
click at [315, 188] on div "Execute-Plan-Steps" at bounding box center [352, 188] width 472 height 28
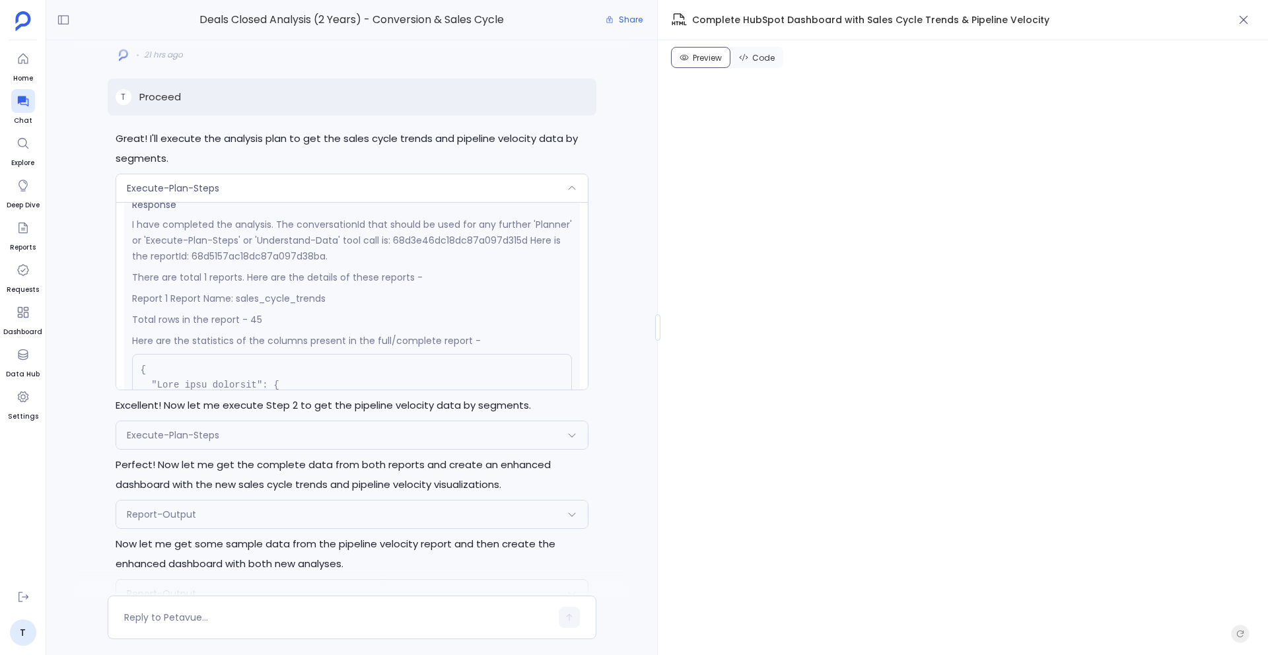
scroll to position [273, 0]
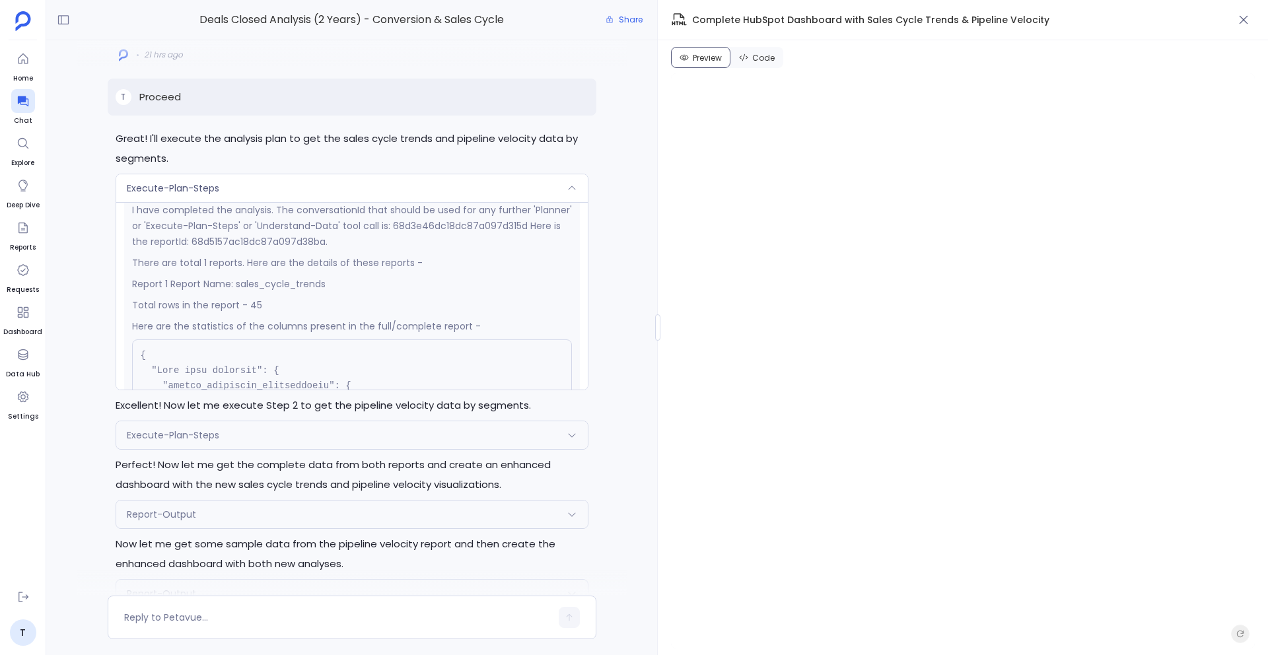
click at [277, 189] on div "Execute-Plan-Steps" at bounding box center [352, 188] width 472 height 28
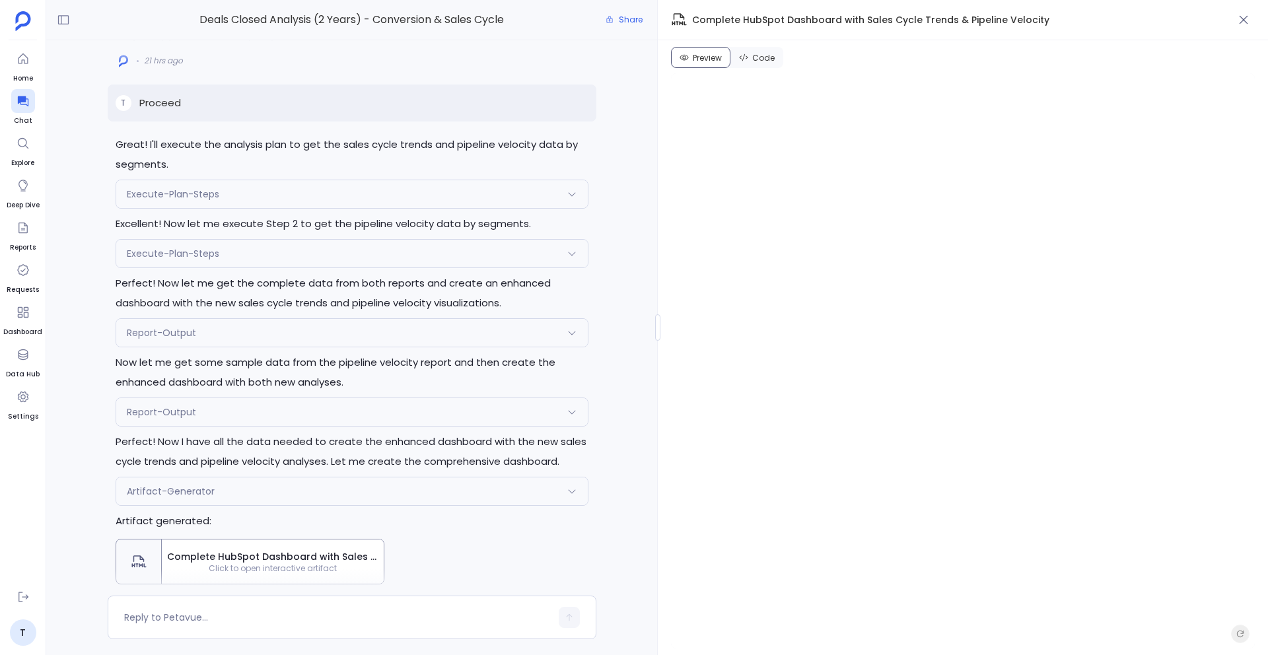
scroll to position [-1769, 0]
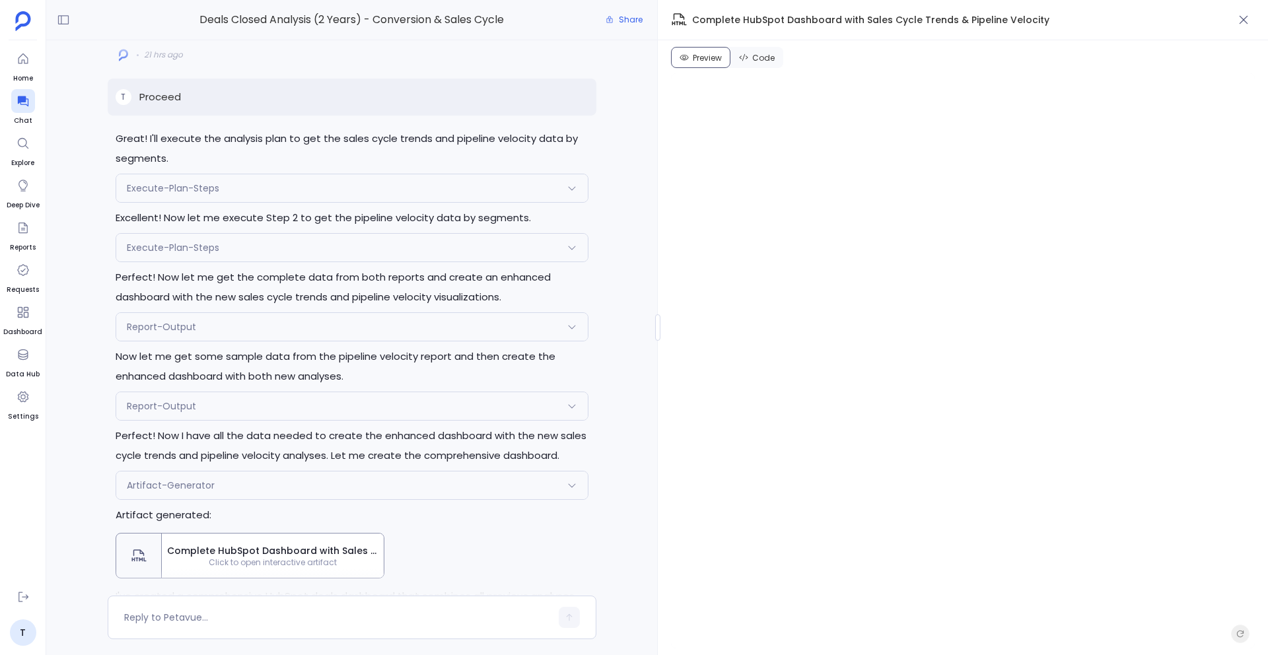
click at [305, 332] on div "Report-Output" at bounding box center [352, 327] width 472 height 28
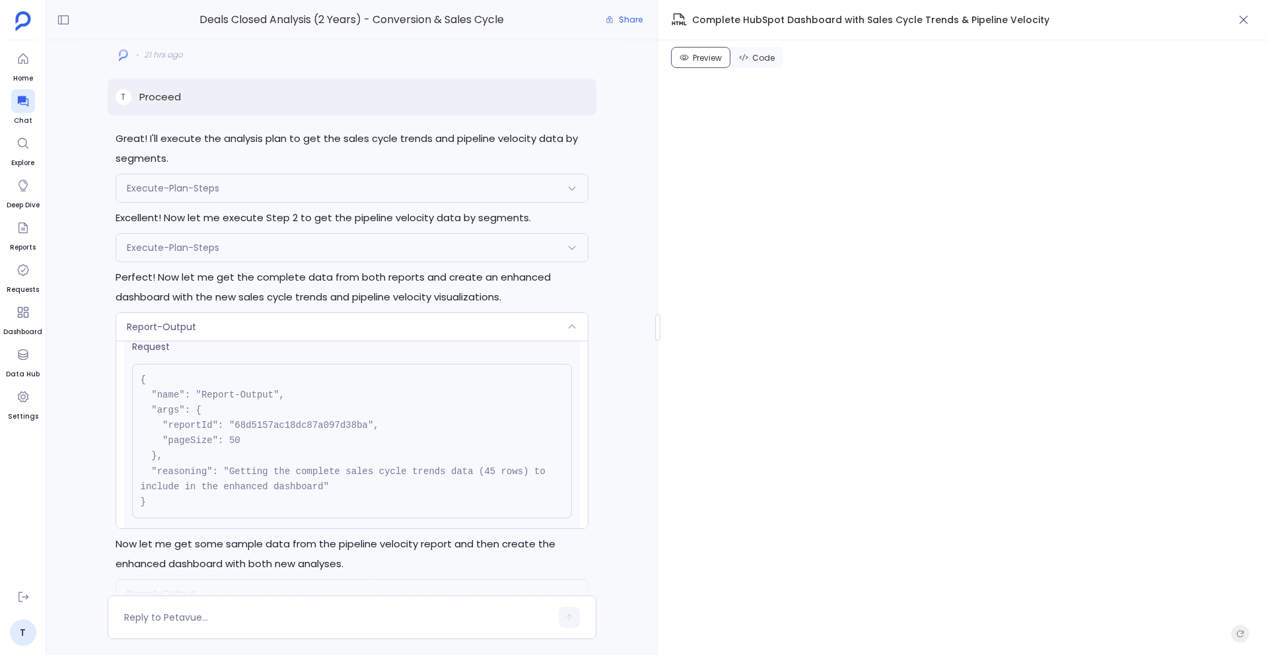
scroll to position [0, 0]
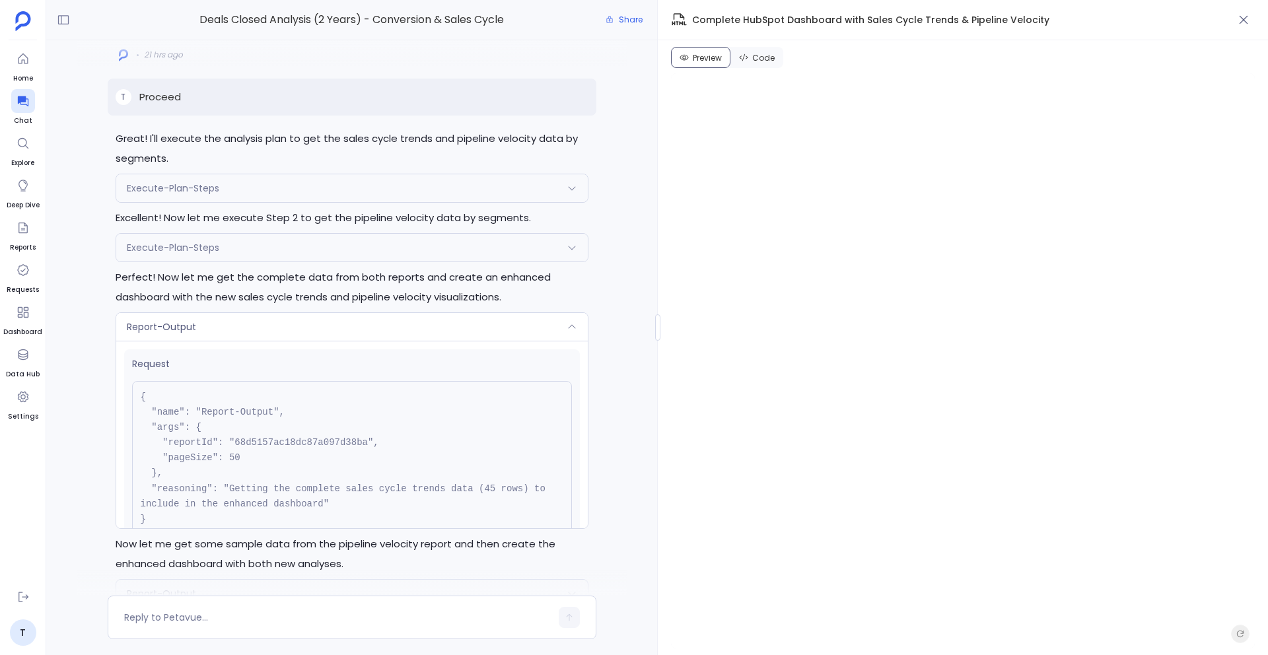
click at [254, 186] on div "Execute-Plan-Steps" at bounding box center [352, 188] width 472 height 28
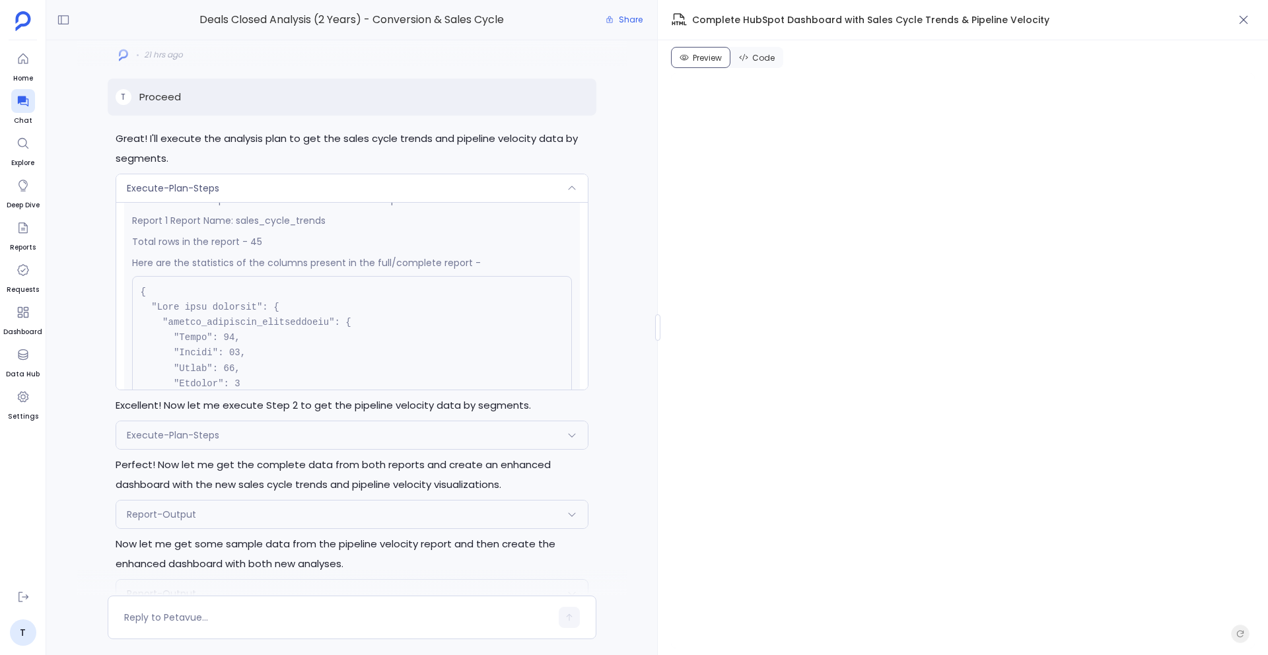
scroll to position [338, 0]
click at [271, 188] on div "Execute-Plan-Steps" at bounding box center [352, 188] width 472 height 28
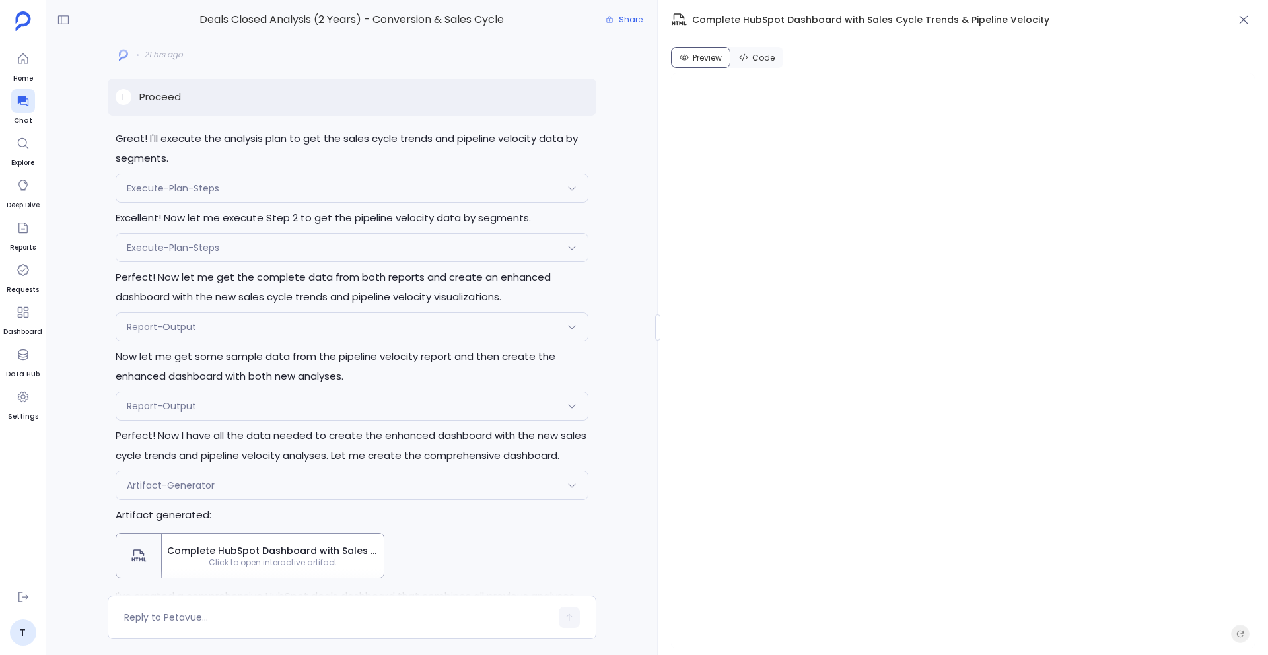
click at [287, 242] on div "Execute-Plan-Steps" at bounding box center [352, 248] width 472 height 28
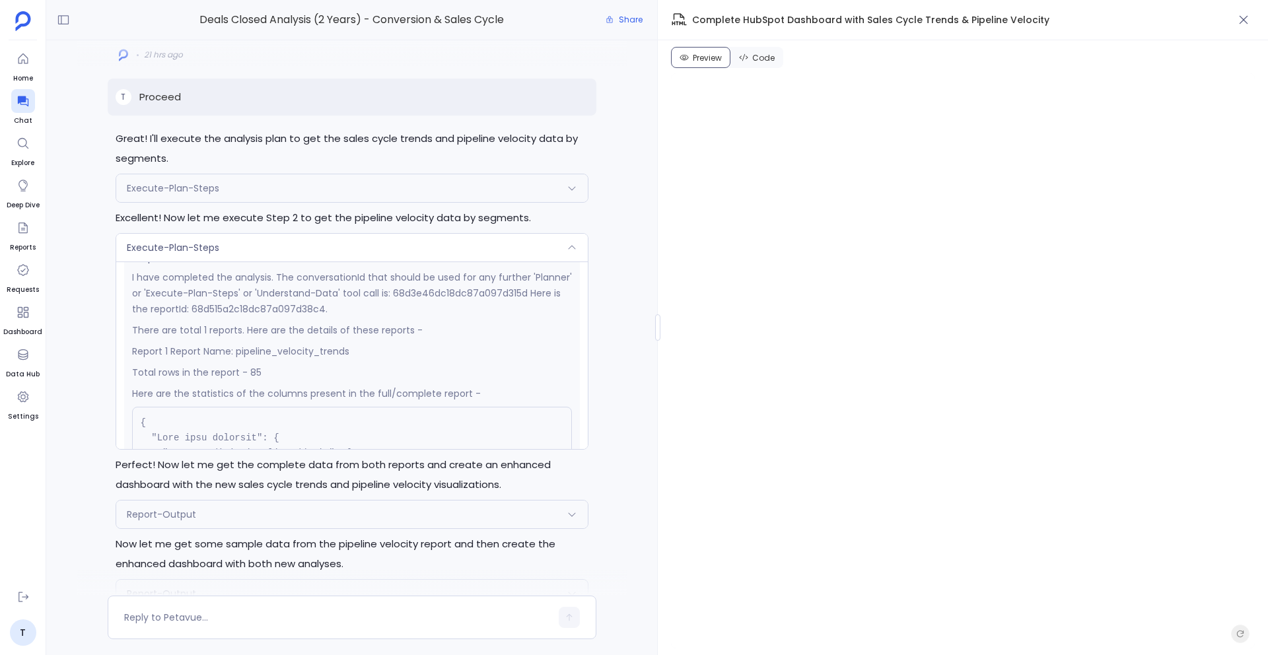
scroll to position [239, 0]
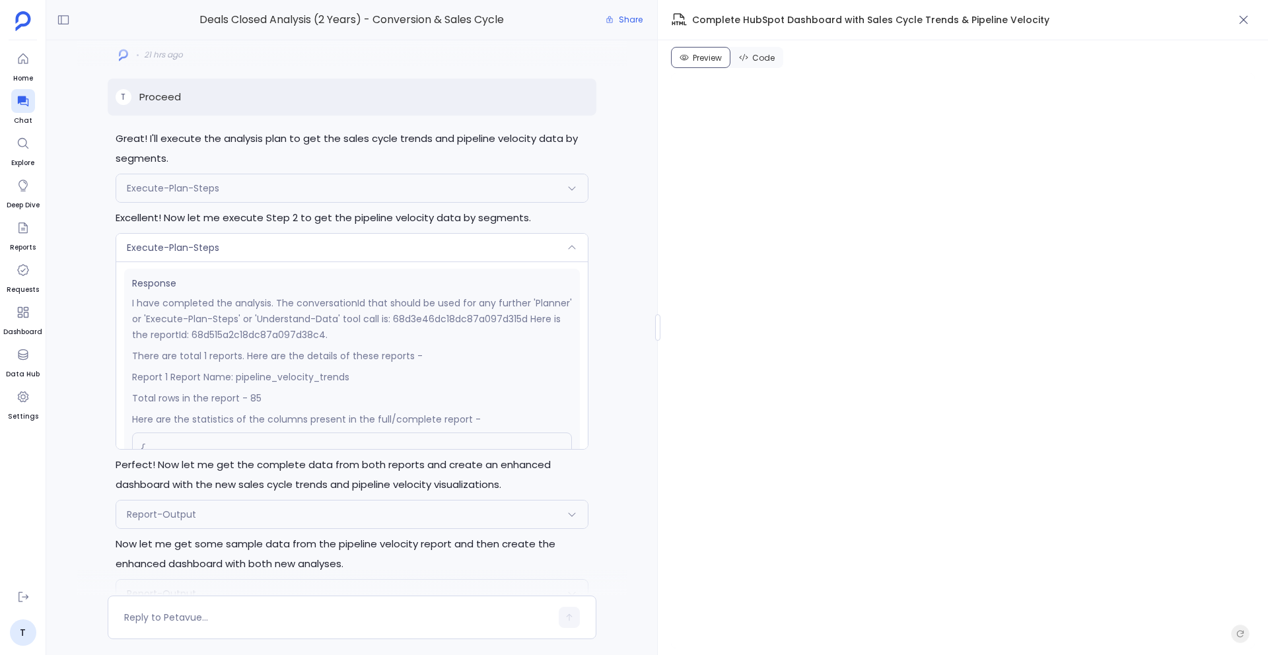
click at [235, 245] on div "Execute-Plan-Steps" at bounding box center [352, 248] width 472 height 28
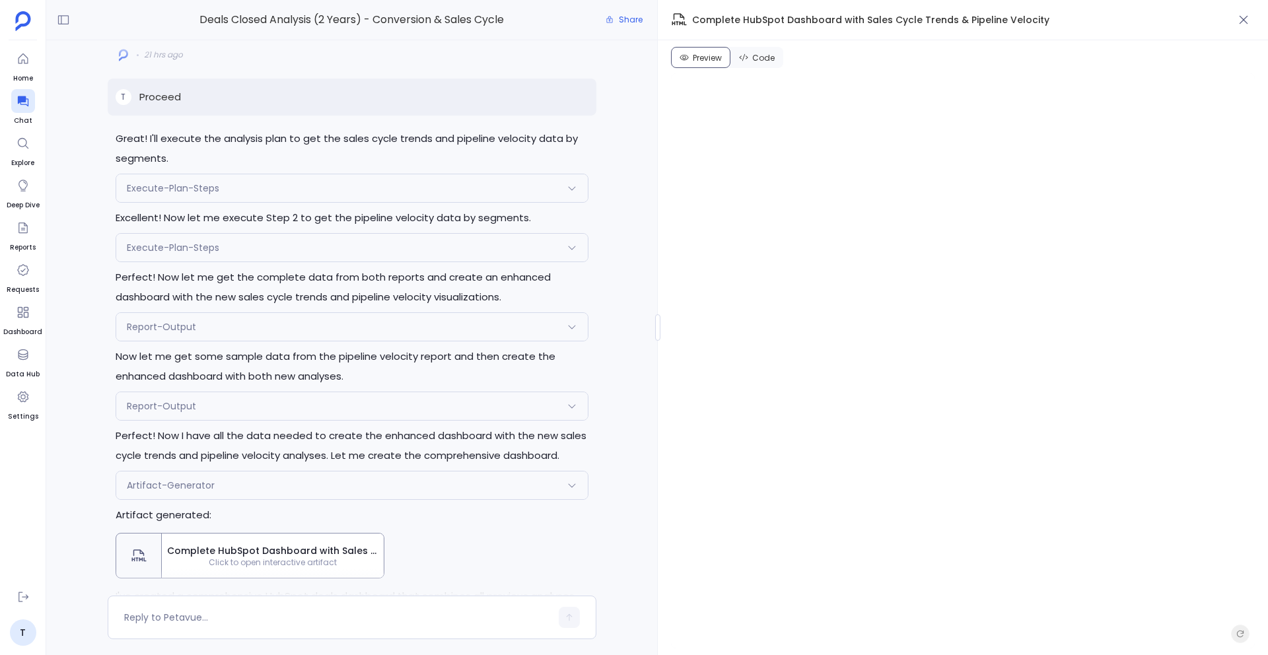
click at [248, 333] on div "Report-Output" at bounding box center [352, 327] width 472 height 28
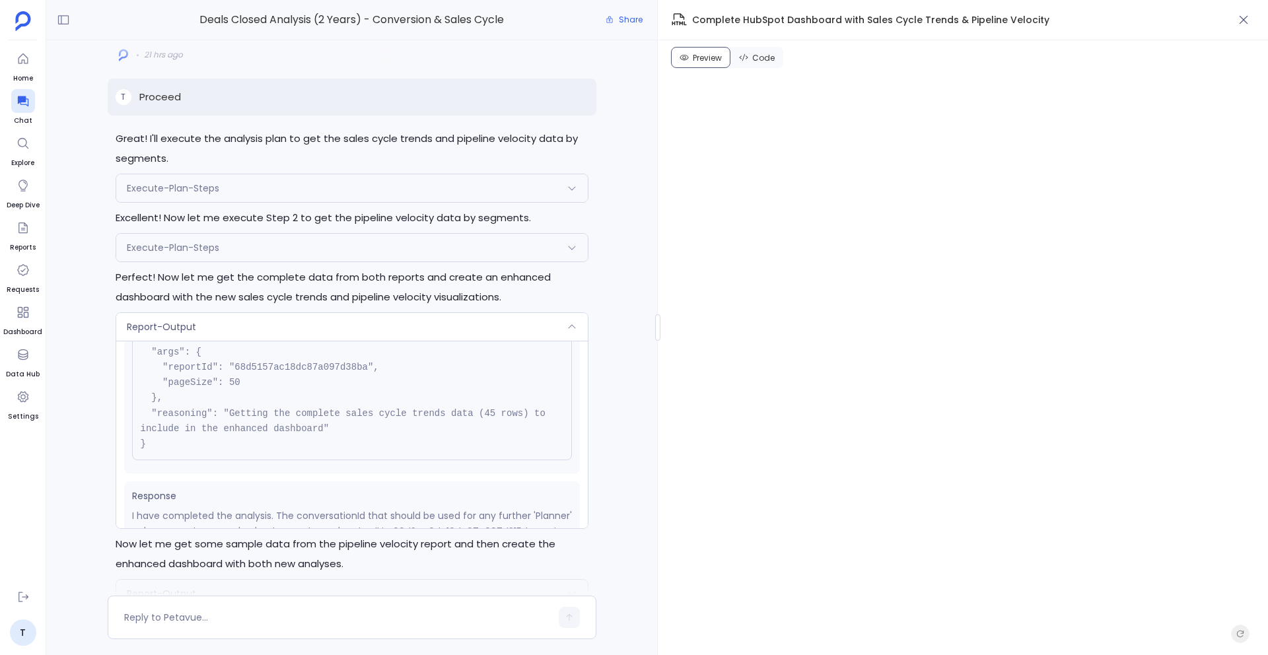
scroll to position [69, 0]
click at [241, 332] on div "Report-Output" at bounding box center [352, 327] width 472 height 28
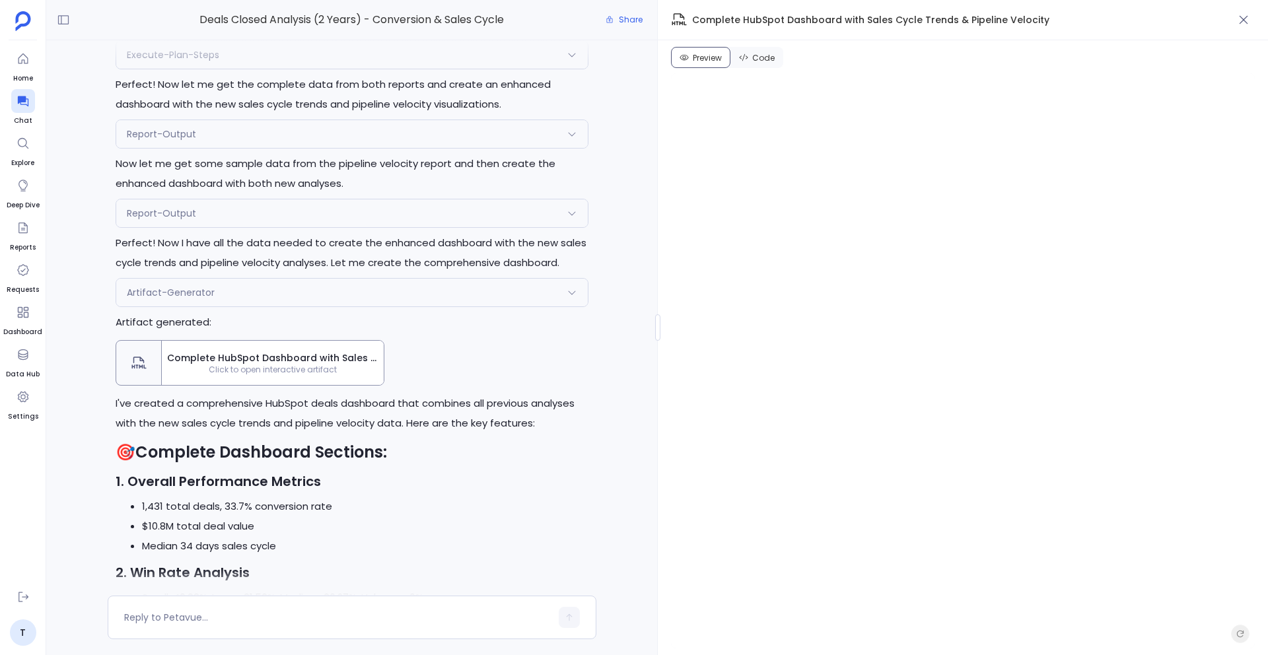
click at [265, 223] on div "Report-Output" at bounding box center [352, 214] width 472 height 28
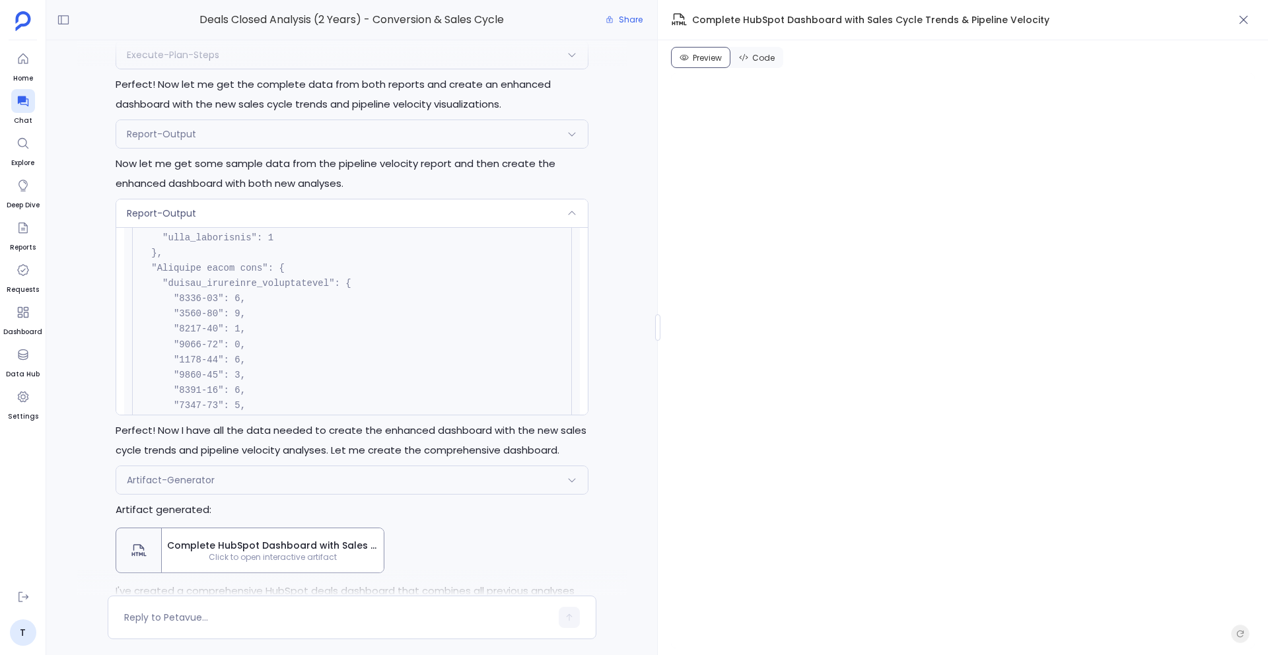
scroll to position [731, 0]
click at [311, 218] on div "Report-Output" at bounding box center [352, 214] width 472 height 28
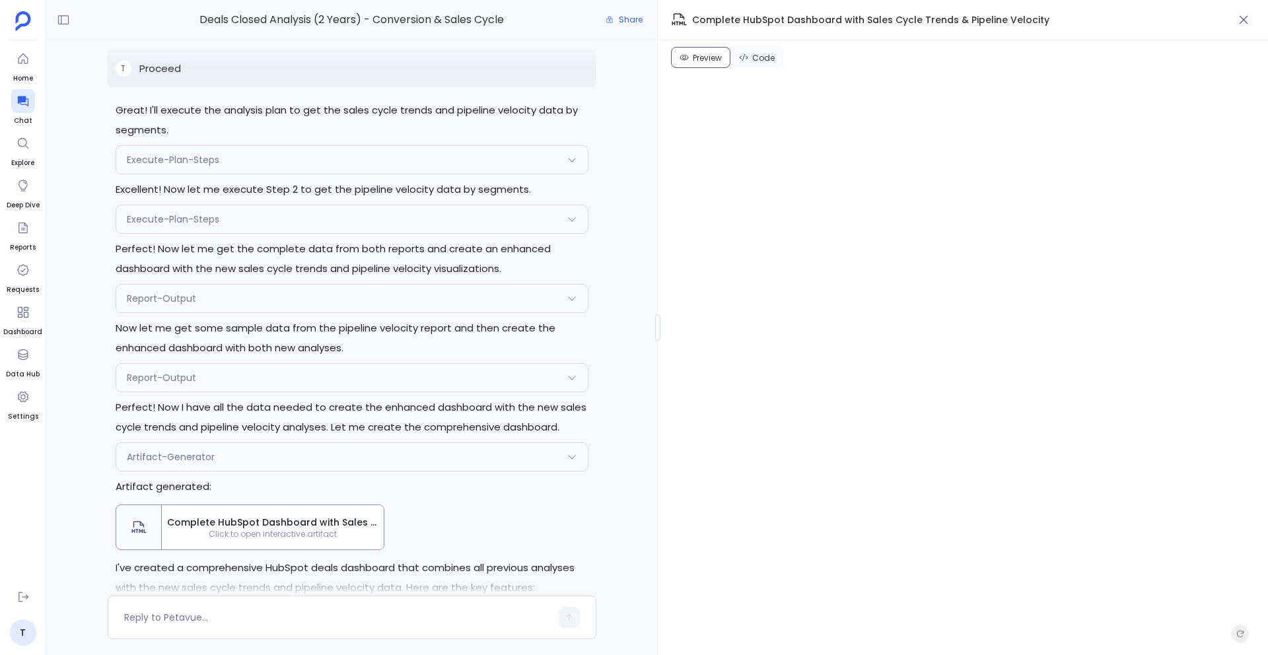
scroll to position [-1729, 0]
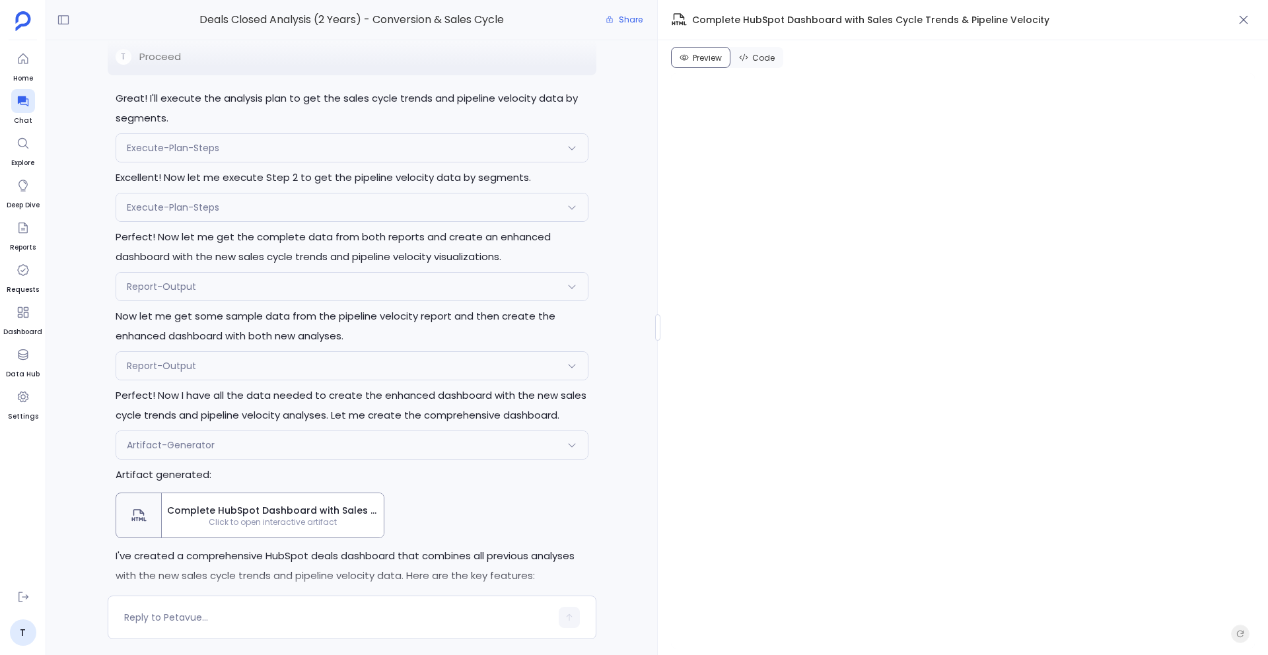
click at [196, 358] on div "Report-Output" at bounding box center [352, 366] width 472 height 28
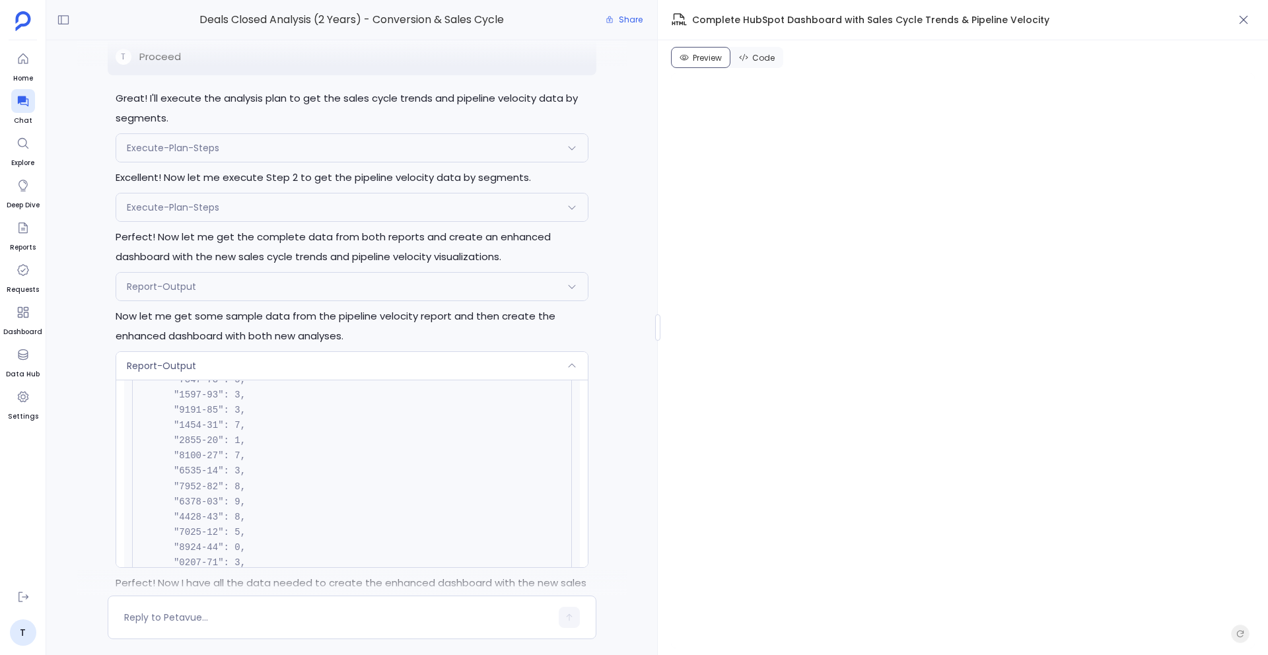
scroll to position [0, 0]
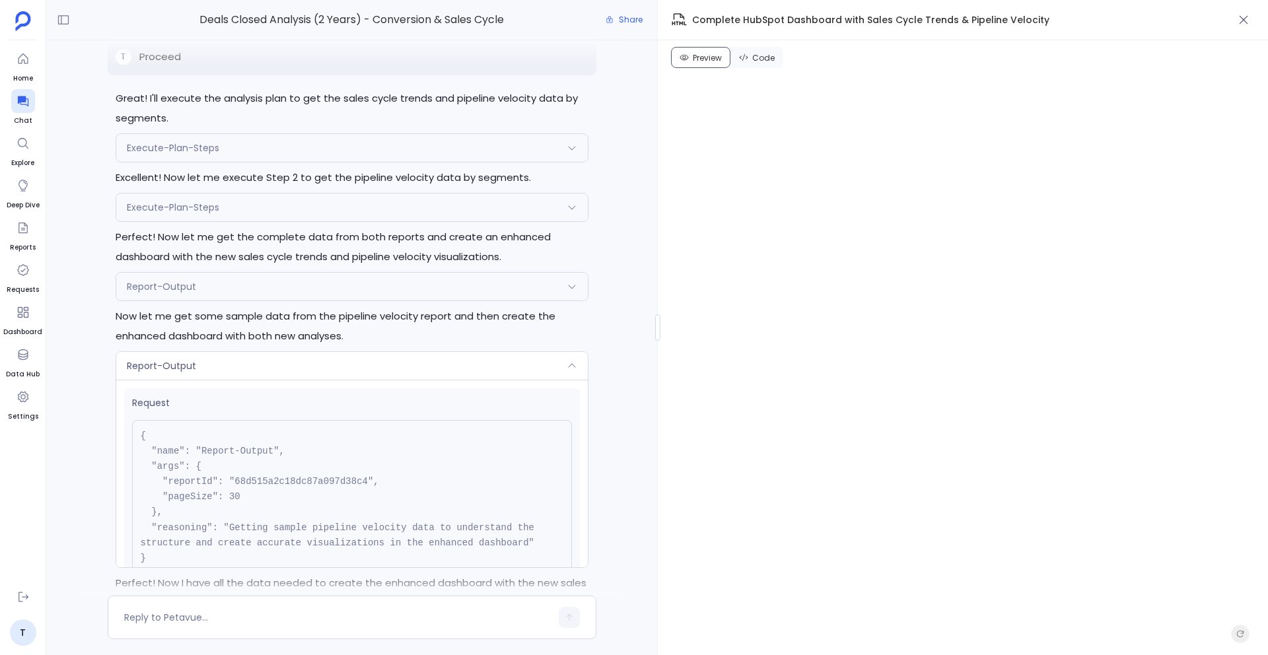
click at [246, 292] on div "Report-Output" at bounding box center [352, 287] width 472 height 28
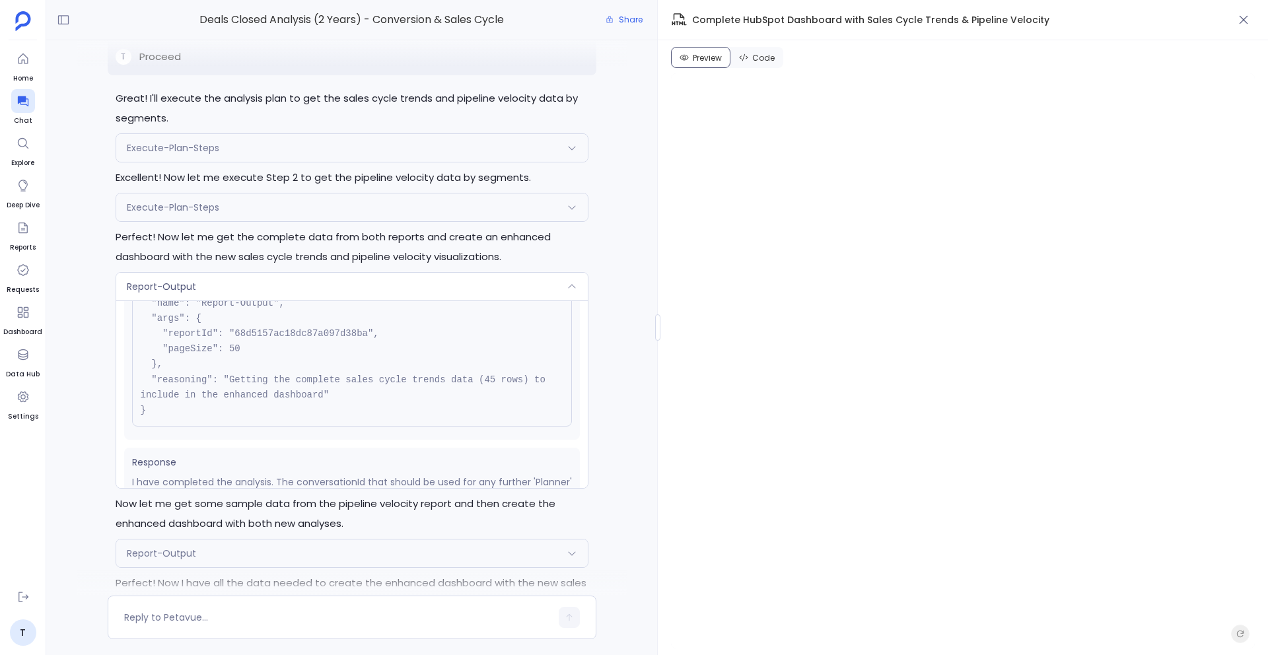
click at [240, 280] on div "Report-Output" at bounding box center [352, 287] width 472 height 28
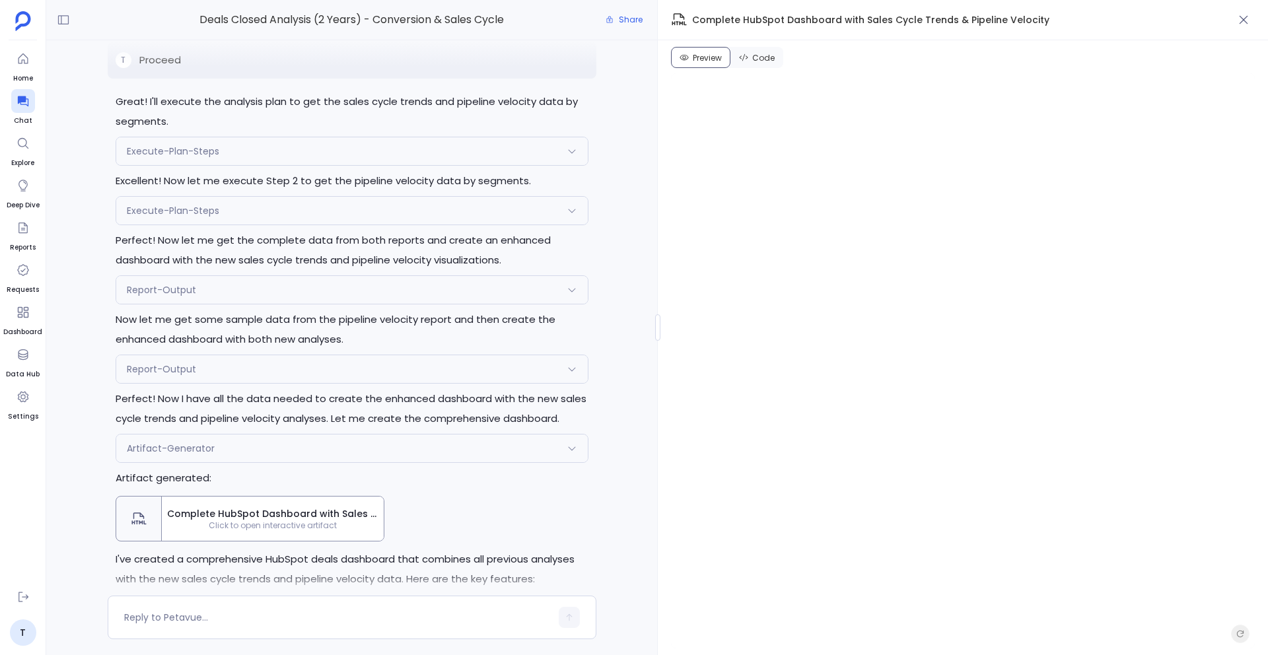
scroll to position [-1729, 0]
click at [208, 367] on div "Report-Output" at bounding box center [352, 366] width 472 height 28
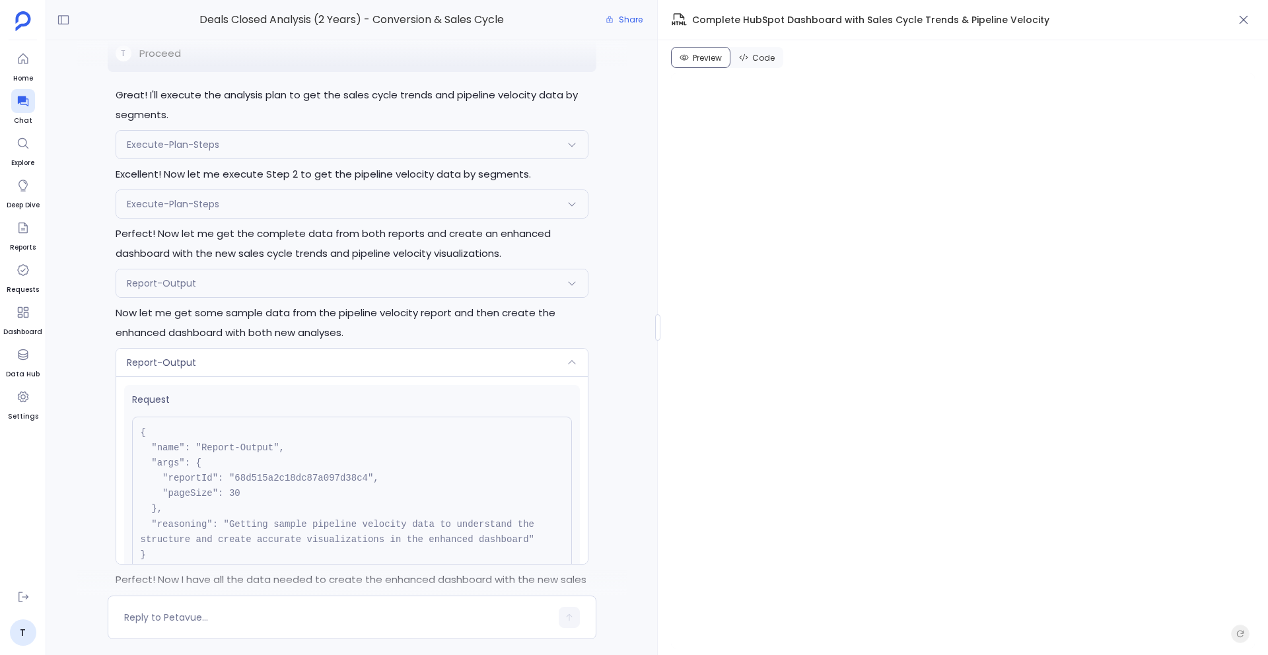
scroll to position [-1916, 0]
drag, startPoint x: 231, startPoint y: 497, endPoint x: 248, endPoint y: 497, distance: 17.8
click at [248, 497] on pre "{ "name": "Report-Output", "args": { "reportId": "68d515a2c18dc87a097d38c4", "p…" at bounding box center [352, 497] width 440 height 155
click at [277, 498] on pre "{ "name": "Report-Output", "args": { "reportId": "68d515a2c18dc87a097d38c4", "p…" at bounding box center [352, 497] width 440 height 155
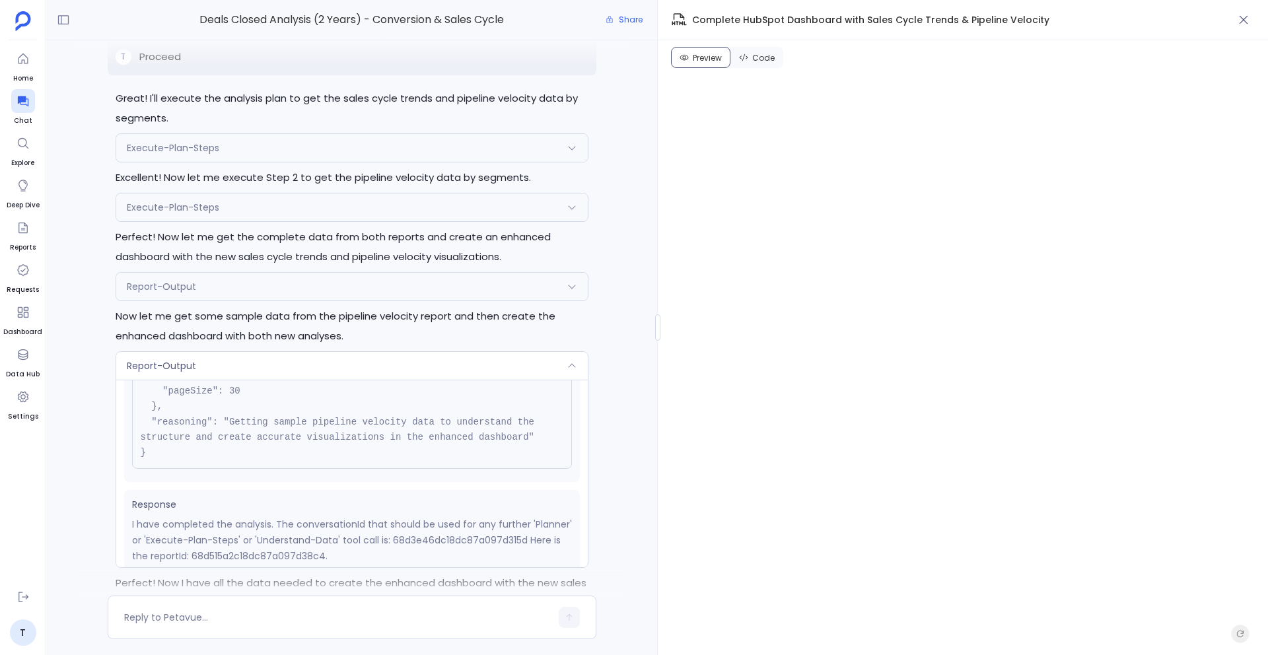
scroll to position [72, 0]
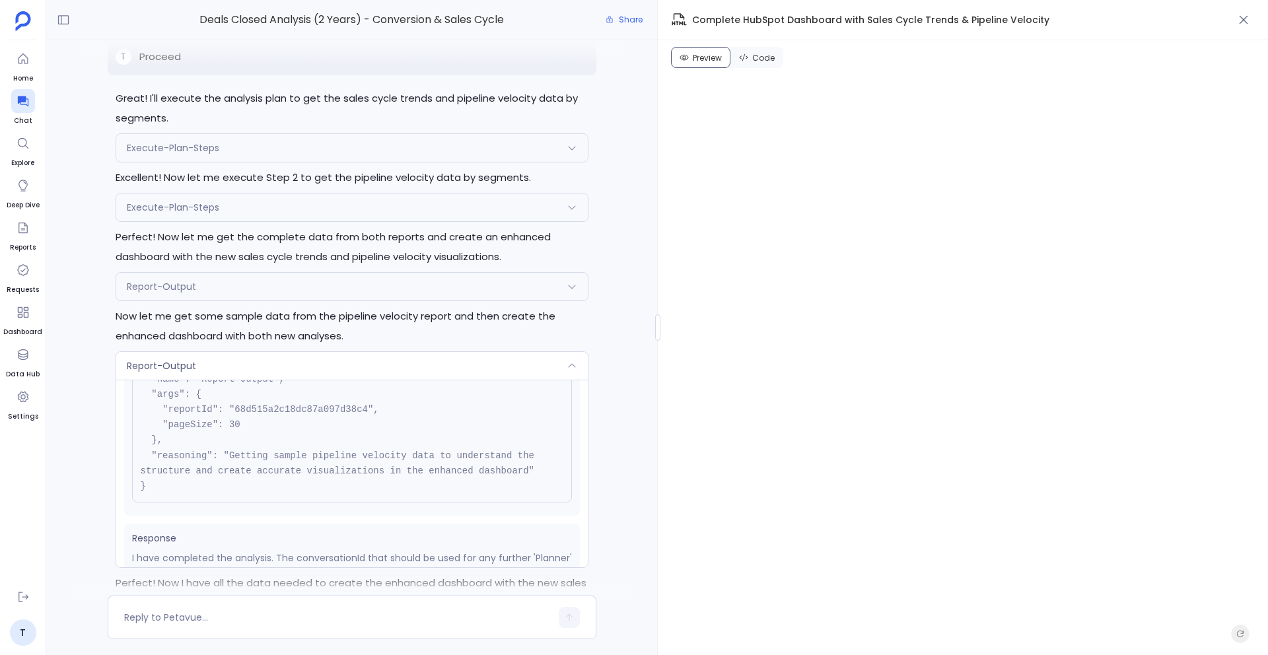
click at [240, 286] on div "Report-Output" at bounding box center [352, 287] width 472 height 28
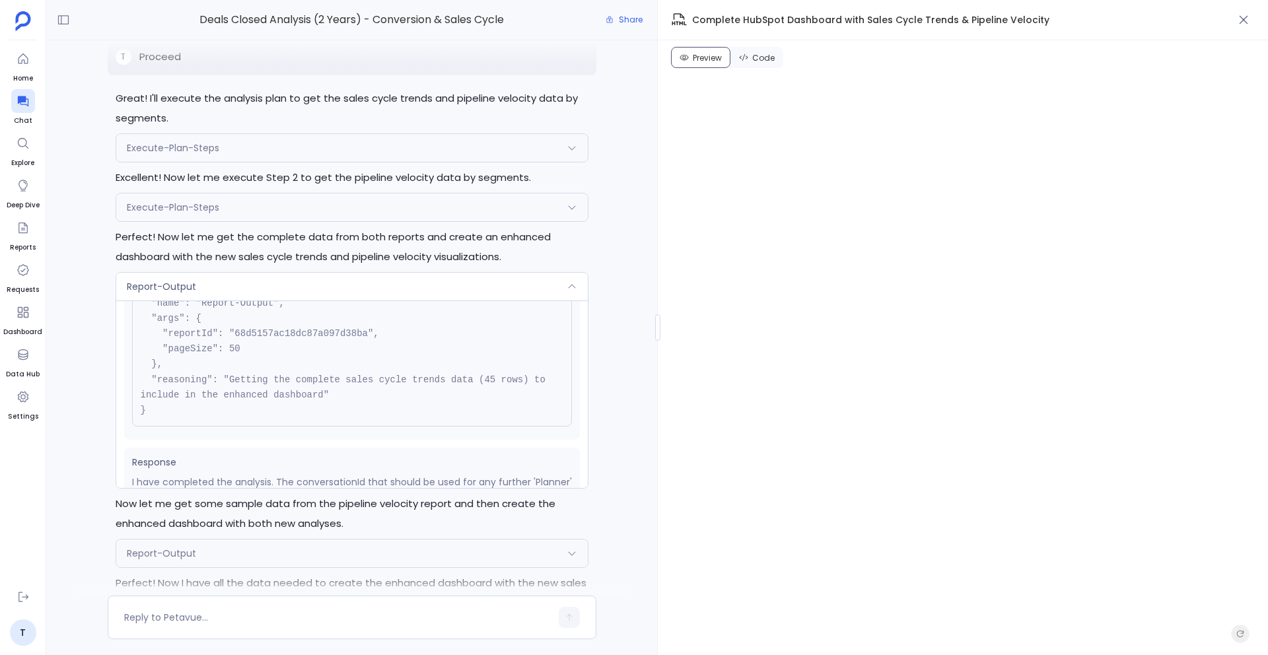
click at [203, 162] on div "Request { "name": "Execute-Plan-Steps", "args": { "step_number": "1", "conversa…" at bounding box center [352, 170] width 472 height 17
click at [248, 144] on div "Execute-Plan-Steps" at bounding box center [352, 148] width 472 height 28
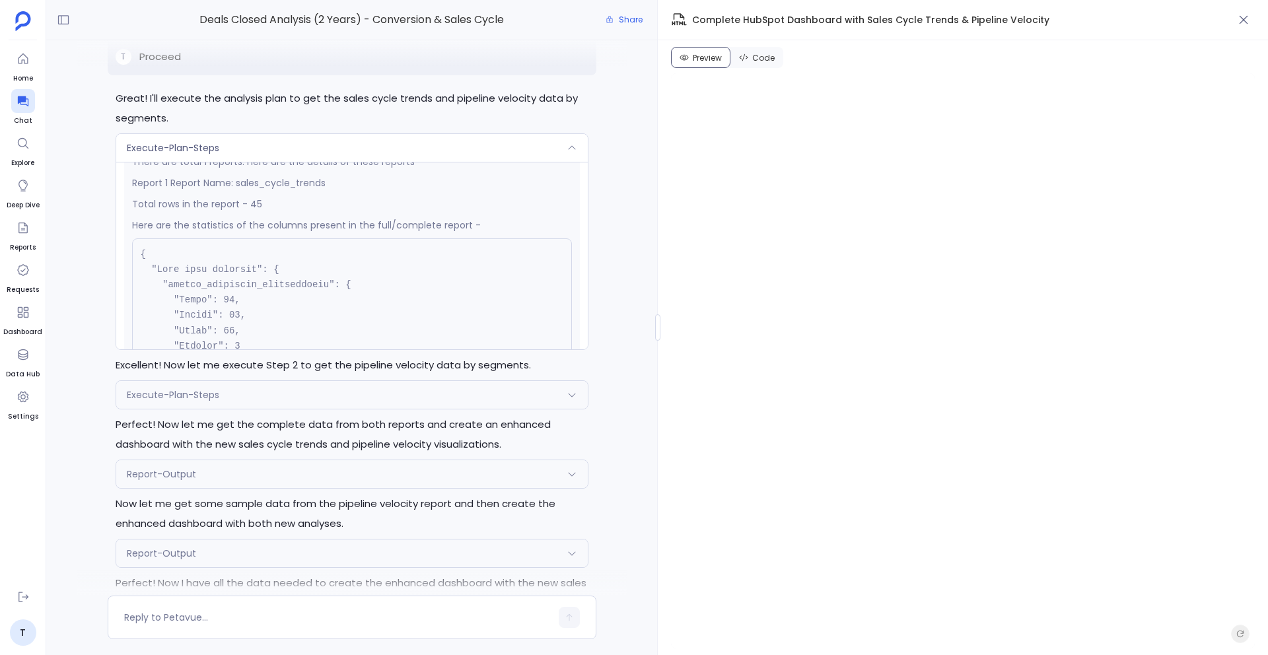
scroll to position [310, 0]
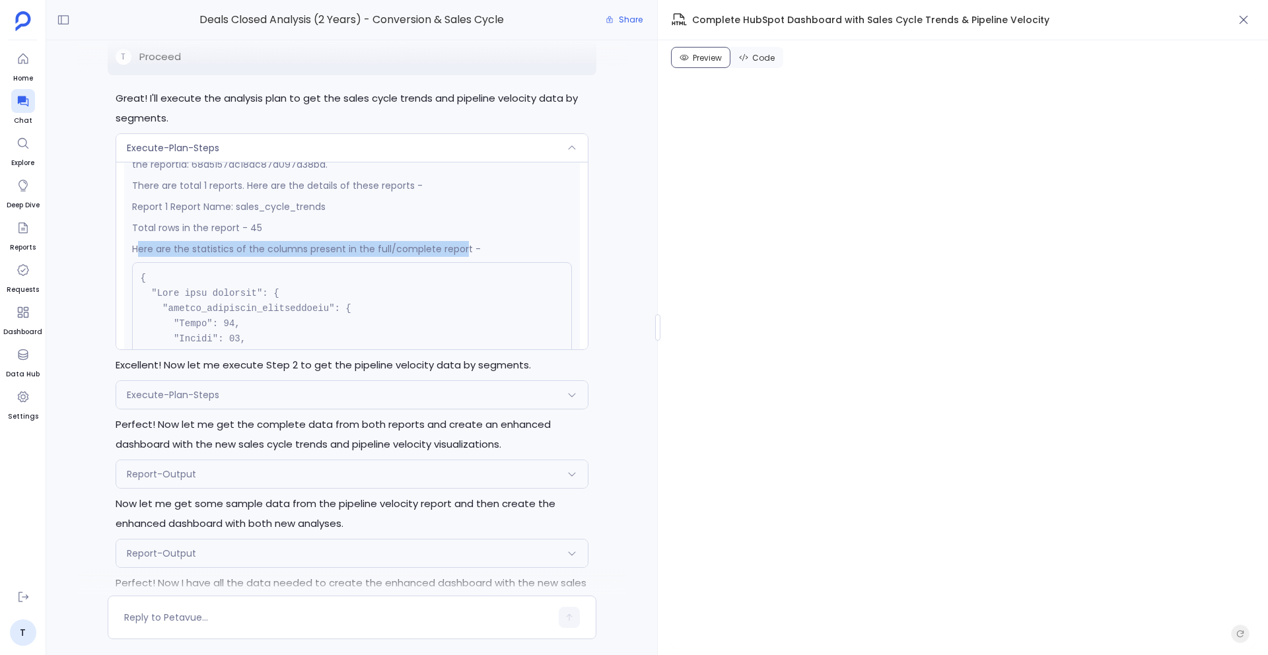
drag, startPoint x: 139, startPoint y: 251, endPoint x: 460, endPoint y: 250, distance: 321.7
click at [461, 250] on p "Here are the statistics of the columns present in the full/complete report -" at bounding box center [352, 249] width 440 height 16
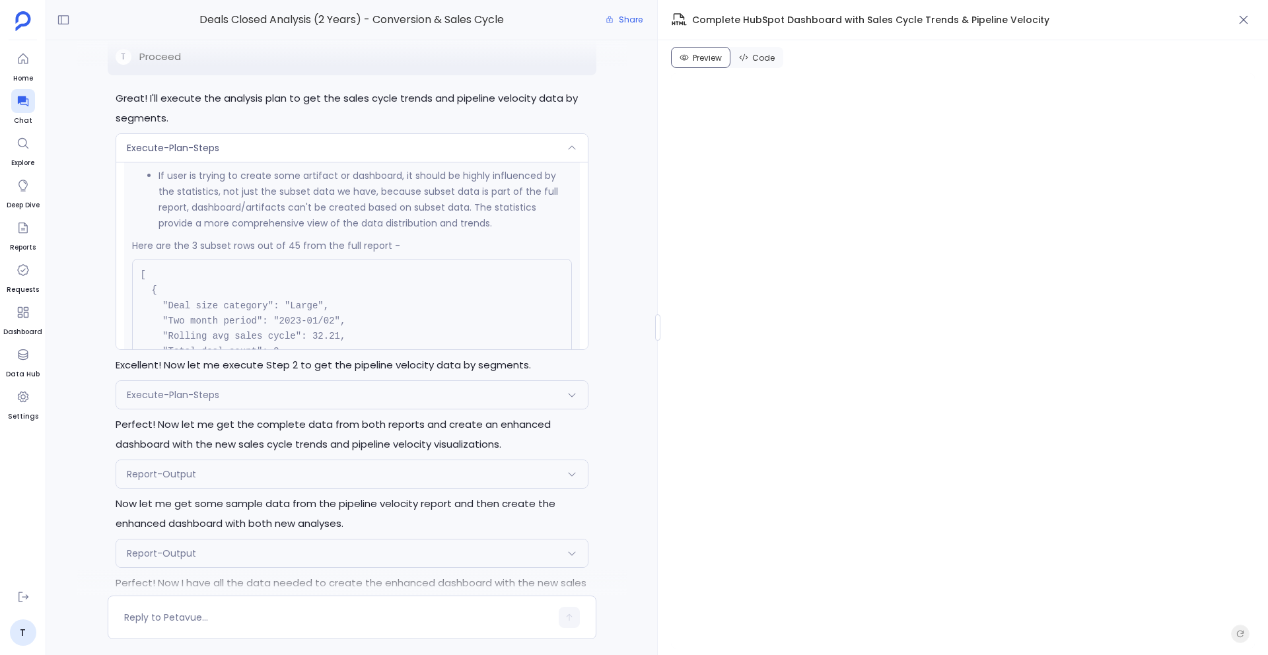
scroll to position [1936, 0]
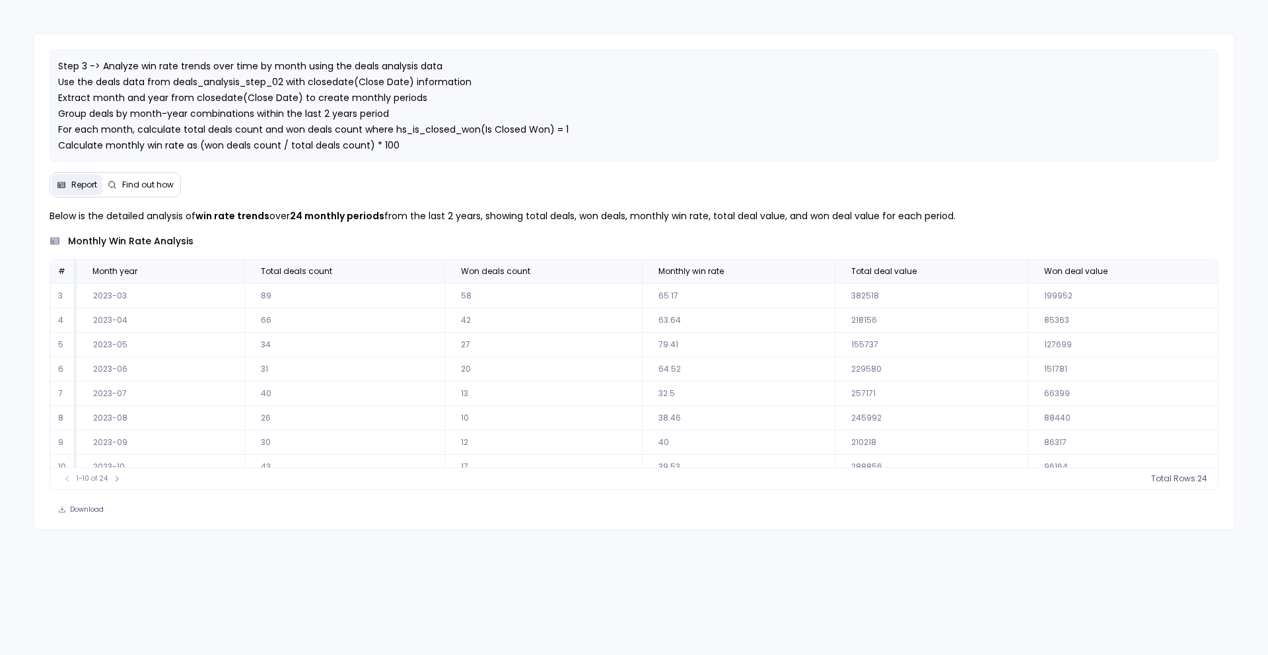
scroll to position [60, 0]
click at [115, 478] on icon at bounding box center [117, 479] width 8 height 8
click at [334, 439] on td "75" at bounding box center [346, 431] width 200 height 24
click at [120, 484] on button at bounding box center [121, 478] width 13 height 13
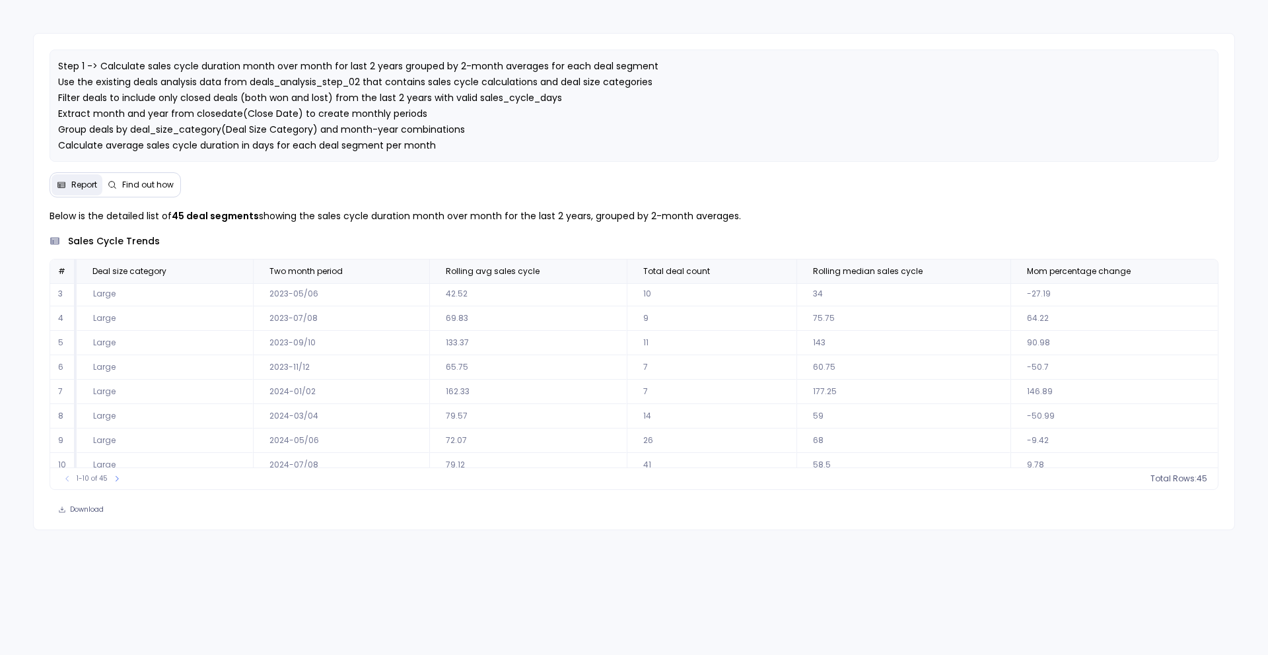
scroll to position [60, 0]
click at [114, 480] on icon at bounding box center [117, 479] width 8 height 8
click at [115, 477] on button at bounding box center [121, 478] width 13 height 13
click at [120, 480] on icon at bounding box center [124, 479] width 8 height 8
click at [116, 482] on button at bounding box center [122, 478] width 13 height 13
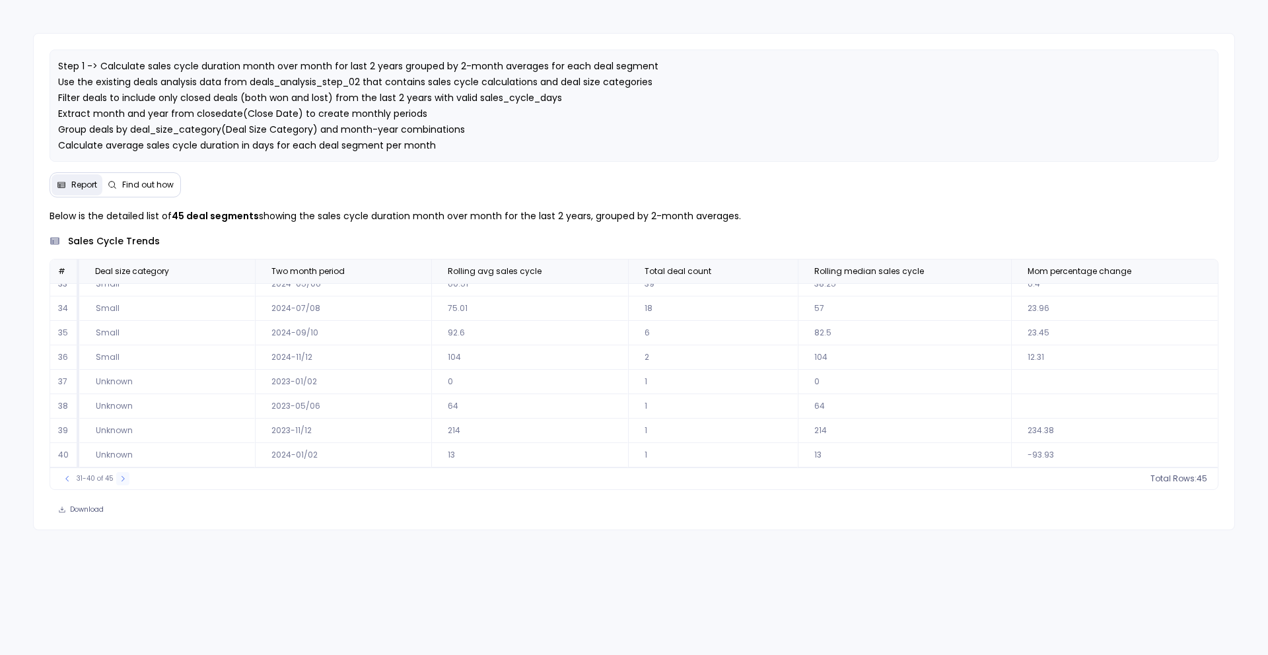
scroll to position [0, 0]
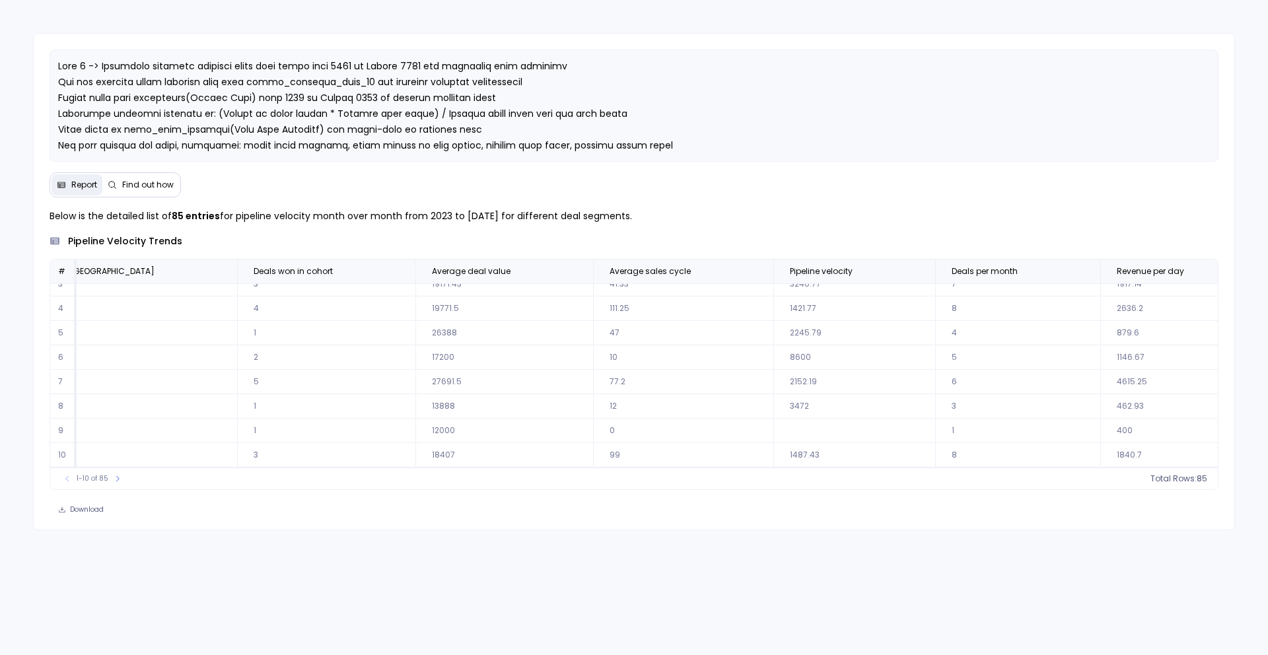
scroll to position [63, 676]
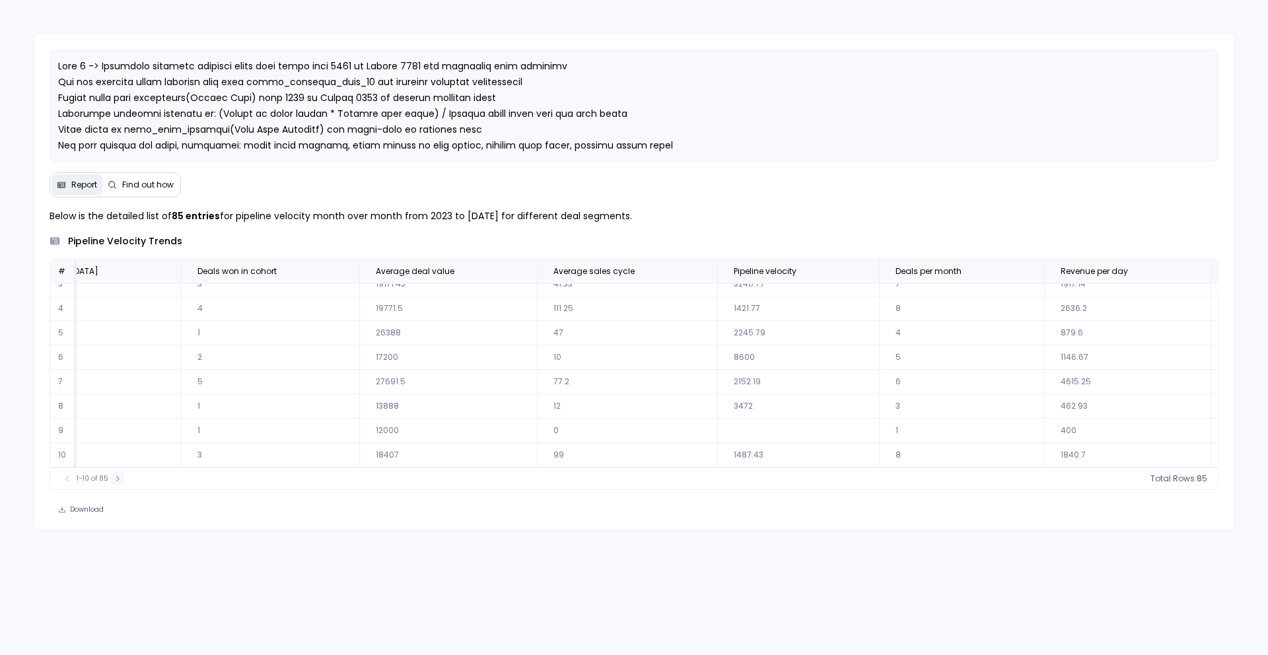
click at [116, 479] on icon at bounding box center [118, 479] width 8 height 8
click at [118, 481] on icon at bounding box center [122, 479] width 8 height 8
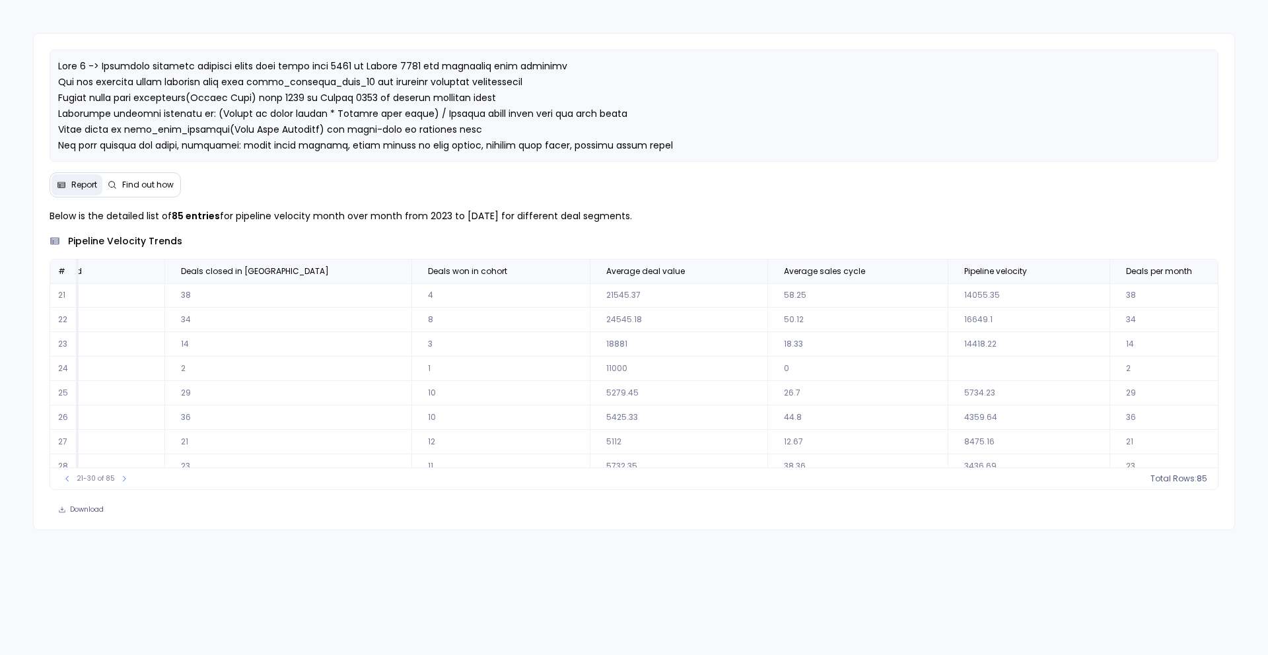
scroll to position [0, 453]
click at [63, 487] on div "21-30 of 85 Total Rows: 85" at bounding box center [634, 479] width 1169 height 22
click at [65, 485] on div "21-30 of 85 Total Rows: 85" at bounding box center [634, 479] width 1169 height 22
click at [66, 481] on icon at bounding box center [67, 479] width 8 height 8
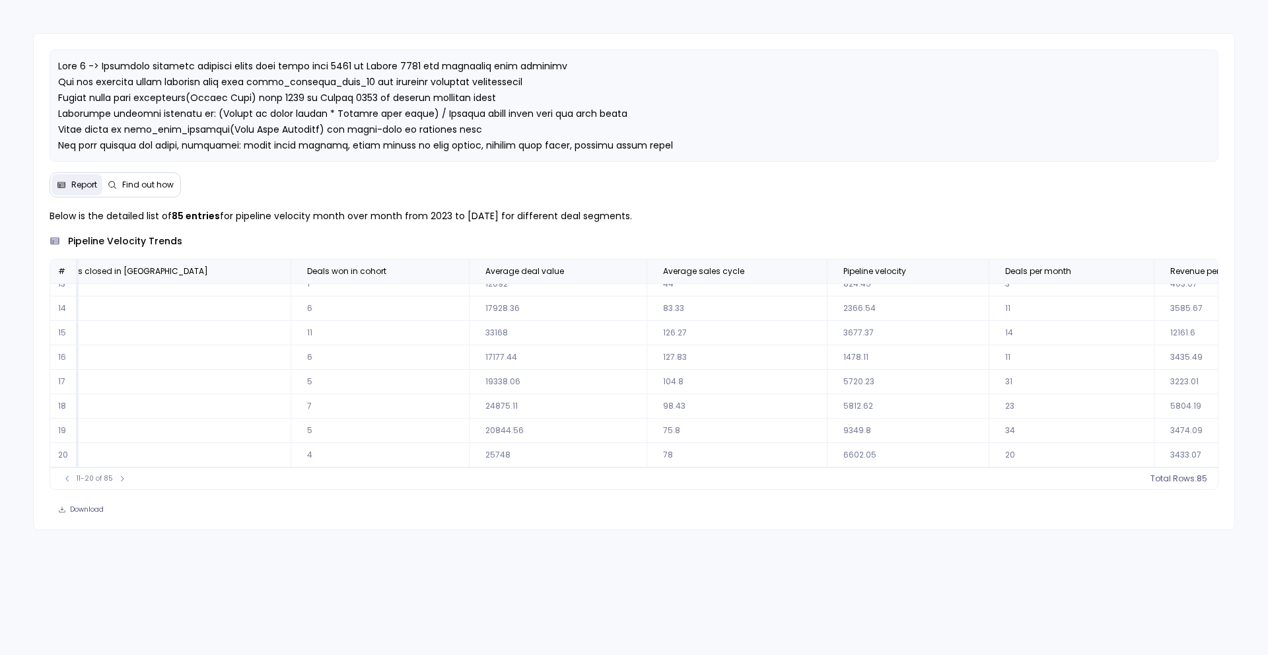
scroll to position [63, 560]
click at [123, 484] on button at bounding box center [122, 478] width 13 height 13
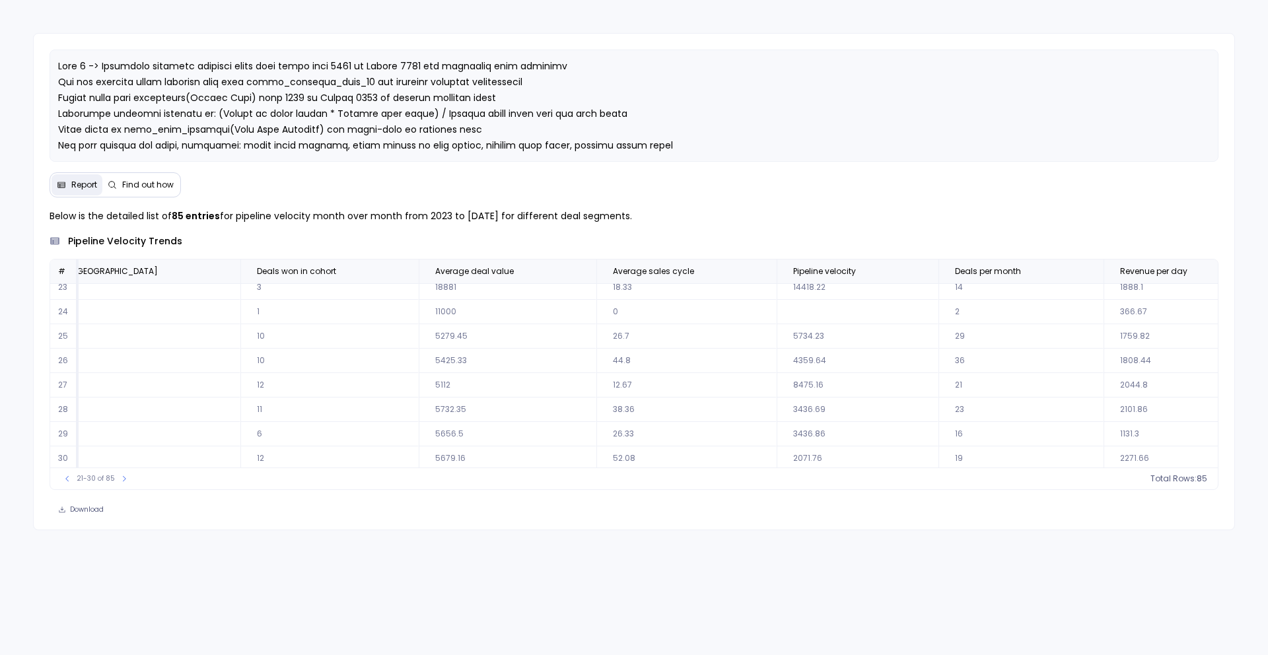
scroll to position [63, 619]
click at [126, 478] on button at bounding box center [124, 478] width 13 height 13
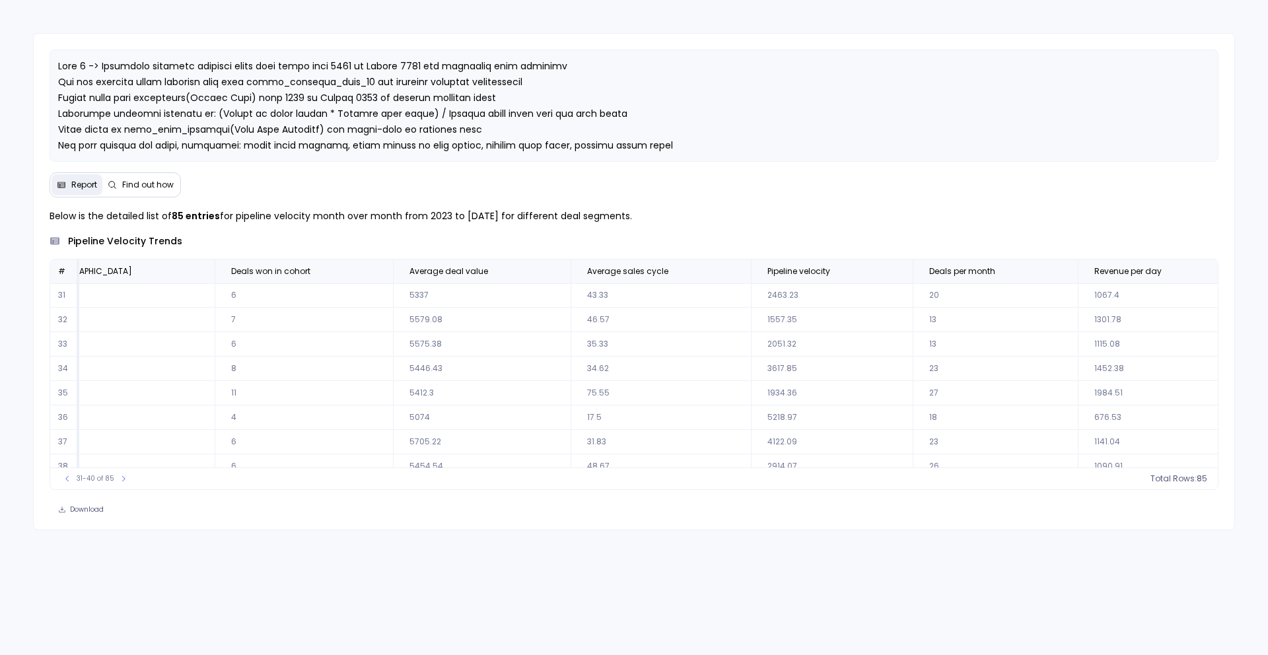
scroll to position [0, 620]
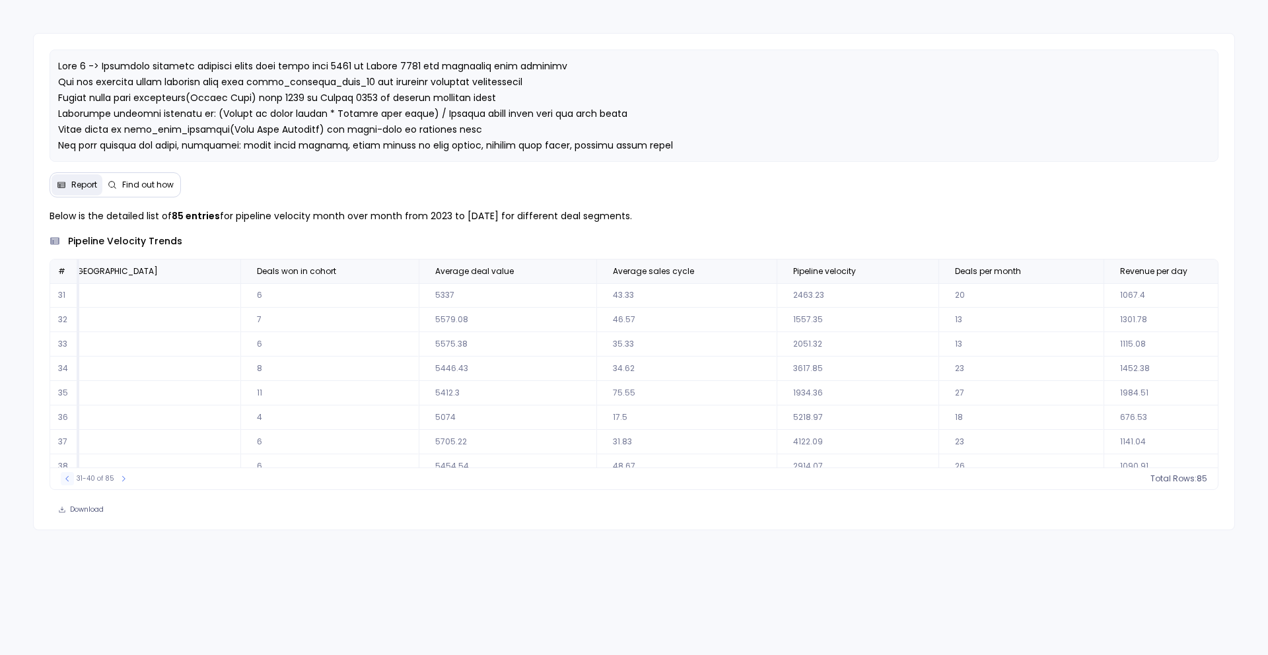
click at [64, 477] on icon at bounding box center [67, 479] width 8 height 8
drag, startPoint x: 727, startPoint y: 295, endPoint x: 734, endPoint y: 303, distance: 10.3
click at [776, 303] on td "14055.35" at bounding box center [857, 295] width 162 height 24
click at [776, 297] on td "14055.35" at bounding box center [857, 295] width 162 height 24
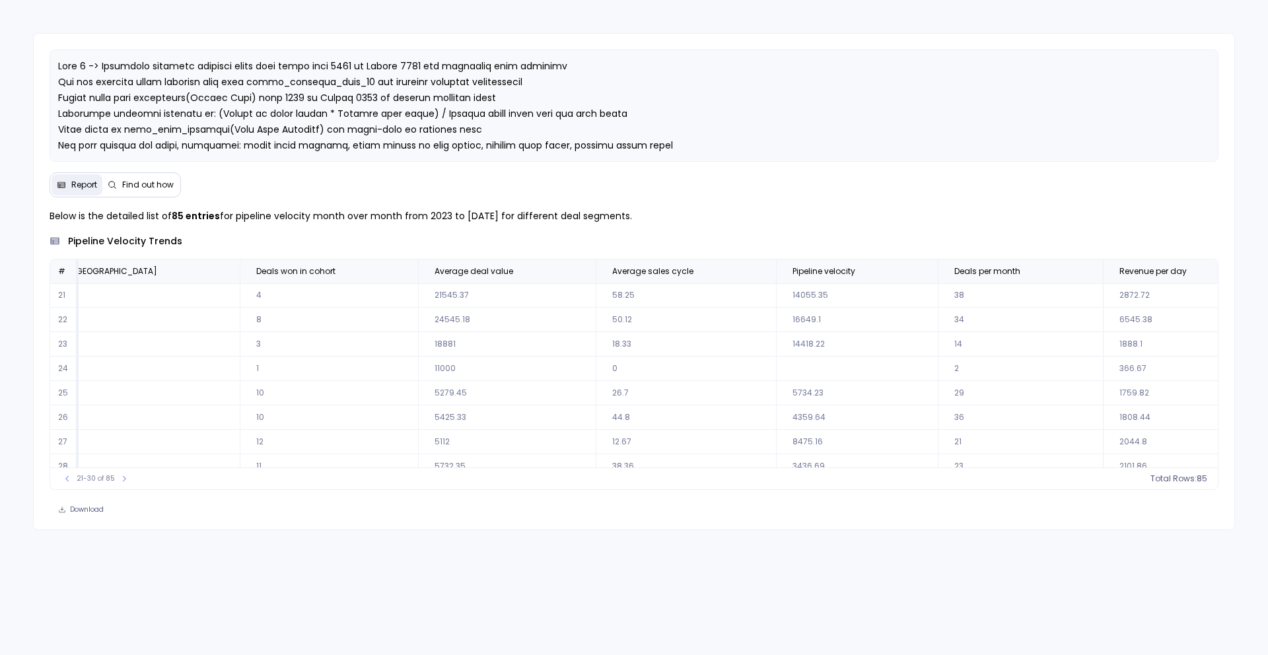
click at [776, 297] on td "14055.35" at bounding box center [857, 295] width 162 height 24
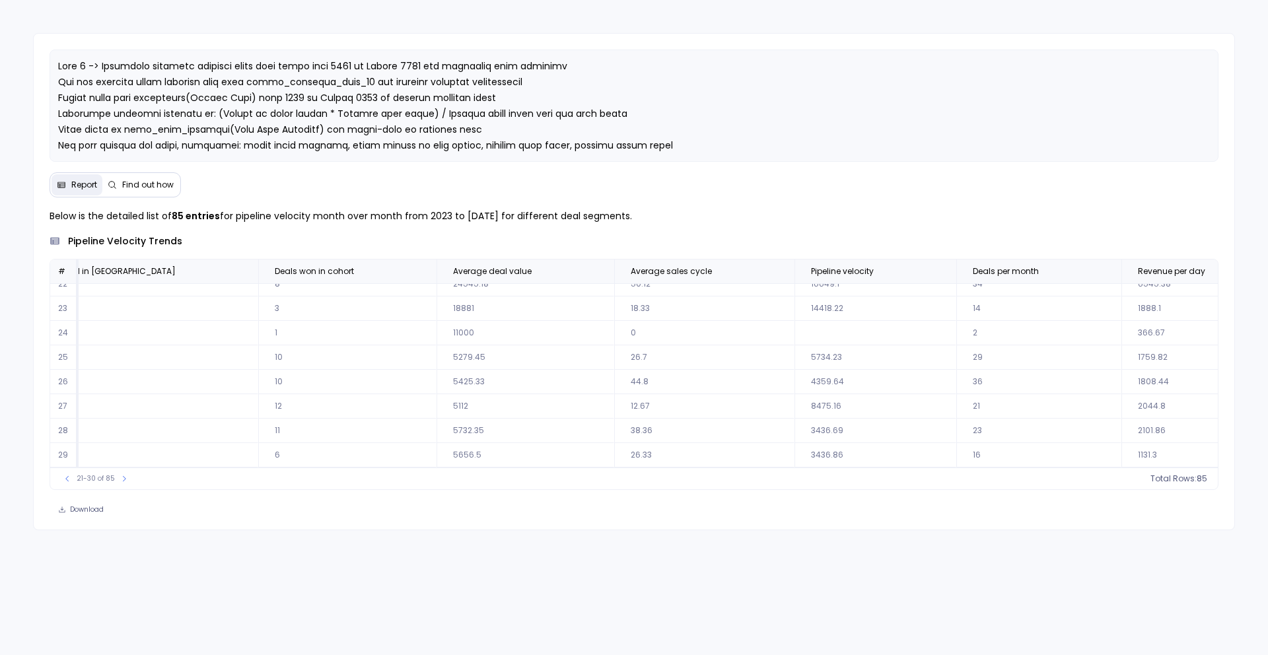
scroll to position [42, 601]
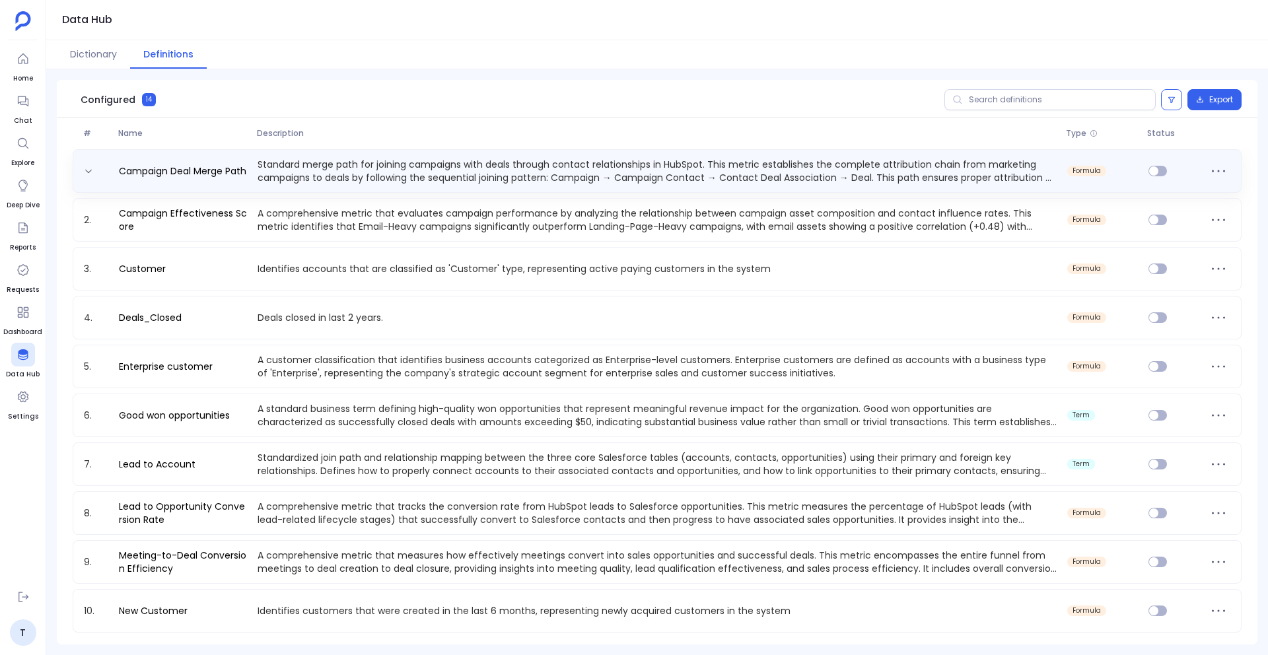
click at [1157, 176] on div "Campaign Deal Merge Path Standard merge path for joining campaigns with deals t…" at bounding box center [657, 171] width 1157 height 26
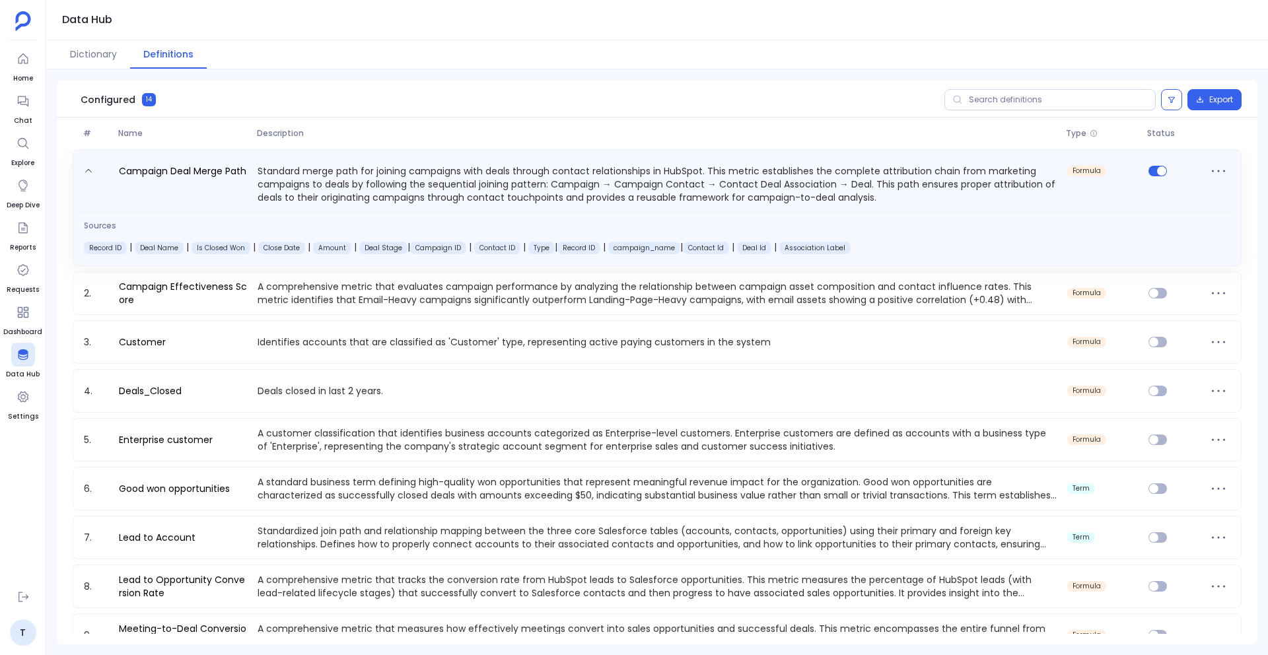
click at [943, 170] on p "Standard merge path for joining campaigns with deals through contact relationsh…" at bounding box center [657, 183] width 810 height 41
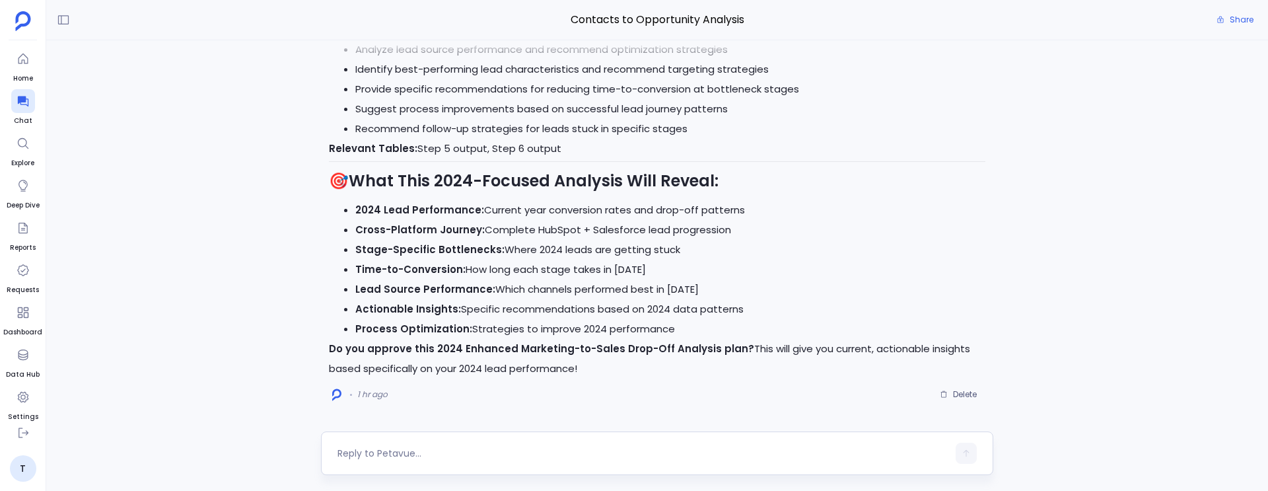
click at [406, 456] on textarea at bounding box center [643, 453] width 610 height 13
type textarea "Yes, proceed with this plan"
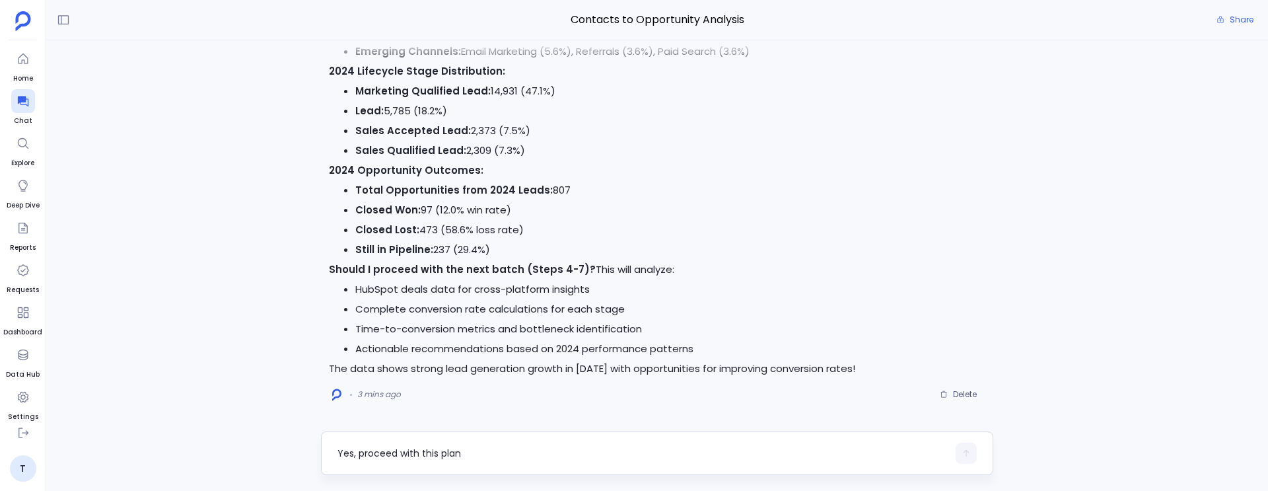
click at [393, 456] on textarea "Yes, proceed with this plan" at bounding box center [643, 453] width 610 height 13
type textarea "Yes, plz proceed"
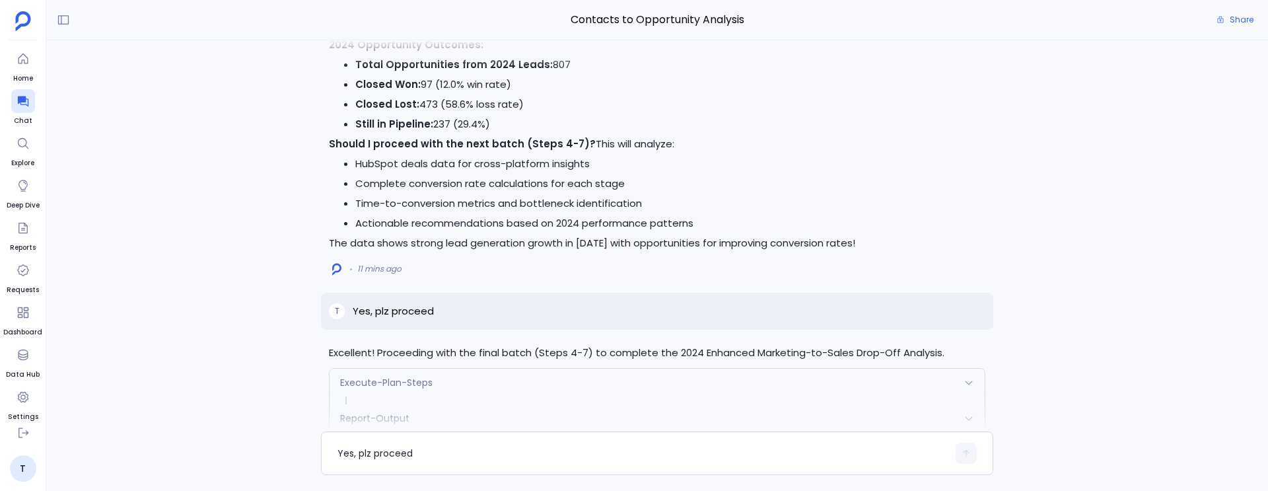
scroll to position [-2365, 0]
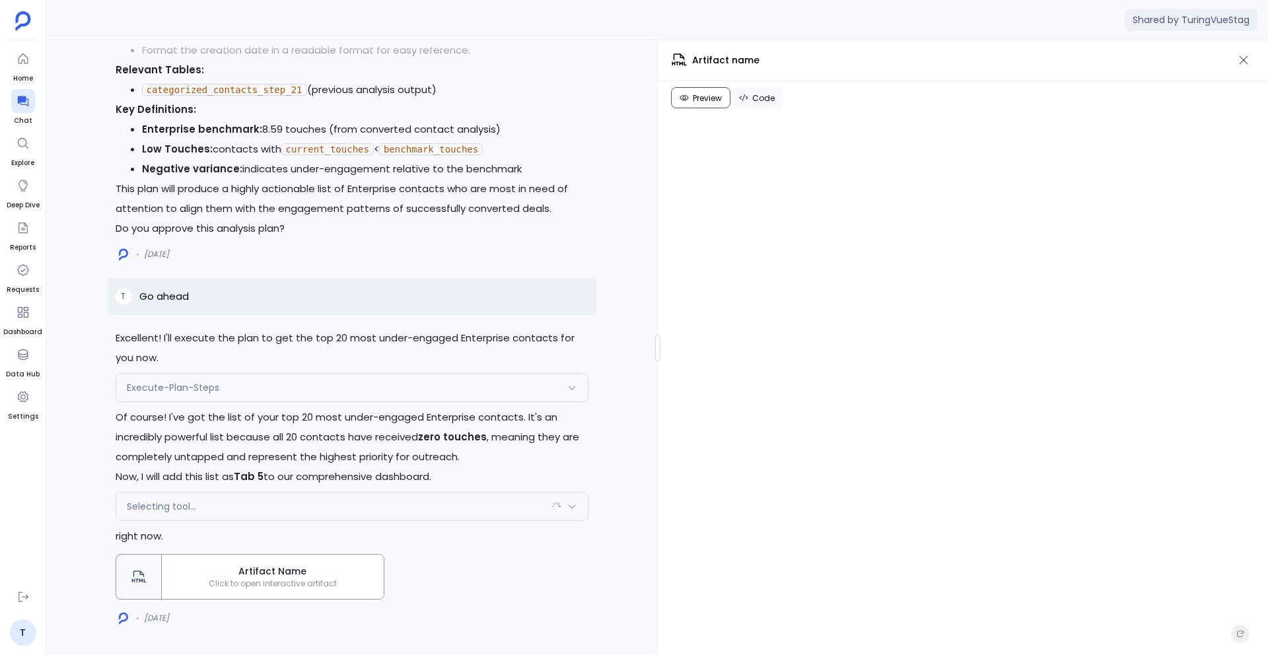
scroll to position [-53747, 0]
